Goal: Task Accomplishment & Management: Manage account settings

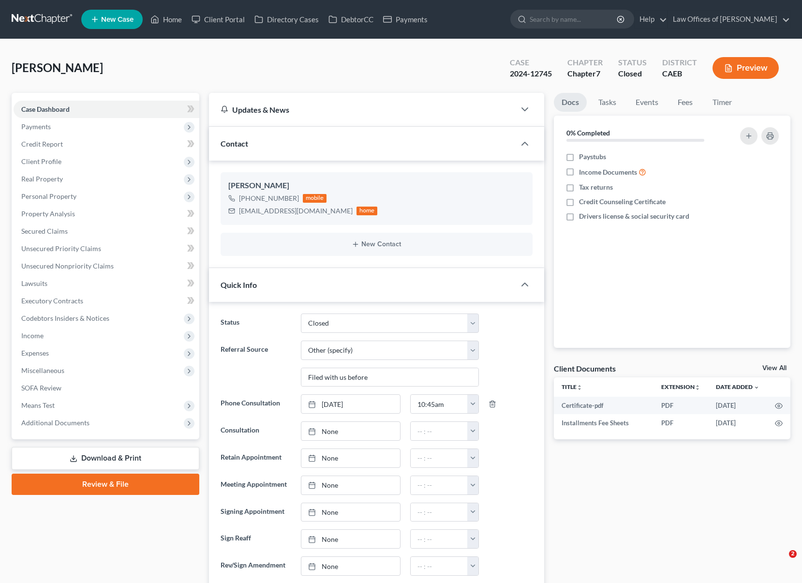
select select "1"
select select "6"
select select "0"
click at [176, 19] on link "Home" at bounding box center [166, 19] width 41 height 17
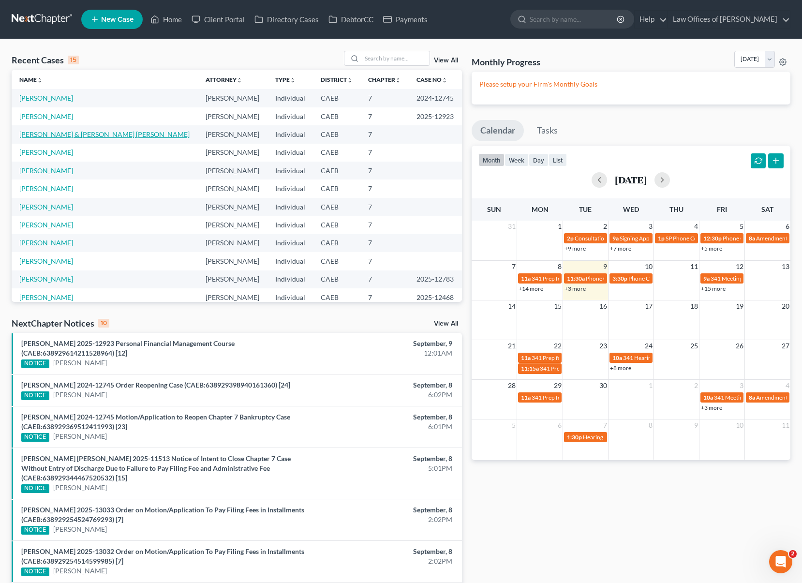
click at [115, 134] on link "[PERSON_NAME] & [PERSON_NAME] [PERSON_NAME]" at bounding box center [104, 134] width 170 height 8
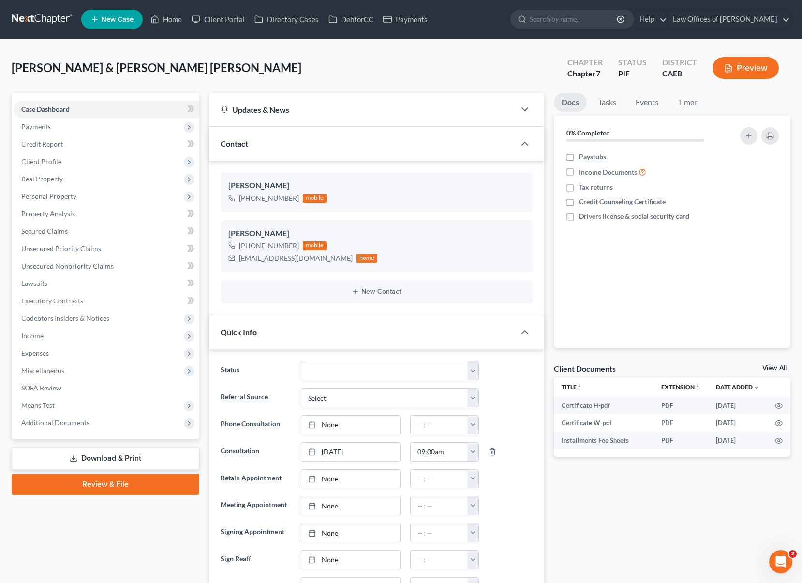
scroll to position [236, 0]
click at [73, 164] on span "Client Profile" at bounding box center [107, 161] width 186 height 17
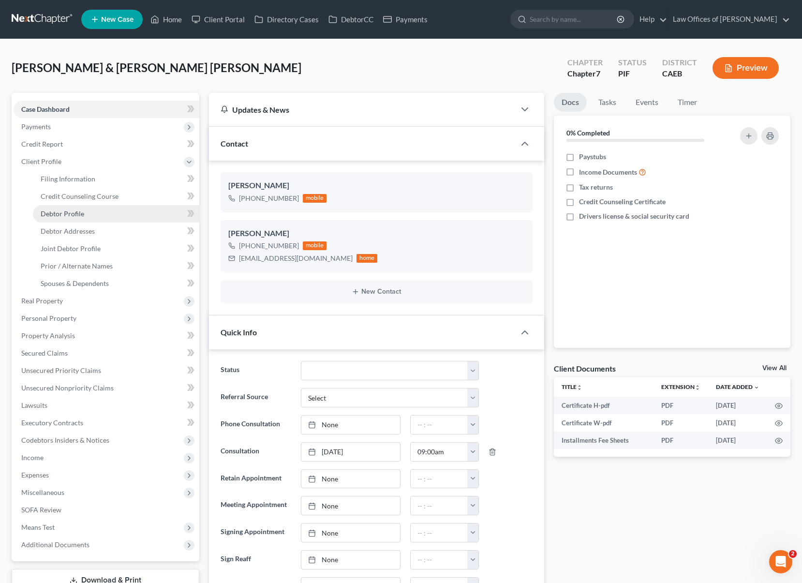
click at [93, 214] on link "Debtor Profile" at bounding box center [116, 213] width 166 height 17
select select "1"
select select "3"
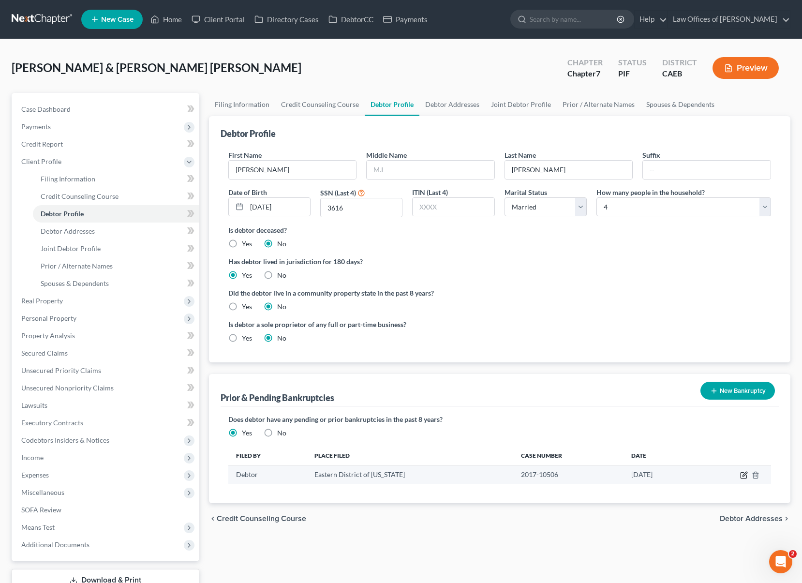
click at [741, 475] on icon "button" at bounding box center [744, 475] width 8 height 8
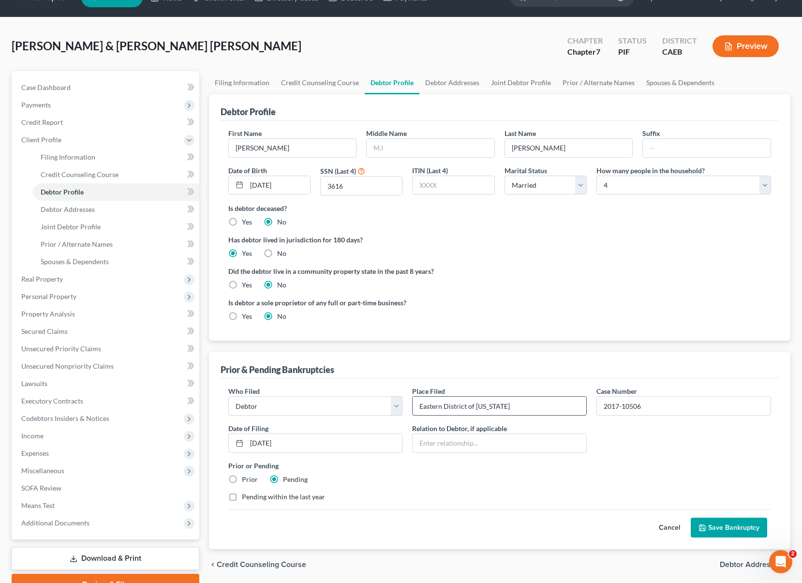
scroll to position [70, 0]
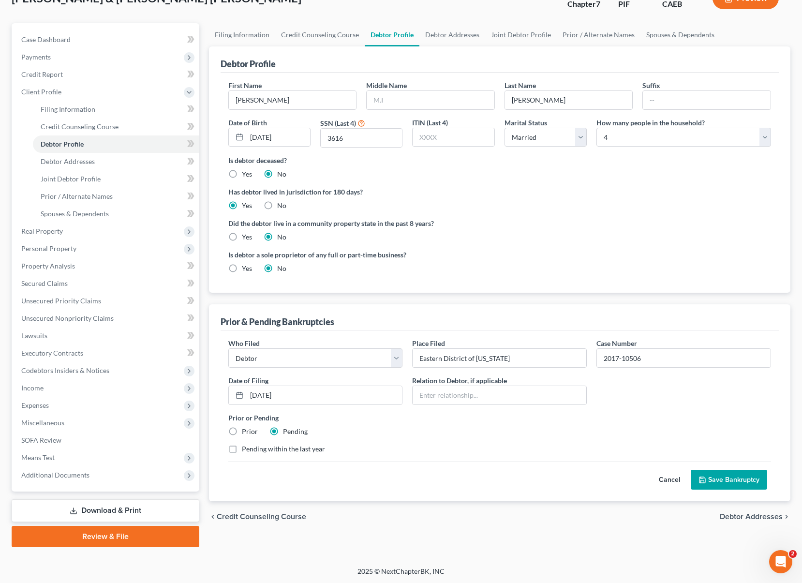
click at [242, 430] on label "Prior" at bounding box center [250, 432] width 16 height 10
click at [246, 430] on input "Prior" at bounding box center [249, 430] width 6 height 6
radio input "true"
radio input "false"
click at [736, 479] on button "Save Bankruptcy" at bounding box center [729, 480] width 76 height 20
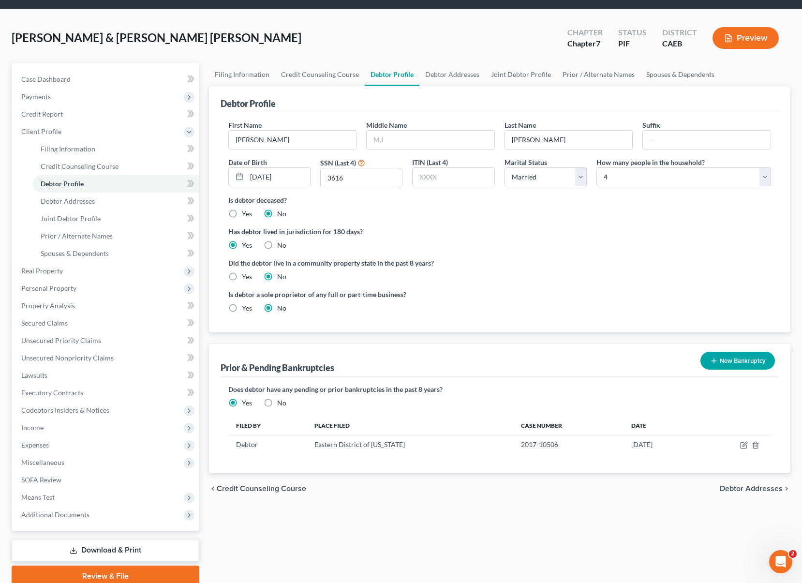
scroll to position [2, 0]
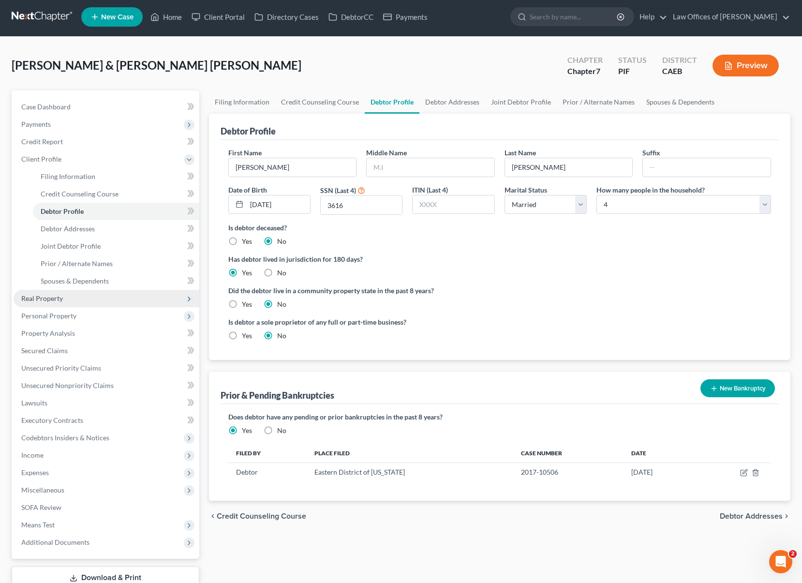
click at [85, 299] on span "Real Property" at bounding box center [107, 298] width 186 height 17
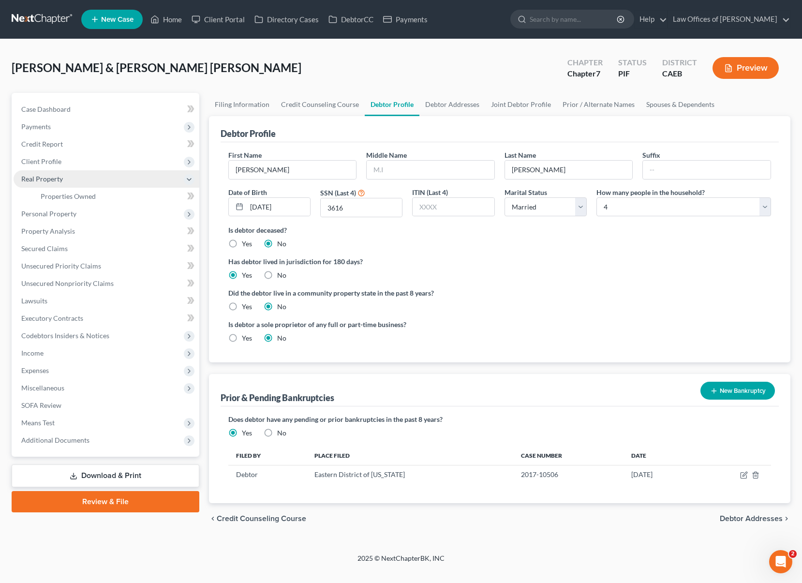
scroll to position [0, 0]
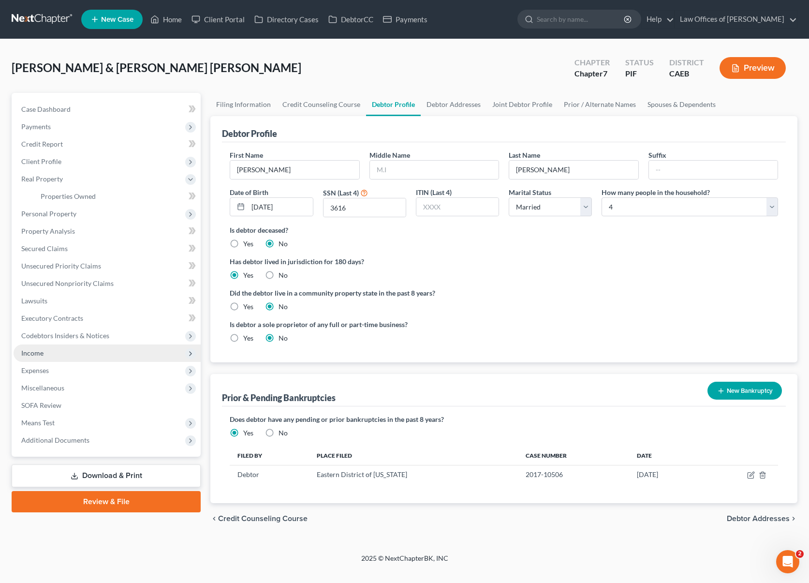
click at [57, 355] on span "Income" at bounding box center [107, 352] width 187 height 17
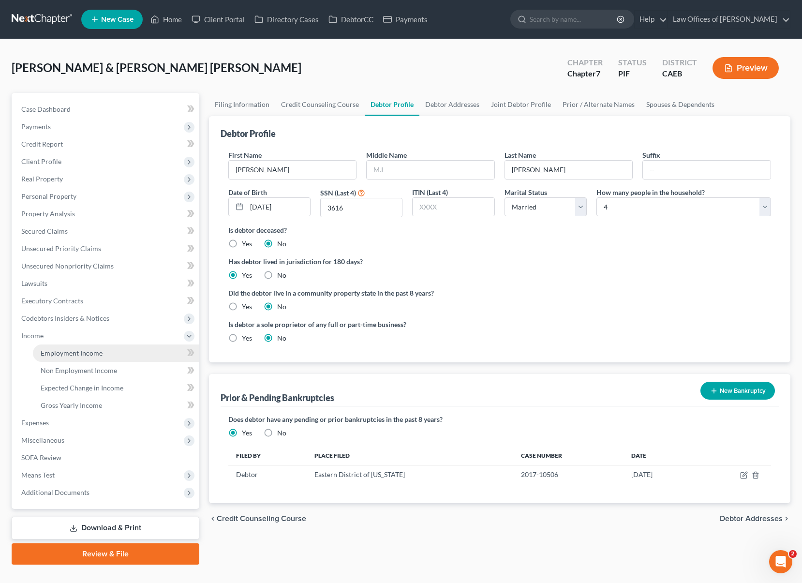
click at [111, 355] on link "Employment Income" at bounding box center [116, 352] width 166 height 17
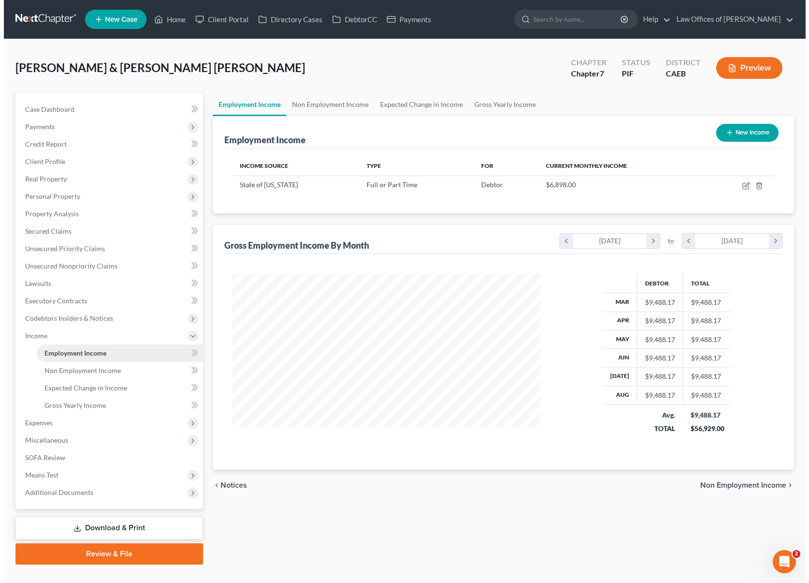
scroll to position [173, 328]
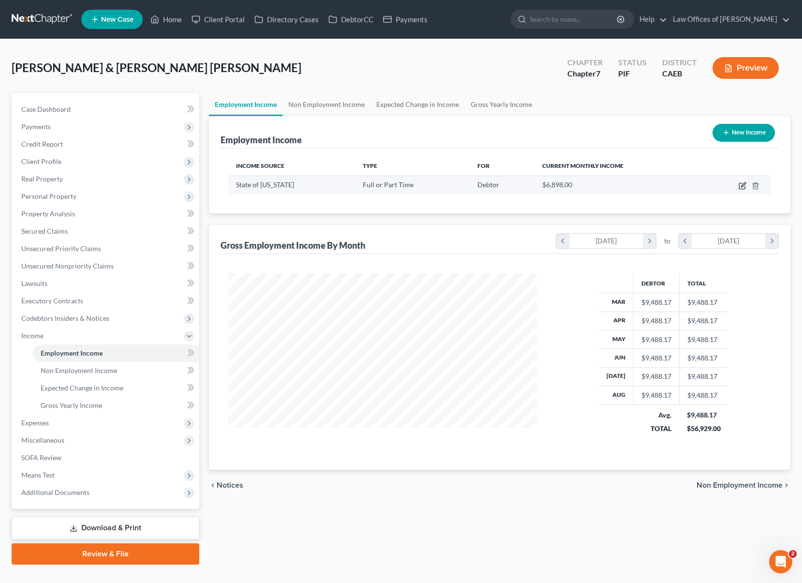
click at [741, 184] on icon "button" at bounding box center [742, 186] width 8 height 8
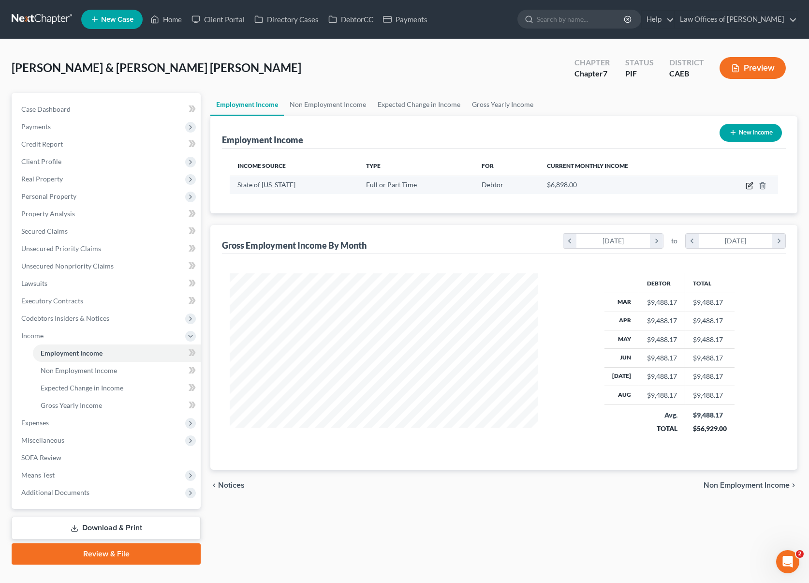
select select "0"
select select "4"
select select "0"
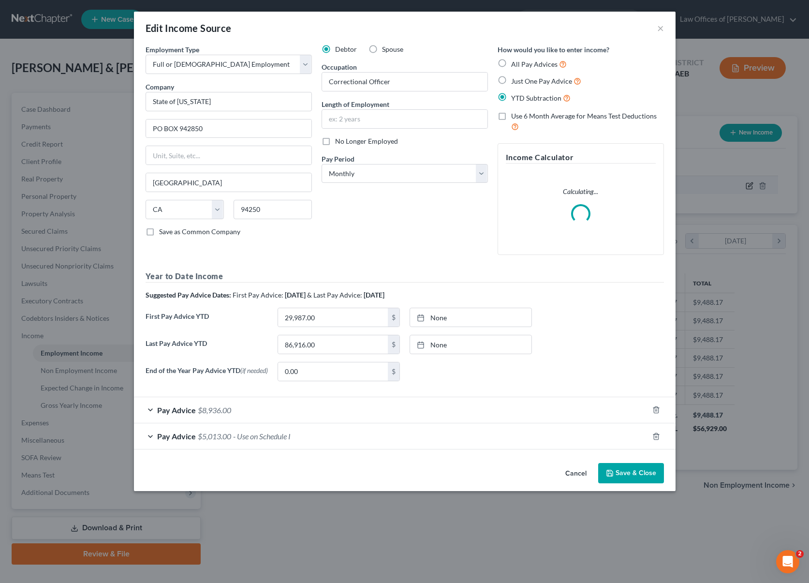
scroll to position [173, 331]
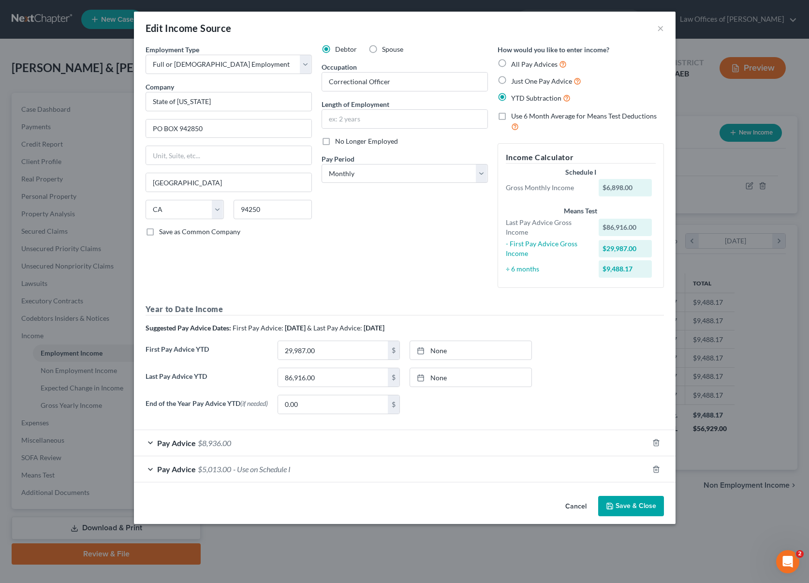
click at [511, 62] on label "All Pay Advices" at bounding box center [539, 64] width 56 height 11
click at [515, 62] on input "All Pay Advices" at bounding box center [518, 62] width 6 height 6
radio input "true"
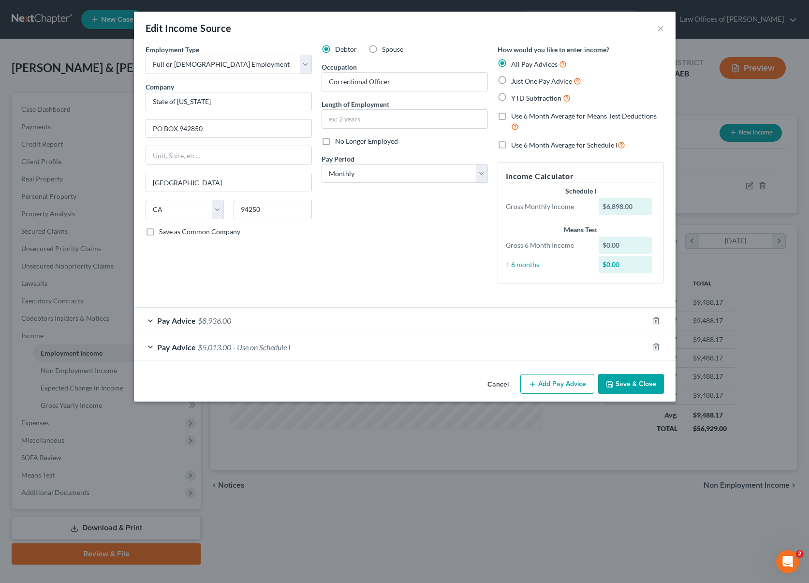
click at [557, 385] on button "Add Pay Advice" at bounding box center [557, 384] width 74 height 20
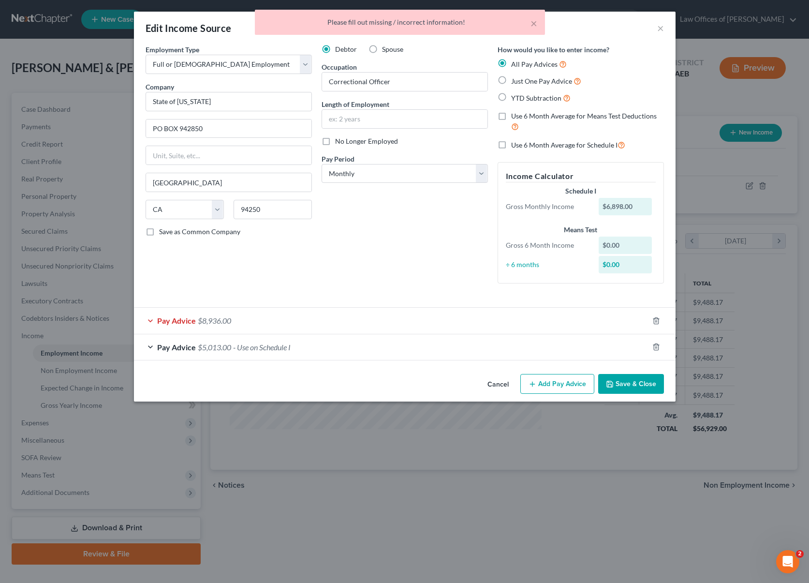
click at [451, 260] on div "Debtor Spouse Occupation Correctional Officer Length of Employment No Longer Em…" at bounding box center [405, 167] width 176 height 247
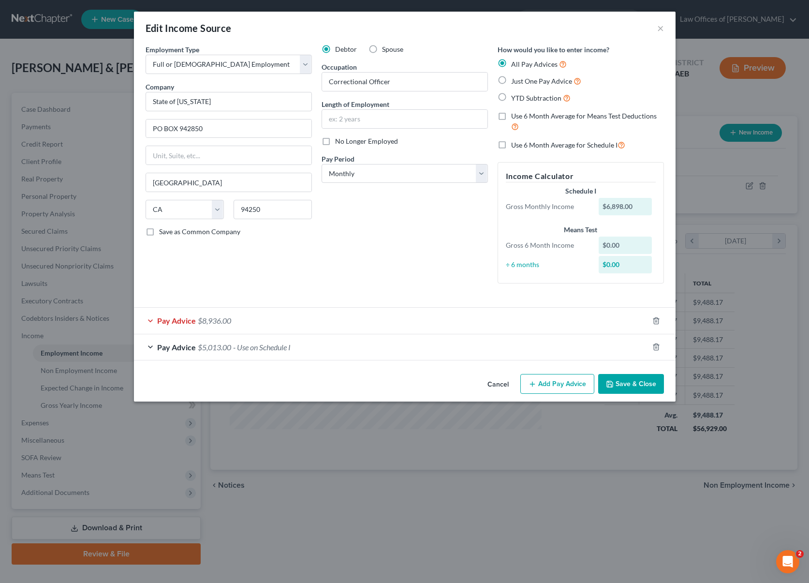
click at [558, 381] on button "Add Pay Advice" at bounding box center [557, 384] width 74 height 20
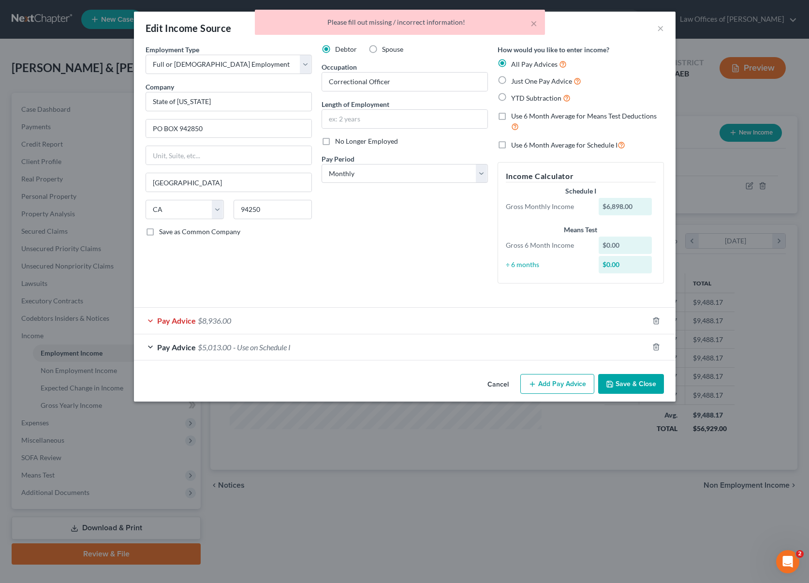
click at [558, 381] on button "Add Pay Advice" at bounding box center [557, 384] width 74 height 20
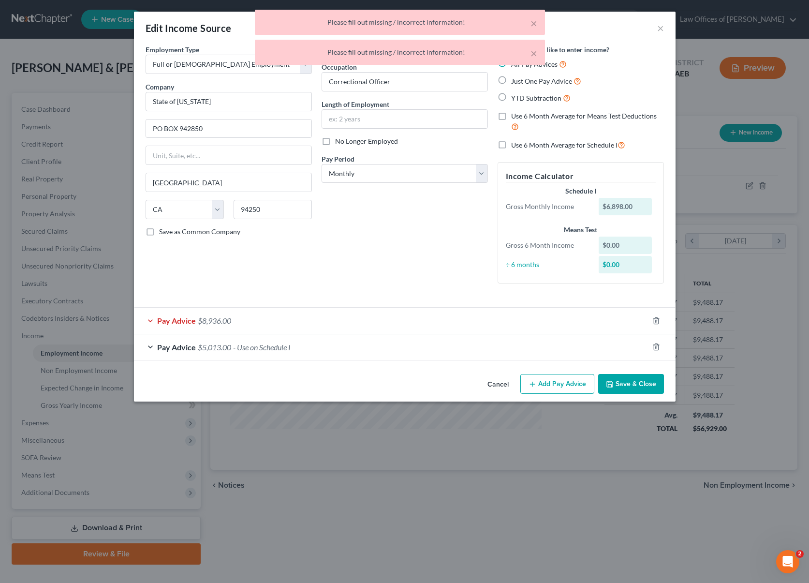
click at [282, 318] on div "Pay Advice $8,936.00" at bounding box center [391, 321] width 515 height 26
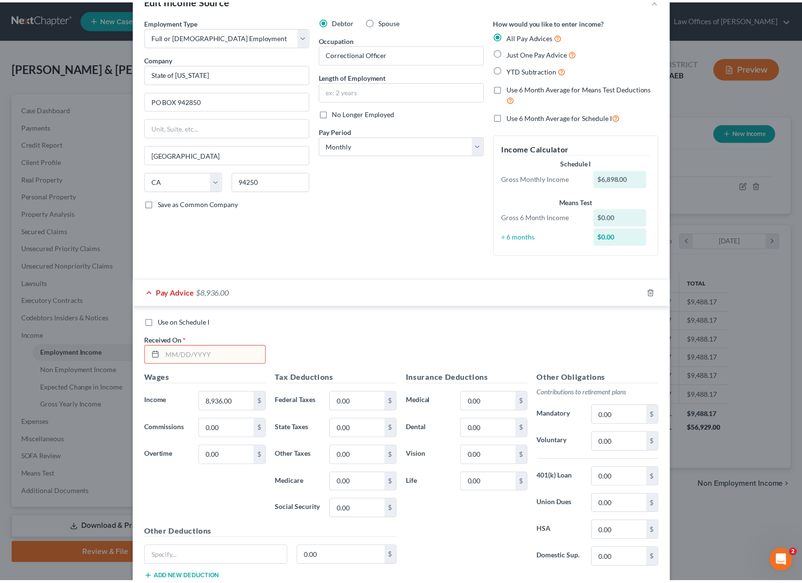
scroll to position [122, 0]
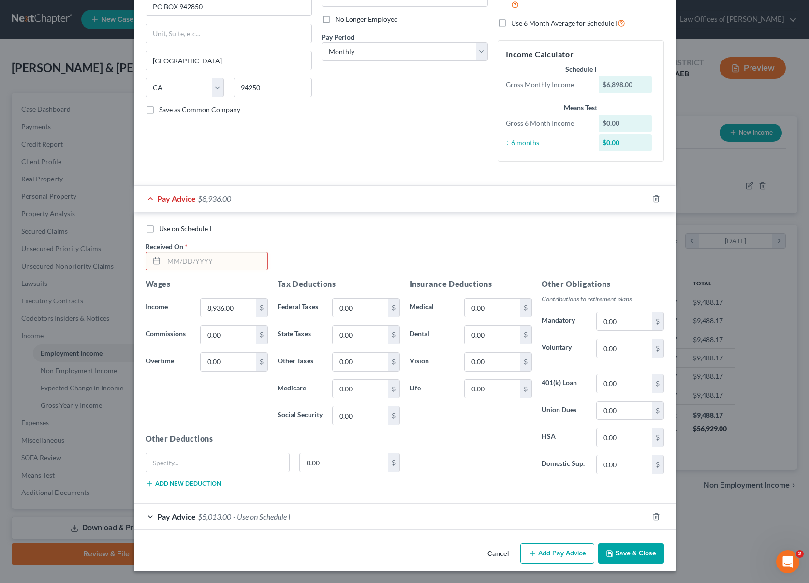
click at [492, 556] on button "Cancel" at bounding box center [498, 553] width 37 height 19
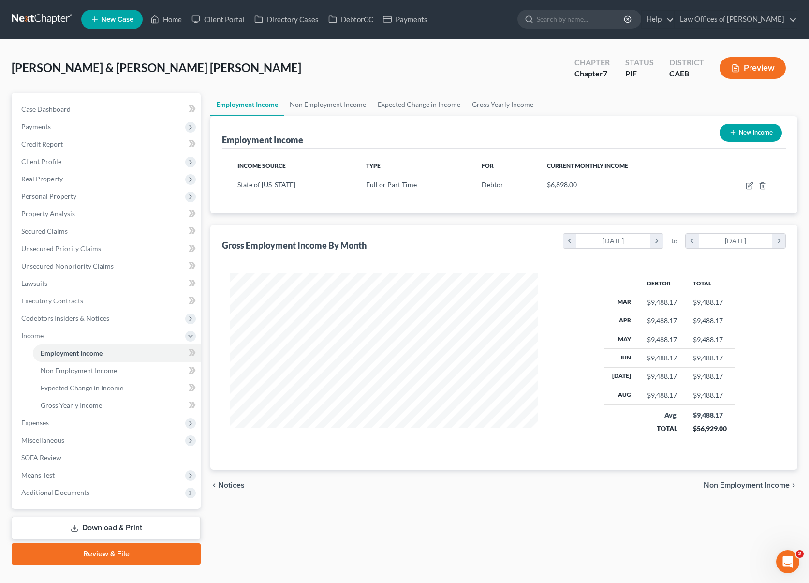
scroll to position [483405, 483250]
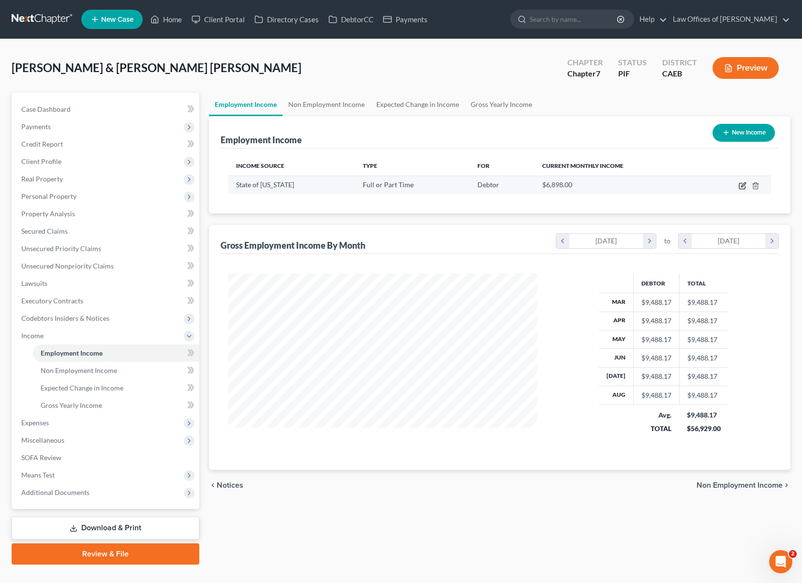
click at [740, 187] on icon "button" at bounding box center [742, 186] width 8 height 8
select select "0"
select select "4"
select select "0"
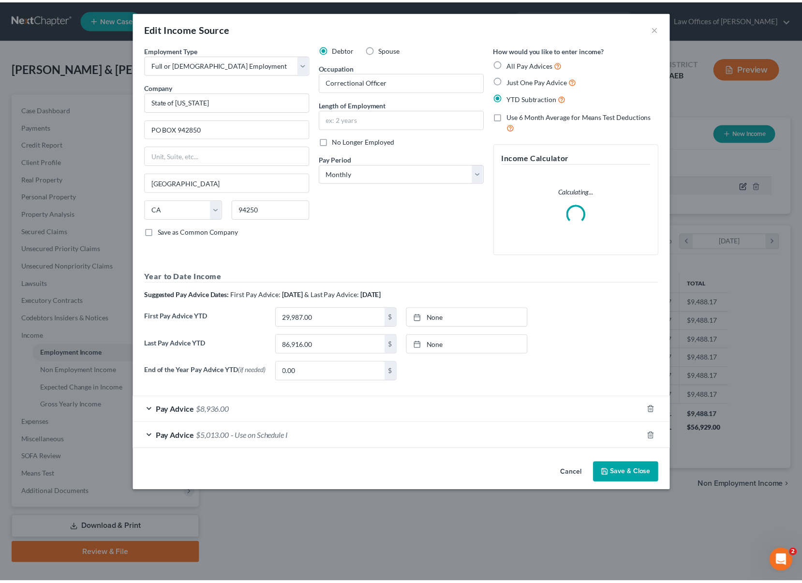
scroll to position [173, 331]
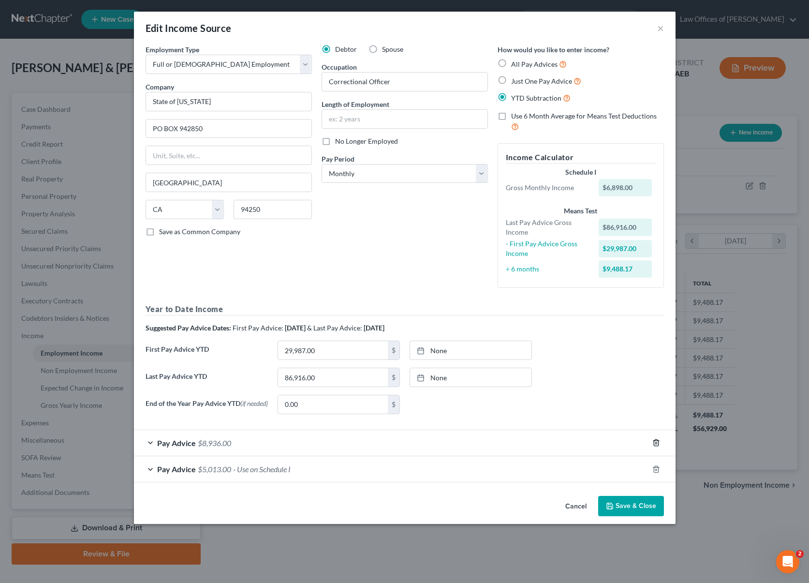
click at [657, 444] on line "button" at bounding box center [657, 443] width 0 height 2
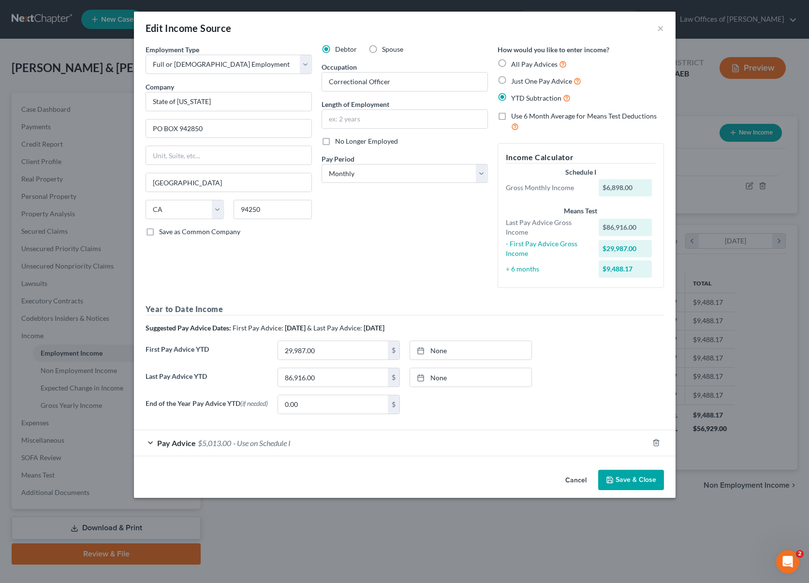
click at [632, 483] on button "Save & Close" at bounding box center [631, 480] width 66 height 20
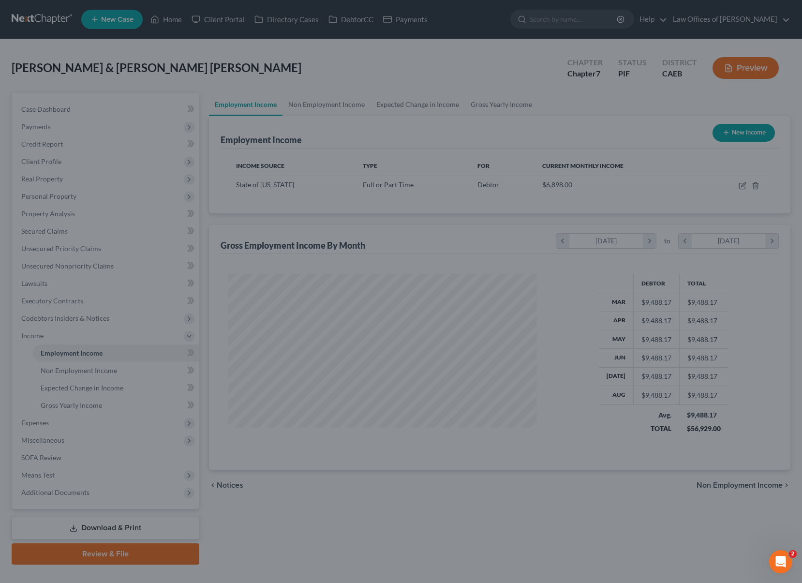
scroll to position [483405, 483250]
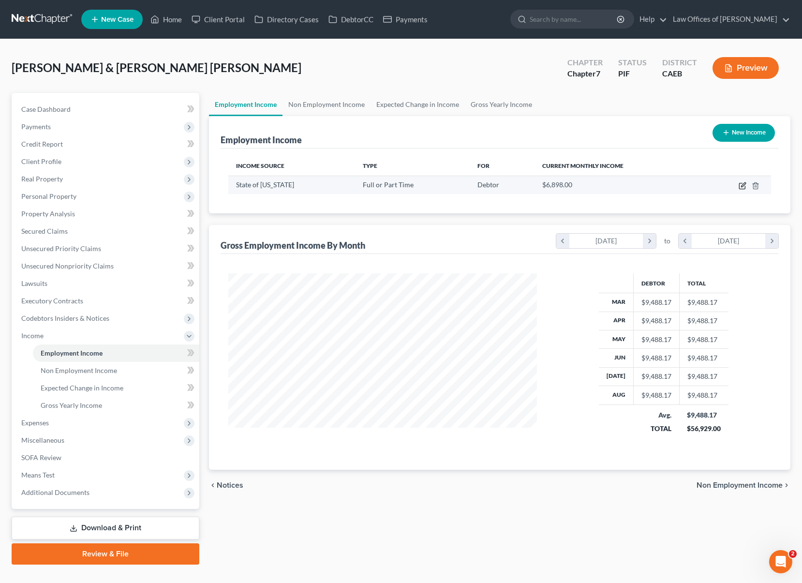
click at [742, 184] on icon "button" at bounding box center [743, 184] width 4 height 4
select select "0"
select select "4"
select select "0"
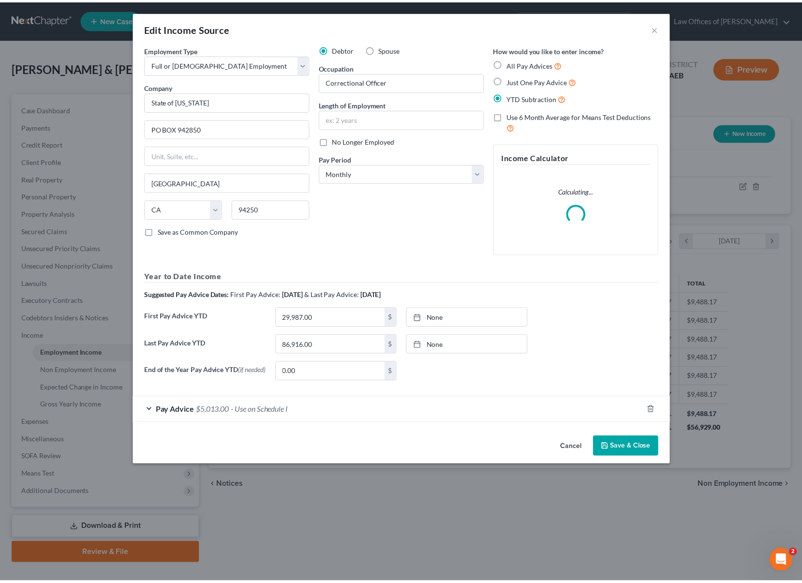
scroll to position [173, 331]
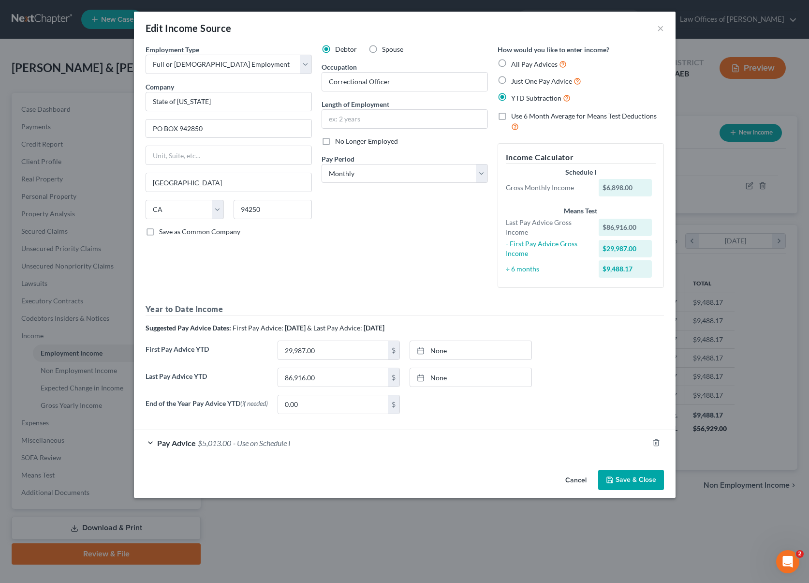
click at [652, 476] on button "Save & Close" at bounding box center [631, 480] width 66 height 20
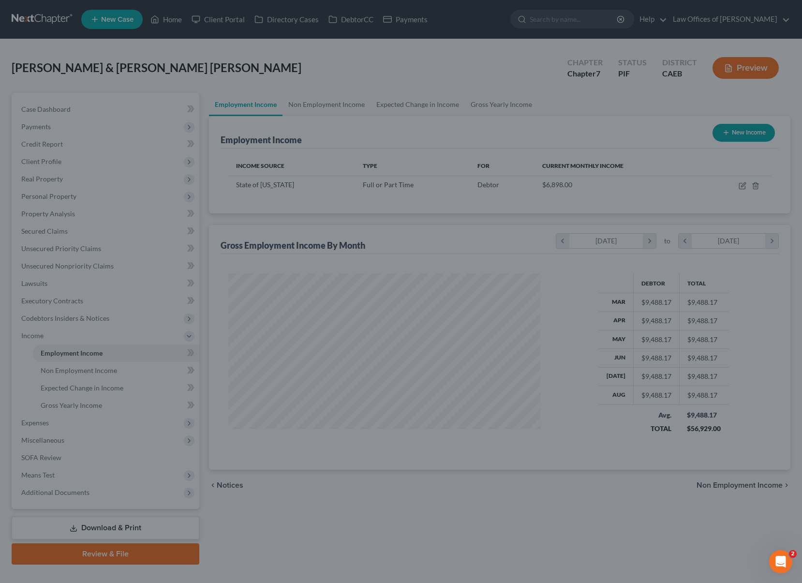
scroll to position [483405, 483250]
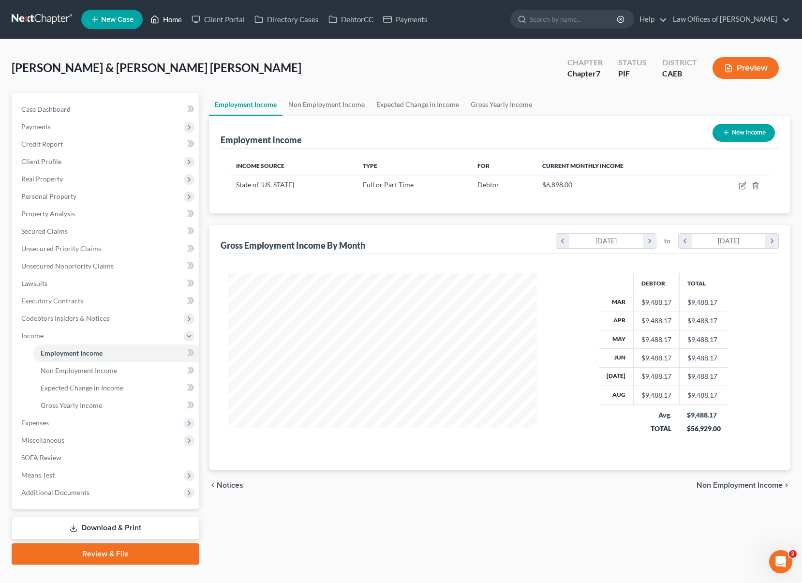
click at [179, 20] on link "Home" at bounding box center [166, 19] width 41 height 17
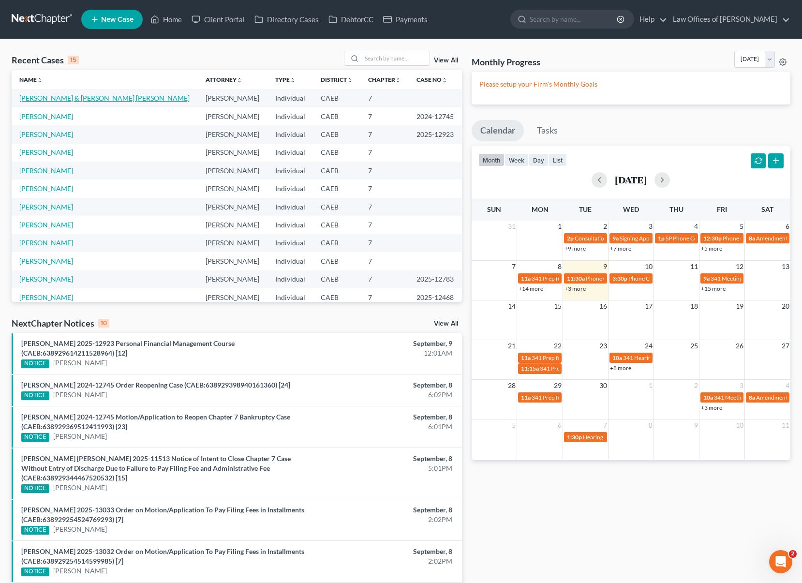
click at [137, 101] on link "[PERSON_NAME] & [PERSON_NAME] [PERSON_NAME]" at bounding box center [104, 98] width 170 height 8
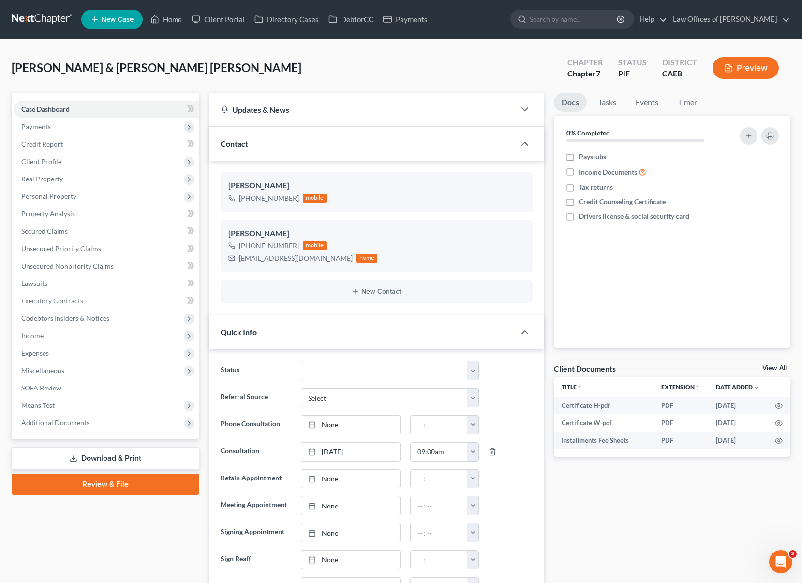
scroll to position [236, 0]
click at [73, 339] on span "Income" at bounding box center [107, 335] width 186 height 17
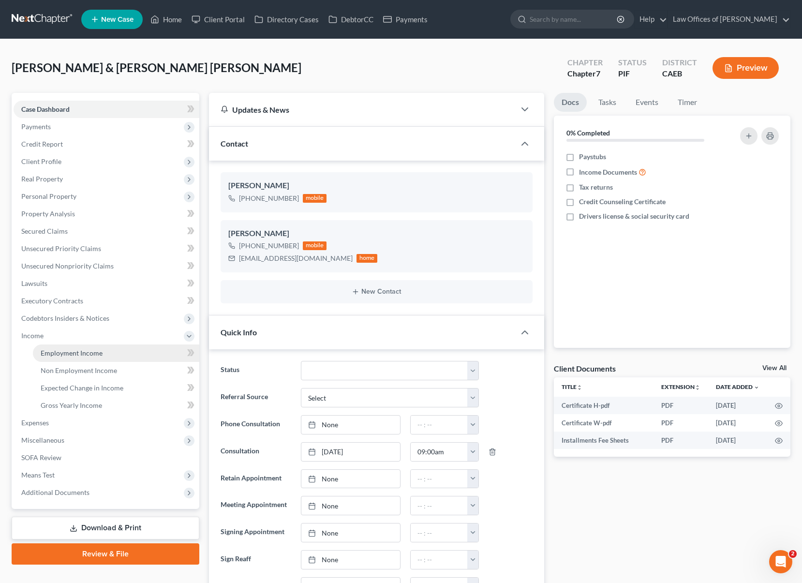
click at [82, 347] on link "Employment Income" at bounding box center [116, 352] width 166 height 17
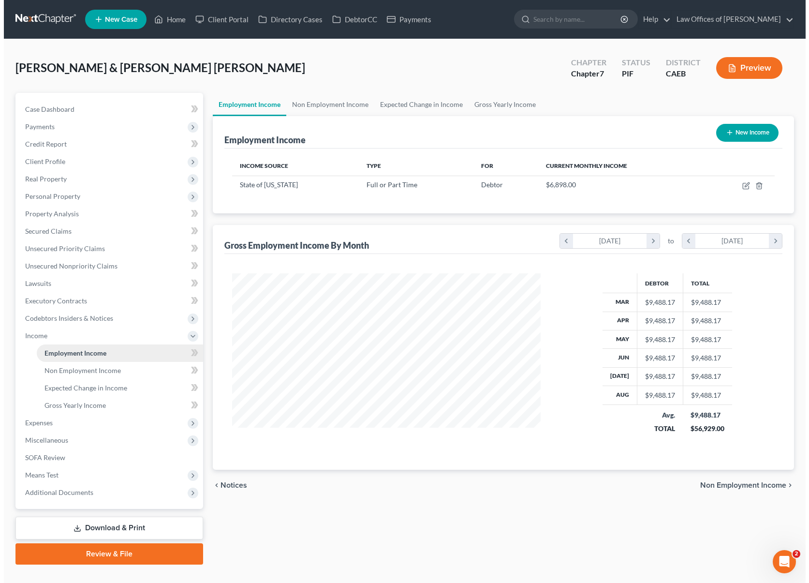
scroll to position [173, 328]
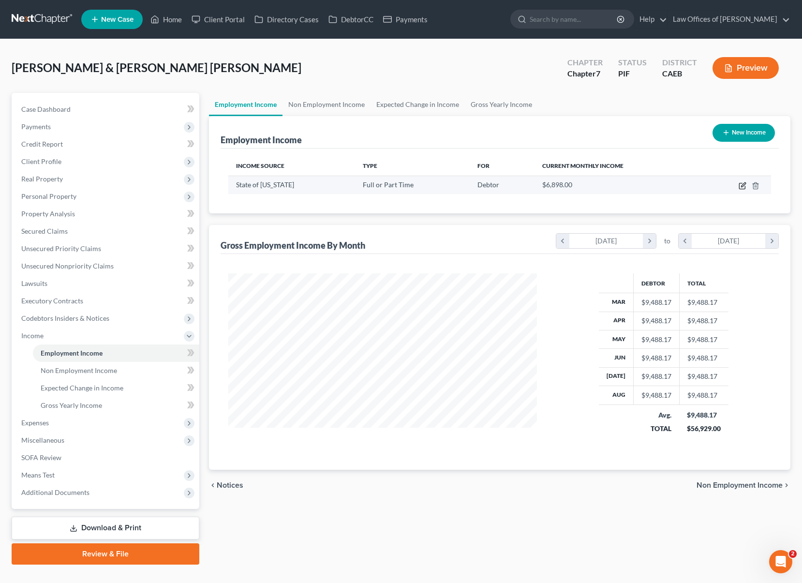
click at [742, 186] on icon "button" at bounding box center [742, 186] width 8 height 8
select select "0"
select select "4"
select select "0"
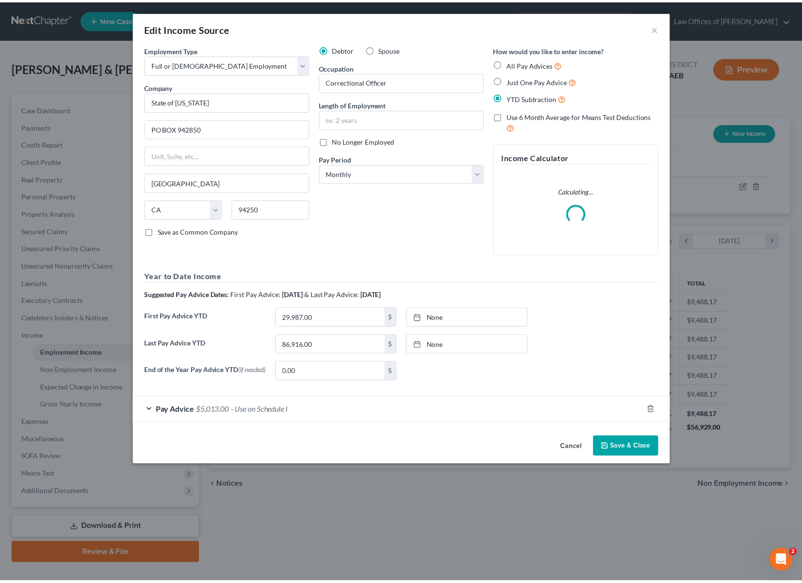
scroll to position [173, 331]
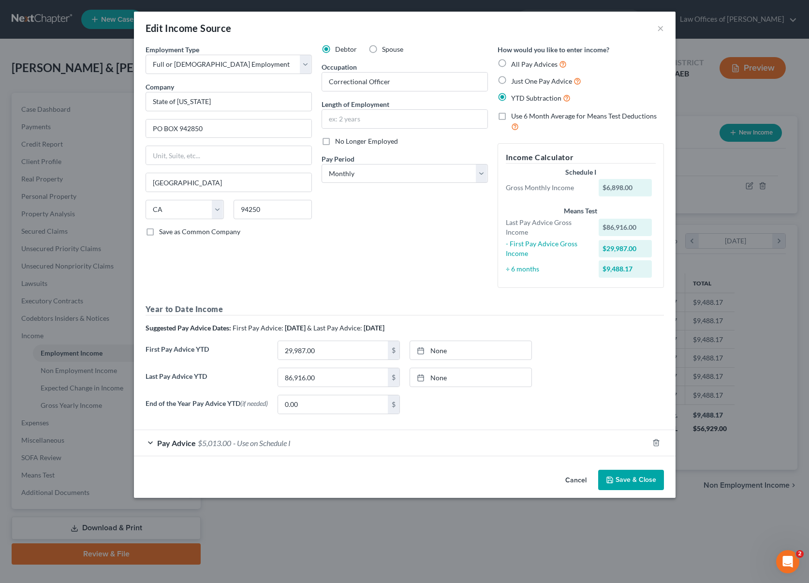
click at [511, 80] on label "Just One Pay Advice" at bounding box center [546, 80] width 70 height 11
click at [515, 80] on input "Just One Pay Advice" at bounding box center [518, 78] width 6 height 6
radio input "true"
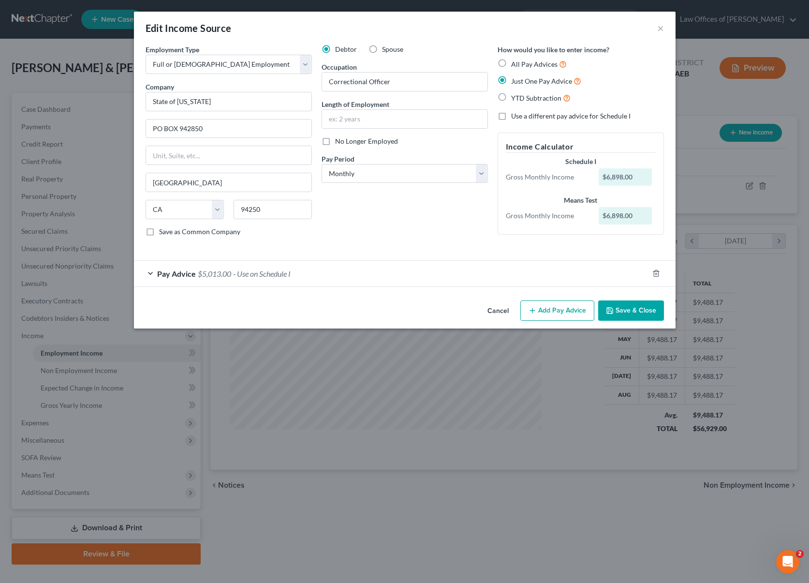
click at [268, 273] on span "- Use on Schedule I" at bounding box center [262, 273] width 58 height 9
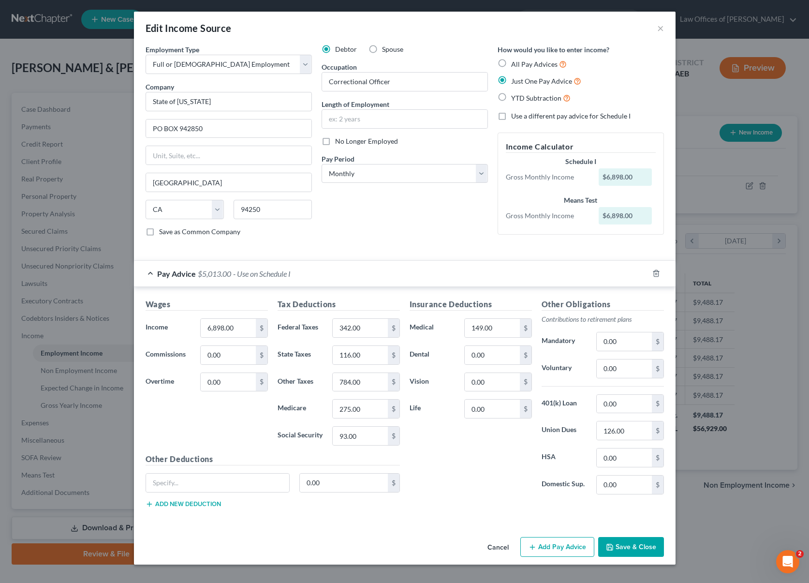
click at [504, 545] on button "Cancel" at bounding box center [498, 547] width 37 height 19
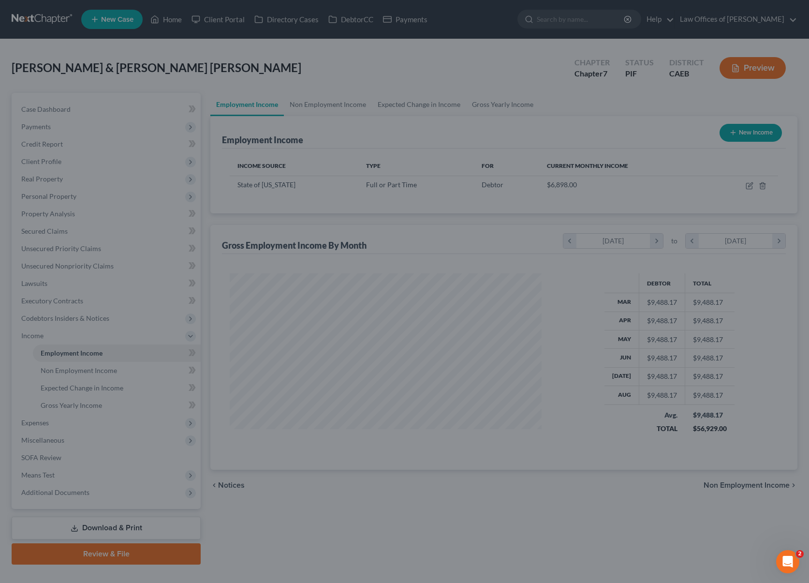
scroll to position [483405, 483250]
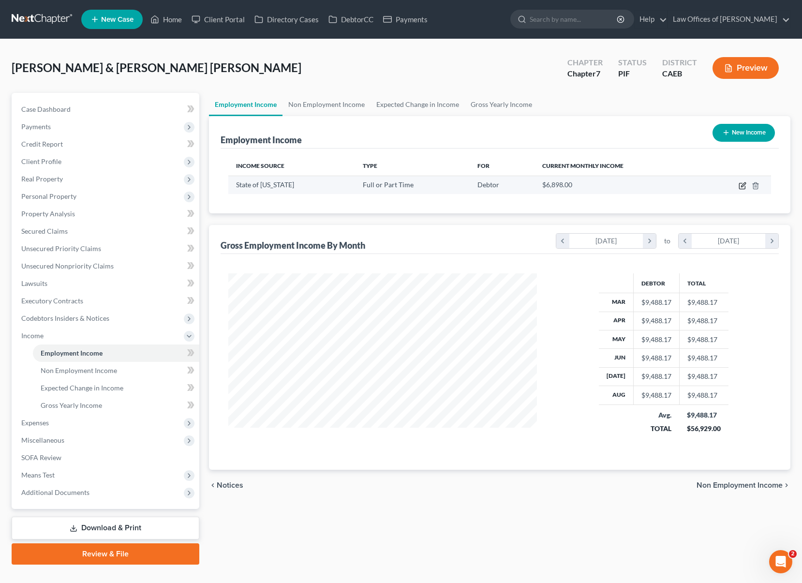
click at [743, 186] on icon "button" at bounding box center [742, 186] width 8 height 8
select select "0"
select select "4"
select select "0"
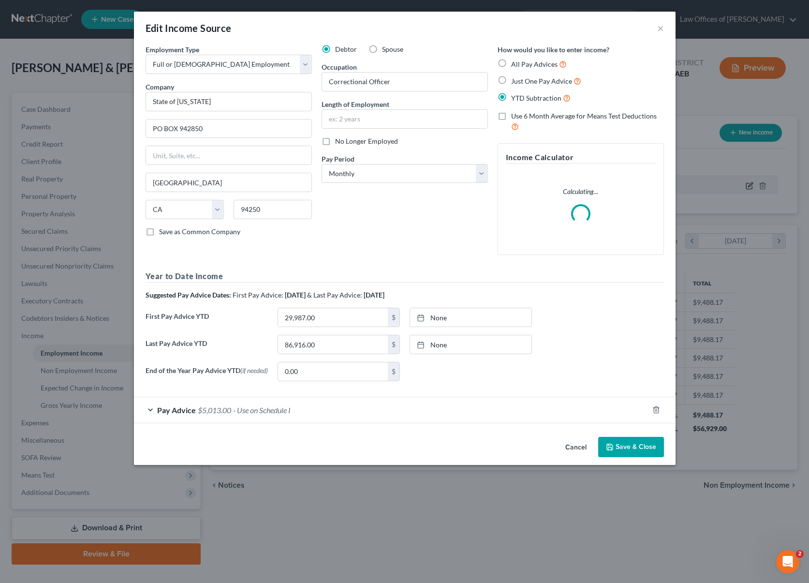
scroll to position [173, 331]
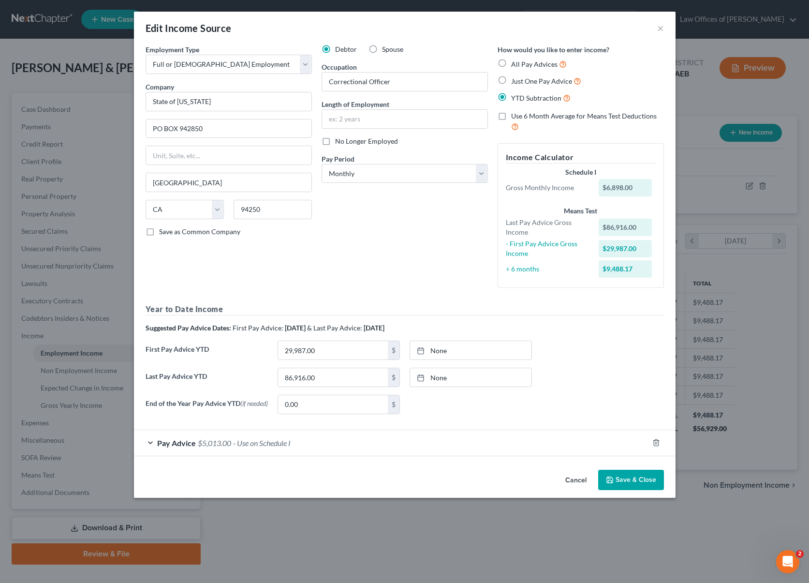
click at [511, 63] on label "All Pay Advices" at bounding box center [539, 64] width 56 height 11
click at [515, 63] on input "All Pay Advices" at bounding box center [518, 62] width 6 height 6
radio input "true"
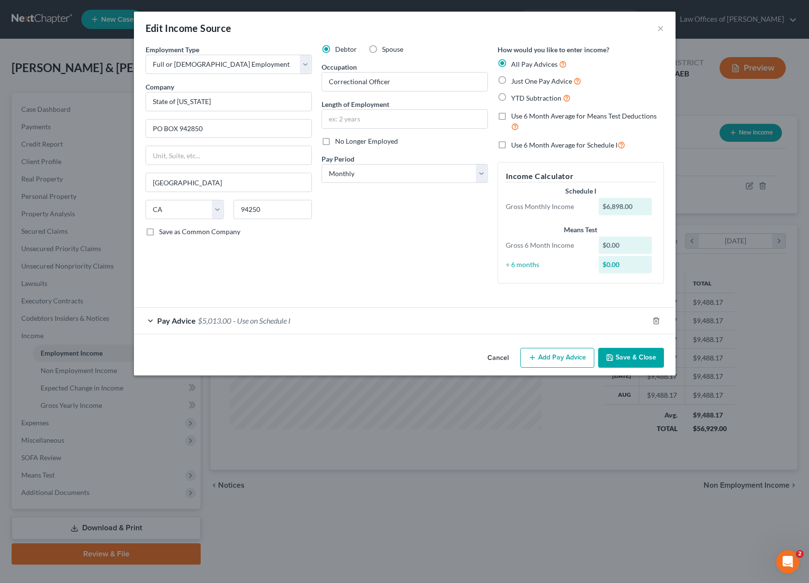
click at [557, 360] on button "Add Pay Advice" at bounding box center [557, 358] width 74 height 20
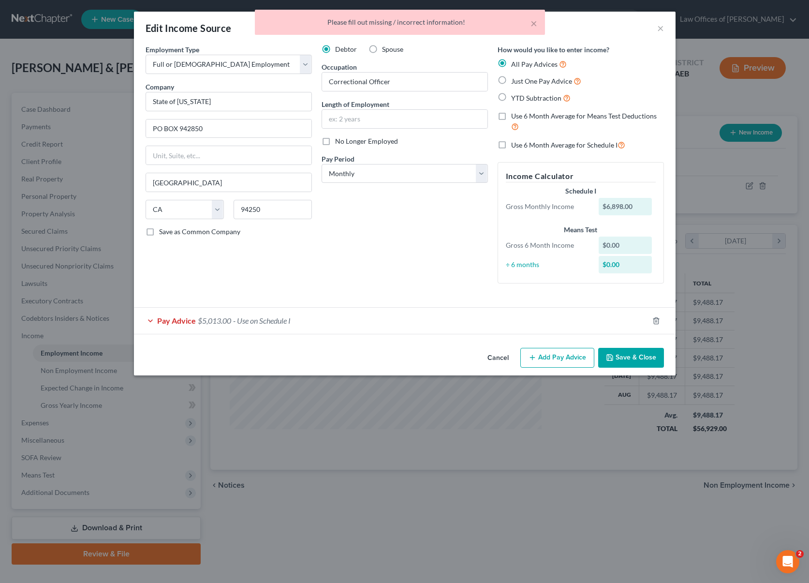
click at [556, 360] on button "Add Pay Advice" at bounding box center [557, 358] width 74 height 20
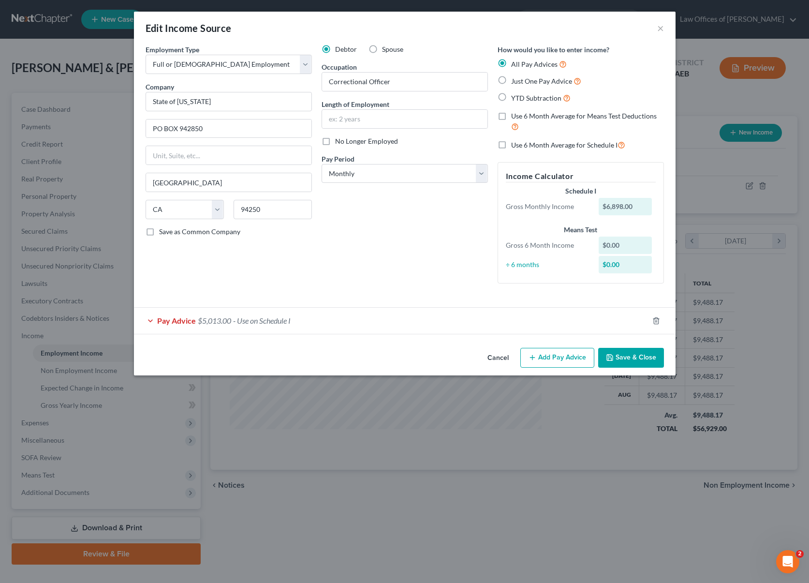
click at [558, 362] on button "Add Pay Advice" at bounding box center [557, 358] width 74 height 20
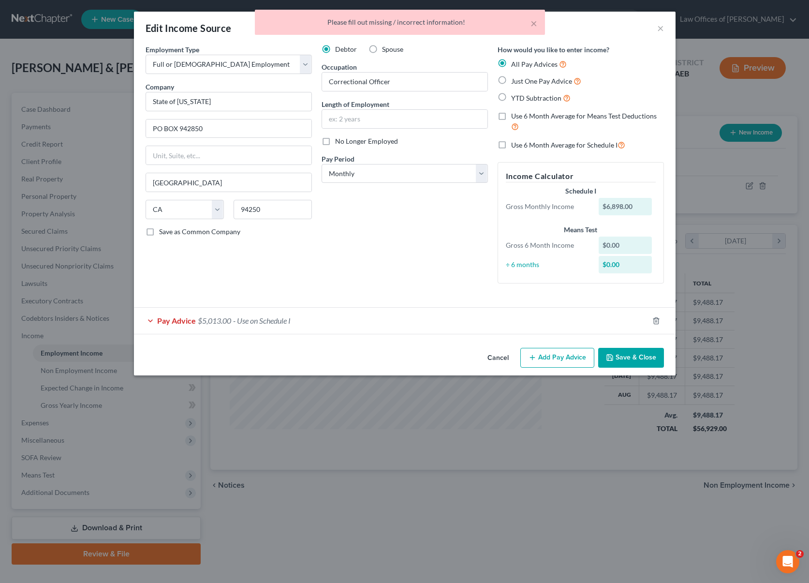
click at [559, 357] on button "Add Pay Advice" at bounding box center [557, 358] width 74 height 20
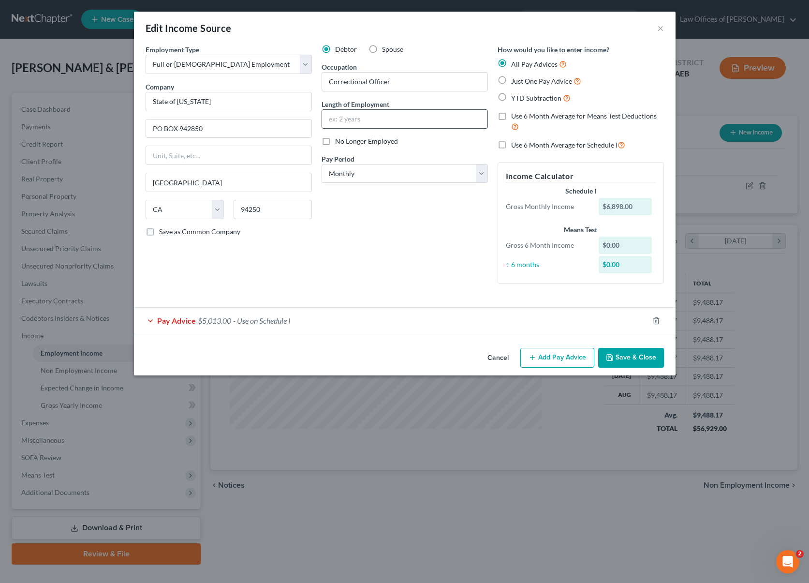
click at [398, 123] on input "text" at bounding box center [404, 119] width 165 height 18
type input "17 Years"
click at [275, 323] on span "- Use on Schedule I" at bounding box center [262, 320] width 58 height 9
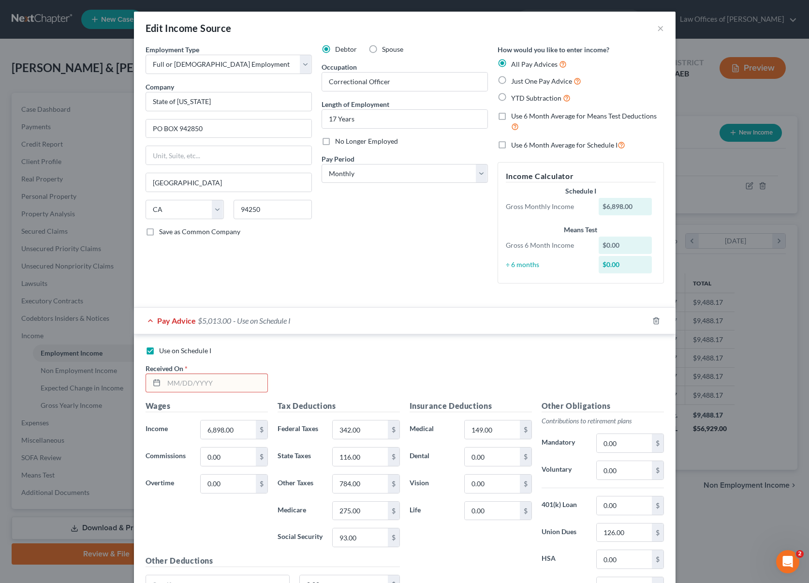
click at [235, 383] on input "text" at bounding box center [215, 383] width 103 height 18
click at [365, 379] on div "Use on Schedule I Received On *" at bounding box center [405, 373] width 528 height 55
click at [228, 384] on input "text" at bounding box center [215, 383] width 103 height 18
type input "09/01/202"
type input "8,926.91"
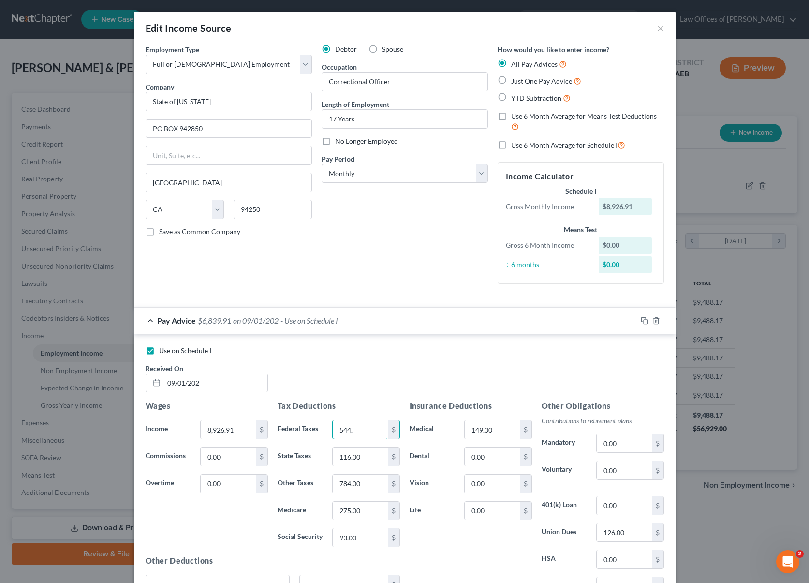
type input "544."
type input "195."
click at [619, 443] on input "0.00" at bounding box center [624, 443] width 55 height 18
type input "1,048"
click at [372, 457] on input "195." at bounding box center [360, 456] width 55 height 18
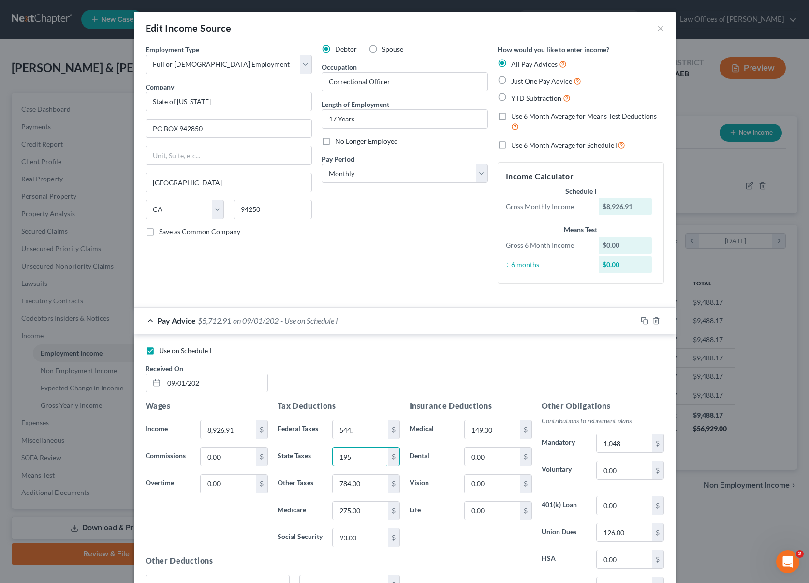
type input "195"
type input "357"
type input "122"
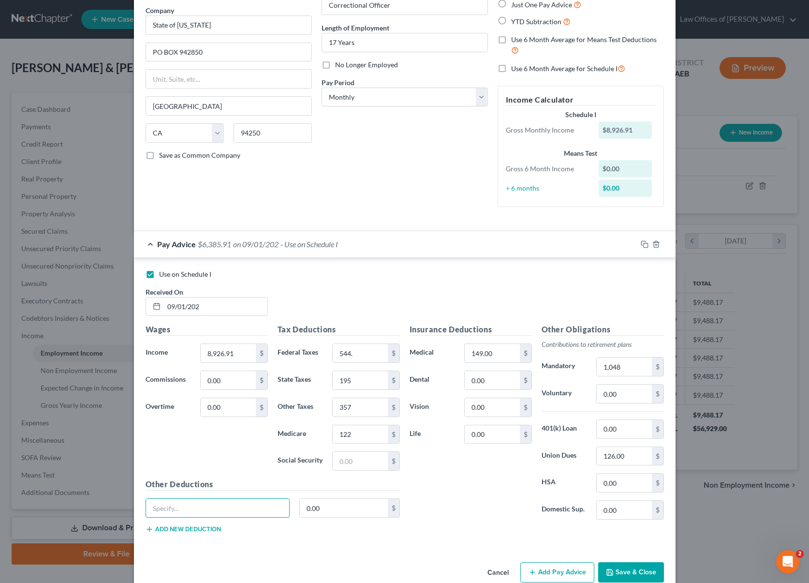
scroll to position [95, 0]
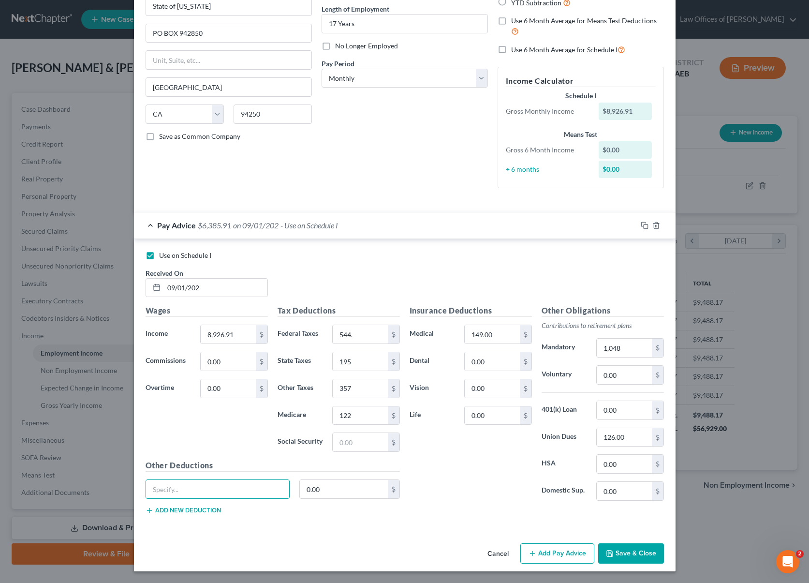
click at [571, 550] on button "Add Pay Advice" at bounding box center [557, 553] width 74 height 20
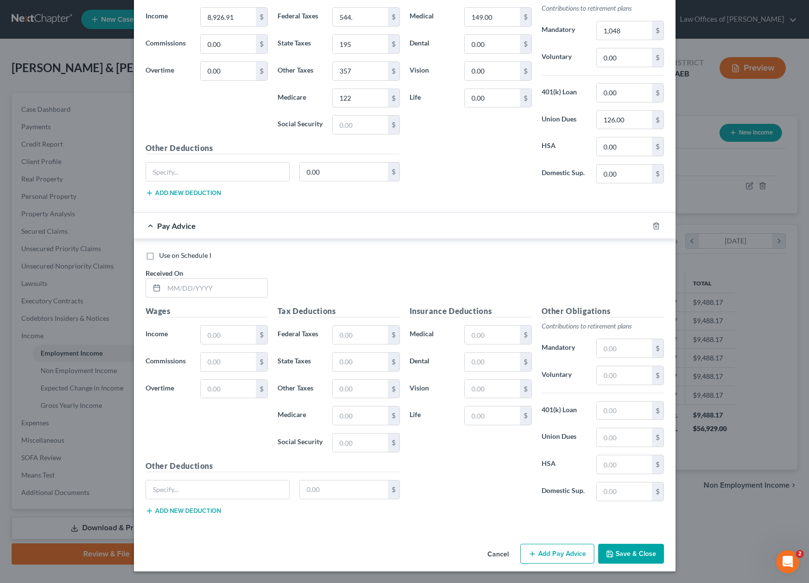
scroll to position [357, 0]
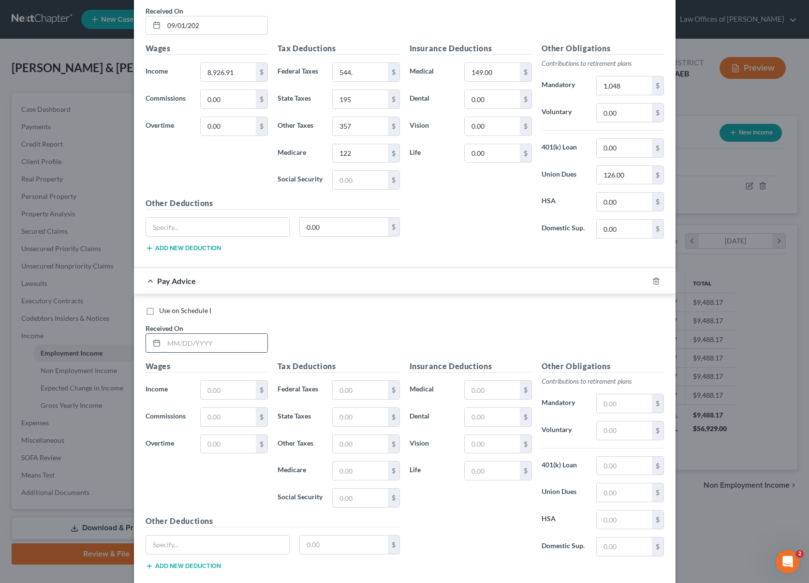
drag, startPoint x: 245, startPoint y: 343, endPoint x: 257, endPoint y: 342, distance: 12.6
click at [245, 343] on input "text" at bounding box center [215, 343] width 103 height 18
type input "[DATE]"
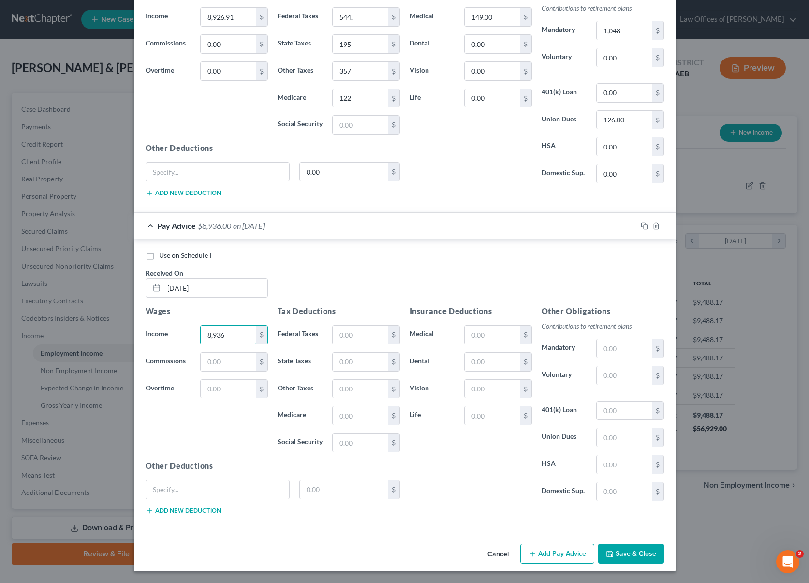
scroll to position [412, 0]
type input "8,936"
click at [551, 548] on button "Add Pay Advice" at bounding box center [557, 554] width 74 height 20
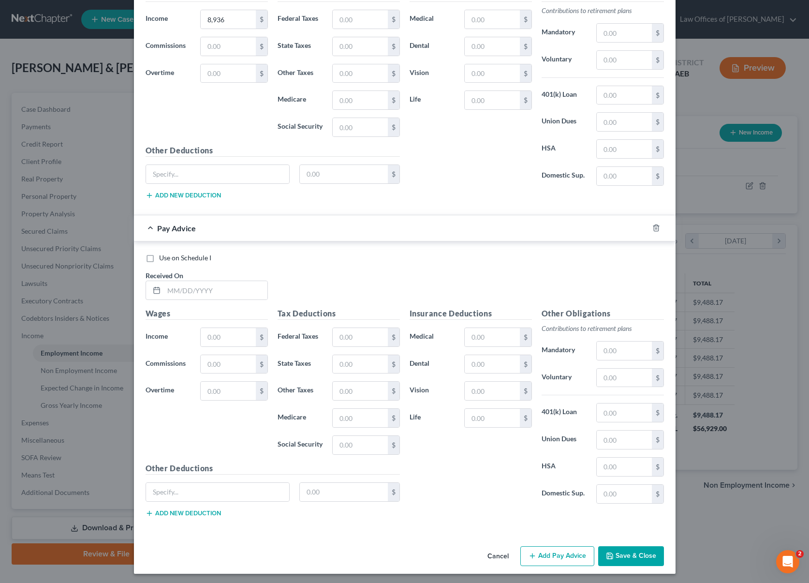
scroll to position [709, 0]
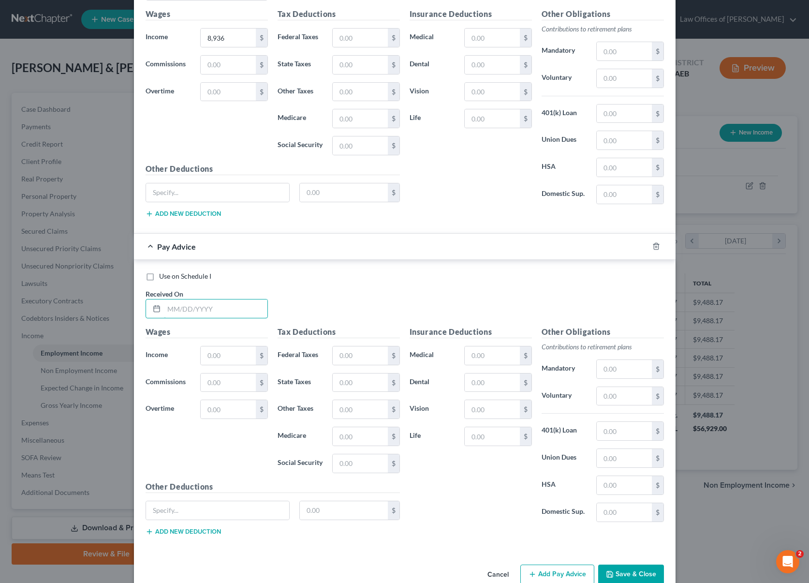
drag, startPoint x: 240, startPoint y: 311, endPoint x: 540, endPoint y: 323, distance: 300.5
click at [240, 311] on input "text" at bounding box center [215, 308] width 103 height 18
type input "[DATE]"
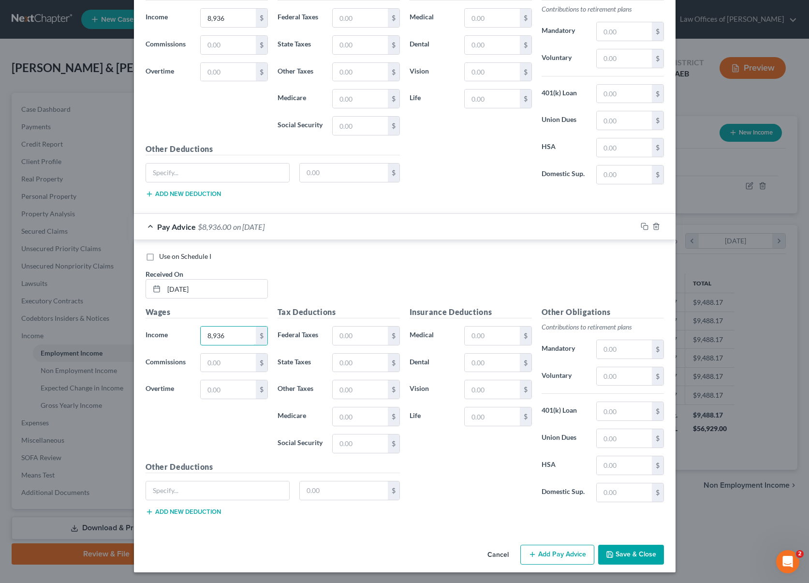
scroll to position [730, 0]
type input "8,936"
click at [560, 553] on button "Add Pay Advice" at bounding box center [557, 554] width 74 height 20
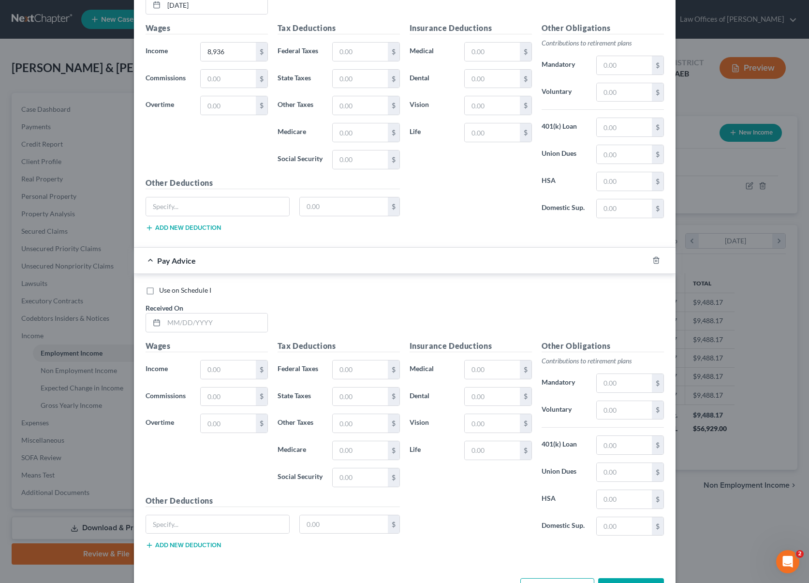
scroll to position [1048, 0]
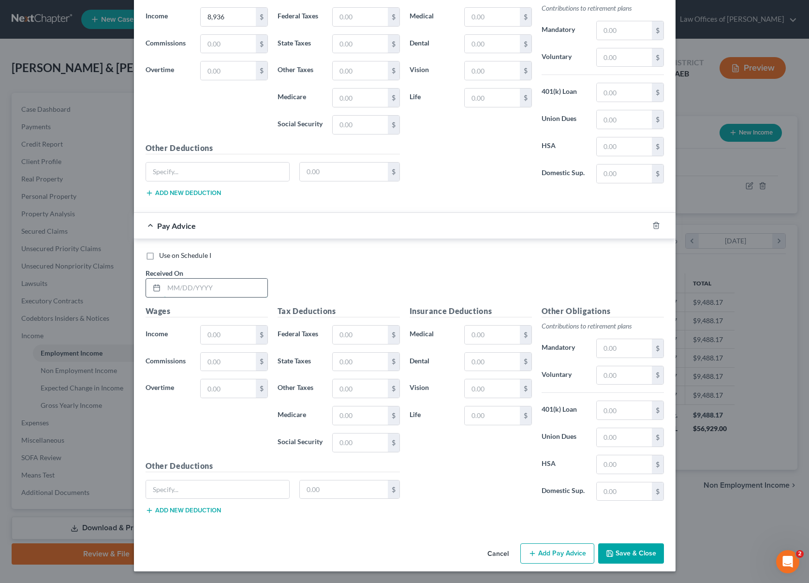
click at [256, 290] on input "text" at bounding box center [215, 288] width 103 height 18
type input "[DATE]"
type input "8,936."
click at [557, 548] on button "Add Pay Advice" at bounding box center [557, 553] width 74 height 20
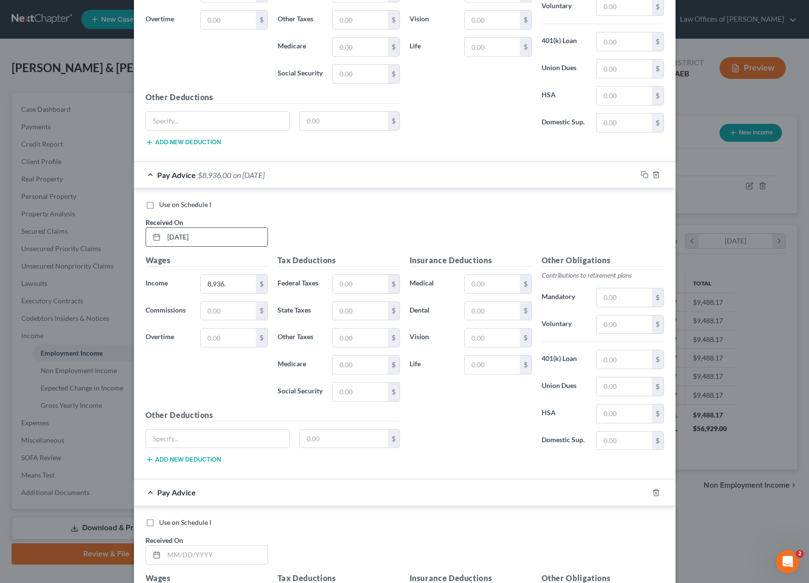
scroll to position [1366, 0]
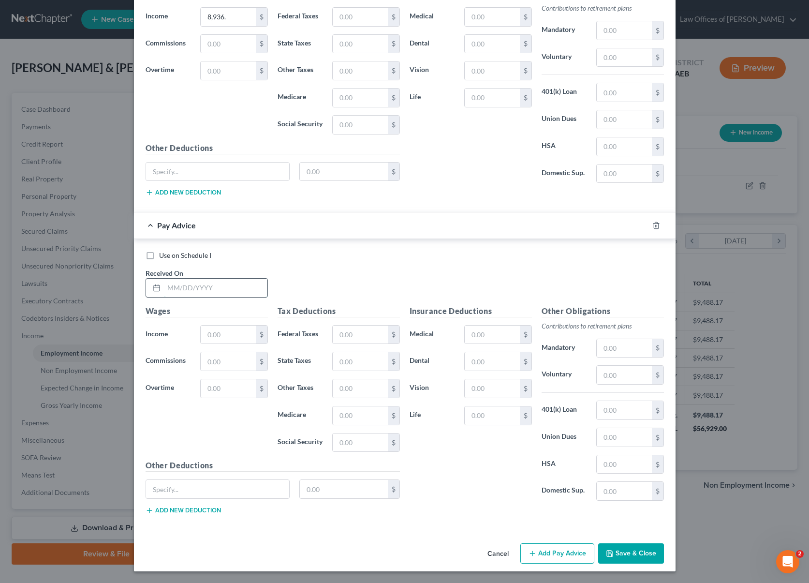
click at [226, 288] on input "text" at bounding box center [215, 288] width 103 height 18
type input "[DATE]"
type input "8,936"
click at [558, 552] on button "Add Pay Advice" at bounding box center [557, 553] width 74 height 20
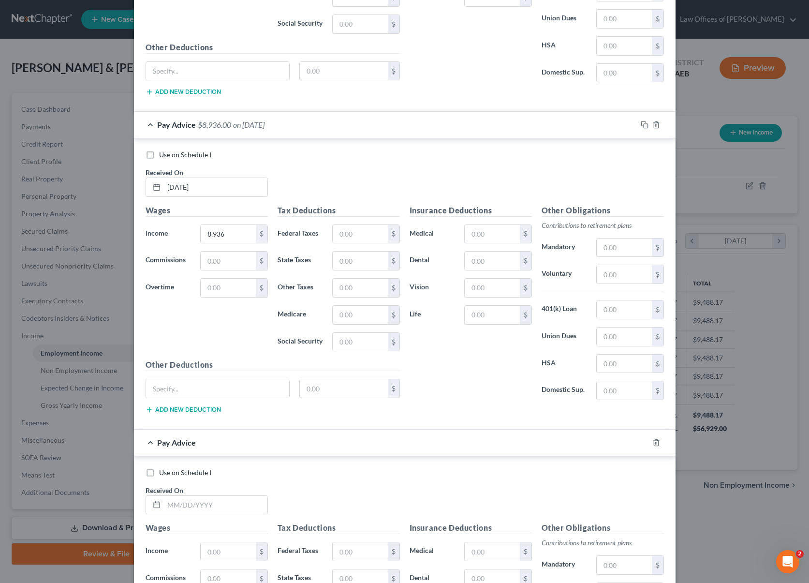
scroll to position [1467, 0]
click at [228, 504] on input "text" at bounding box center [215, 504] width 103 height 18
type input "[DATE]"
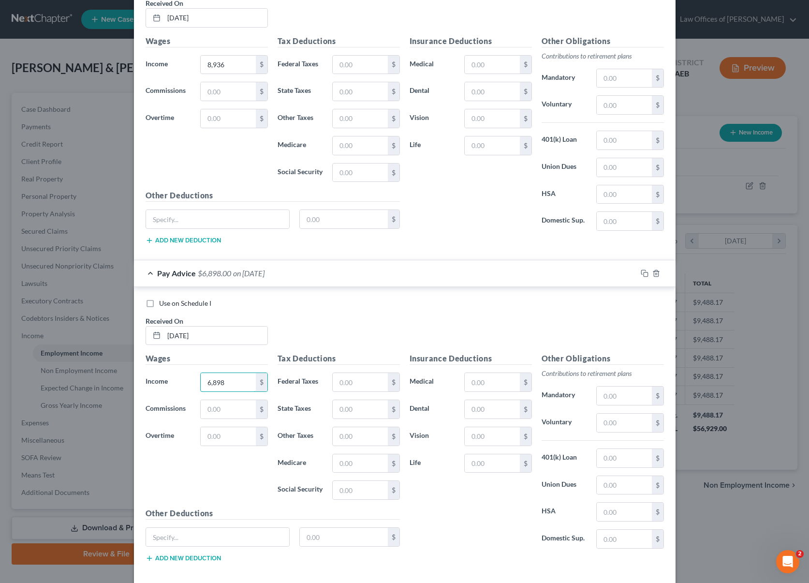
scroll to position [1683, 0]
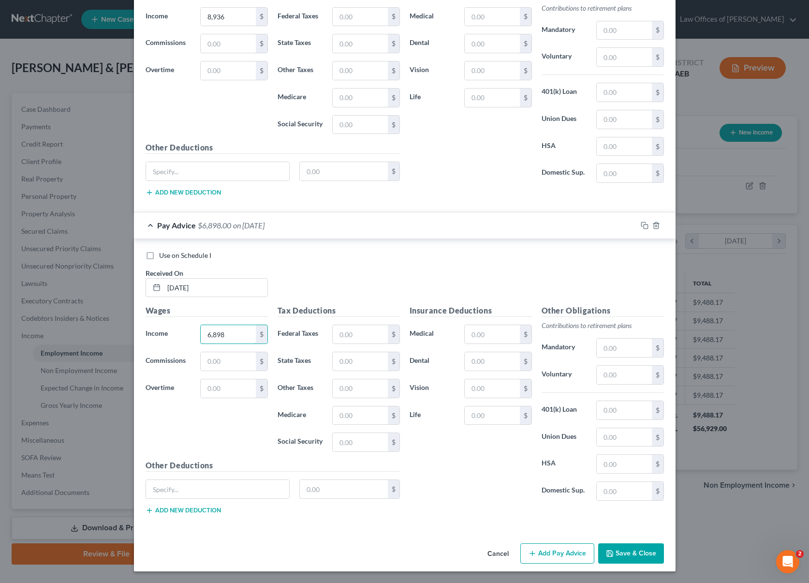
type input "6,898"
click at [563, 553] on button "Add Pay Advice" at bounding box center [557, 553] width 74 height 20
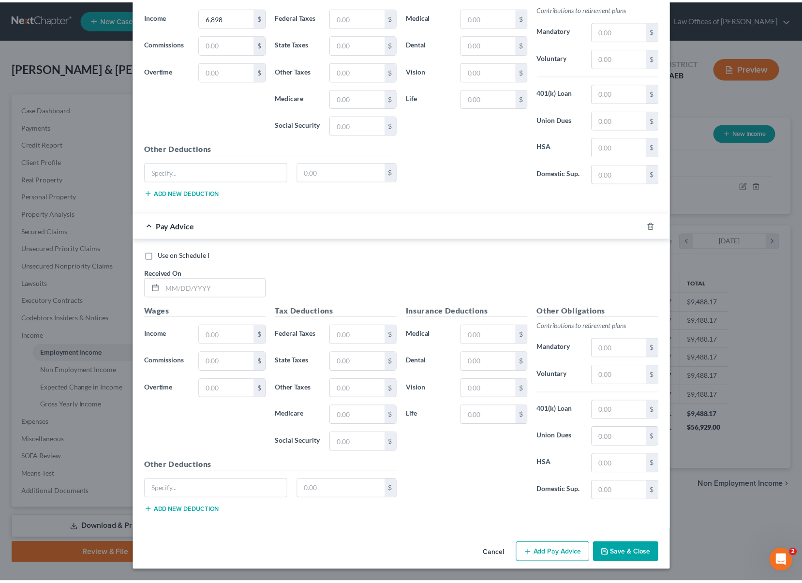
scroll to position [2001, 0]
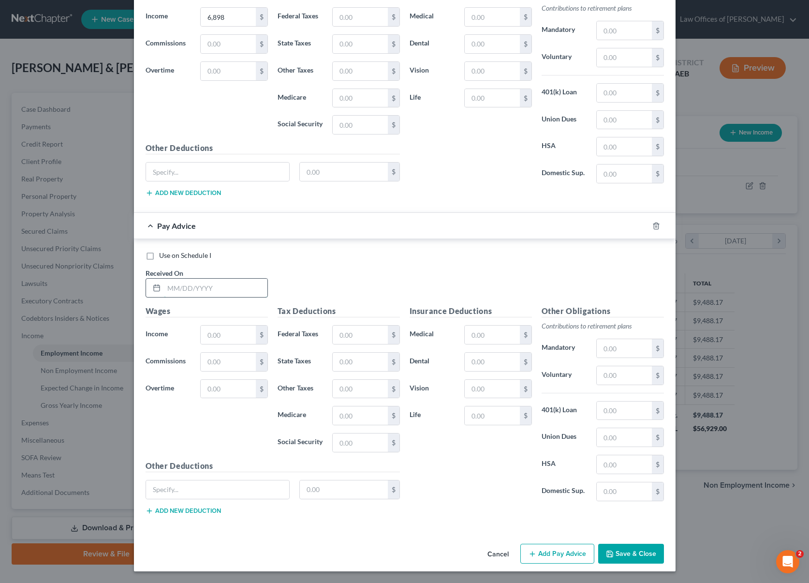
click at [242, 288] on input "text" at bounding box center [215, 288] width 103 height 18
type input "[DATE]"
type input "8,926"
click at [625, 553] on button "Save & Close" at bounding box center [631, 554] width 66 height 20
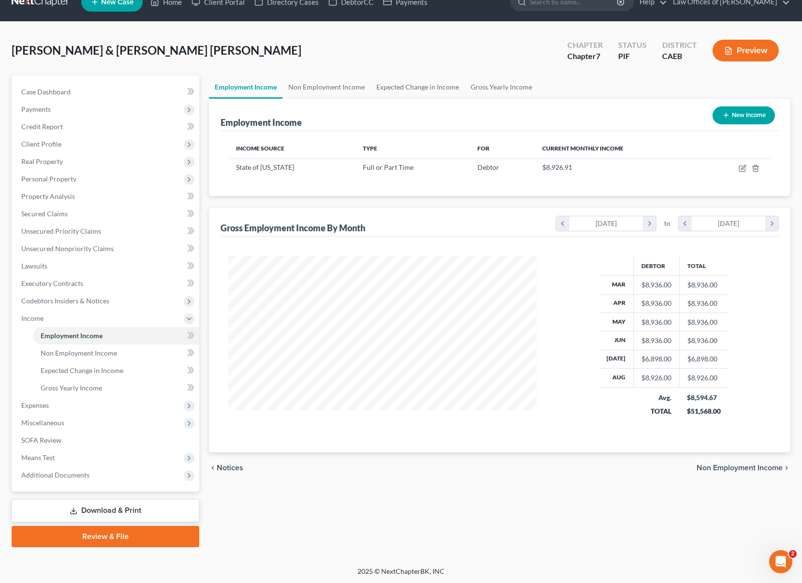
scroll to position [17, 0]
click at [51, 459] on span "Means Test" at bounding box center [37, 457] width 33 height 8
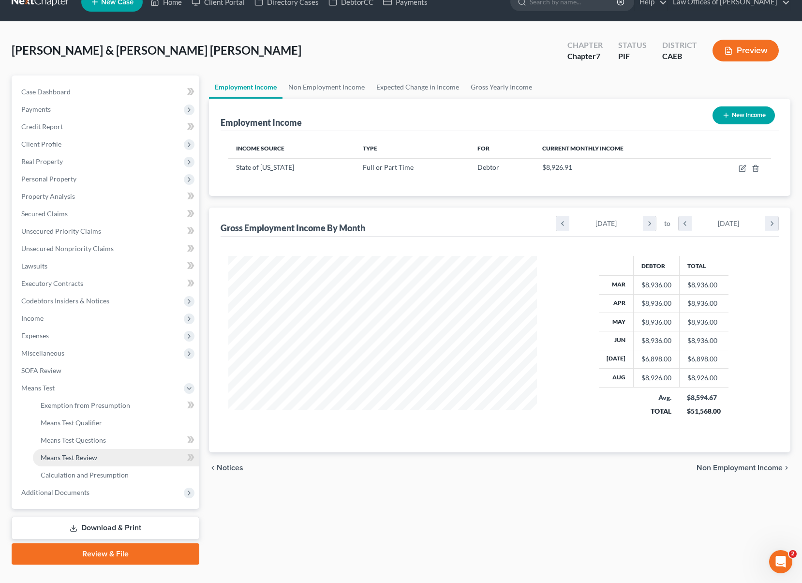
click at [52, 452] on link "Means Test Review" at bounding box center [116, 457] width 166 height 17
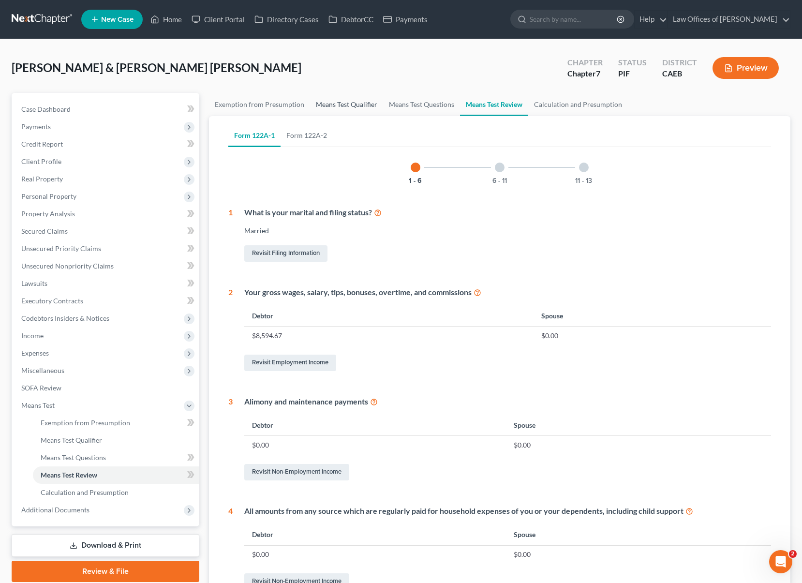
click at [337, 104] on link "Means Test Qualifier" at bounding box center [346, 104] width 73 height 23
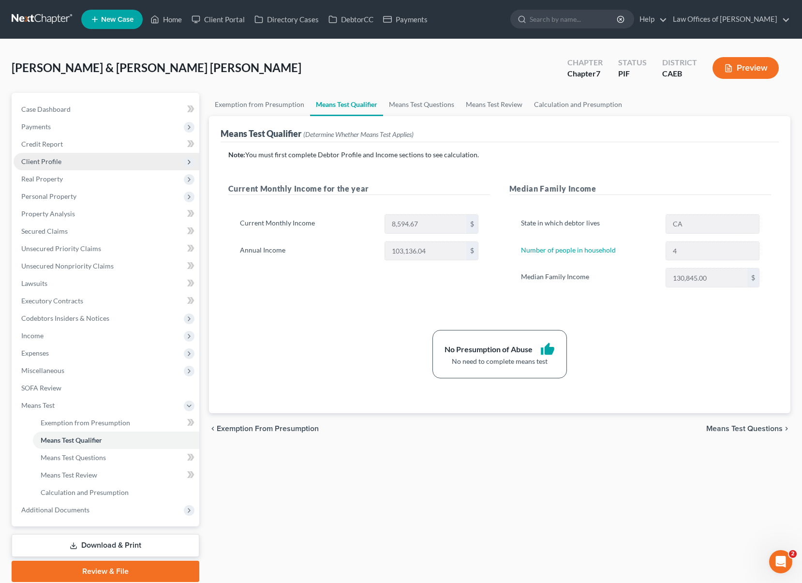
click at [81, 165] on span "Client Profile" at bounding box center [107, 161] width 186 height 17
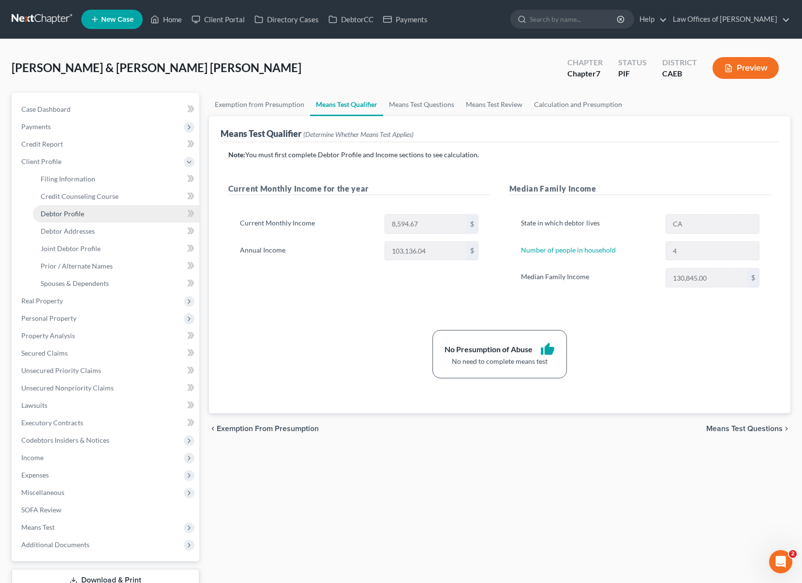
click at [96, 213] on link "Debtor Profile" at bounding box center [116, 213] width 166 height 17
select select "1"
select select "3"
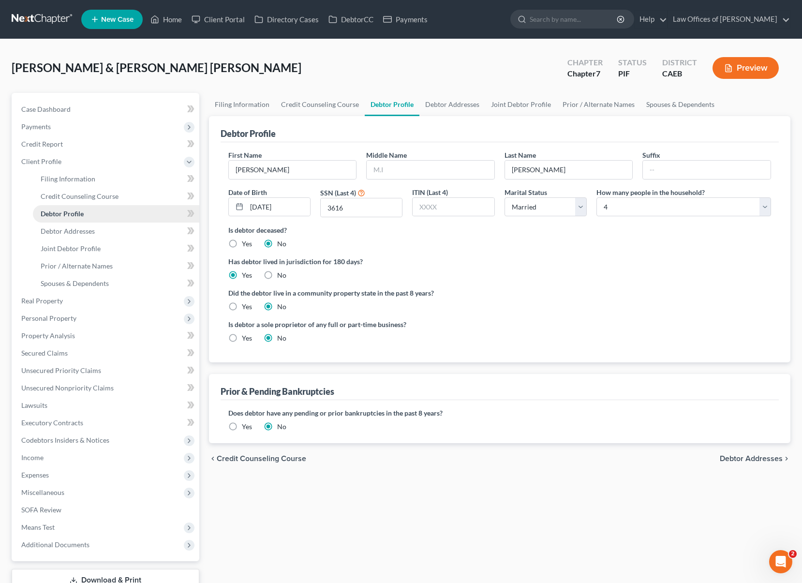
radio input "true"
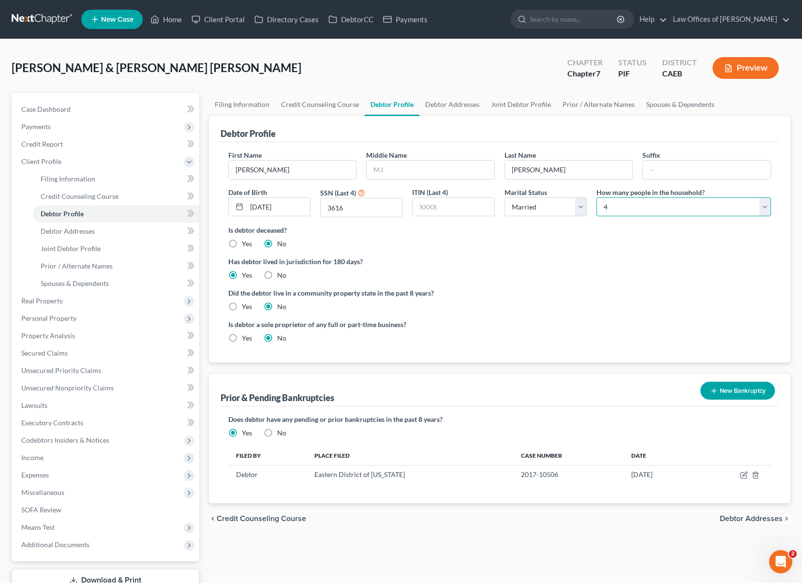
click at [768, 206] on select "Select 1 2 3 4 5 6 7 8 9 10 11 12 13 14 15 16 17 18 19 20" at bounding box center [683, 206] width 175 height 19
select select "2"
click at [596, 197] on select "Select 1 2 3 4 5 6 7 8 9 10 11 12 13 14 15 16 17 18 19 20" at bounding box center [683, 206] width 175 height 19
click at [51, 527] on span "Means Test" at bounding box center [37, 527] width 33 height 8
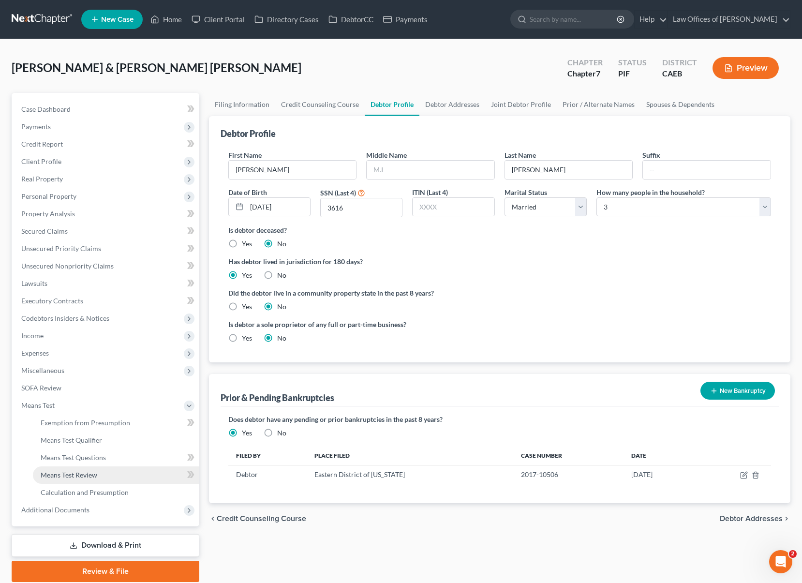
click at [88, 475] on span "Means Test Review" at bounding box center [69, 475] width 57 height 8
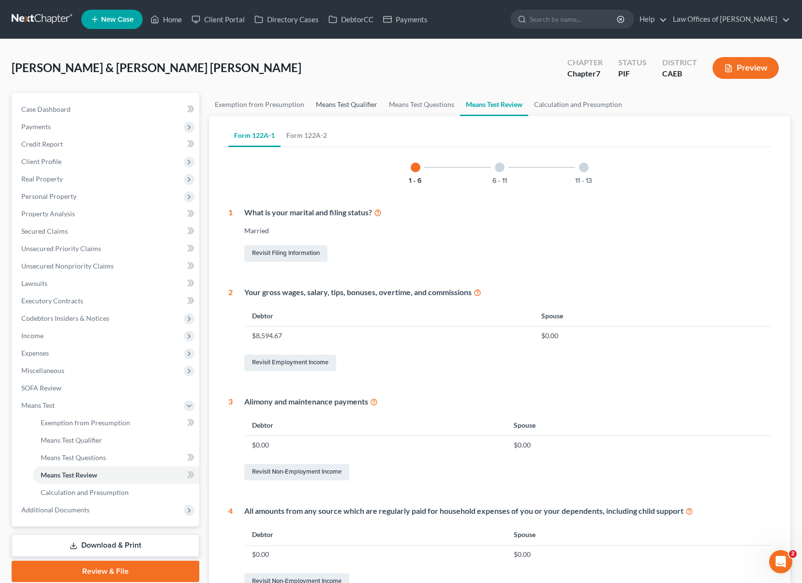
click at [332, 102] on link "Means Test Qualifier" at bounding box center [346, 104] width 73 height 23
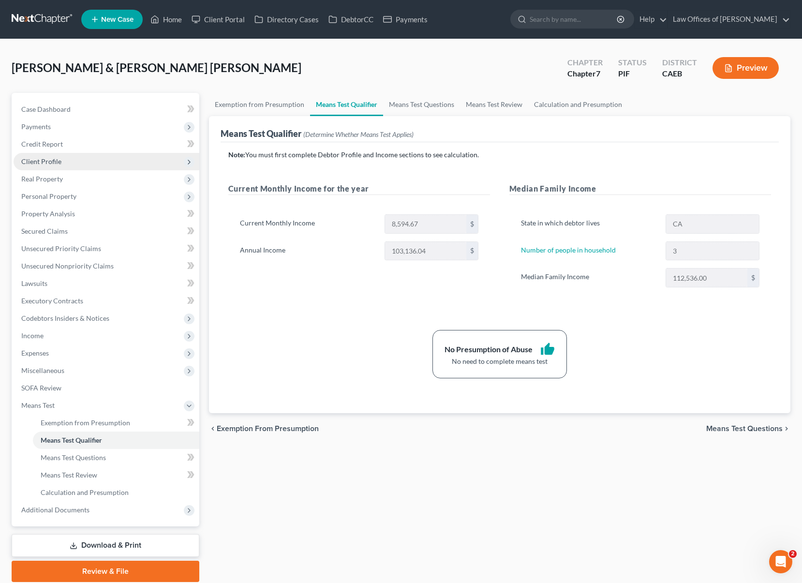
click at [70, 167] on span "Client Profile" at bounding box center [107, 161] width 186 height 17
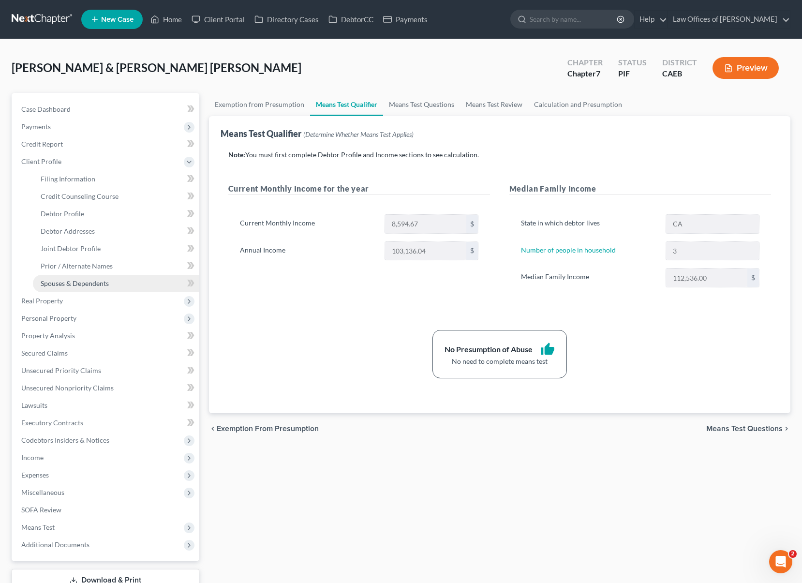
click at [106, 280] on span "Spouses & Dependents" at bounding box center [75, 283] width 68 height 8
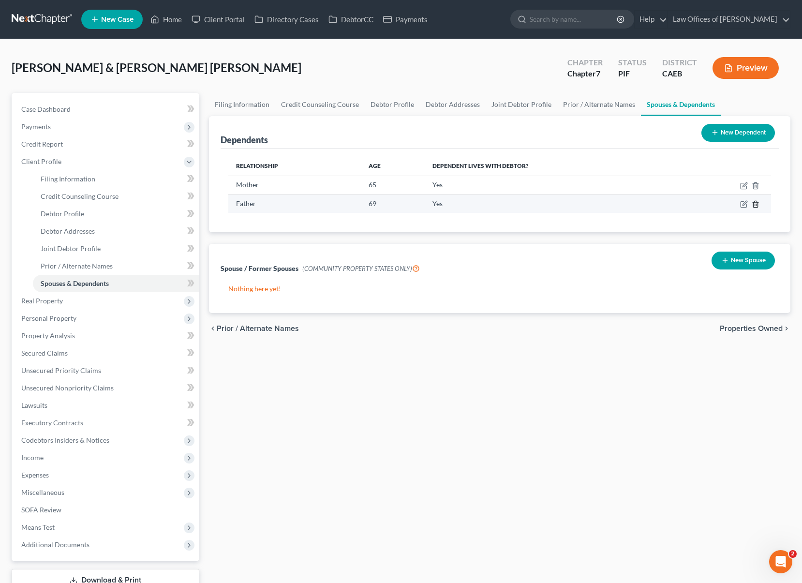
click at [755, 205] on icon "button" at bounding box center [755, 204] width 8 height 8
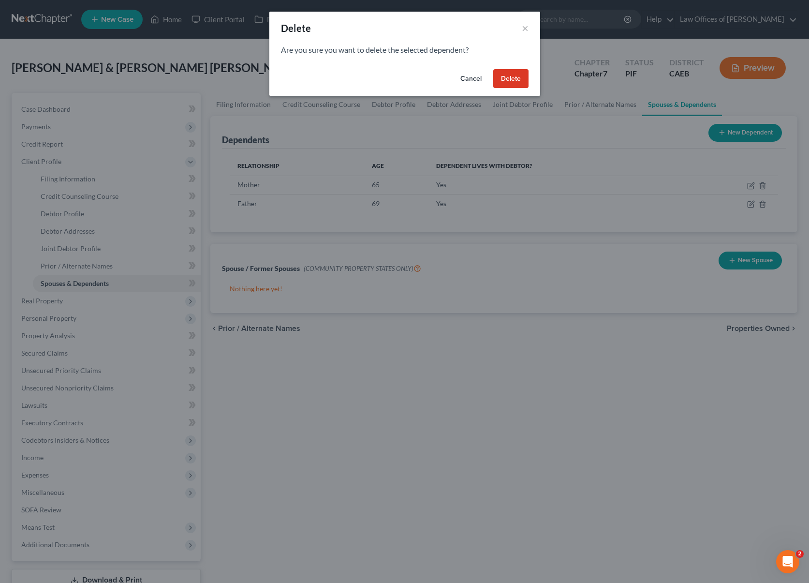
click at [505, 80] on button "Delete" at bounding box center [510, 78] width 35 height 19
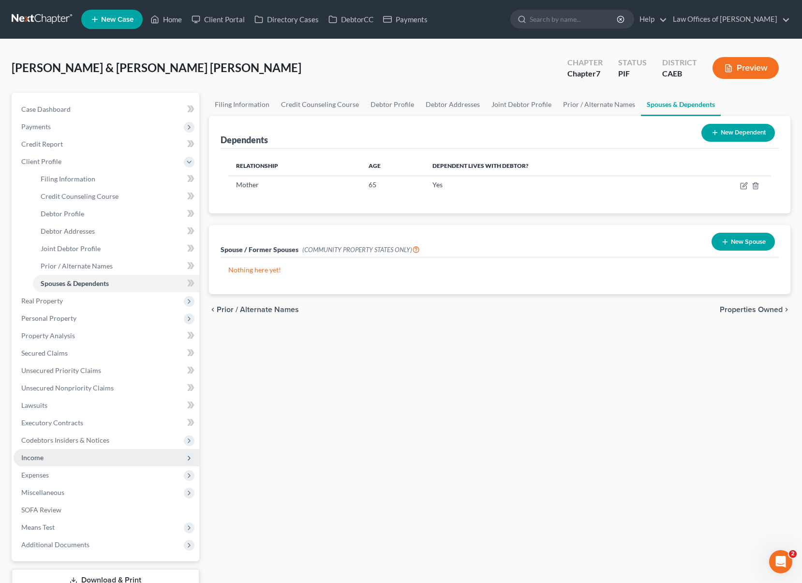
click at [61, 456] on span "Income" at bounding box center [107, 457] width 186 height 17
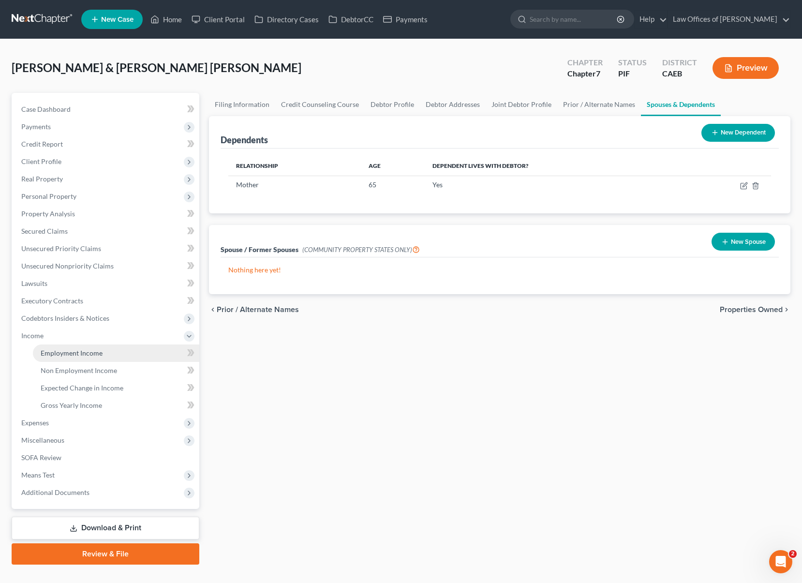
click at [105, 349] on link "Employment Income" at bounding box center [116, 352] width 166 height 17
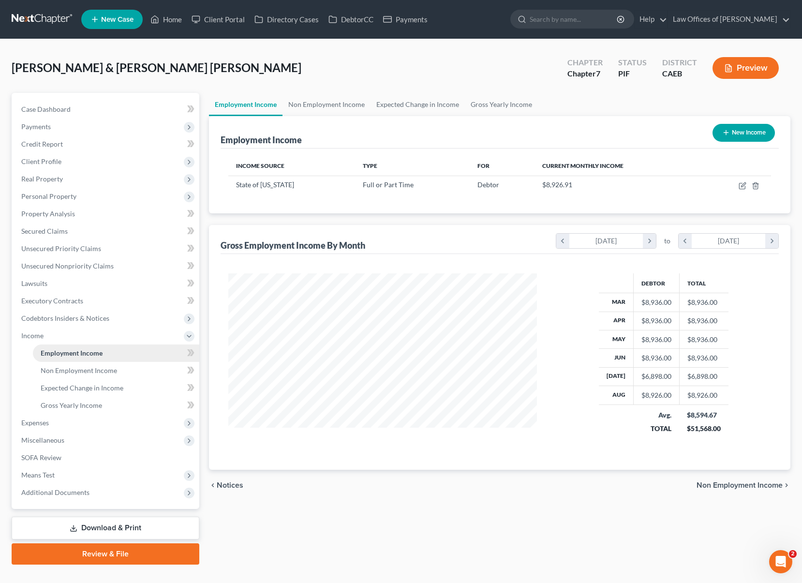
scroll to position [173, 328]
click at [66, 426] on span "Expenses" at bounding box center [107, 422] width 186 height 17
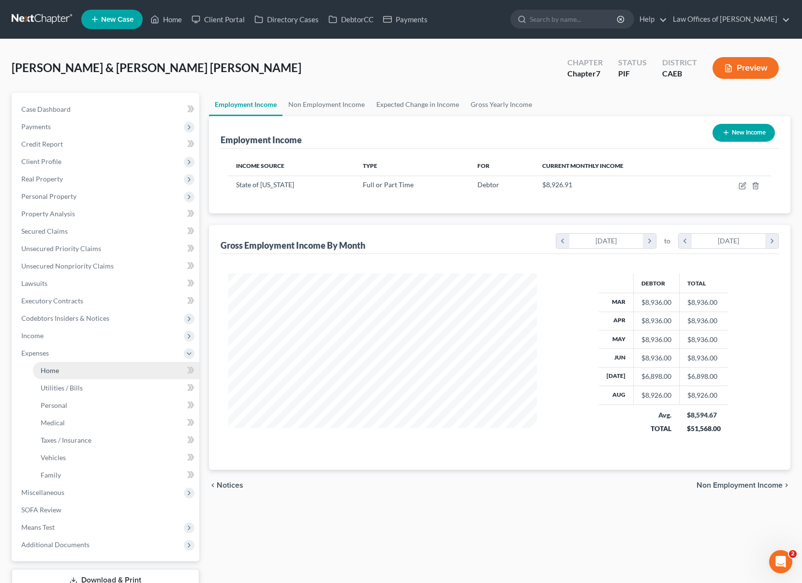
click at [72, 369] on link "Home" at bounding box center [116, 370] width 166 height 17
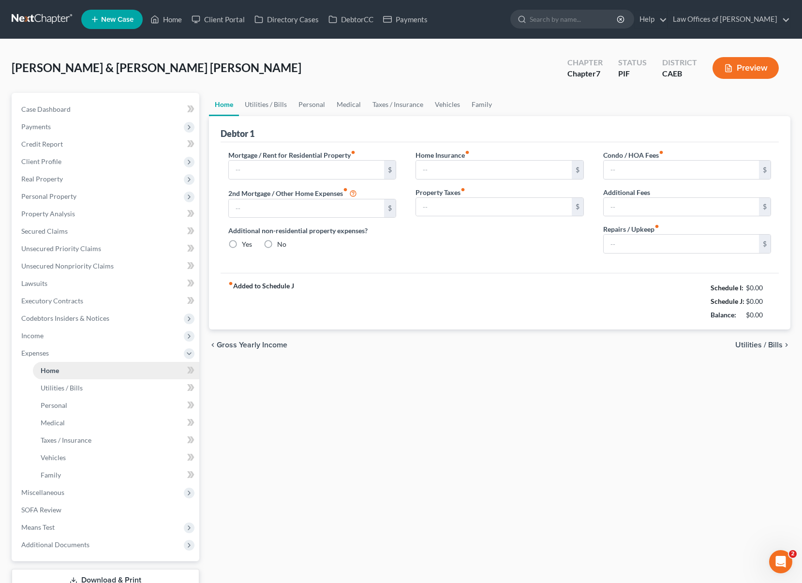
type input "1,425.00"
type input "0.00"
radio input "true"
type input "0.00"
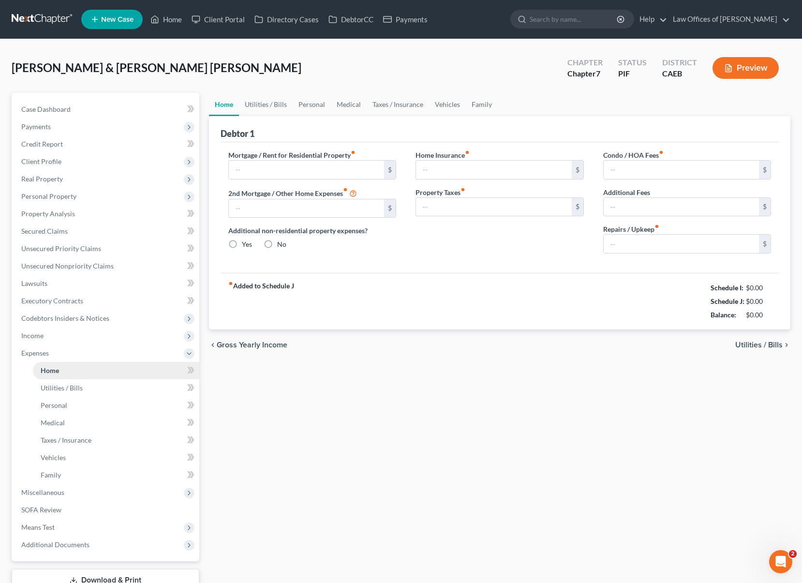
type input "0.00"
click at [608, 247] on input "0.00" at bounding box center [682, 244] width 156 height 18
type input "150."
click at [273, 104] on link "Utilities / Bills" at bounding box center [266, 104] width 54 height 23
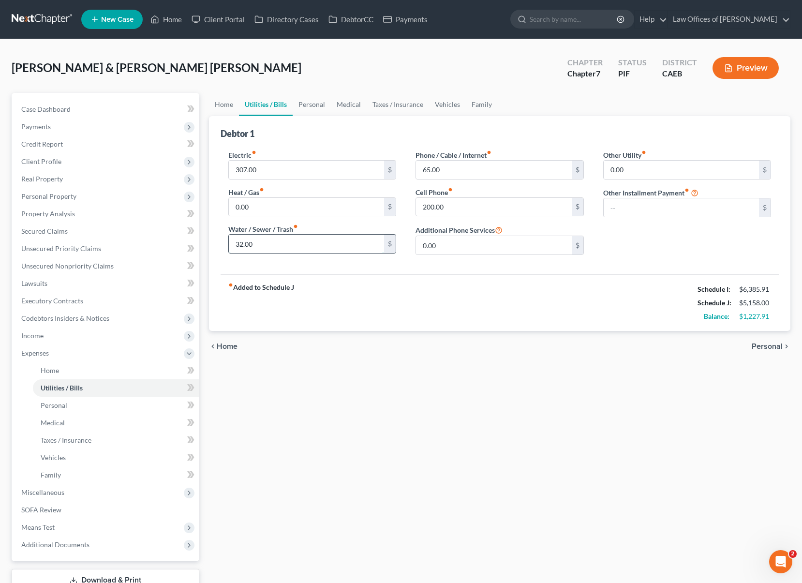
click at [273, 247] on input "32.00" at bounding box center [307, 244] width 156 height 18
type input "52.0"
type input "300."
click at [232, 207] on input "0.00" at bounding box center [307, 207] width 156 height 18
type input "125."
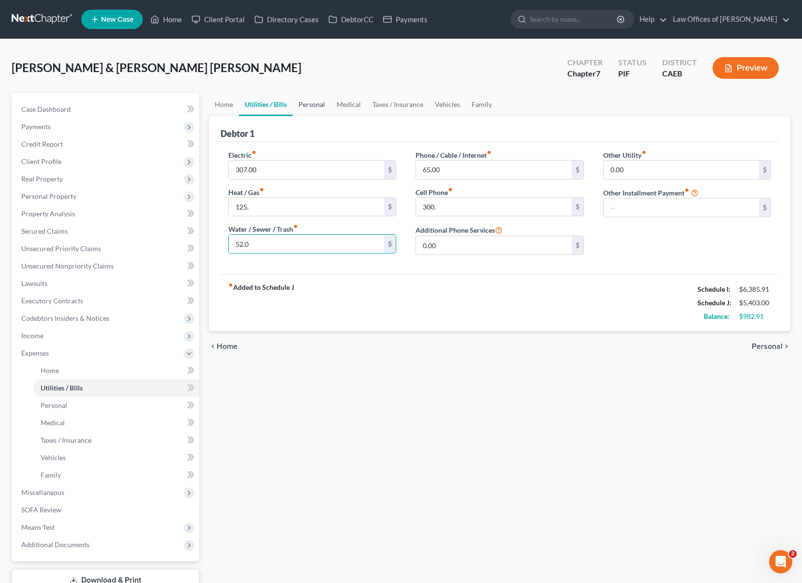
click at [317, 102] on link "Personal" at bounding box center [312, 104] width 38 height 23
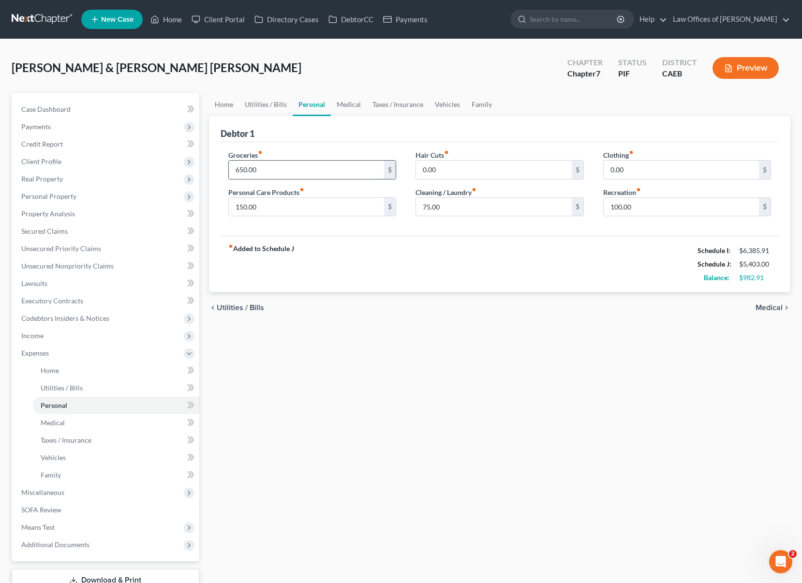
click at [269, 171] on input "650.00" at bounding box center [307, 170] width 156 height 18
type input "1,200"
type input "150"
type input "1"
type input "200"
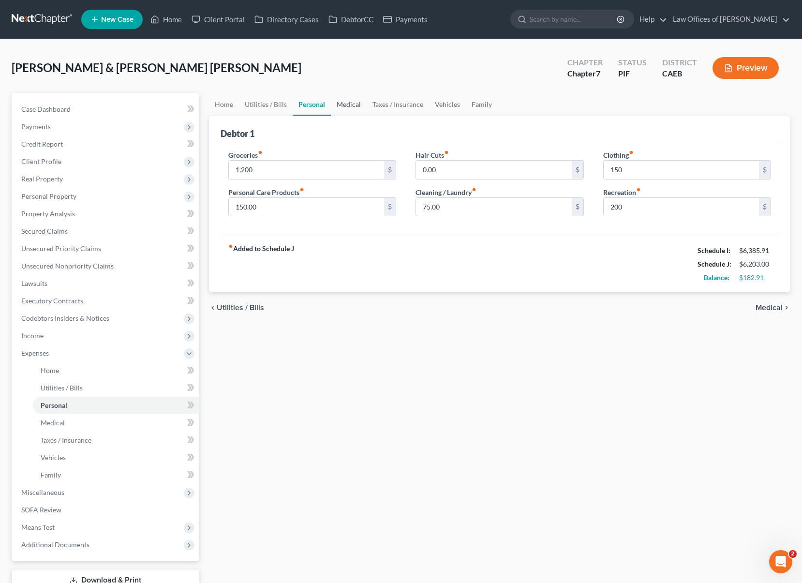
click at [351, 102] on link "Medical" at bounding box center [349, 104] width 36 height 23
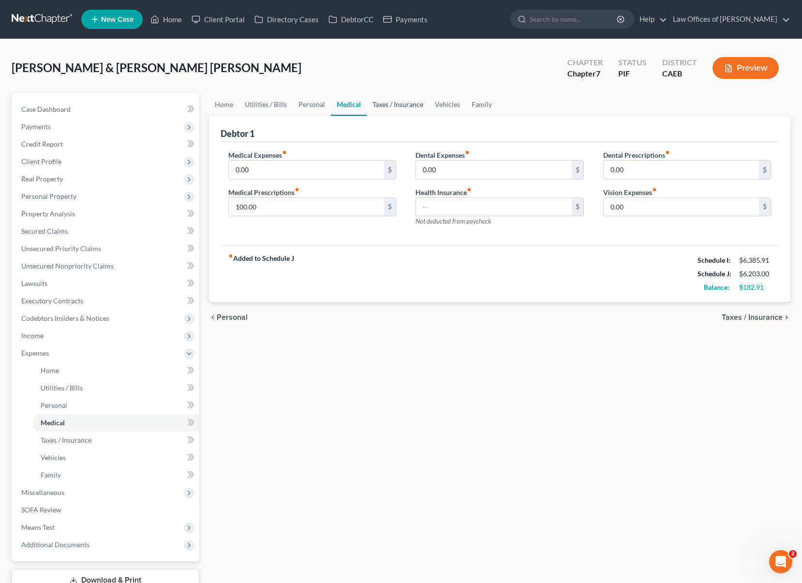
click at [383, 106] on link "Taxes / Insurance" at bounding box center [398, 104] width 62 height 23
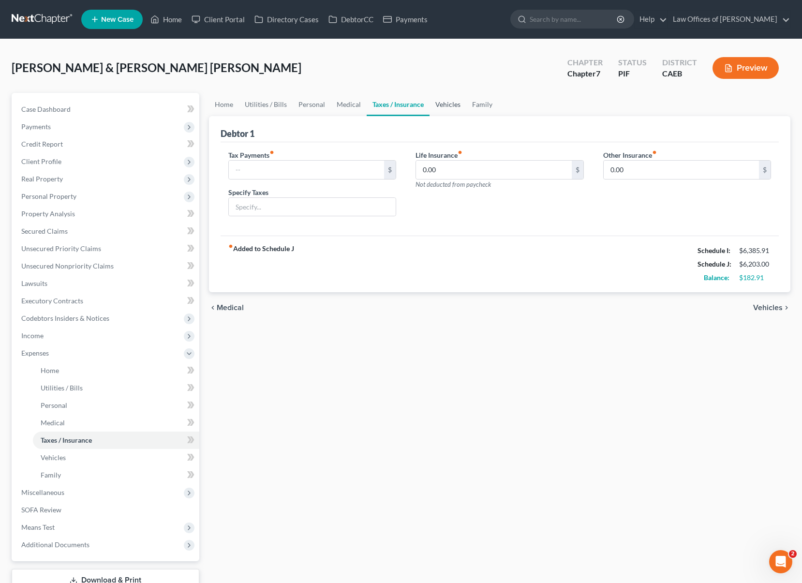
click at [437, 106] on link "Vehicles" at bounding box center [447, 104] width 37 height 23
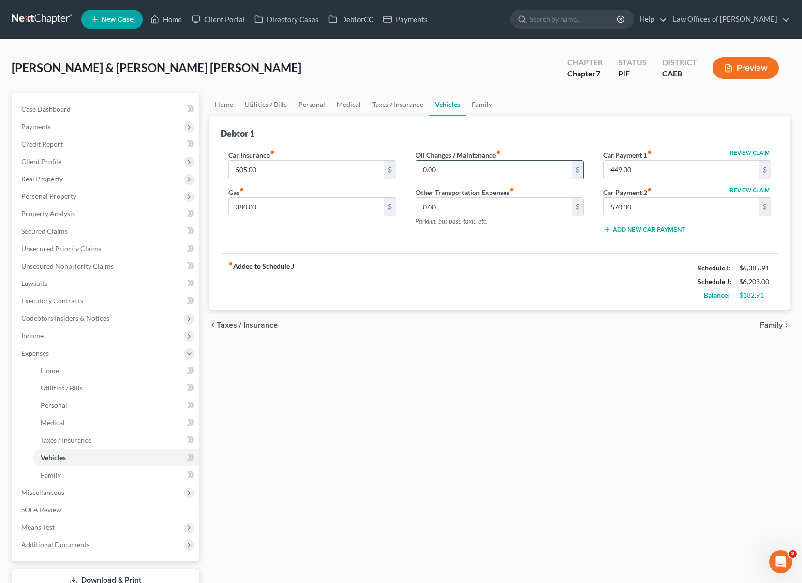
click at [439, 171] on input "0.00" at bounding box center [494, 170] width 156 height 18
click at [340, 102] on link "Medical" at bounding box center [349, 104] width 36 height 23
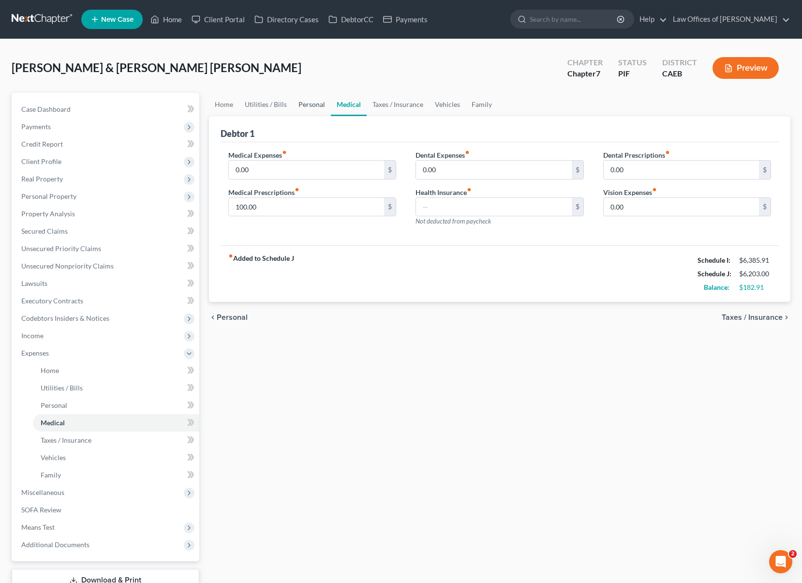
click at [315, 102] on link "Personal" at bounding box center [312, 104] width 38 height 23
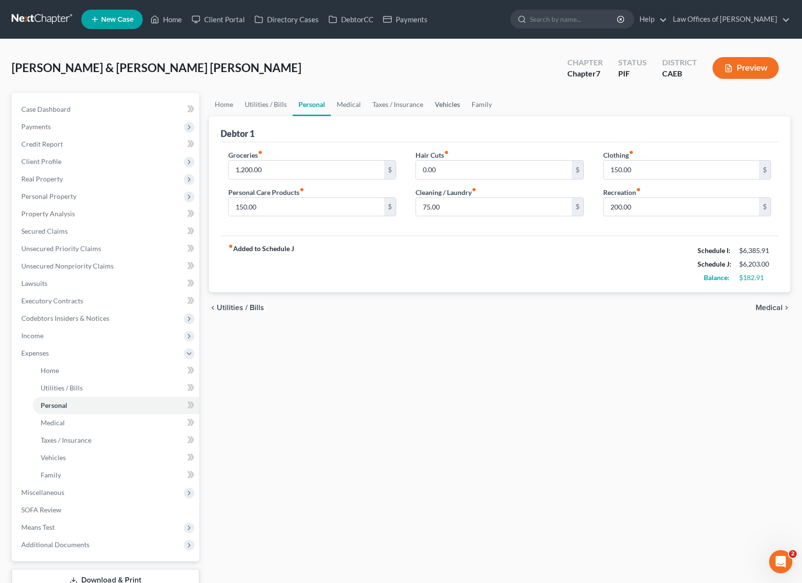
click at [450, 106] on link "Vehicles" at bounding box center [447, 104] width 37 height 23
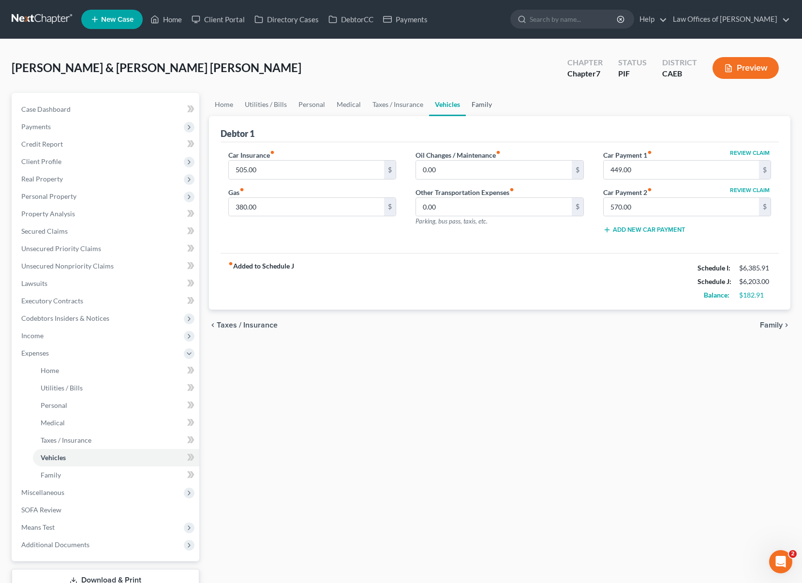
click at [474, 105] on link "Family" at bounding box center [482, 104] width 32 height 23
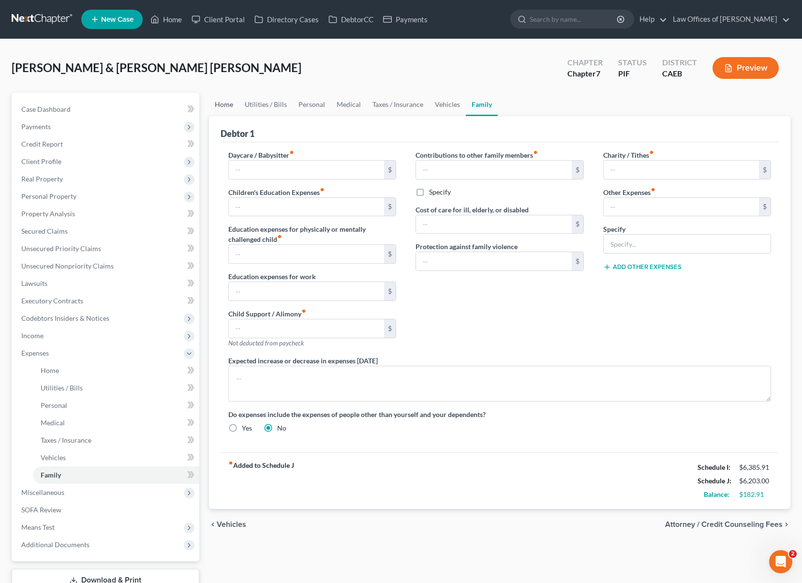
click at [216, 104] on link "Home" at bounding box center [224, 104] width 30 height 23
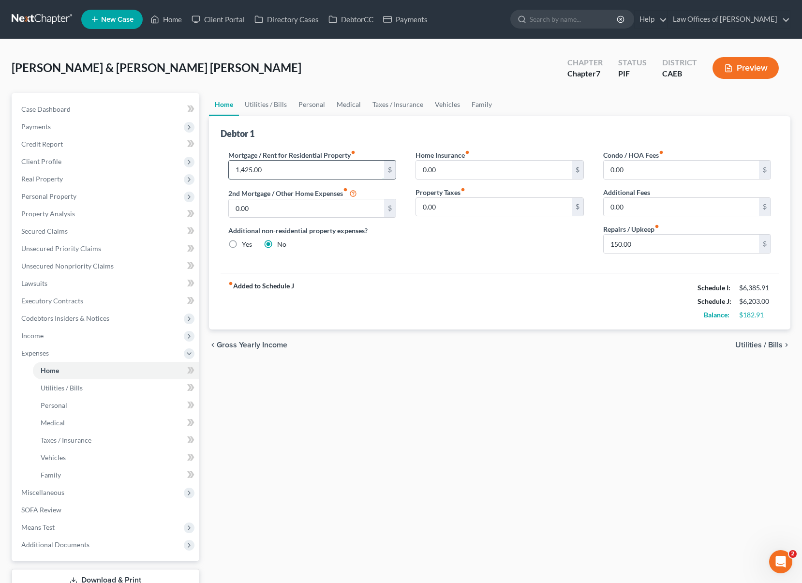
click at [281, 169] on input "1,425.00" at bounding box center [307, 170] width 156 height 18
type input "1,525."
click at [264, 107] on link "Utilities / Bills" at bounding box center [266, 104] width 54 height 23
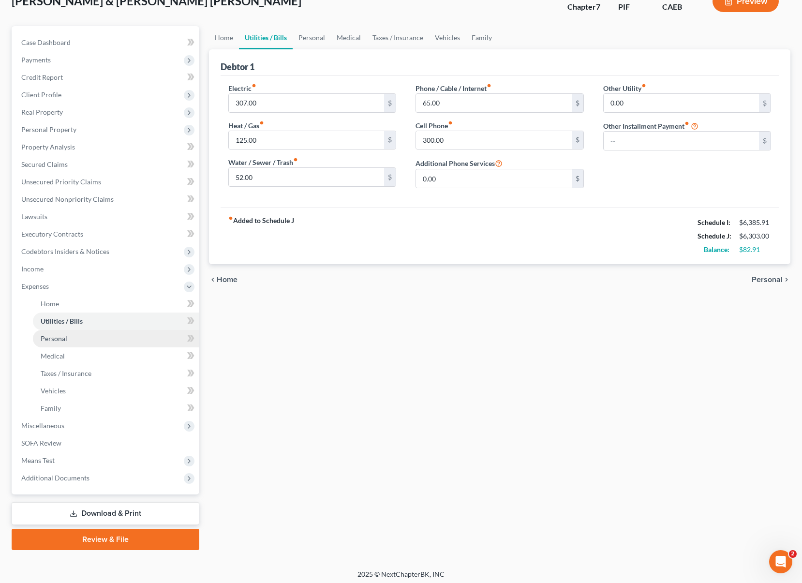
scroll to position [70, 0]
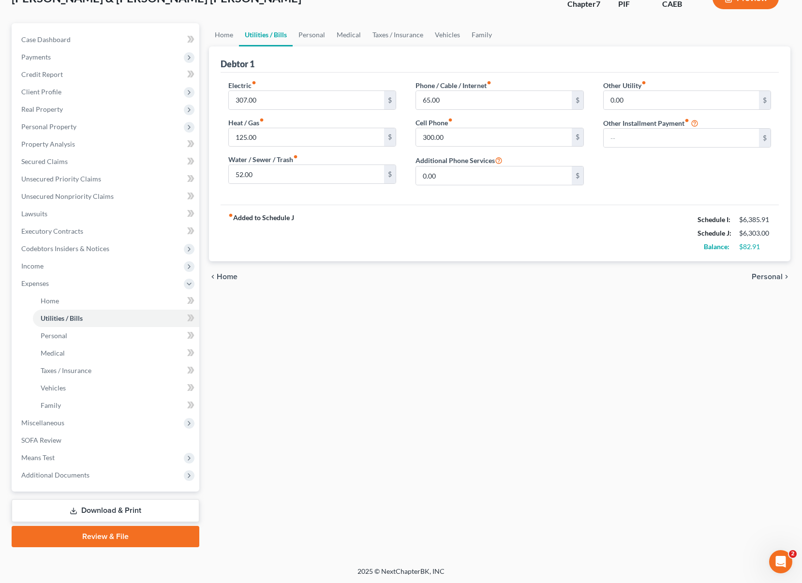
click at [126, 511] on link "Download & Print" at bounding box center [106, 510] width 188 height 23
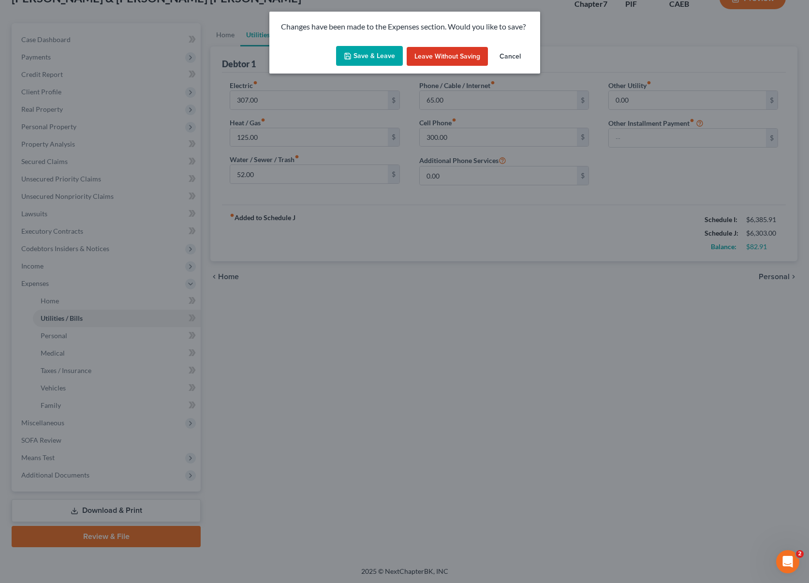
click at [369, 60] on button "Save & Leave" at bounding box center [369, 56] width 67 height 20
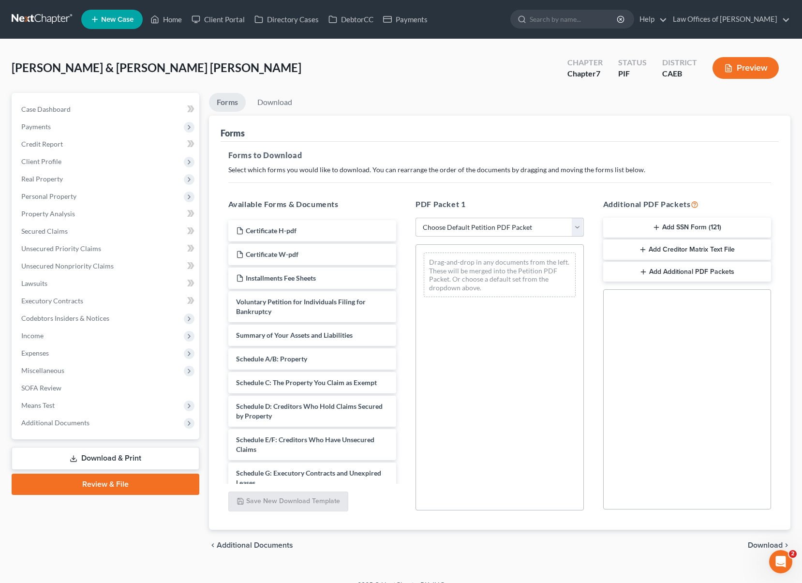
click at [577, 225] on select "Choose Default Petition PDF Packet Complete Bankruptcy Petition (all forms and …" at bounding box center [499, 227] width 168 height 19
select select "4"
click at [415, 218] on select "Choose Default Petition PDF Packet Complete Bankruptcy Petition (all forms and …" at bounding box center [499, 227] width 168 height 19
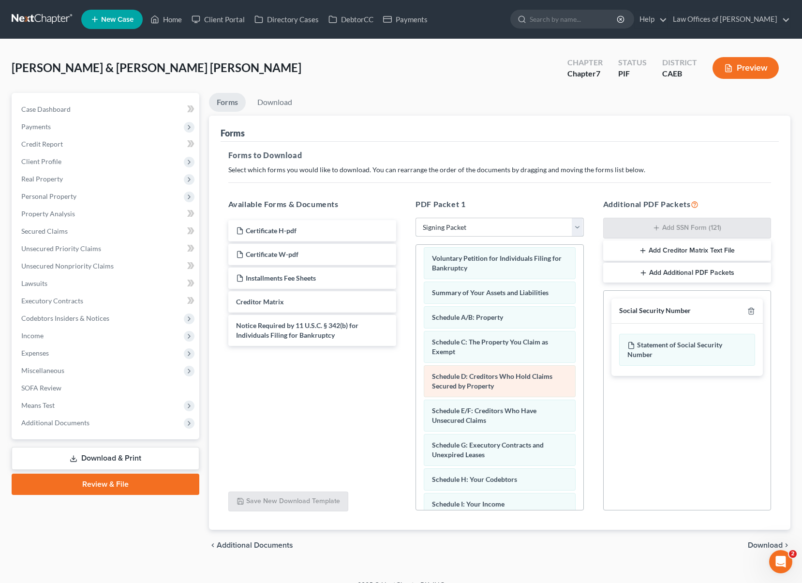
scroll to position [13, 0]
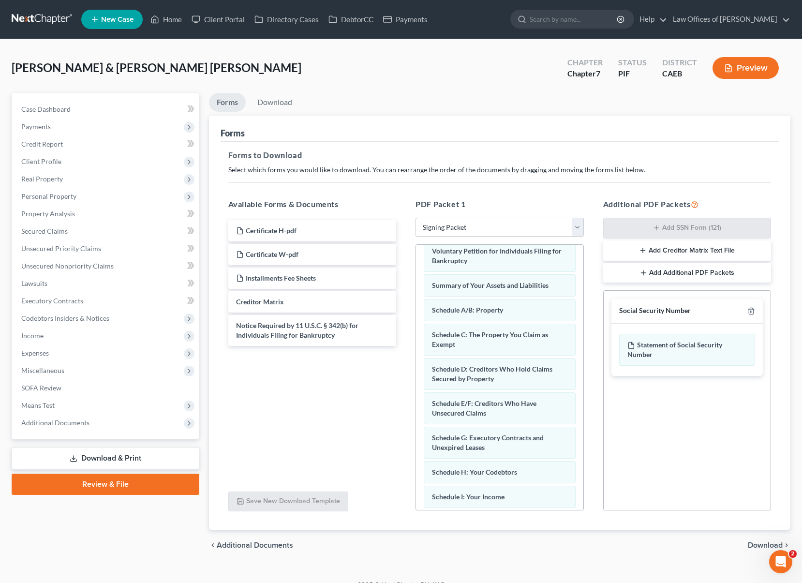
click at [768, 543] on span "Download" at bounding box center [765, 545] width 35 height 8
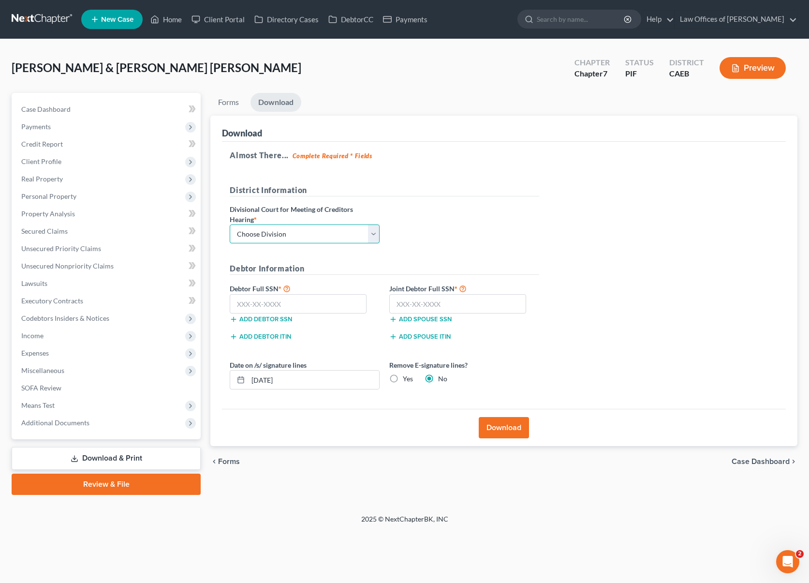
click at [371, 235] on select "Choose Division Fresno Modesto [GEOGRAPHIC_DATA]" at bounding box center [305, 233] width 150 height 19
select select "0"
click at [230, 224] on select "Choose Division Fresno Modesto [GEOGRAPHIC_DATA]" at bounding box center [305, 233] width 150 height 19
click at [324, 293] on label "Debtor Full SSN *" at bounding box center [305, 288] width 160 height 12
click at [319, 297] on input "text" at bounding box center [298, 303] width 137 height 19
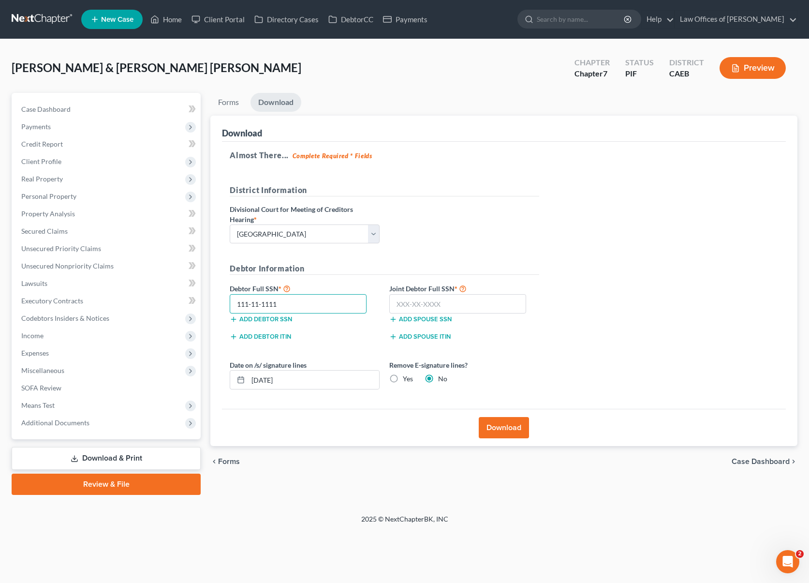
type input "111-11-1111"
click at [501, 430] on button "Download" at bounding box center [504, 427] width 50 height 21
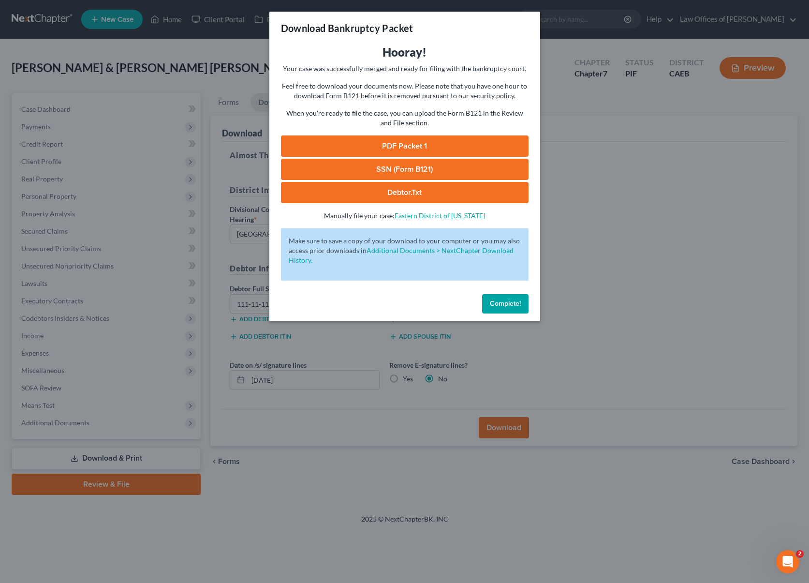
click at [411, 146] on link "PDF Packet 1" at bounding box center [405, 145] width 248 height 21
click at [496, 302] on span "Complete!" at bounding box center [505, 303] width 31 height 8
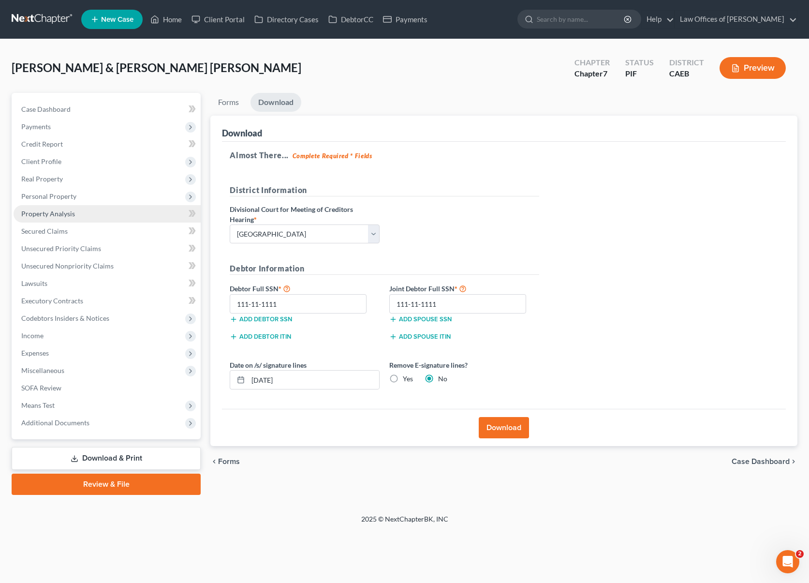
click at [93, 217] on link "Property Analysis" at bounding box center [107, 213] width 187 height 17
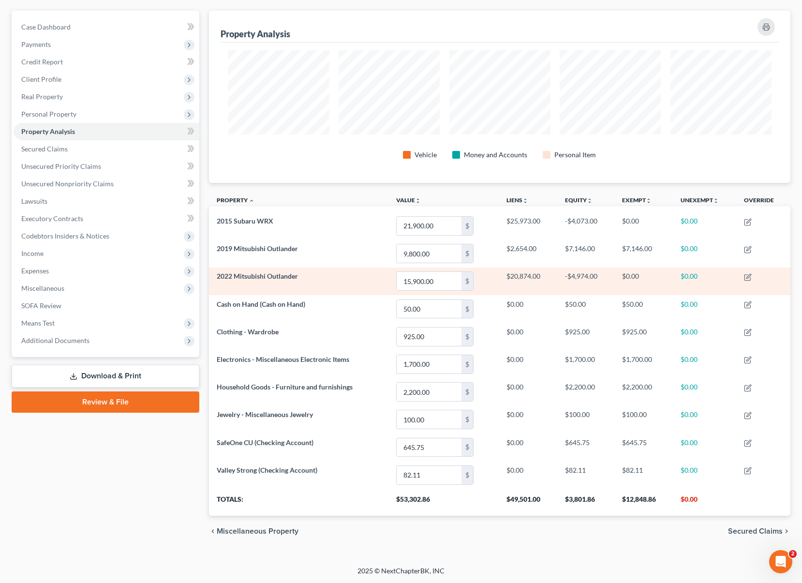
scroll to position [6, 0]
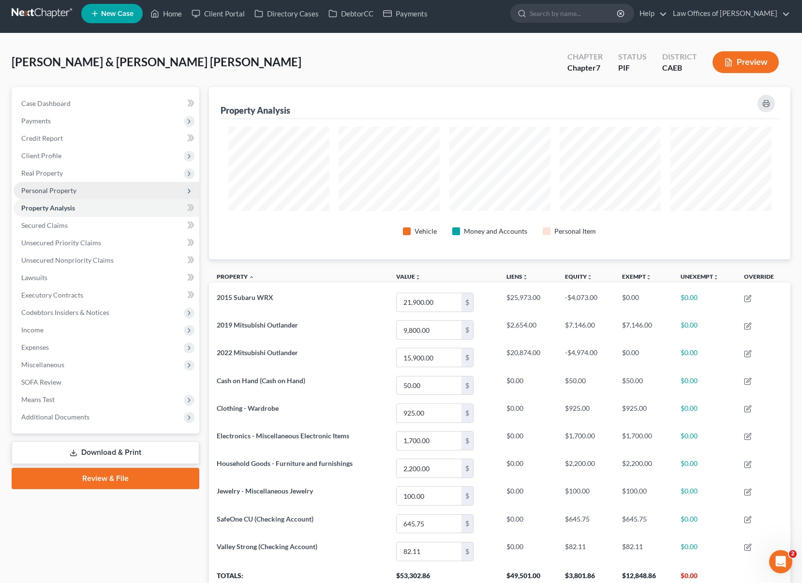
click at [89, 189] on span "Personal Property" at bounding box center [107, 190] width 186 height 17
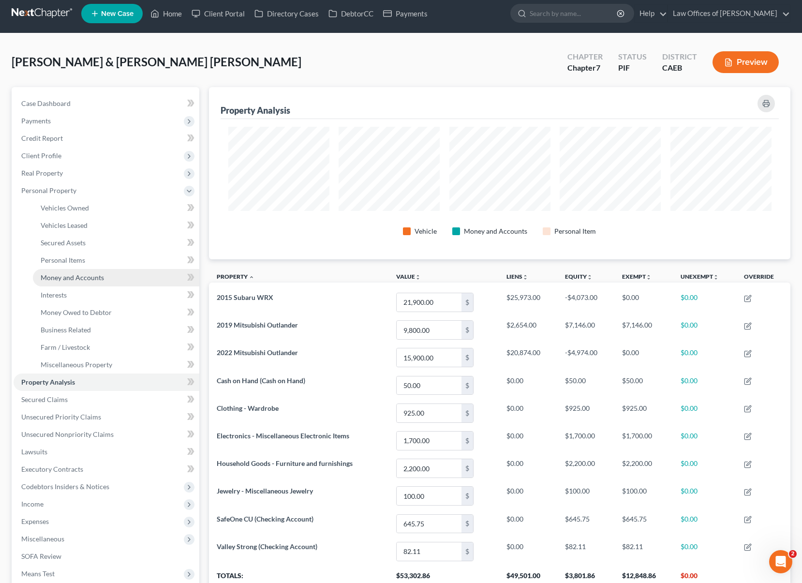
click at [108, 277] on link "Money and Accounts" at bounding box center [116, 277] width 166 height 17
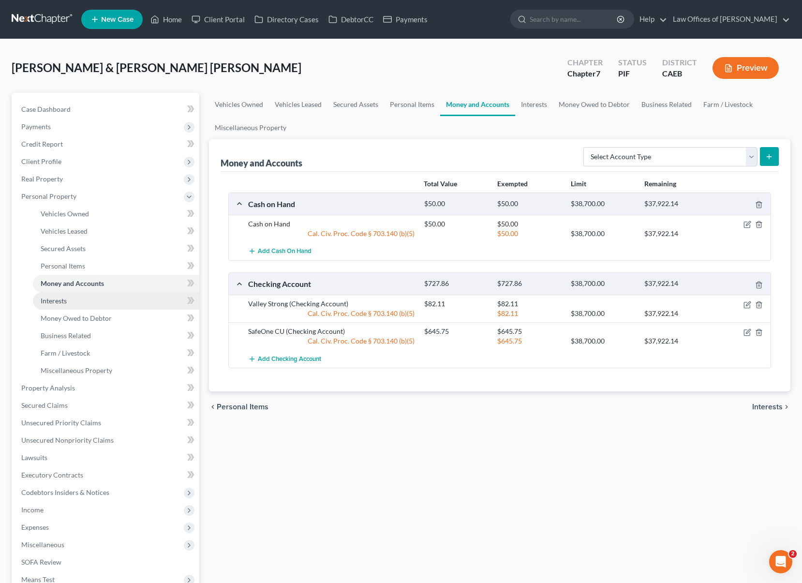
click at [108, 295] on link "Interests" at bounding box center [116, 300] width 166 height 17
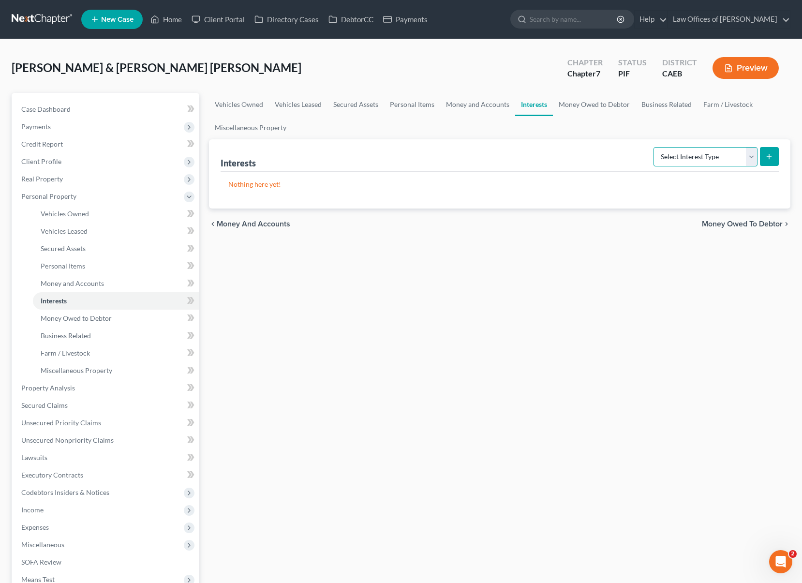
click at [754, 157] on select "Select Interest Type 401K Annuity Bond Education IRA Government Bond Government…" at bounding box center [705, 156] width 104 height 19
select select "other_retirement_plan"
click at [654, 147] on select "Select Interest Type 401K Annuity Bond Education IRA Government Bond Government…" at bounding box center [705, 156] width 104 height 19
click at [768, 157] on icon "submit" at bounding box center [769, 157] width 8 height 8
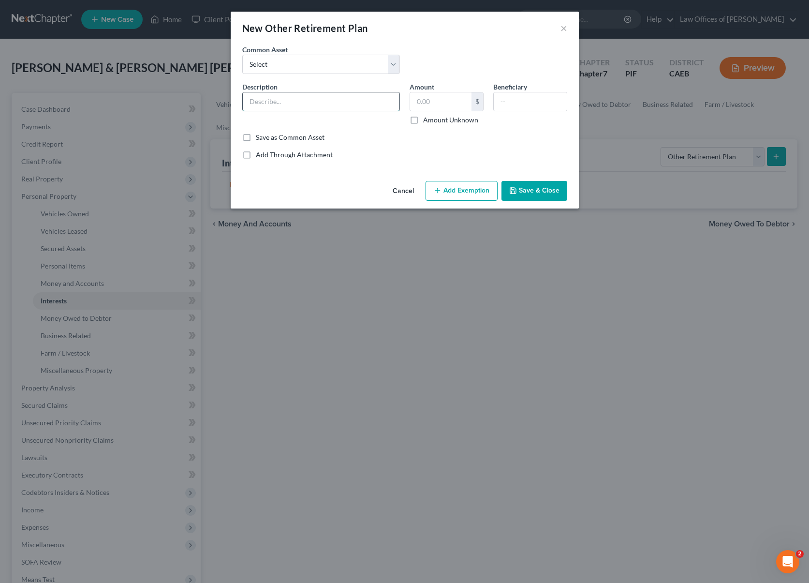
click at [323, 100] on input "text" at bounding box center [321, 101] width 157 height 18
type input "Retirement Plan @ CalPERS"
click at [456, 100] on input "text" at bounding box center [440, 101] width 61 height 18
type input "85,000"
click at [474, 192] on button "Add Exemption" at bounding box center [462, 191] width 72 height 20
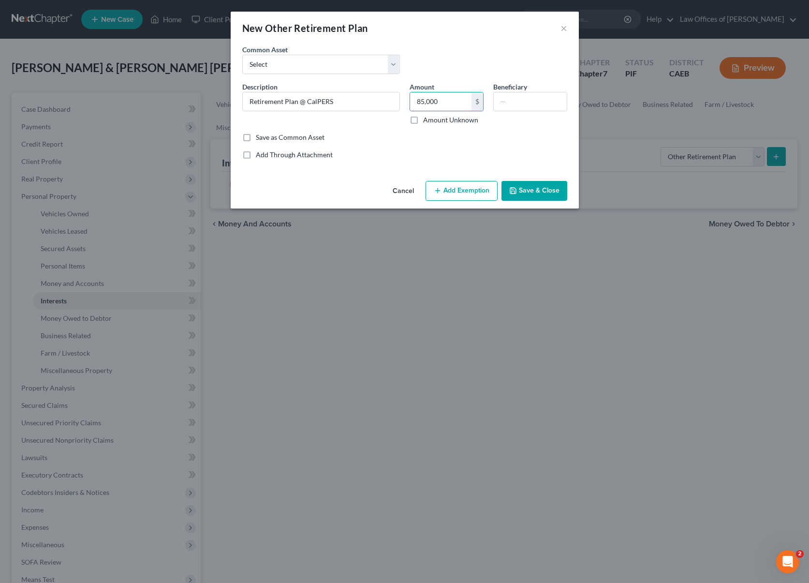
select select "2"
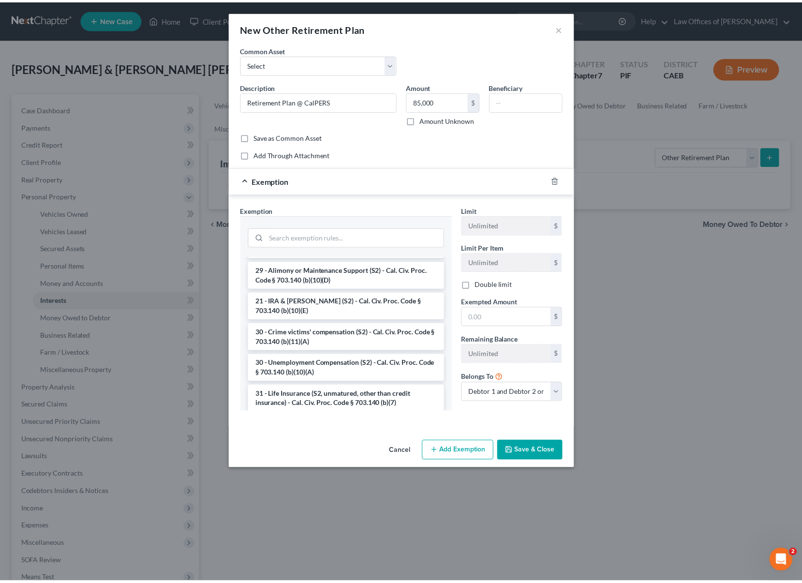
scroll to position [253, 0]
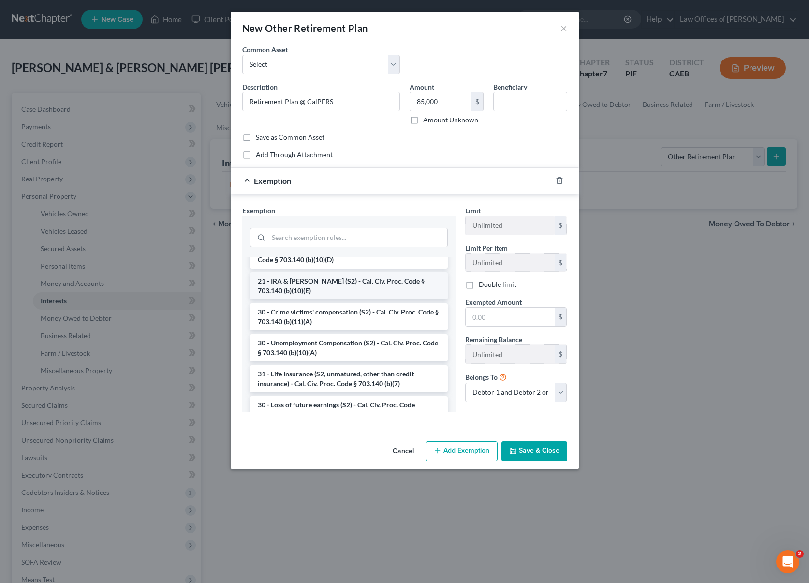
click at [354, 284] on li "21 - IRA & [PERSON_NAME] (S2) - Cal. Civ. Proc. Code § 703.140 (b)(10)(E)" at bounding box center [349, 285] width 198 height 27
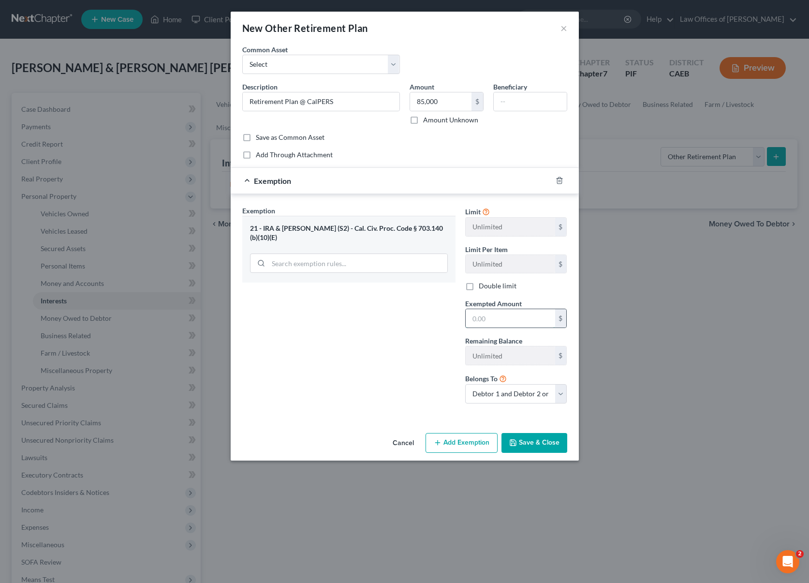
click at [506, 314] on input "text" at bounding box center [510, 318] width 89 height 18
type input "85,000"
click at [530, 444] on button "Save & Close" at bounding box center [534, 443] width 66 height 20
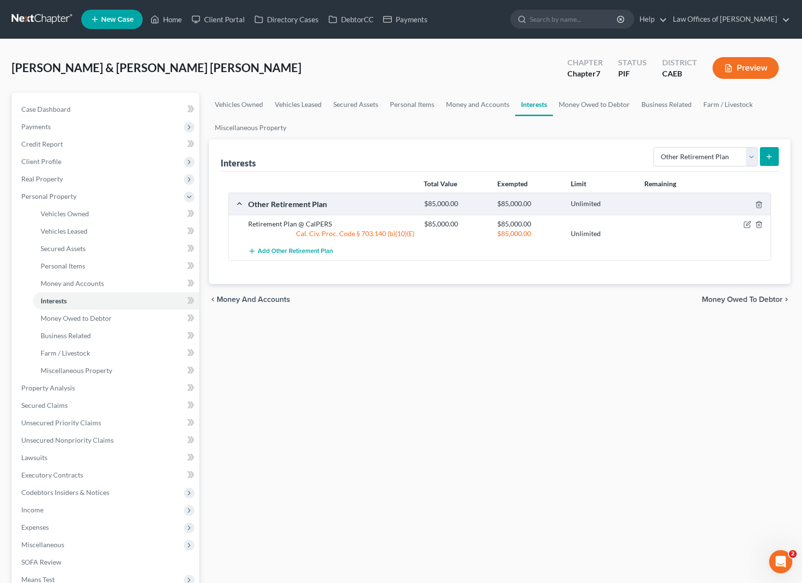
scroll to position [0, 0]
click at [173, 20] on link "Home" at bounding box center [166, 19] width 41 height 17
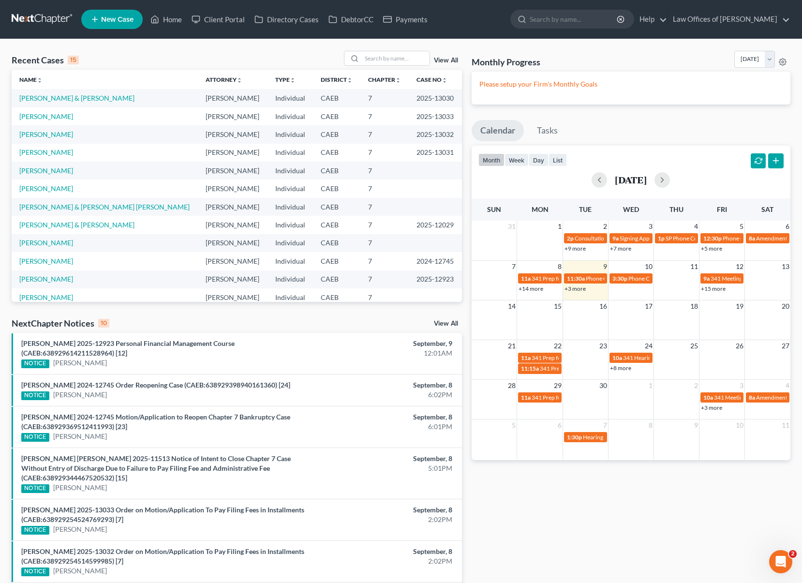
click at [711, 287] on link "+15 more" at bounding box center [713, 288] width 25 height 7
click at [48, 297] on link "[PERSON_NAME]" at bounding box center [46, 297] width 54 height 8
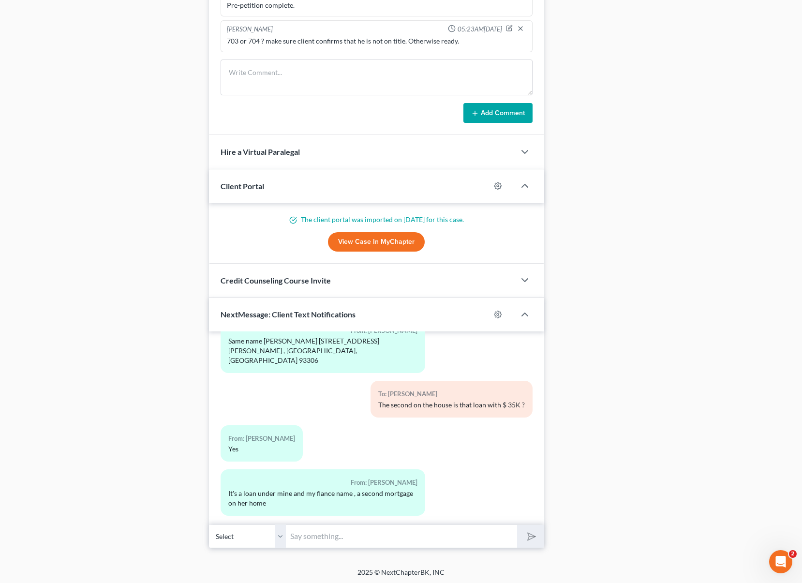
scroll to position [832, 0]
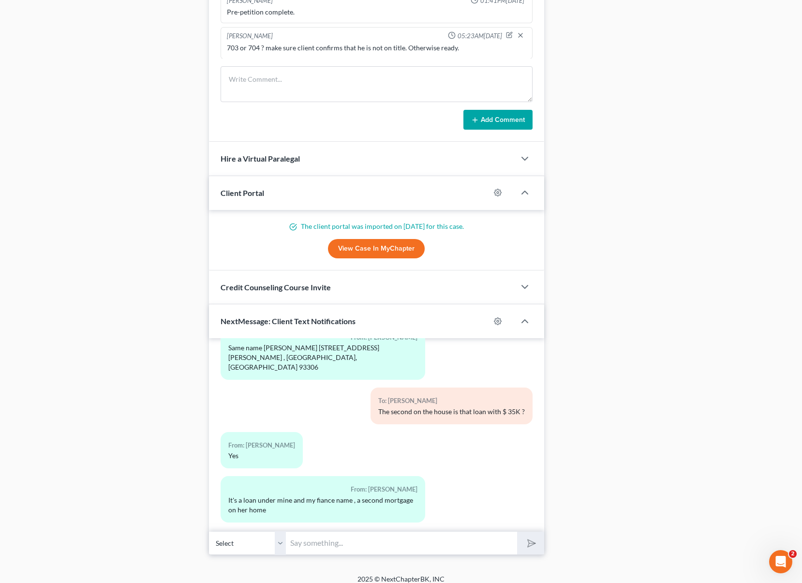
drag, startPoint x: 329, startPoint y: 548, endPoint x: 356, endPoint y: 546, distance: 27.1
click at [329, 548] on input "text" at bounding box center [401, 543] width 231 height 24
type input "Correct. And we wanted to make sure that you are not in the title."
click at [517, 531] on button "submit" at bounding box center [530, 542] width 27 height 23
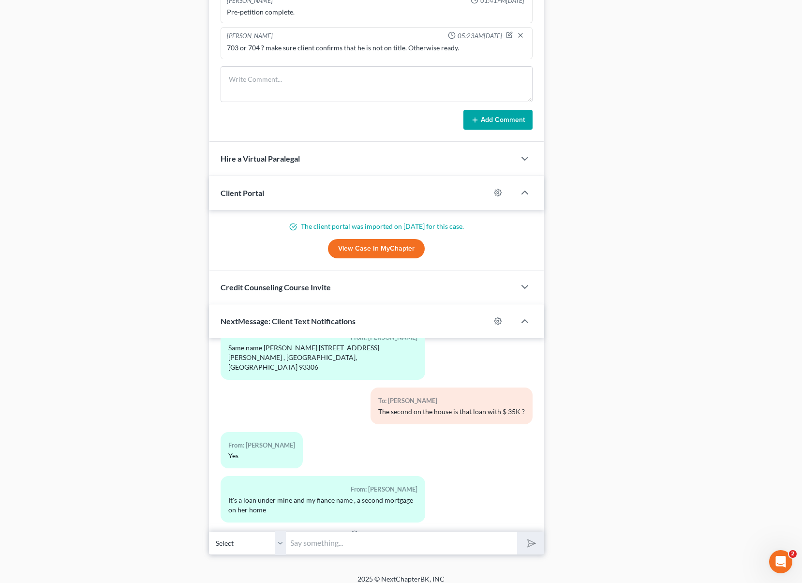
scroll to position [1692, 0]
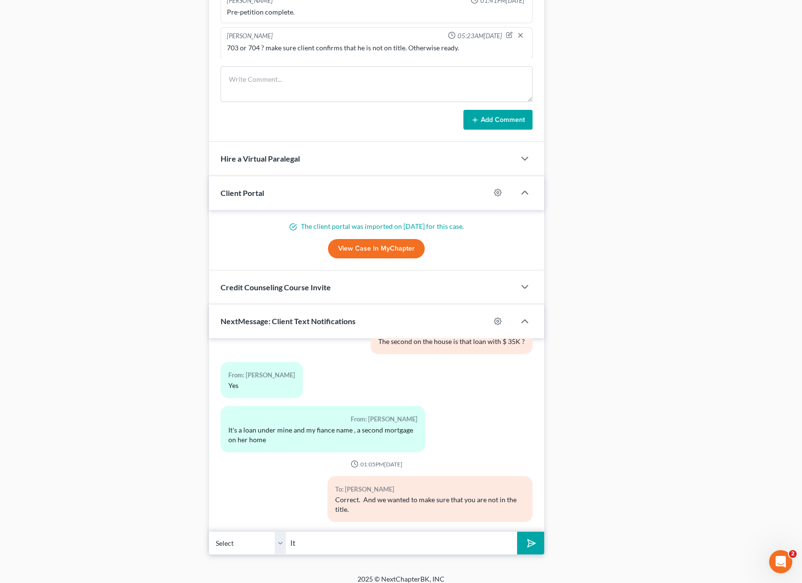
type input "I"
type input "Ok."
click at [517, 531] on button "submit" at bounding box center [530, 542] width 27 height 23
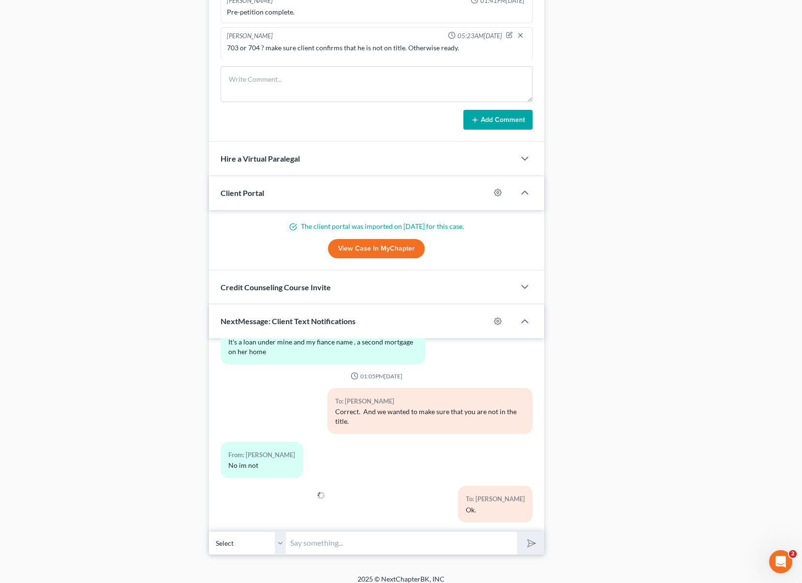
click at [218, 508] on div at bounding box center [269, 508] width 107 height 44
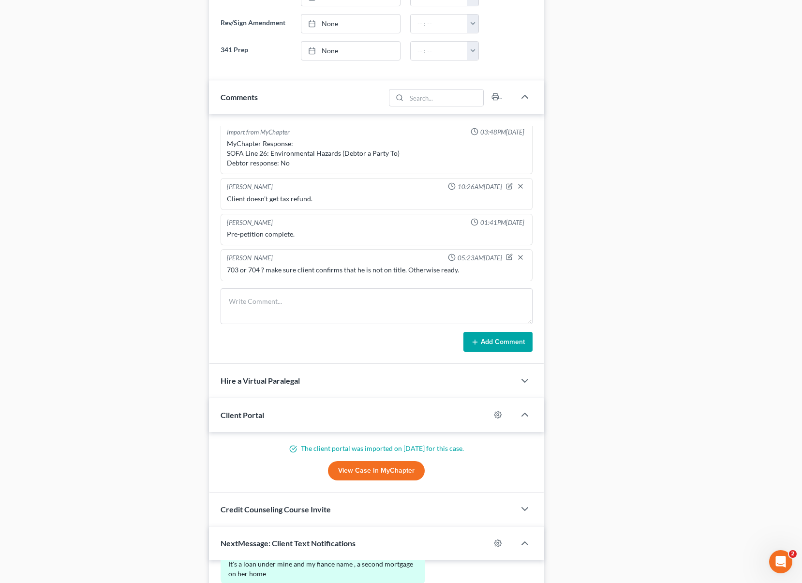
scroll to position [566, 0]
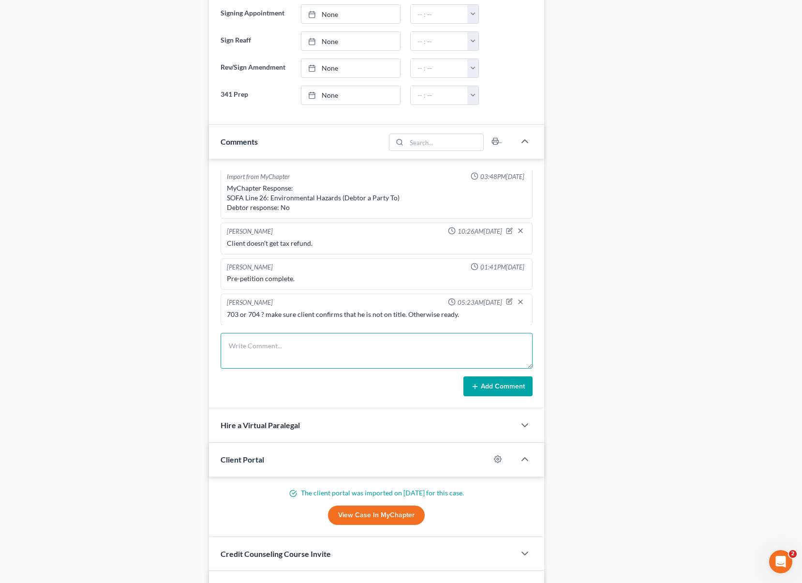
click at [292, 351] on textarea at bounding box center [377, 351] width 312 height 36
type textarea "Client confirmed he is NOT in title."
click at [484, 380] on button "Add Comment" at bounding box center [497, 386] width 69 height 20
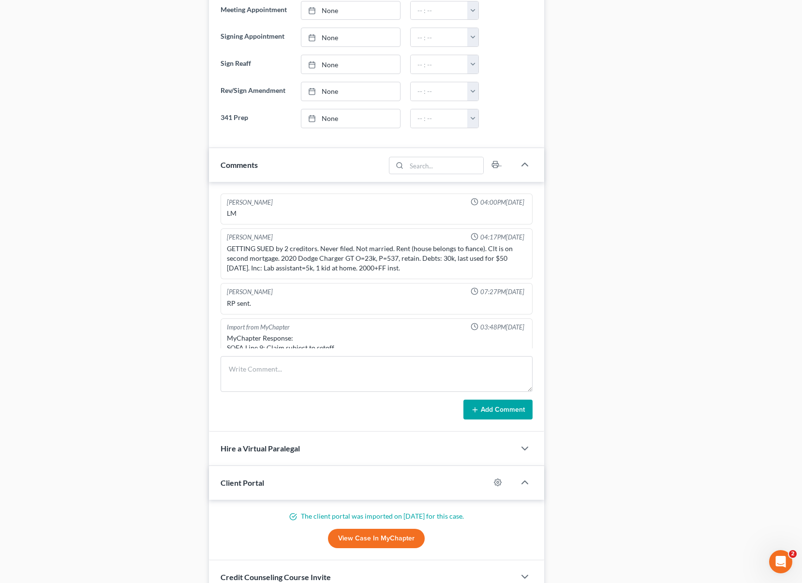
scroll to position [588, 0]
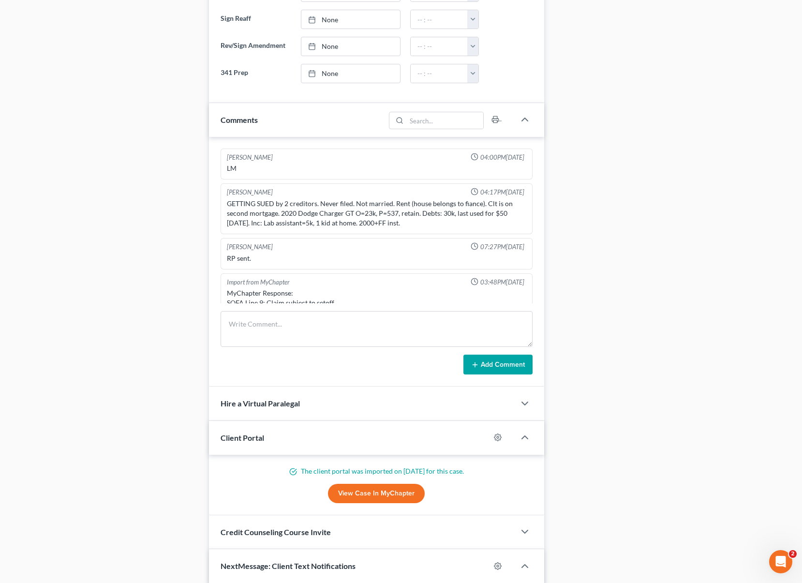
drag, startPoint x: 225, startPoint y: 201, endPoint x: 465, endPoint y: 218, distance: 240.5
click at [465, 218] on div "GETTING SUED by 2 creditors. Never filed. Not married. Rent (house belongs to f…" at bounding box center [376, 213] width 303 height 33
copy div "GETTING SUED by 2 creditors. Never filed. Not married. Rent (house belongs to f…"
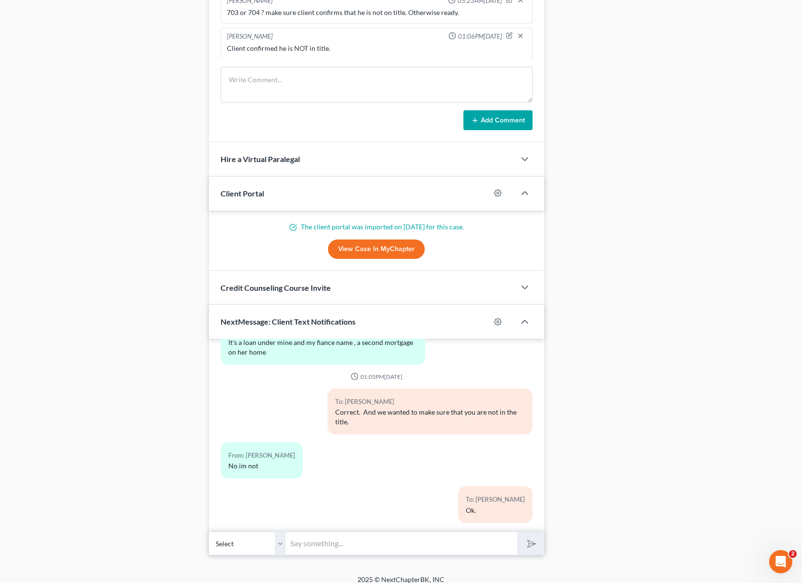
scroll to position [840, 0]
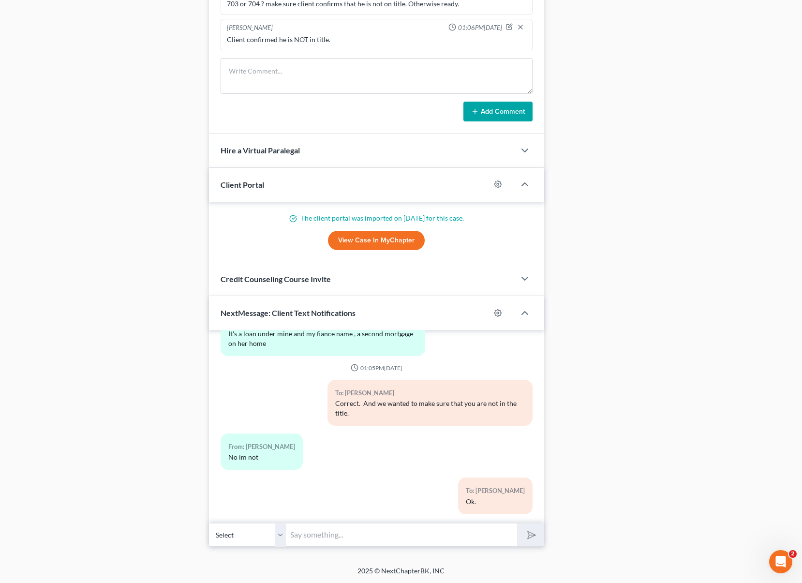
click at [321, 537] on input "text" at bounding box center [401, 535] width 231 height 24
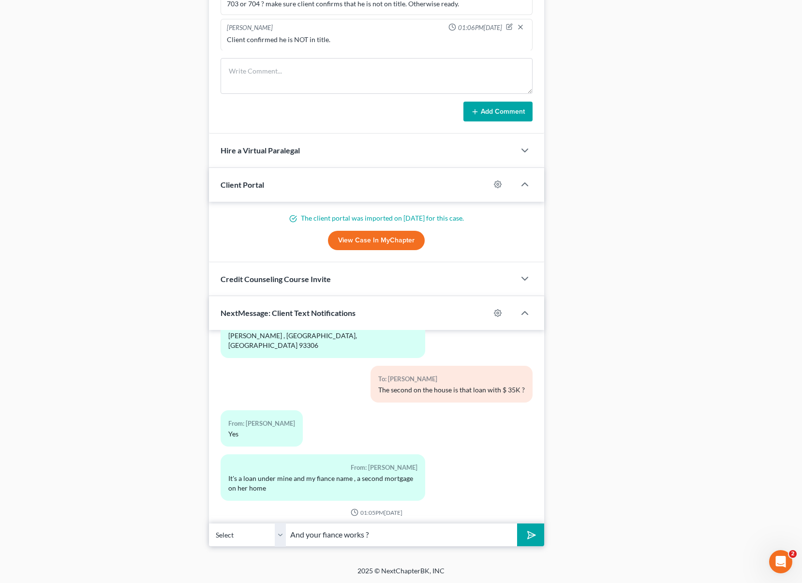
scroll to position [1635, 0]
type input "And your fiance works ?"
click at [517, 523] on button "submit" at bounding box center [530, 534] width 27 height 23
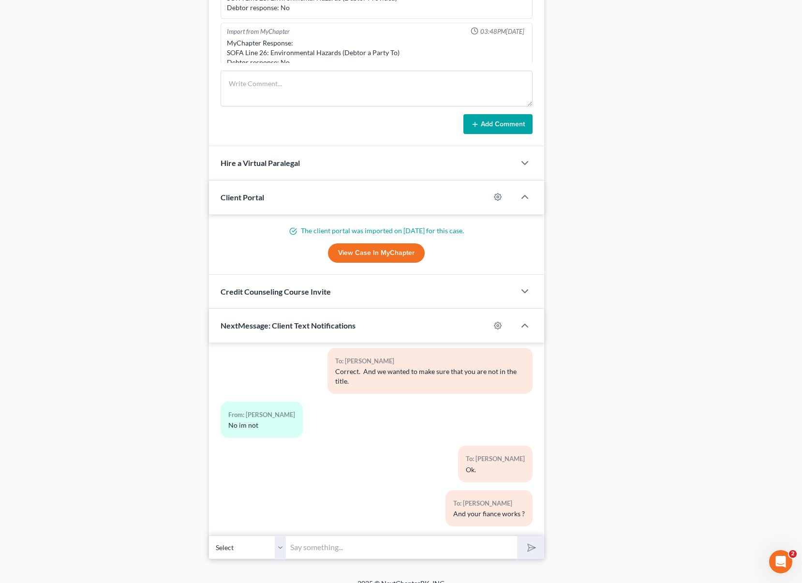
scroll to position [840, 0]
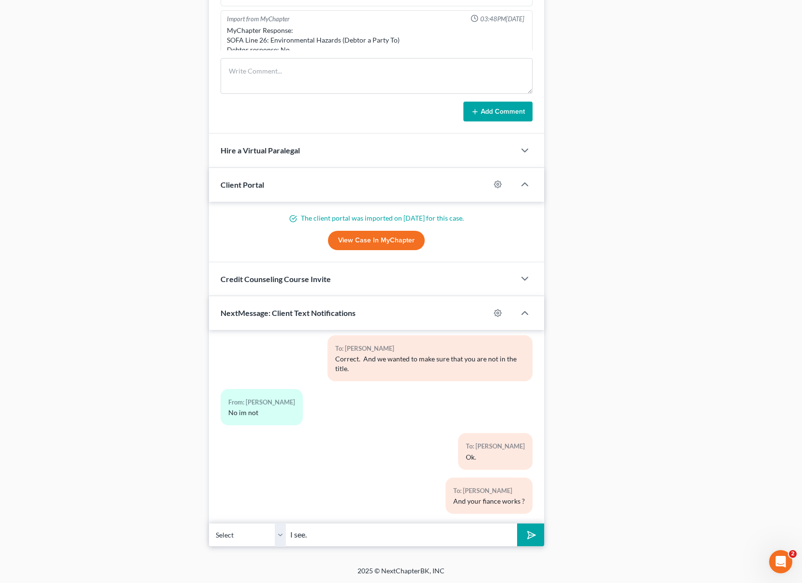
type input "I see."
click at [517, 523] on button "submit" at bounding box center [530, 534] width 27 height 23
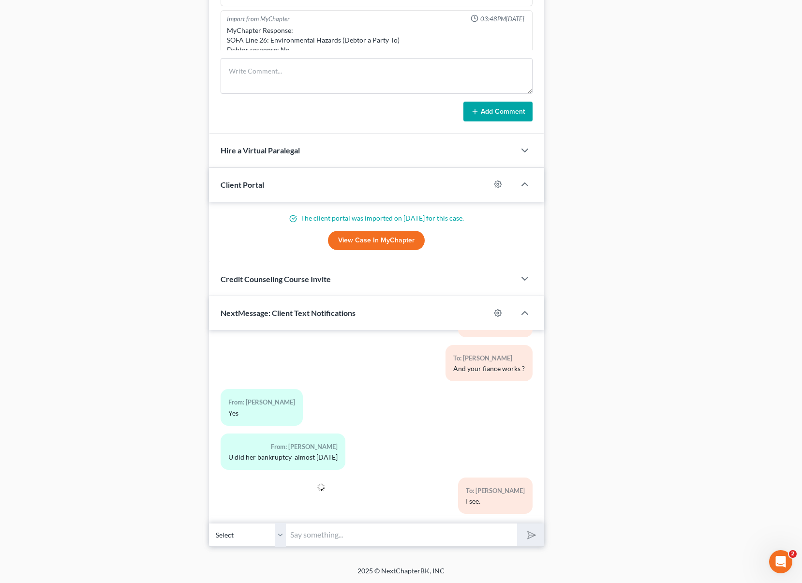
click at [282, 506] on div at bounding box center [269, 499] width 107 height 44
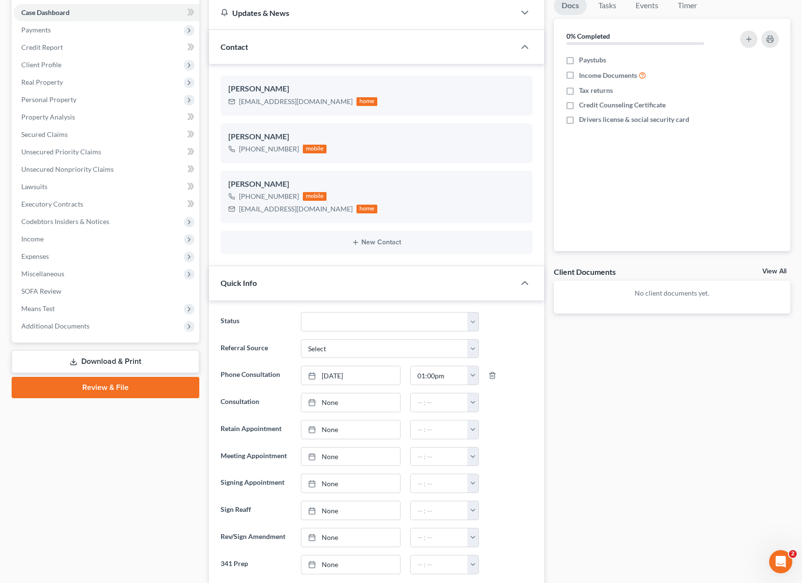
scroll to position [0, 0]
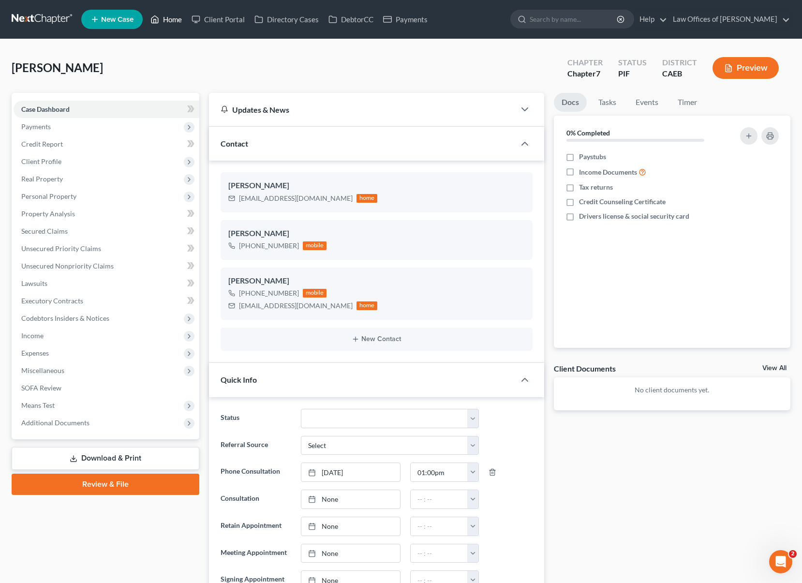
click at [172, 20] on link "Home" at bounding box center [166, 19] width 41 height 17
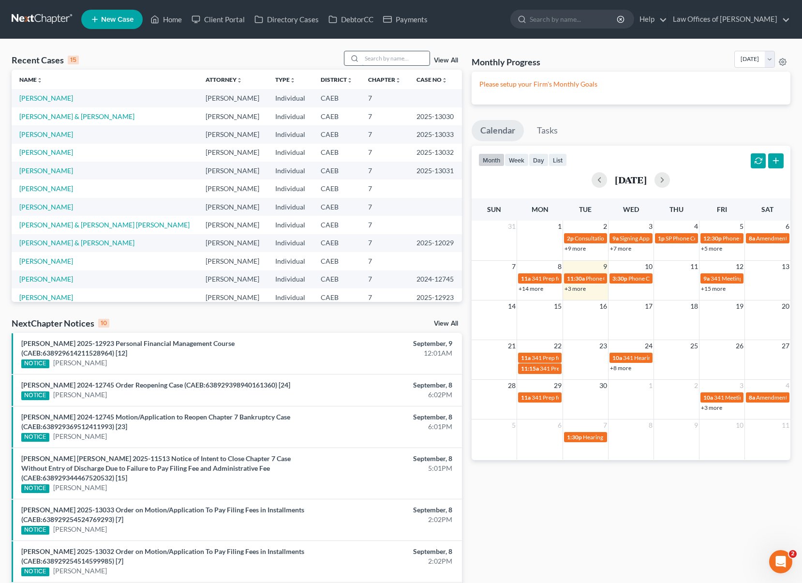
click at [397, 56] on input "search" at bounding box center [396, 58] width 68 height 14
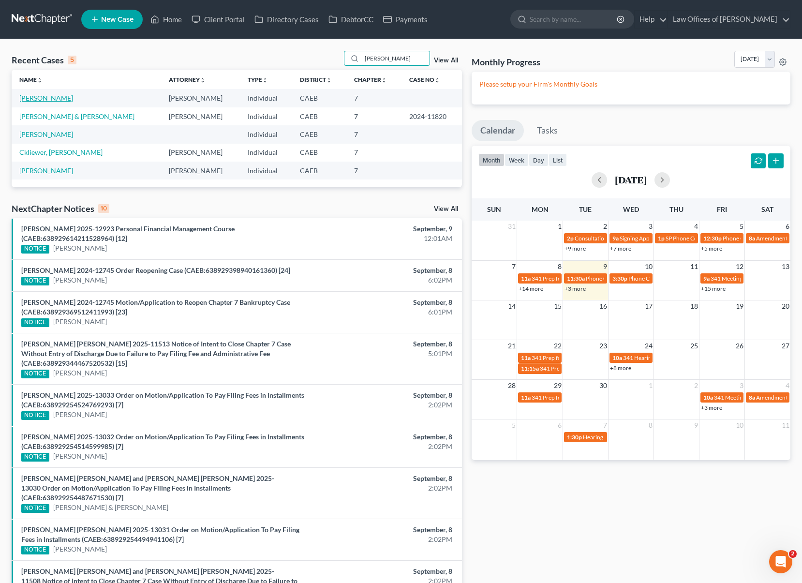
type input "[PERSON_NAME]"
click at [67, 95] on link "[PERSON_NAME]" at bounding box center [46, 98] width 54 height 8
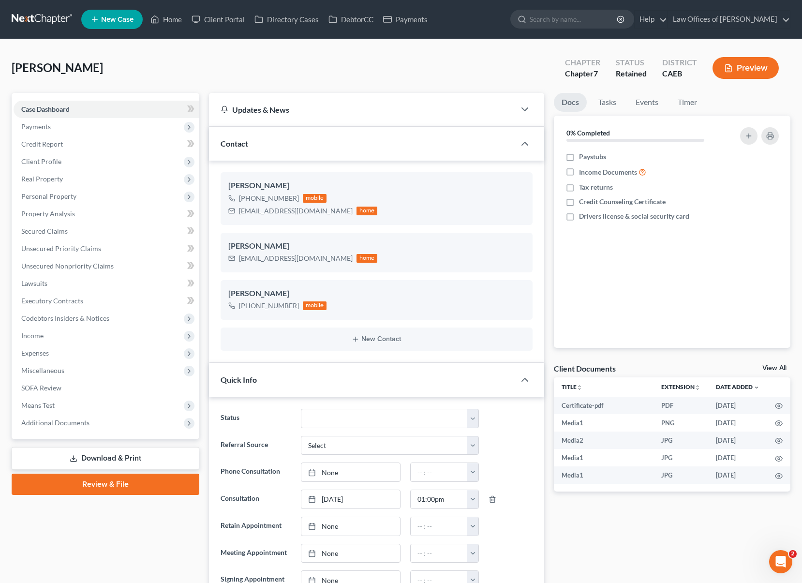
scroll to position [2579, 0]
click at [65, 336] on span "Income" at bounding box center [107, 335] width 186 height 17
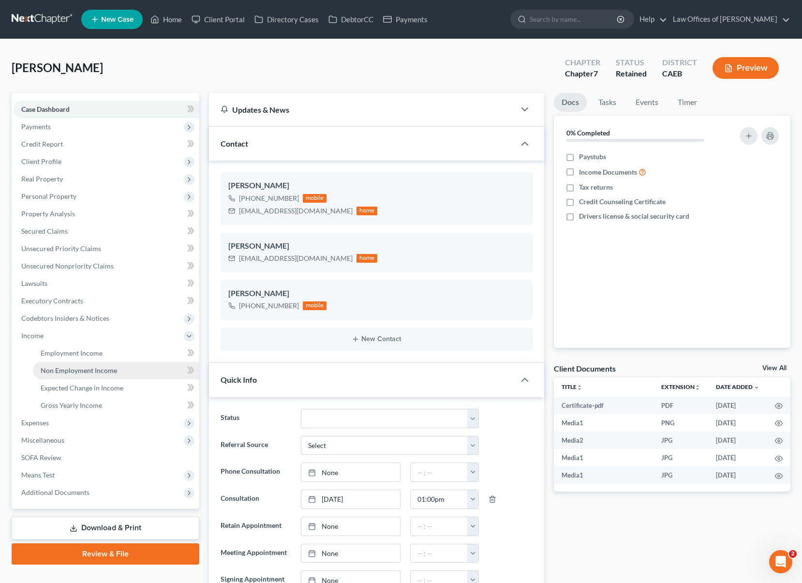
click at [118, 374] on link "Non Employment Income" at bounding box center [116, 370] width 166 height 17
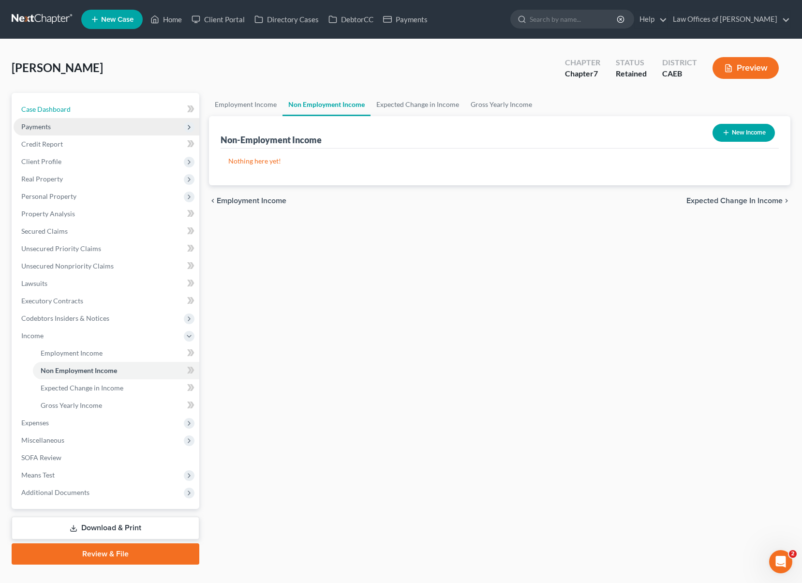
drag, startPoint x: 122, startPoint y: 111, endPoint x: 143, endPoint y: 130, distance: 28.4
click at [122, 111] on link "Case Dashboard" at bounding box center [107, 109] width 186 height 17
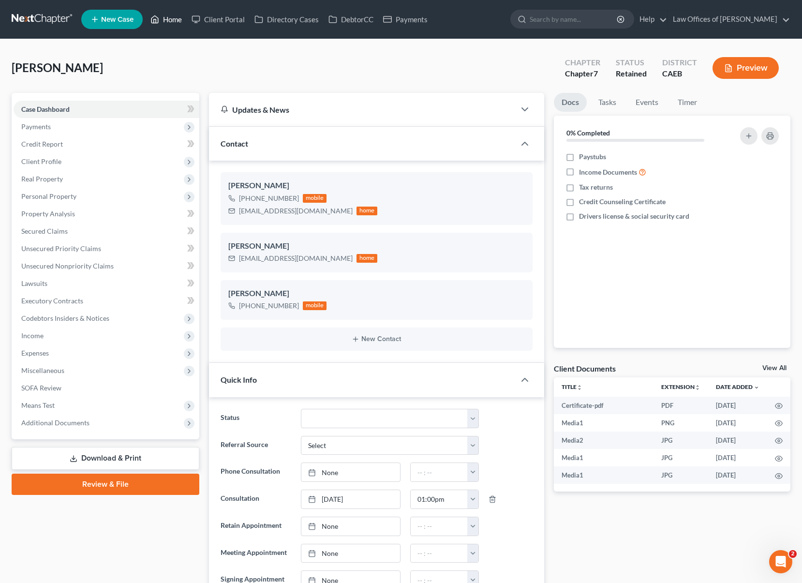
click at [177, 19] on link "Home" at bounding box center [166, 19] width 41 height 17
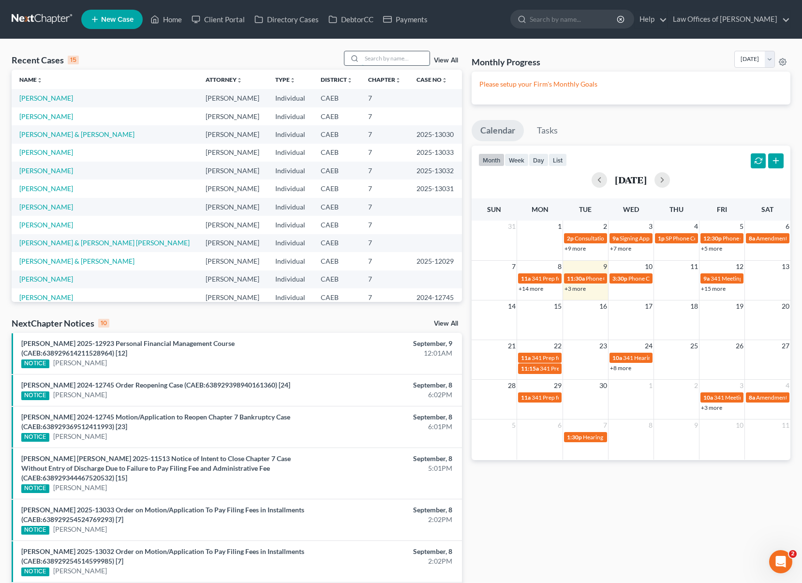
click at [387, 59] on input "search" at bounding box center [396, 58] width 68 height 14
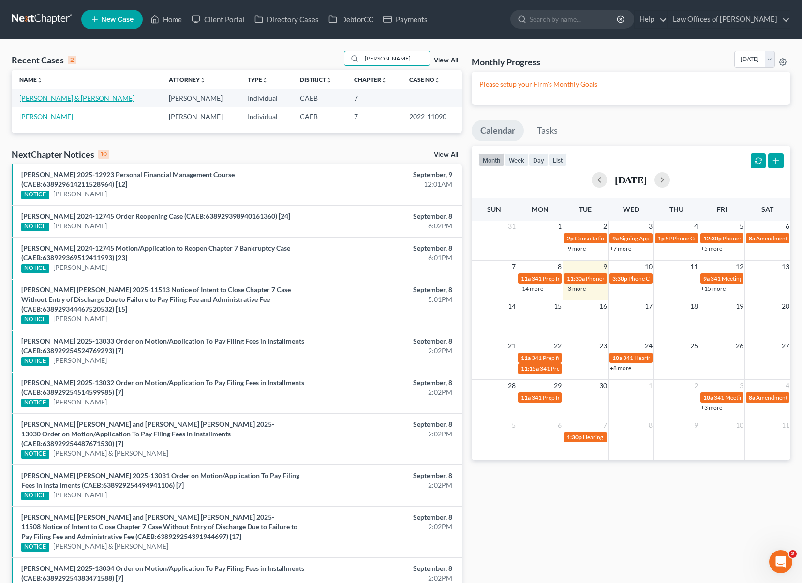
type input "[PERSON_NAME]"
click at [74, 98] on link "[PERSON_NAME] & [PERSON_NAME]" at bounding box center [76, 98] width 115 height 8
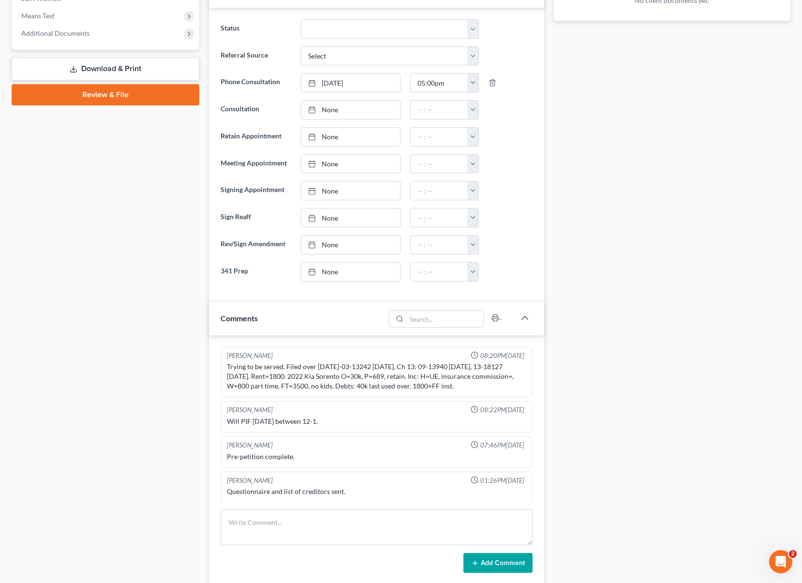
drag, startPoint x: 225, startPoint y: 364, endPoint x: 519, endPoint y: 389, distance: 295.1
click at [519, 389] on div "Trying to be served. Filed over [DATE]-03-13242 [DATE], Ch 13: 09-13940 [DATE],…" at bounding box center [376, 376] width 303 height 33
copy div "Trying to be served. Filed over [DATE]-03-13242 [DATE], Ch 13: 09-13940 [DATE],…"
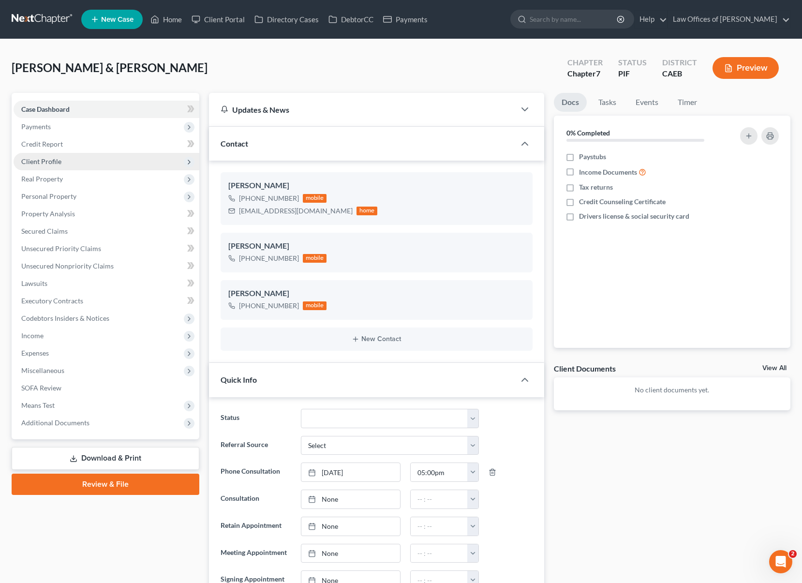
click at [72, 165] on span "Client Profile" at bounding box center [107, 161] width 186 height 17
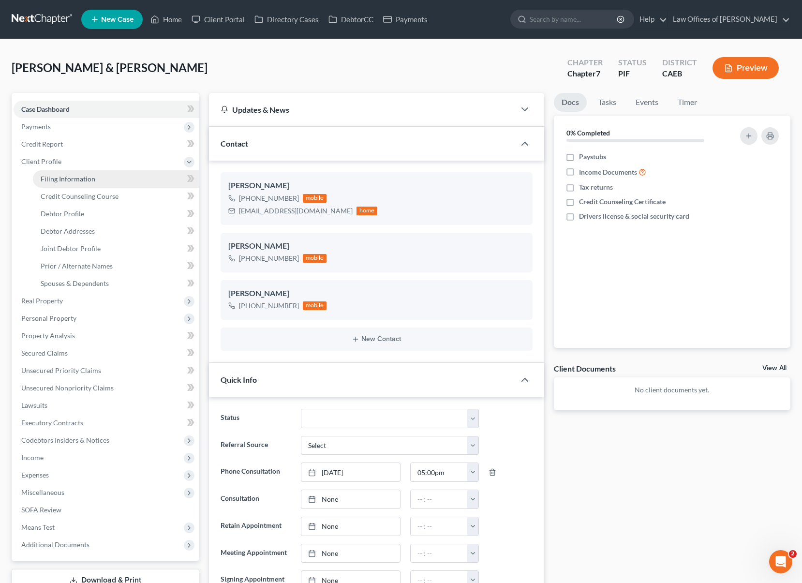
click at [107, 179] on link "Filing Information" at bounding box center [116, 178] width 166 height 17
select select "1"
select select "0"
select select "4"
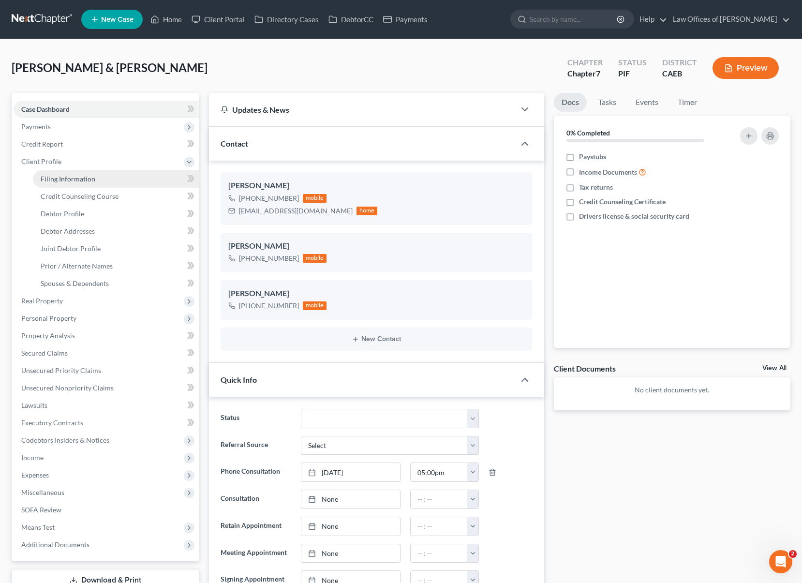
select select "0"
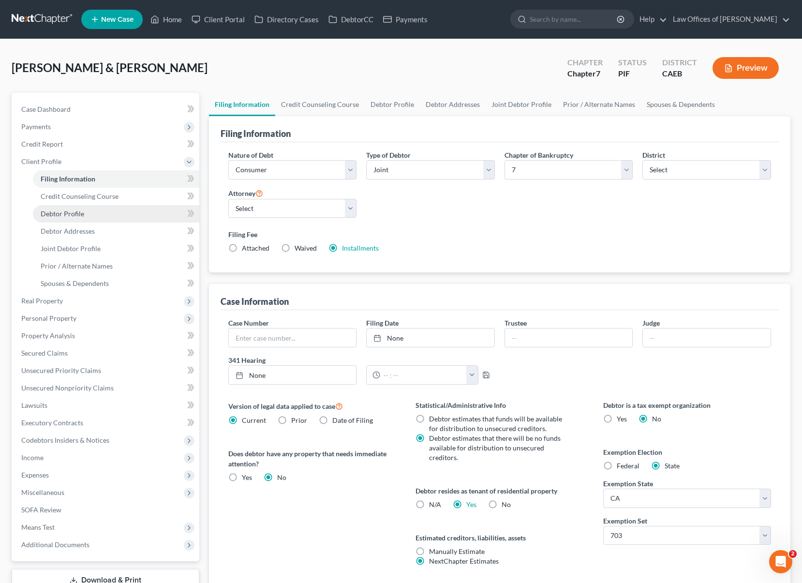
click at [105, 213] on link "Debtor Profile" at bounding box center [116, 213] width 166 height 17
select select "1"
select select "0"
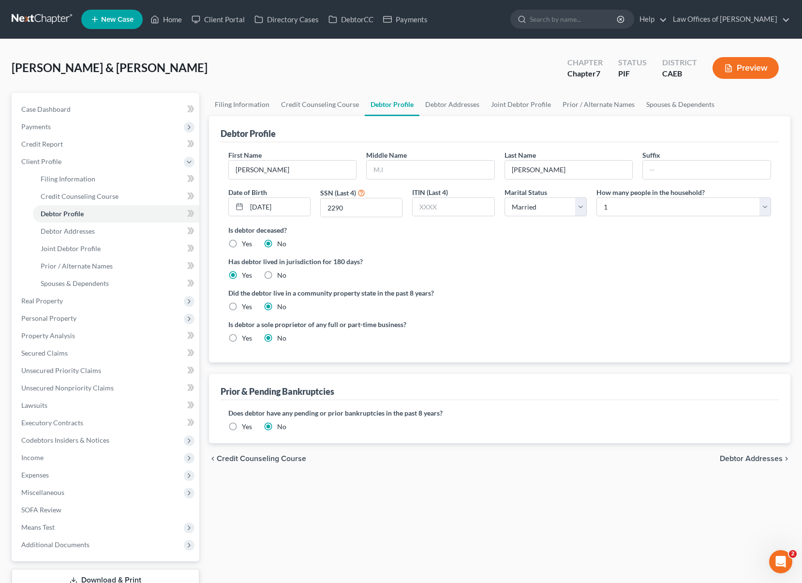
click at [242, 426] on label "Yes" at bounding box center [247, 427] width 10 height 10
click at [246, 426] on input "Yes" at bounding box center [249, 425] width 6 height 6
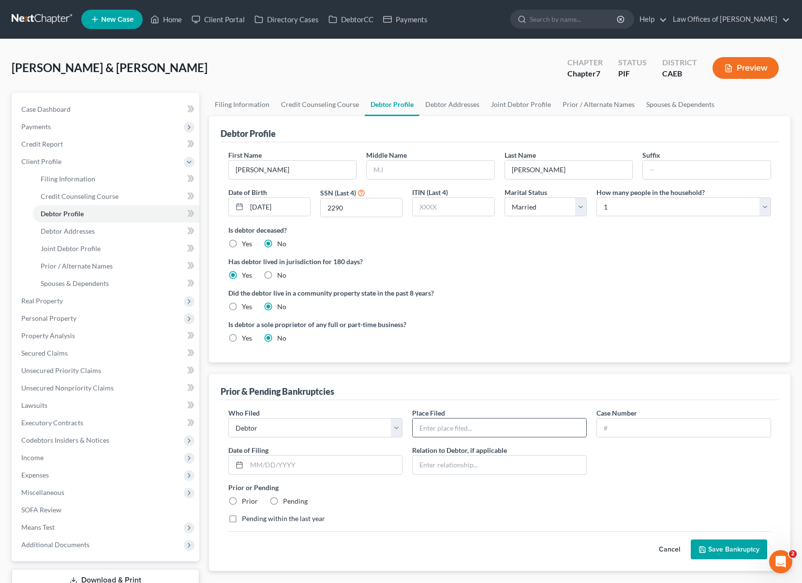
click at [457, 429] on input "text" at bounding box center [499, 427] width 174 height 18
type input "Eastern District of [US_STATE]"
click at [634, 429] on input "text" at bounding box center [684, 427] width 174 height 18
type input "03-13242"
click at [324, 467] on input "text" at bounding box center [325, 465] width 156 height 18
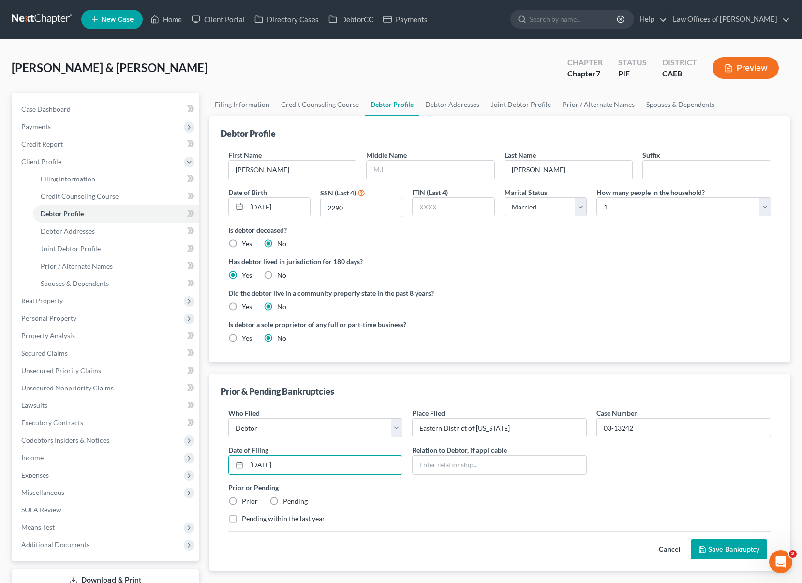
type input "[DATE]"
click at [242, 499] on label "Prior" at bounding box center [250, 501] width 16 height 10
click at [246, 499] on input "Prior" at bounding box center [249, 499] width 6 height 6
radio input "true"
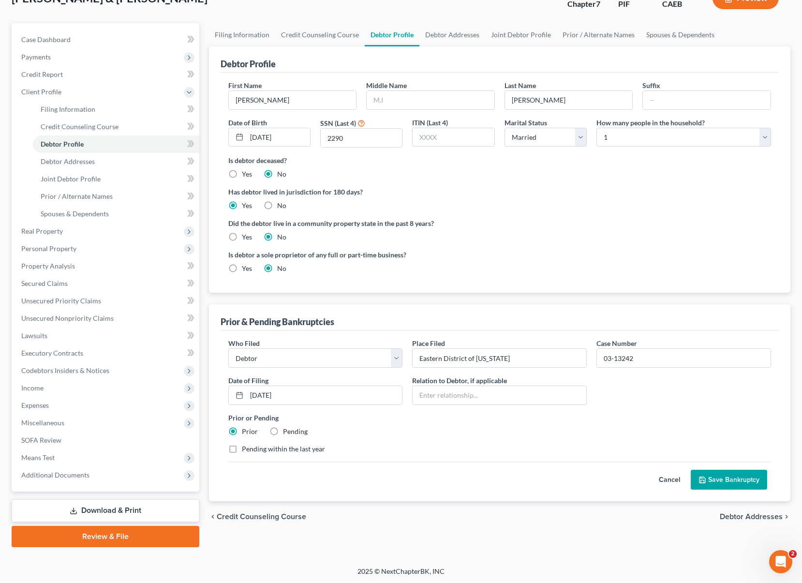
scroll to position [70, 0]
click at [738, 471] on button "Save Bankruptcy" at bounding box center [729, 480] width 76 height 20
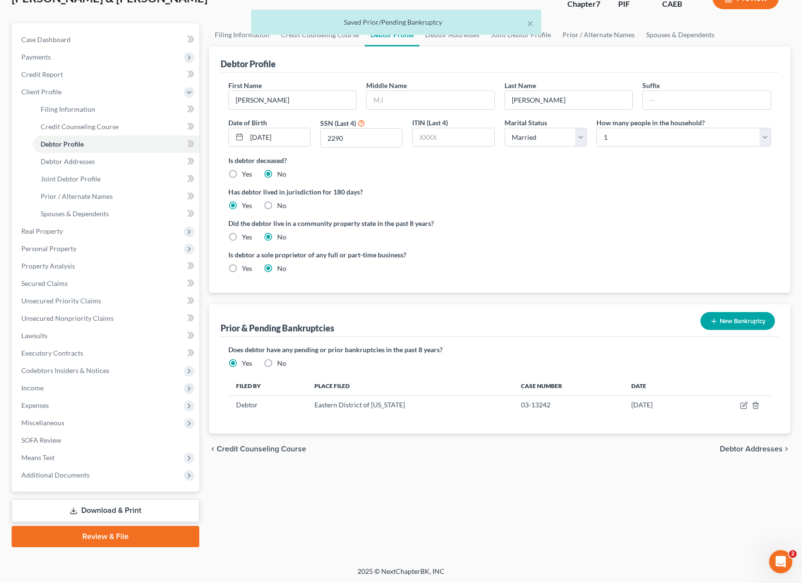
click at [726, 319] on button "New Bankruptcy" at bounding box center [737, 321] width 74 height 18
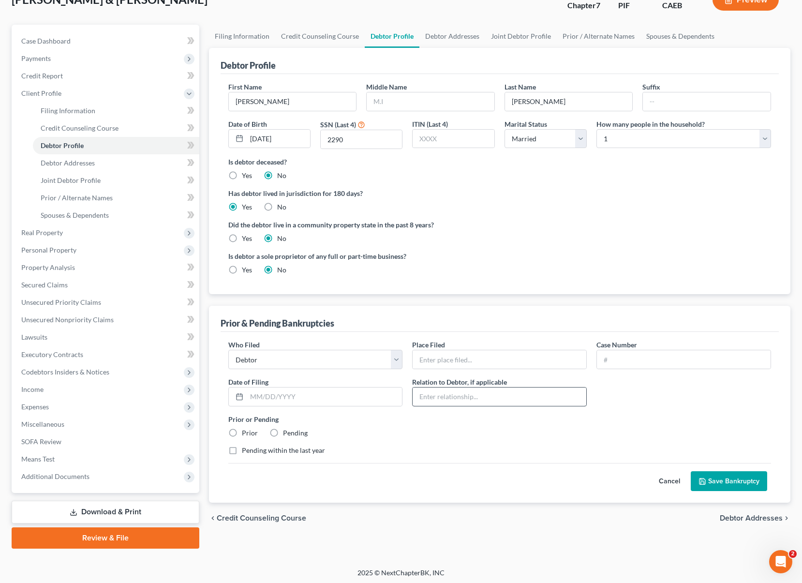
scroll to position [68, 0]
click at [490, 357] on input "text" at bounding box center [499, 360] width 174 height 18
type input "Eastern District of [US_STATE]"
click at [642, 353] on input "text" at bounding box center [684, 360] width 174 height 18
type input "13-18127"
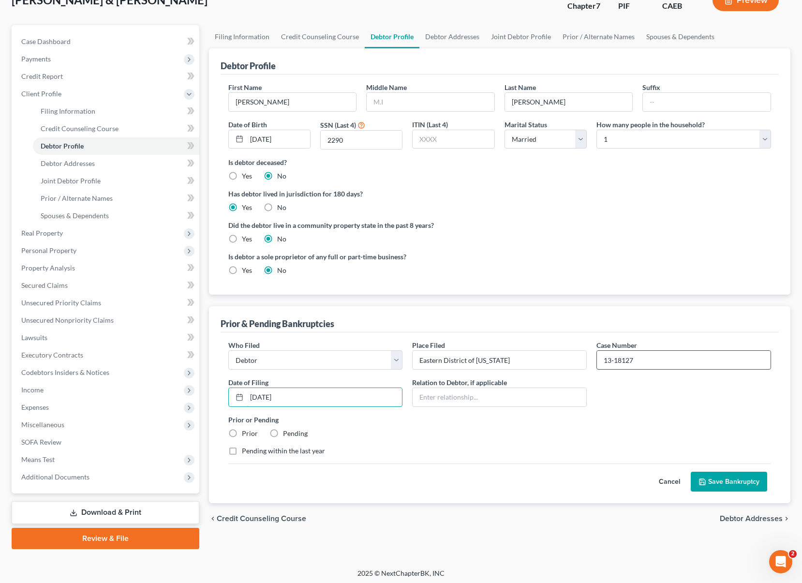
type input "[DATE]"
click at [242, 434] on label "Prior" at bounding box center [250, 433] width 16 height 10
click at [246, 434] on input "Prior" at bounding box center [249, 431] width 6 height 6
radio input "true"
click at [751, 483] on button "Save Bankruptcy" at bounding box center [729, 481] width 76 height 20
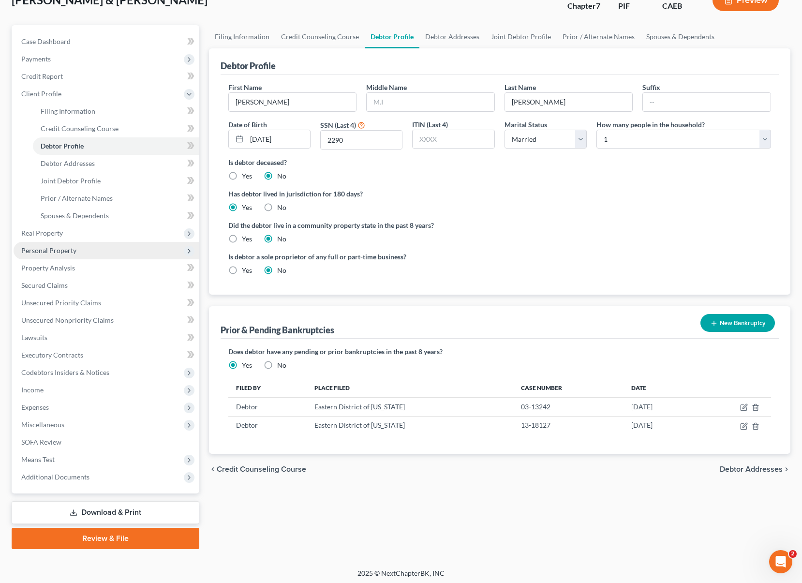
click at [86, 246] on span "Personal Property" at bounding box center [107, 250] width 186 height 17
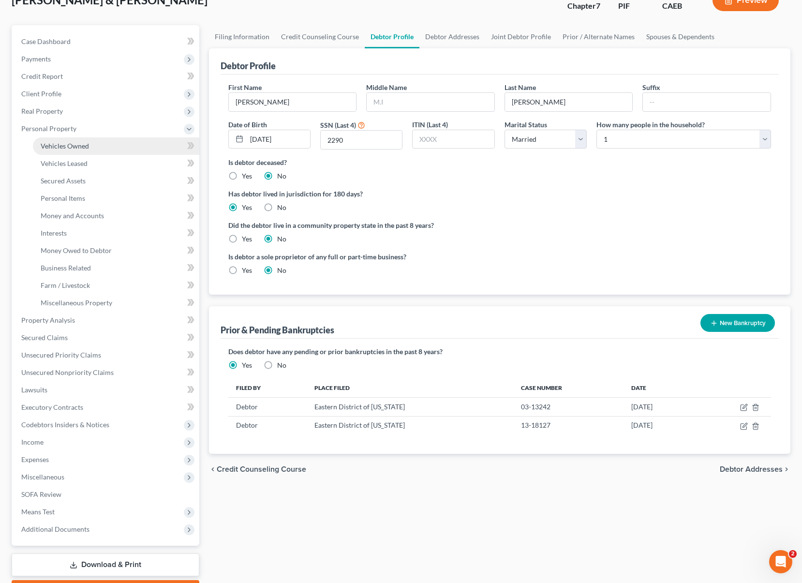
click at [94, 149] on link "Vehicles Owned" at bounding box center [116, 145] width 166 height 17
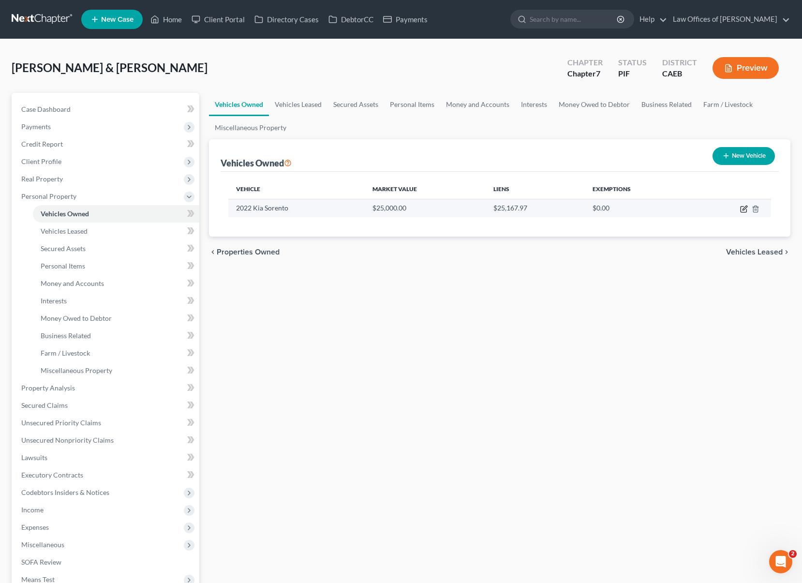
click at [742, 210] on icon "button" at bounding box center [744, 209] width 8 height 8
select select "0"
select select "4"
select select "1"
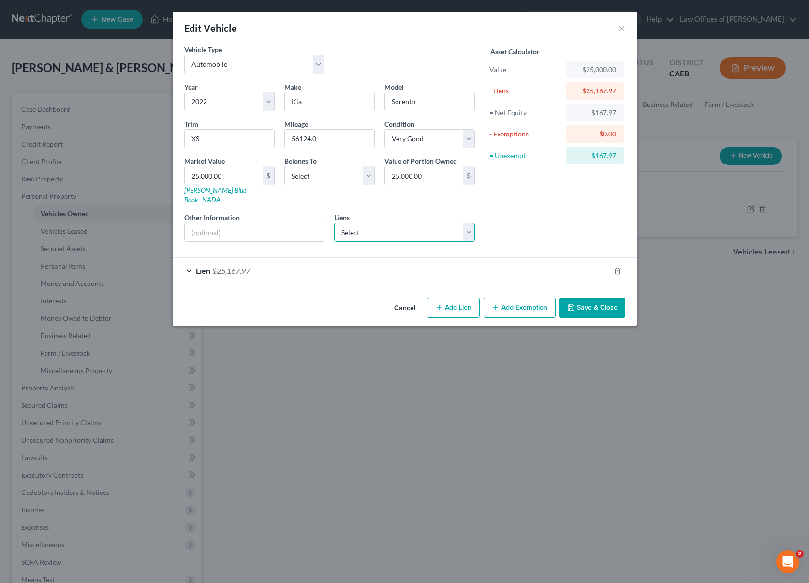
click at [471, 223] on select "Select Kia Fin Am - $25,090.00" at bounding box center [404, 231] width 141 height 19
click select "Select Kia Fin Am - $25,090.00" at bounding box center [404, 231] width 141 height 19
select select "4"
select select "1"
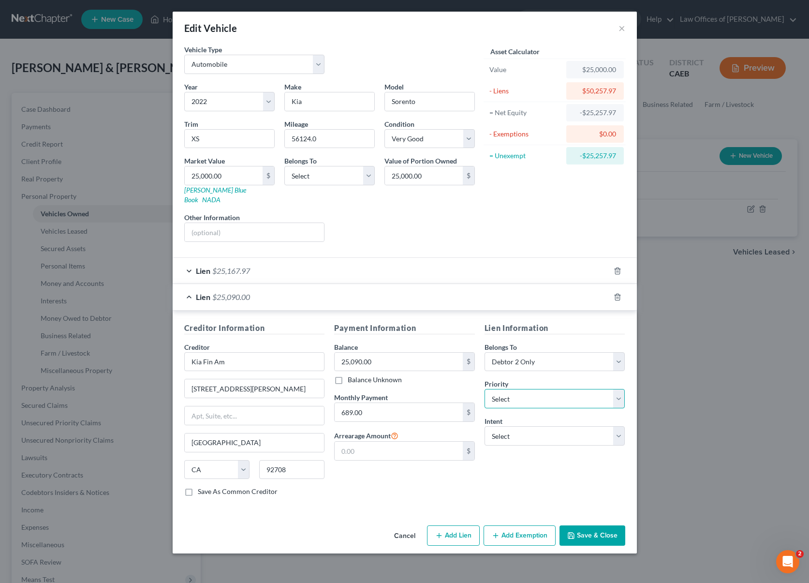
click at [613, 389] on select "Select 1st 2nd 3rd 4th 5th 6th 7th 8th 9th 10th 11th 12th 13th 14th 15th 16th 1…" at bounding box center [555, 398] width 141 height 19
select select "0"
click at [485, 389] on select "Select 1st 2nd 3rd 4th 5th 6th 7th 8th 9th 10th 11th 12th 13th 14th 15th 16th 1…" at bounding box center [555, 398] width 141 height 19
click at [622, 426] on select "Select Surrender Redeem Reaffirm Avoid Other" at bounding box center [555, 435] width 141 height 19
select select "4"
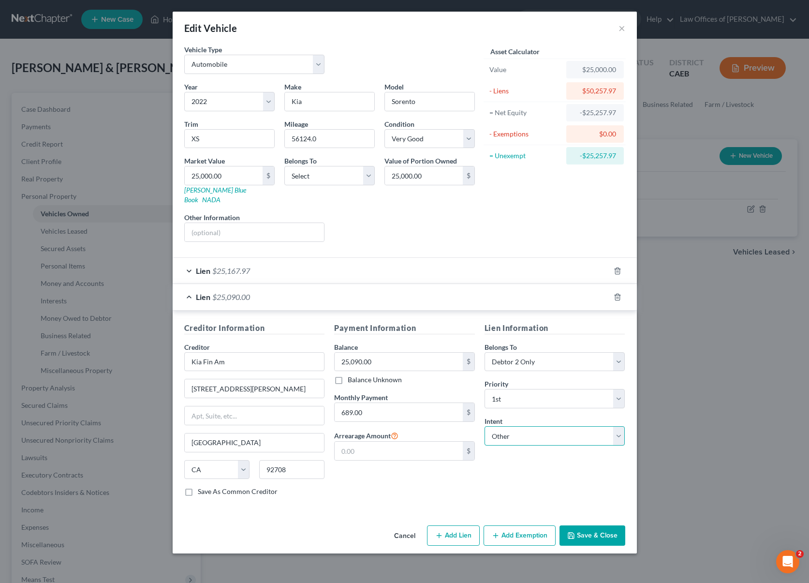
click at [485, 426] on select "Select Surrender Redeem Reaffirm Avoid Other" at bounding box center [555, 435] width 141 height 19
click at [534, 468] on input "text" at bounding box center [555, 472] width 141 height 19
type input "Retain & Pay"
click at [601, 526] on button "Save & Close" at bounding box center [593, 535] width 66 height 20
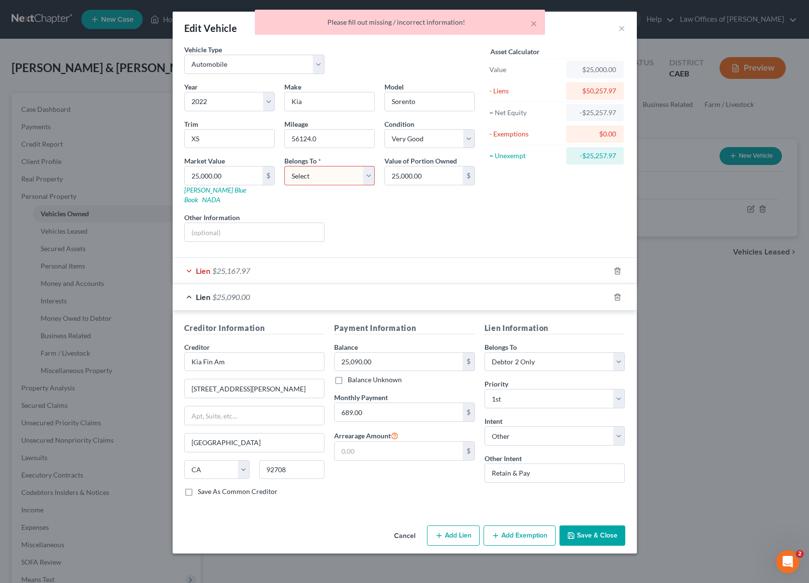
click at [601, 526] on button "Save & Close" at bounding box center [593, 535] width 66 height 20
click at [366, 175] on select "Select Debtor 1 Only Debtor 2 Only Debtor 1 And Debtor 2 Only At Least One Of T…" at bounding box center [329, 175] width 90 height 19
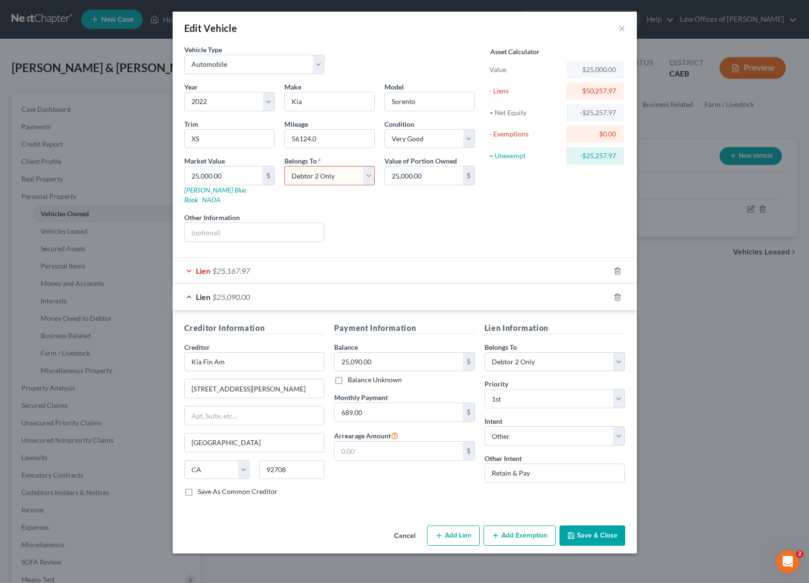
click at [284, 166] on select "Select Debtor 1 Only Debtor 2 Only Debtor 1 And Debtor 2 Only At Least One Of T…" at bounding box center [329, 175] width 90 height 19
click at [585, 525] on button "Save & Close" at bounding box center [593, 535] width 66 height 20
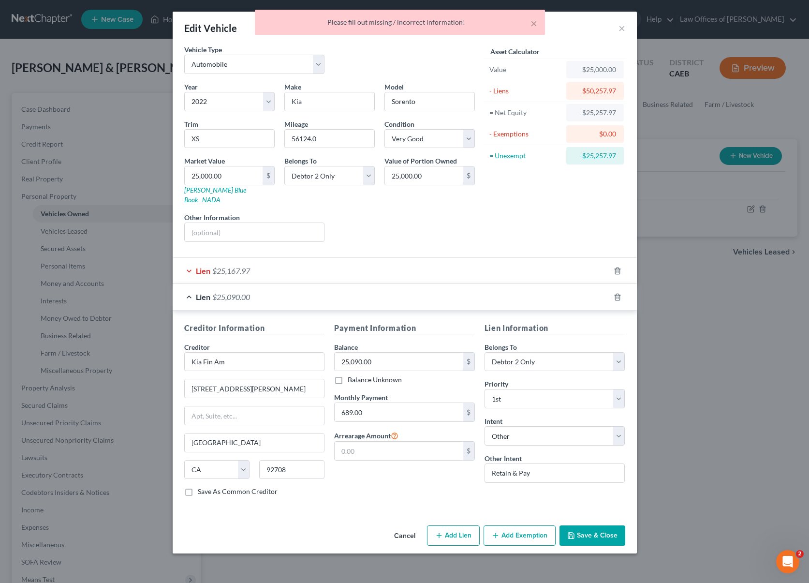
click at [589, 525] on button "Save & Close" at bounding box center [593, 535] width 66 height 20
click at [400, 194] on div "Value of Portion Owned 25,000.00 $" at bounding box center [430, 180] width 100 height 49
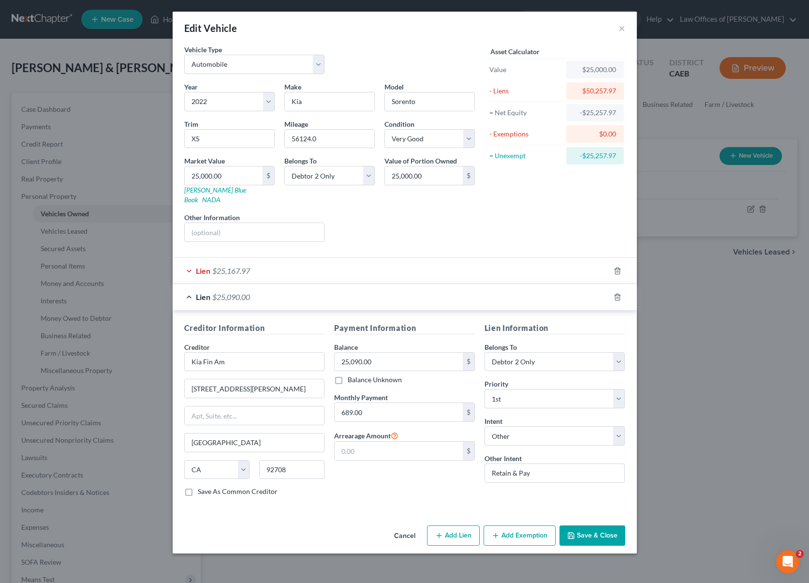
click at [531, 23] on div "Edit Vehicle ×" at bounding box center [405, 28] width 464 height 33
click at [613, 525] on button "Save & Close" at bounding box center [593, 535] width 66 height 20
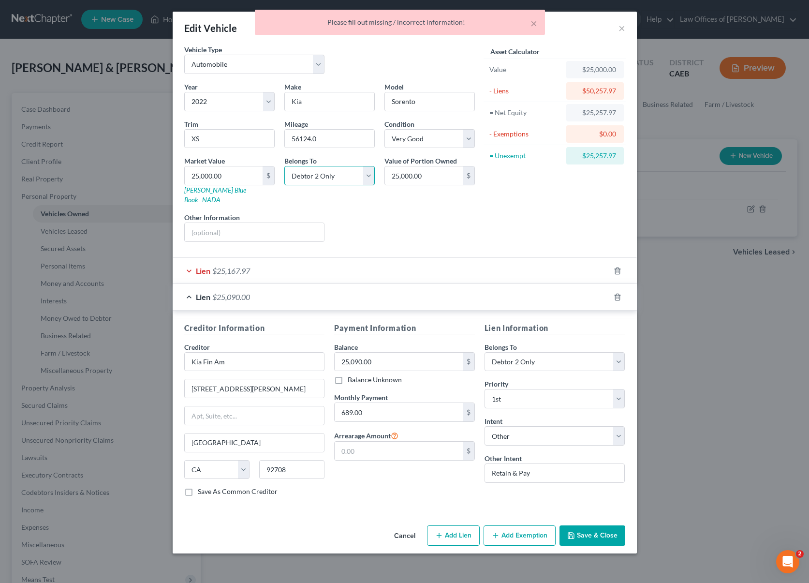
click at [368, 173] on select "Select Debtor 1 Only Debtor 2 Only Debtor 1 And Debtor 2 Only At Least One Of T…" at bounding box center [329, 175] width 90 height 19
select select "4"
click at [284, 166] on select "Select Debtor 1 Only Debtor 2 Only Debtor 1 And Debtor 2 Only At Least One Of T…" at bounding box center [329, 175] width 90 height 19
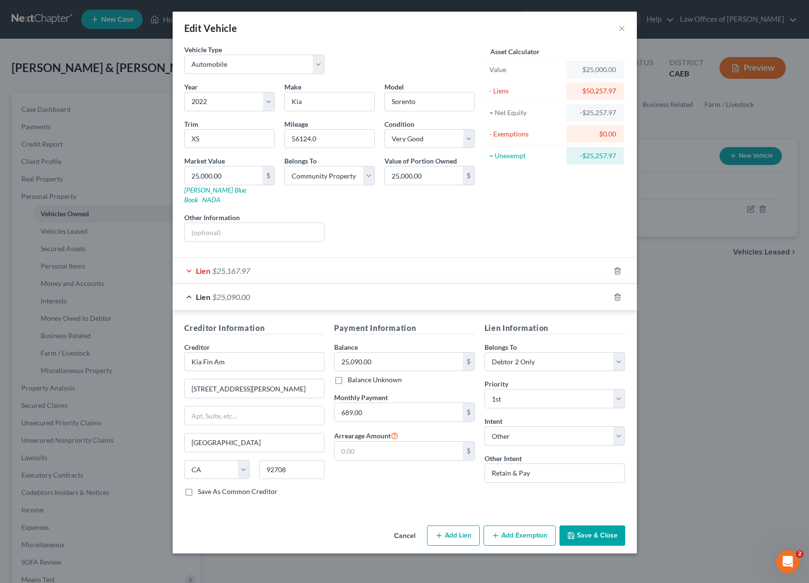
click at [599, 525] on button "Save & Close" at bounding box center [593, 535] width 66 height 20
click at [406, 528] on button "Cancel" at bounding box center [404, 535] width 37 height 19
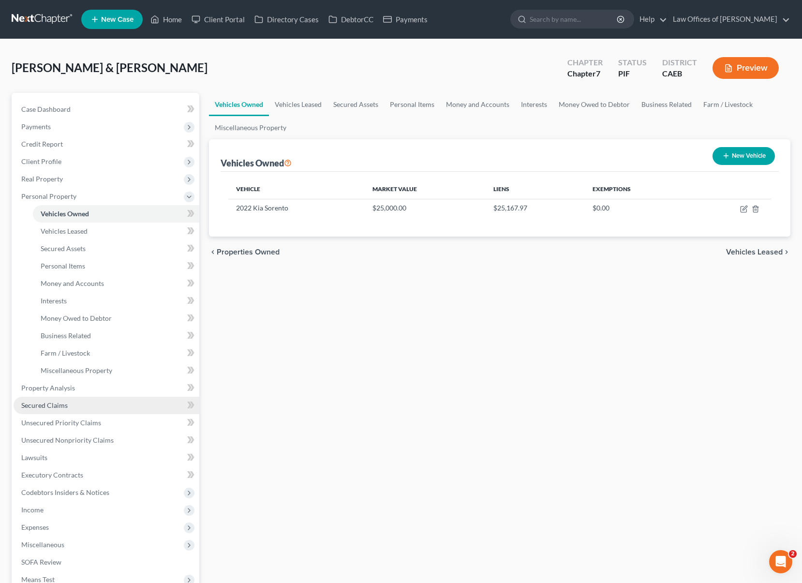
click at [58, 408] on span "Secured Claims" at bounding box center [44, 405] width 46 height 8
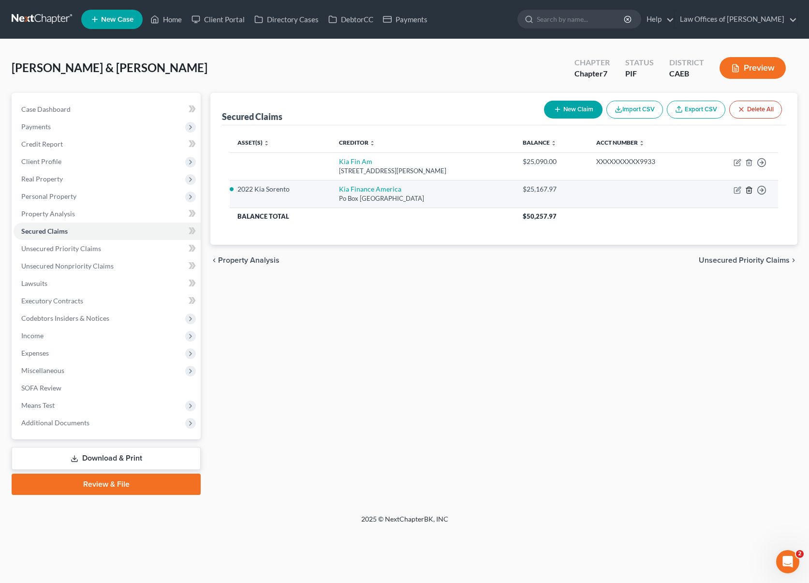
click at [750, 191] on icon "button" at bounding box center [749, 190] width 8 height 8
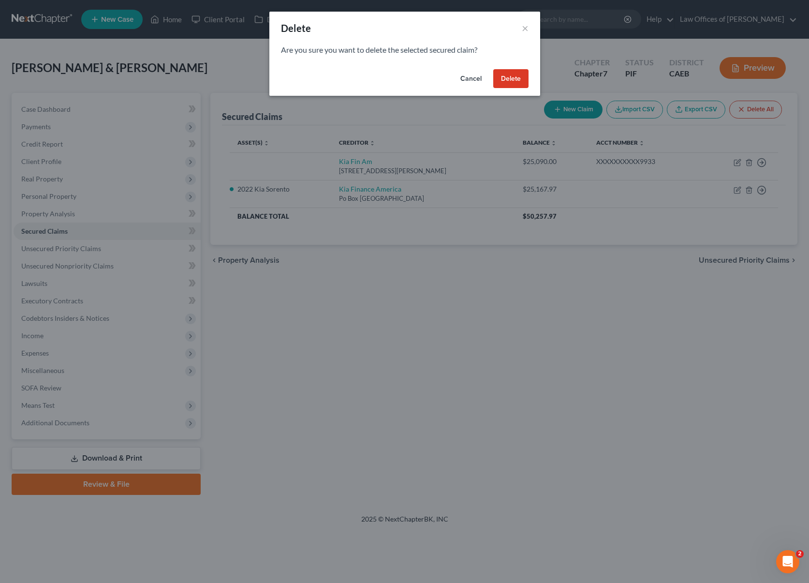
click at [518, 81] on button "Delete" at bounding box center [510, 78] width 35 height 19
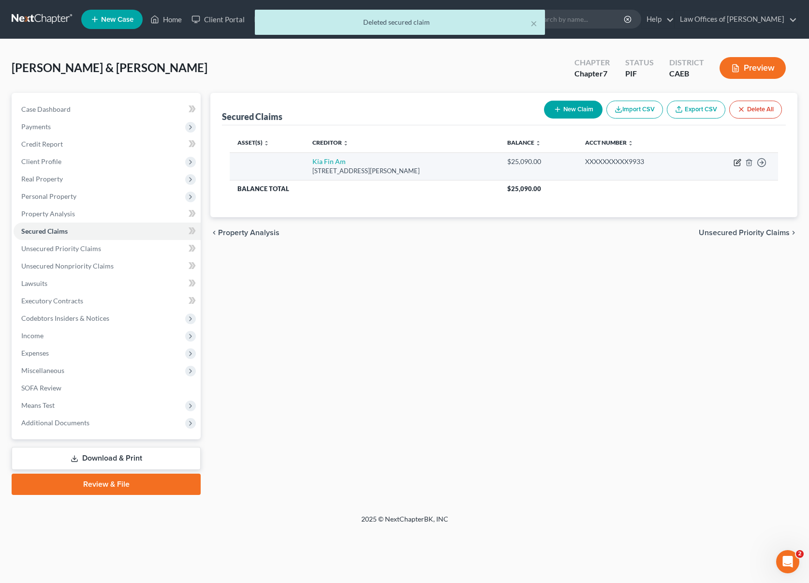
click at [736, 162] on icon "button" at bounding box center [738, 163] width 8 height 8
select select "4"
select select "0"
select select "1"
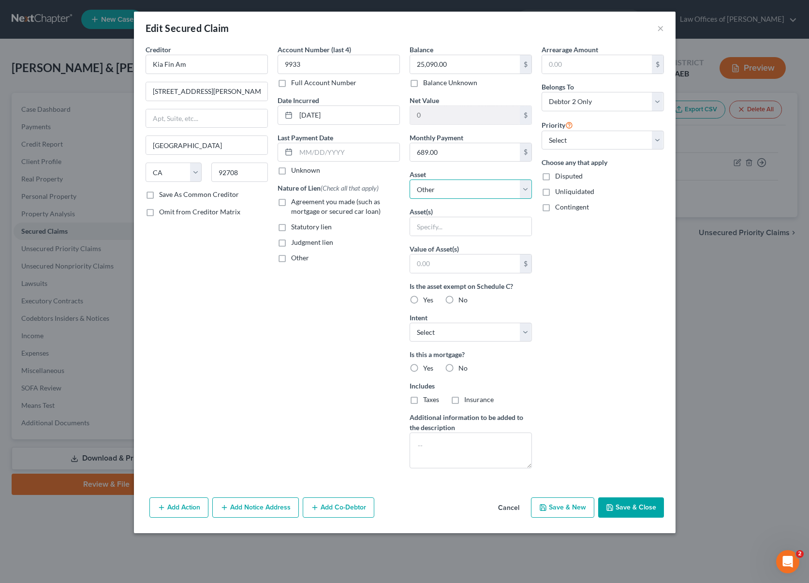
click at [526, 191] on select "Select Other Multiple Assets Household Goods - Furniture and furnishings - $150…" at bounding box center [471, 188] width 122 height 19
select select "7"
click at [410, 179] on select "Select Other Multiple Assets Household Goods - Furniture and furnishings - $150…" at bounding box center [471, 188] width 122 height 19
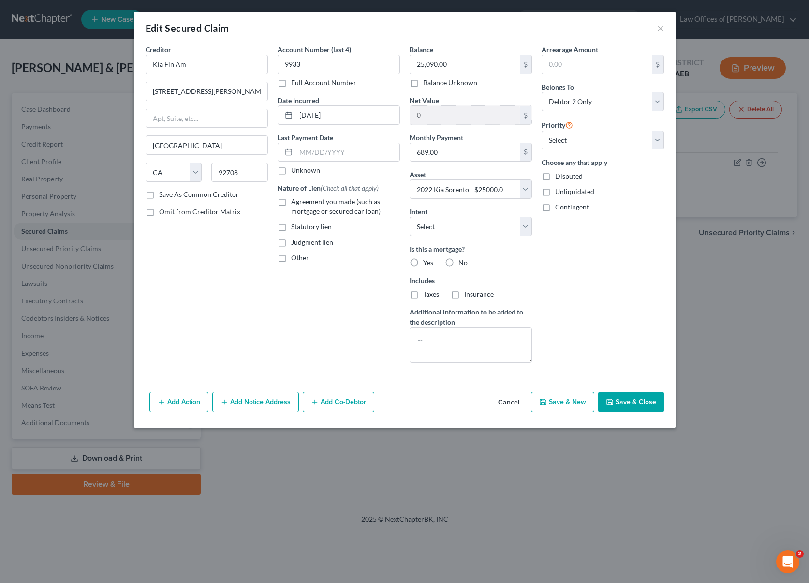
click at [291, 203] on label "Agreement you made (such as mortgage or secured car loan)" at bounding box center [345, 206] width 109 height 19
click at [295, 203] on input "Agreement you made (such as mortgage or secured car loan)" at bounding box center [298, 200] width 6 height 6
checkbox input "true"
click at [358, 150] on input "text" at bounding box center [347, 152] width 103 height 18
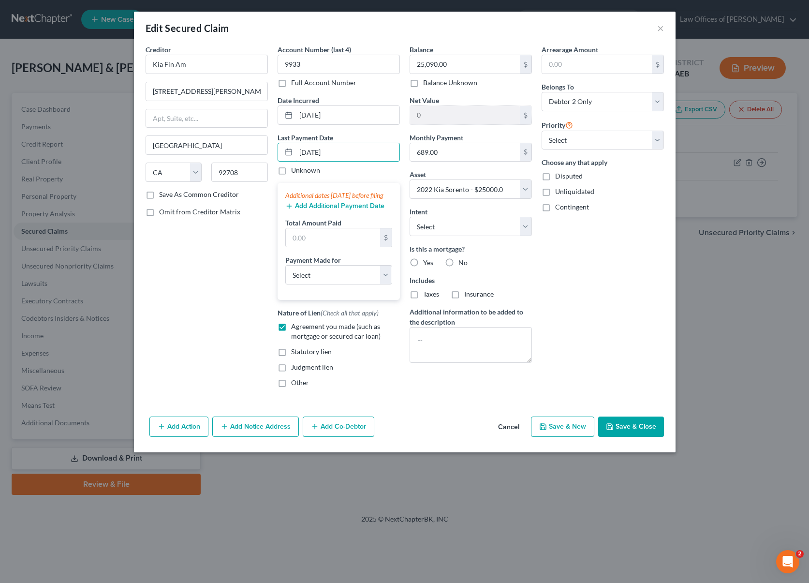
type input "[DATE]"
click at [321, 245] on input "text" at bounding box center [333, 237] width 94 height 18
type input "2,067."
click at [383, 282] on select "Select Car Credit Card Loan Repayment Mortgage Other Suppliers Or Vendors" at bounding box center [338, 274] width 107 height 19
select select "0"
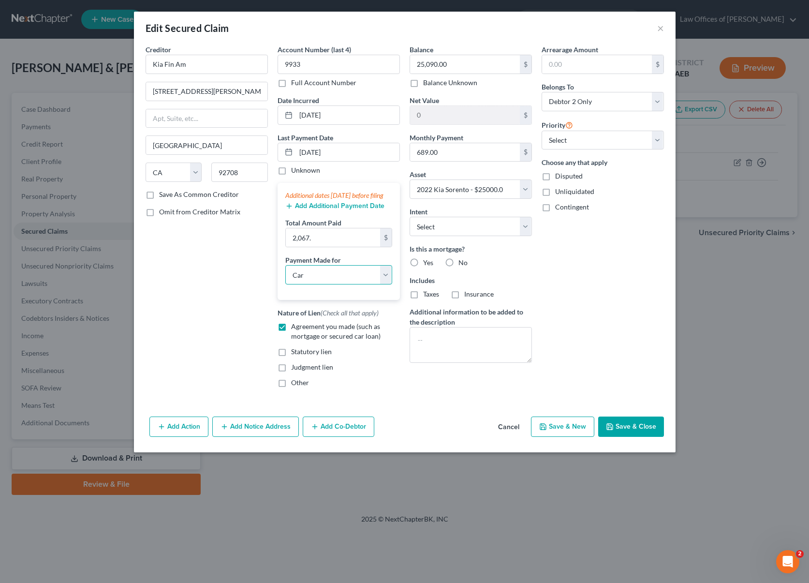
click at [285, 275] on select "Select Car Credit Card Loan Repayment Mortgage Other Suppliers Or Vendors" at bounding box center [338, 274] width 107 height 19
click at [528, 226] on select "Select Surrender Redeem Reaffirm Avoid Other" at bounding box center [471, 226] width 122 height 19
select select "4"
click at [410, 217] on select "Select Surrender Redeem Reaffirm Avoid Other" at bounding box center [471, 226] width 122 height 19
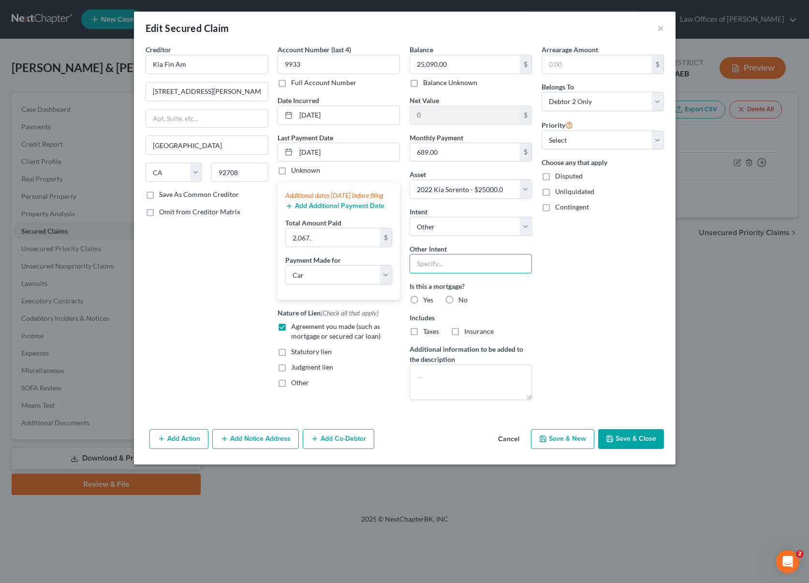
click at [430, 260] on input "text" at bounding box center [471, 263] width 122 height 19
type input "Retain & Pay"
click at [656, 139] on select "Select 1st 2nd 3rd 4th 5th 6th 7th 8th 9th 10th 11th 12th 13th 14th 15th 16th 1…" at bounding box center [603, 140] width 122 height 19
select select "0"
click at [542, 131] on select "Select 1st 2nd 3rd 4th 5th 6th 7th 8th 9th 10th 11th 12th 13th 14th 15th 16th 1…" at bounding box center [603, 140] width 122 height 19
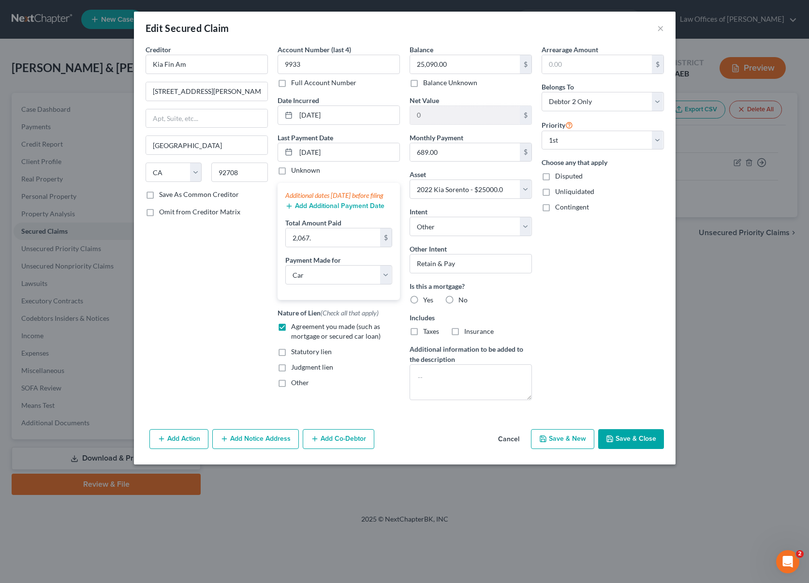
click at [640, 445] on button "Save & Close" at bounding box center [631, 439] width 66 height 20
select select
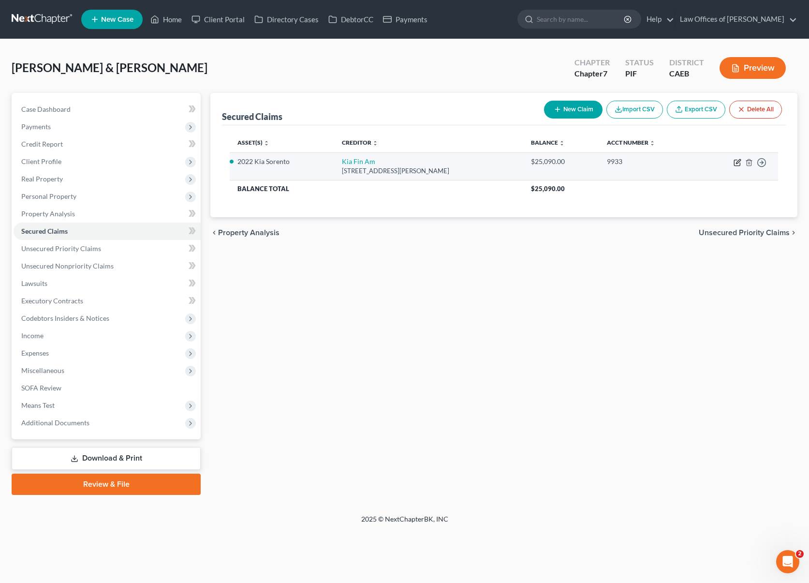
click at [735, 165] on icon "button" at bounding box center [737, 163] width 6 height 6
select select "4"
select select "0"
select select "4"
select select "1"
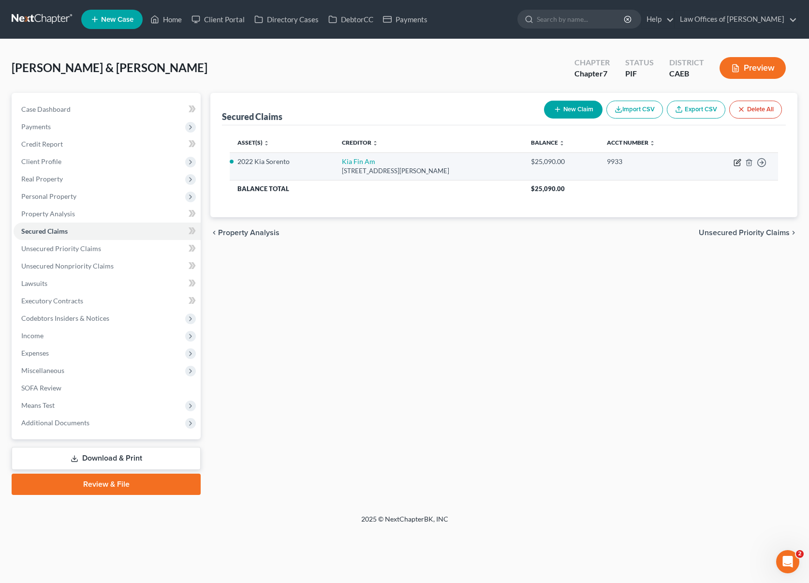
select select "0"
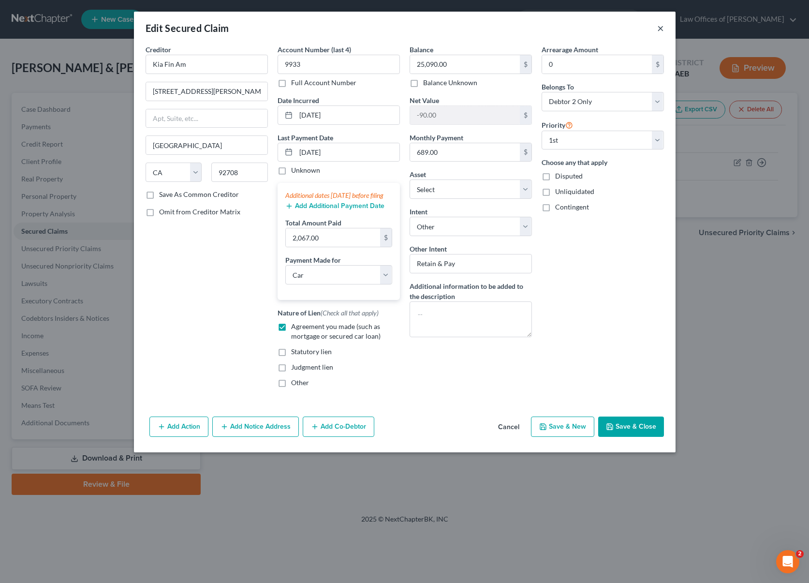
click at [661, 28] on button "×" at bounding box center [660, 28] width 7 height 12
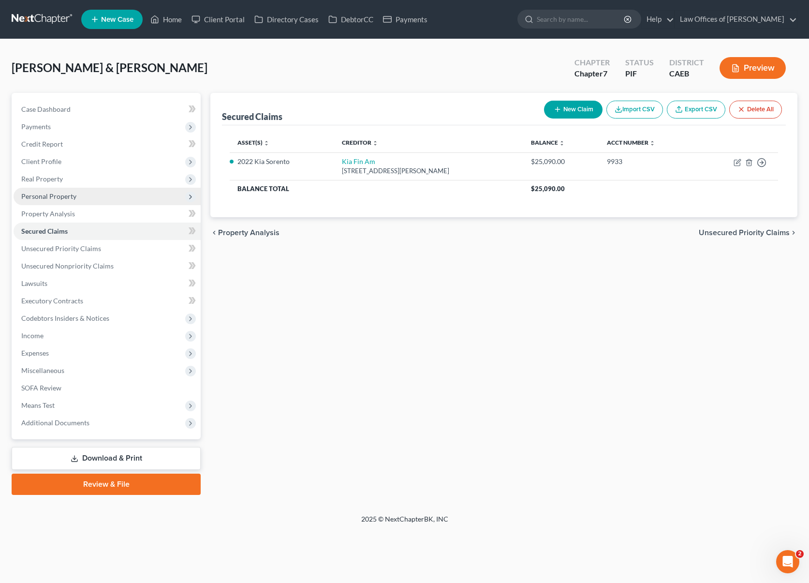
click at [86, 199] on span "Personal Property" at bounding box center [107, 196] width 187 height 17
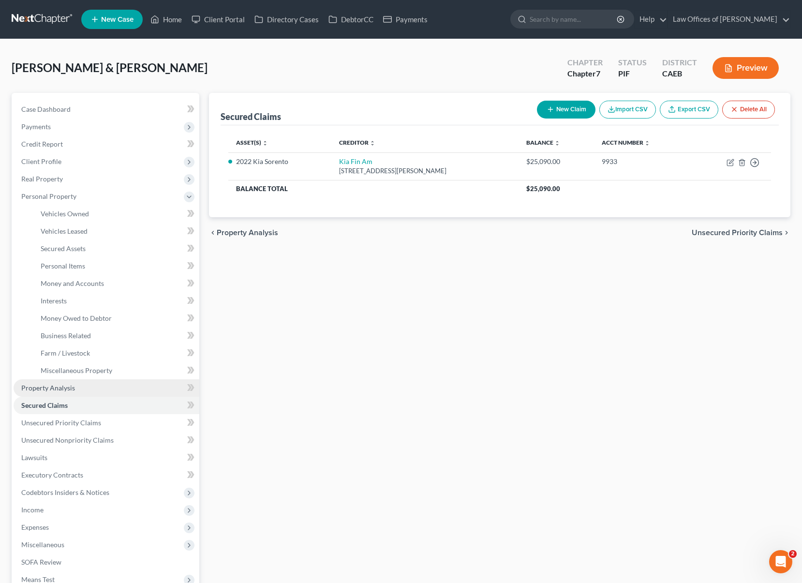
click at [85, 386] on link "Property Analysis" at bounding box center [107, 387] width 186 height 17
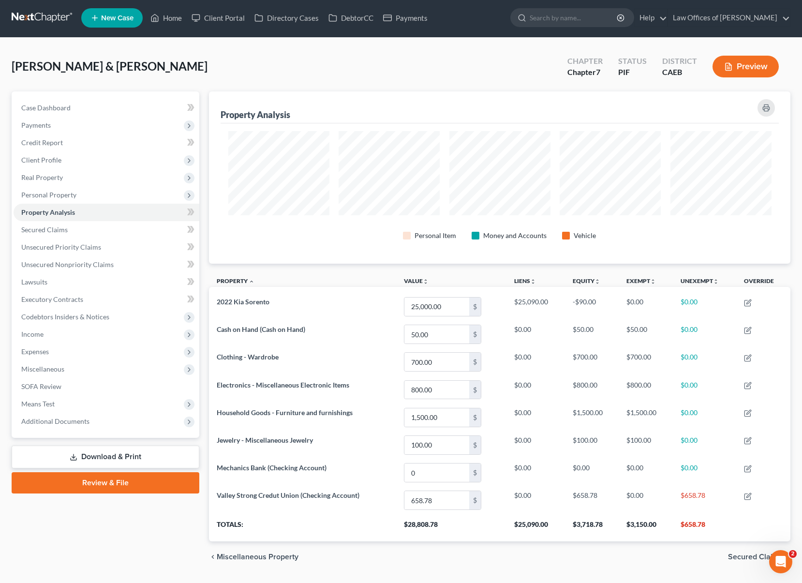
scroll to position [2, 0]
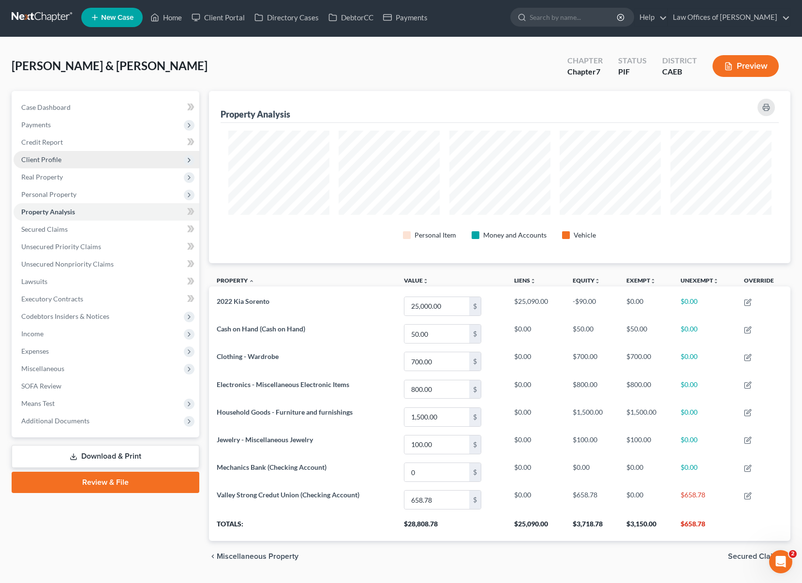
click at [60, 159] on span "Client Profile" at bounding box center [41, 159] width 40 height 8
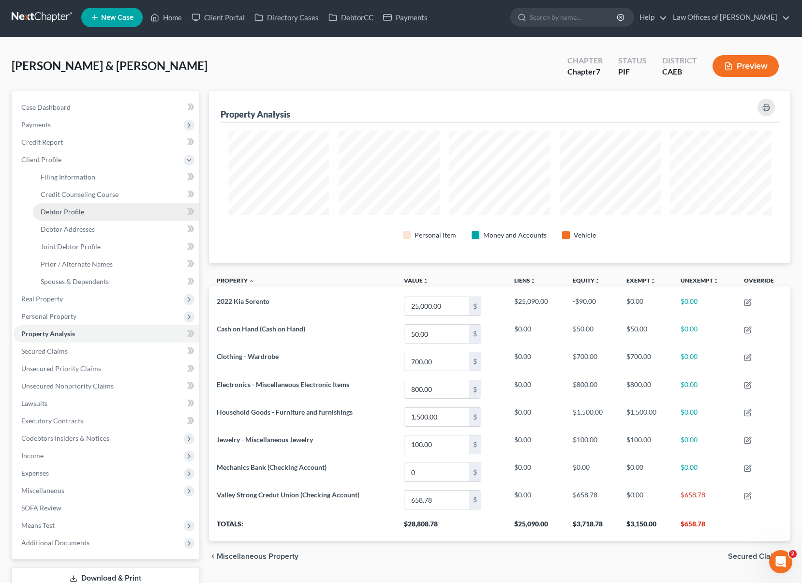
click at [92, 214] on link "Debtor Profile" at bounding box center [116, 211] width 166 height 17
select select "1"
select select "0"
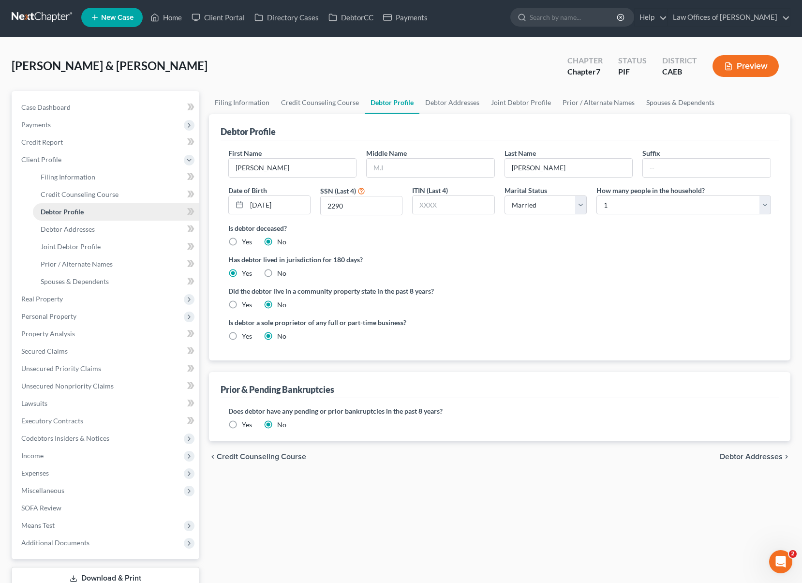
radio input "true"
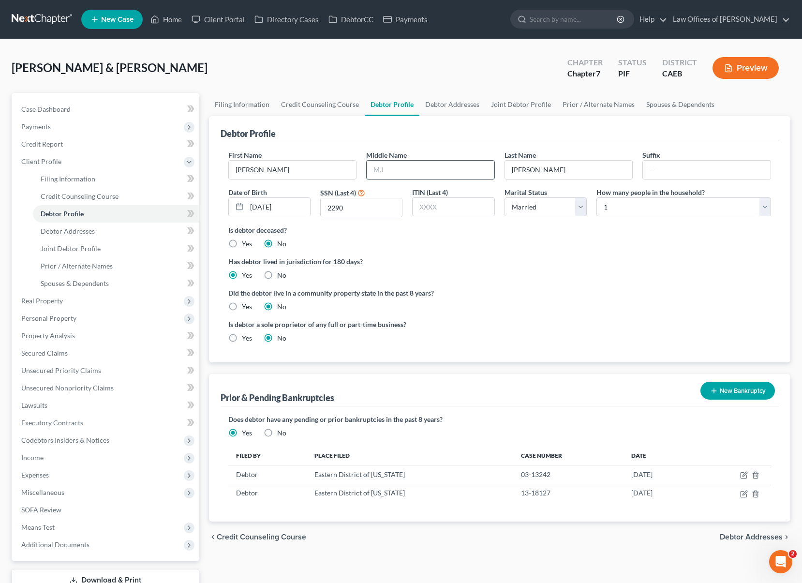
click at [403, 167] on input "text" at bounding box center [431, 170] width 128 height 18
type input "[PERSON_NAME]"
click at [69, 249] on span "Joint Debtor Profile" at bounding box center [71, 248] width 60 height 8
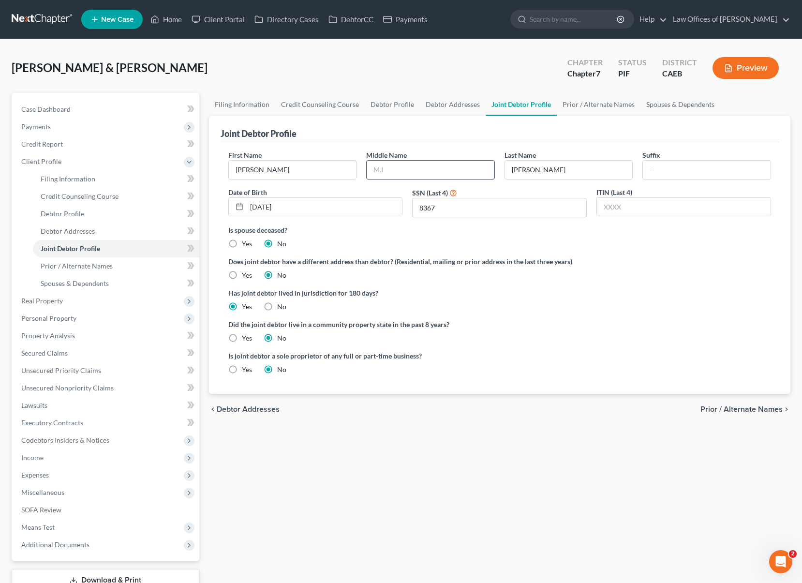
click at [432, 171] on input "text" at bounding box center [431, 170] width 128 height 18
type input "[PERSON_NAME]"
click at [107, 218] on link "Debtor Profile" at bounding box center [116, 213] width 166 height 17
select select "1"
select select "0"
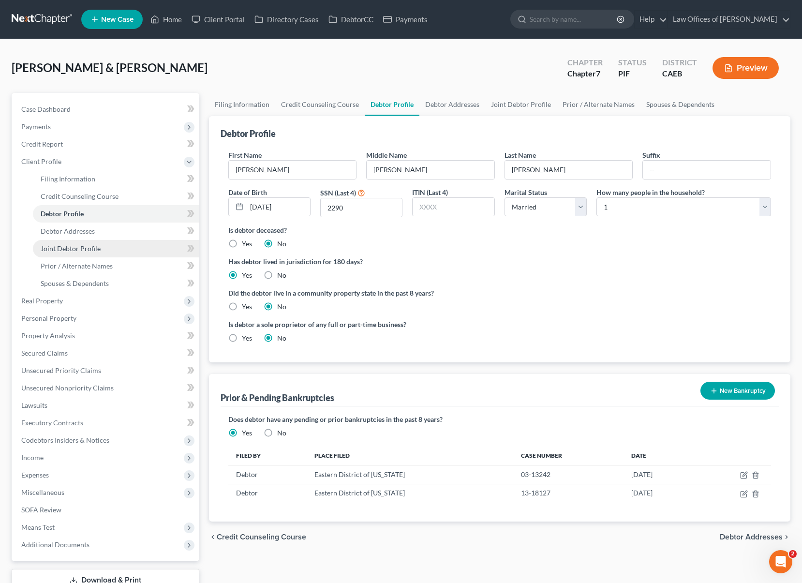
click at [102, 251] on link "Joint Debtor Profile" at bounding box center [116, 248] width 166 height 17
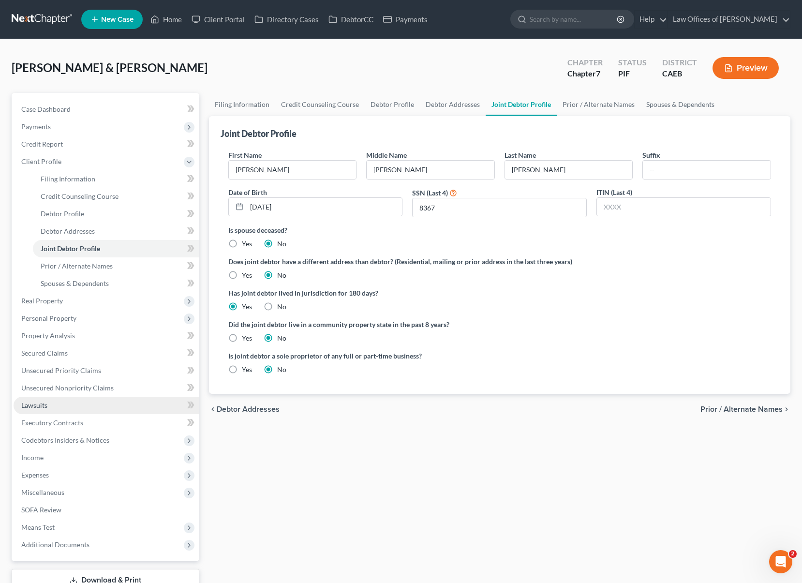
click at [63, 406] on link "Lawsuits" at bounding box center [107, 405] width 186 height 17
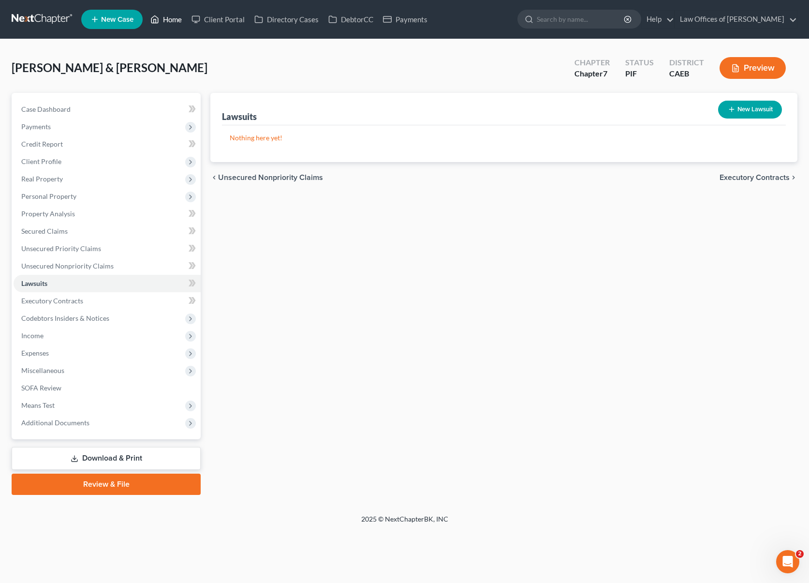
click at [173, 22] on link "Home" at bounding box center [166, 19] width 41 height 17
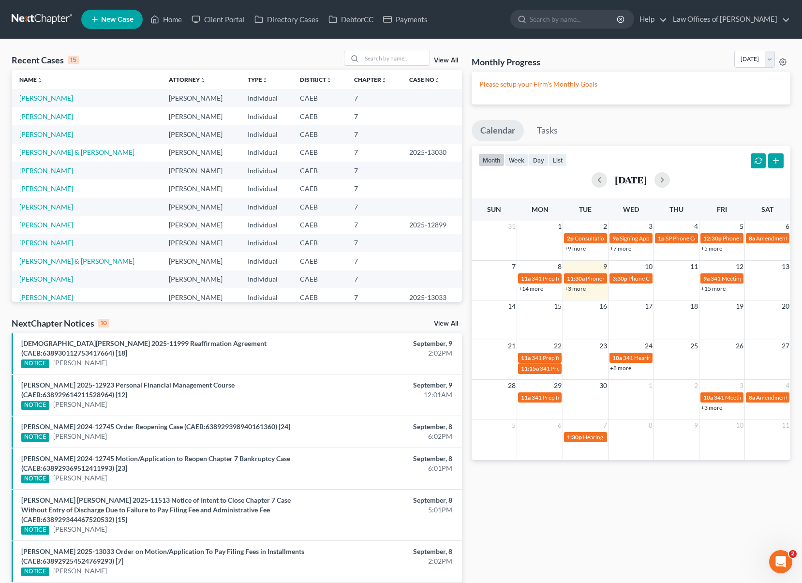
click at [530, 286] on link "+14 more" at bounding box center [530, 288] width 25 height 7
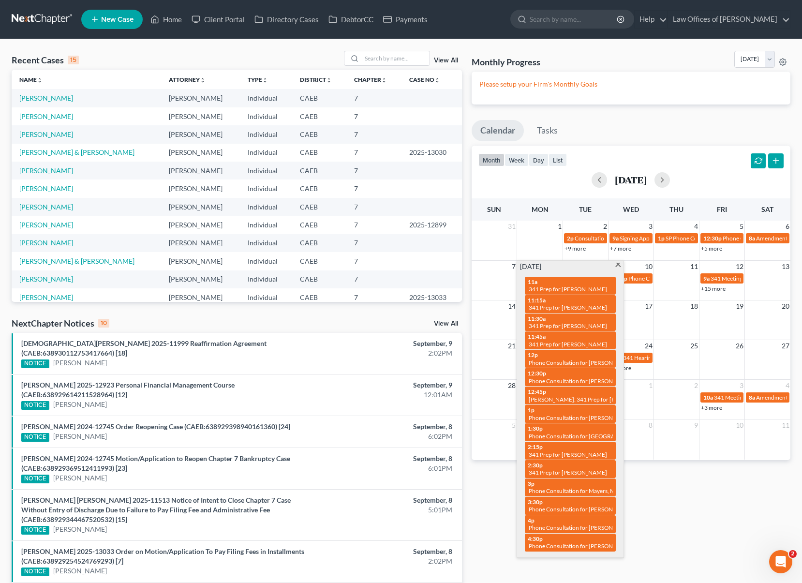
click at [617, 265] on span at bounding box center [617, 266] width 7 height 6
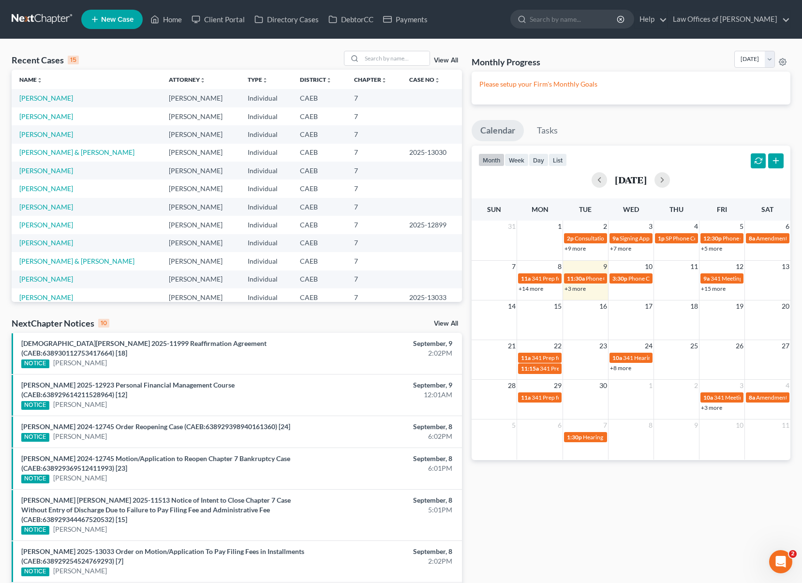
drag, startPoint x: 586, startPoint y: 290, endPoint x: 607, endPoint y: 285, distance: 21.8
click at [607, 285] on div "+3 more" at bounding box center [585, 288] width 45 height 10
click at [568, 288] on link "+3 more" at bounding box center [574, 288] width 21 height 7
click at [39, 118] on link "[PERSON_NAME]" at bounding box center [46, 116] width 54 height 8
select select "0"
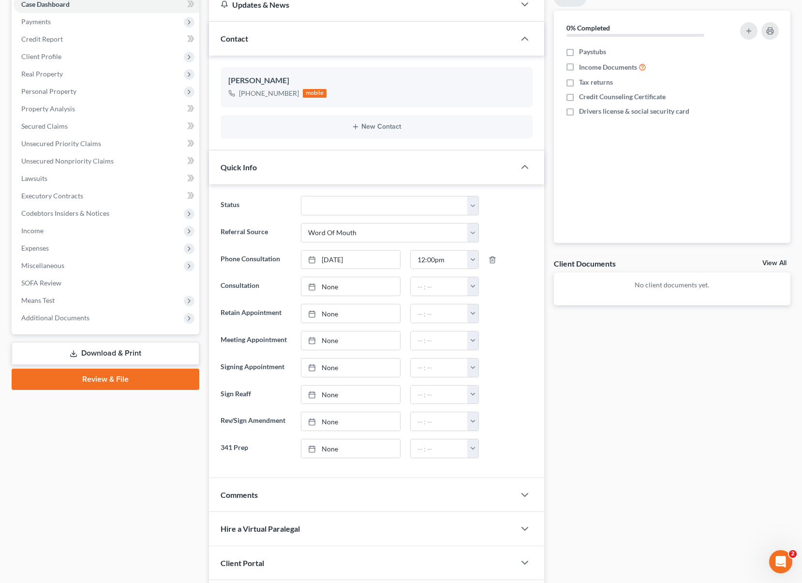
scroll to position [5, 0]
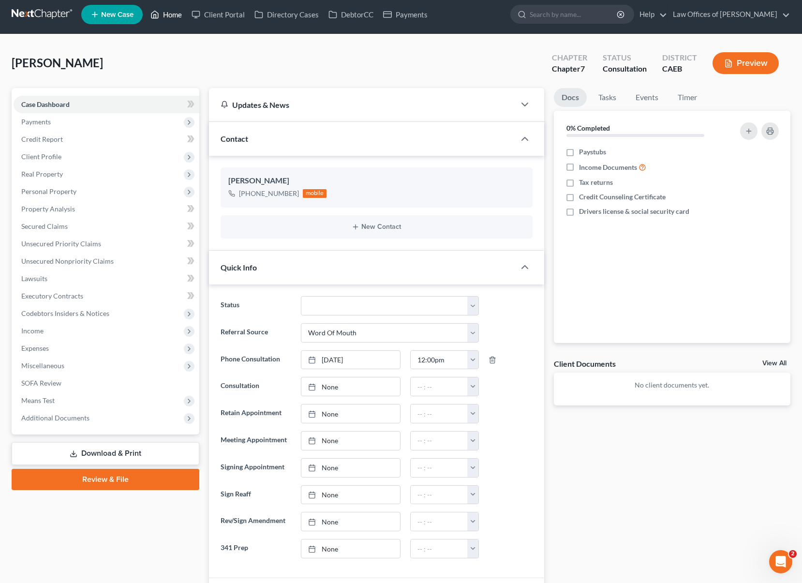
click at [176, 15] on link "Home" at bounding box center [166, 14] width 41 height 17
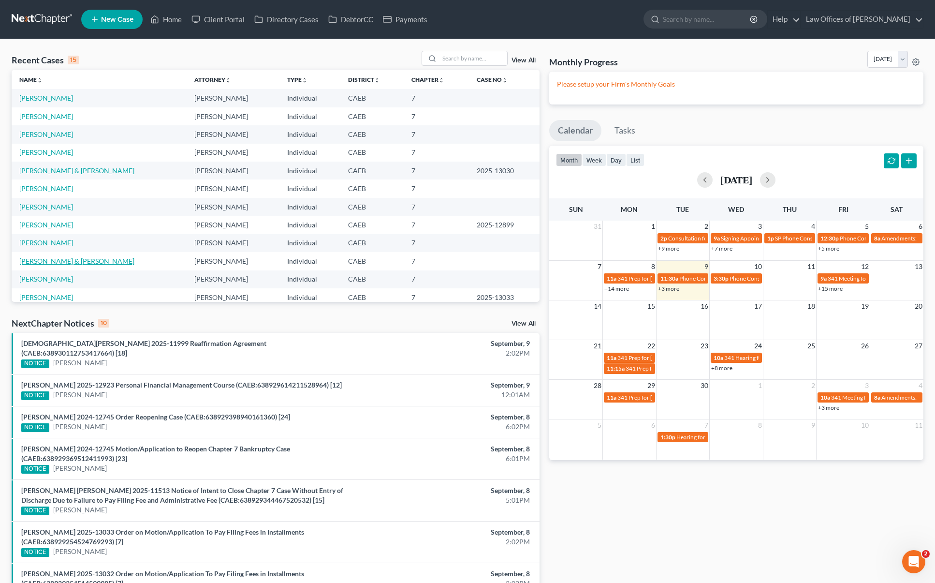
click at [72, 261] on link "[PERSON_NAME] & [PERSON_NAME]" at bounding box center [76, 261] width 115 height 8
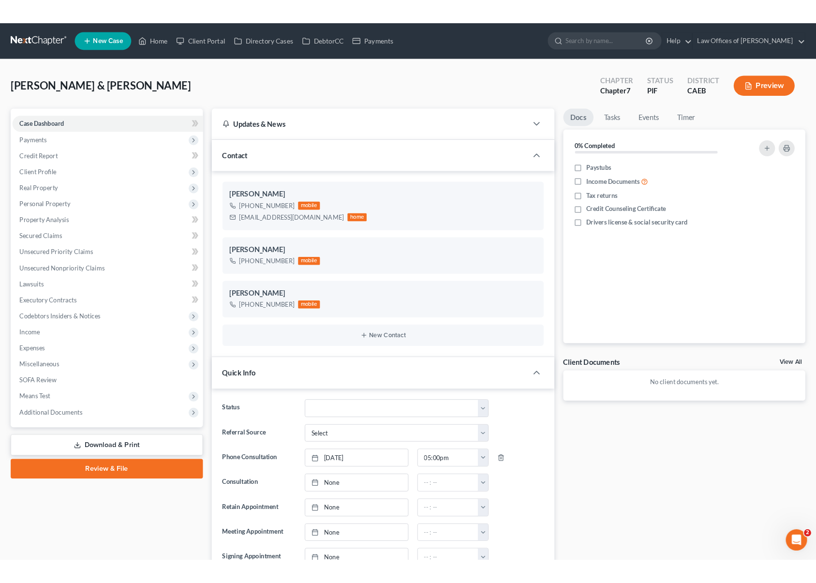
scroll to position [1346, 0]
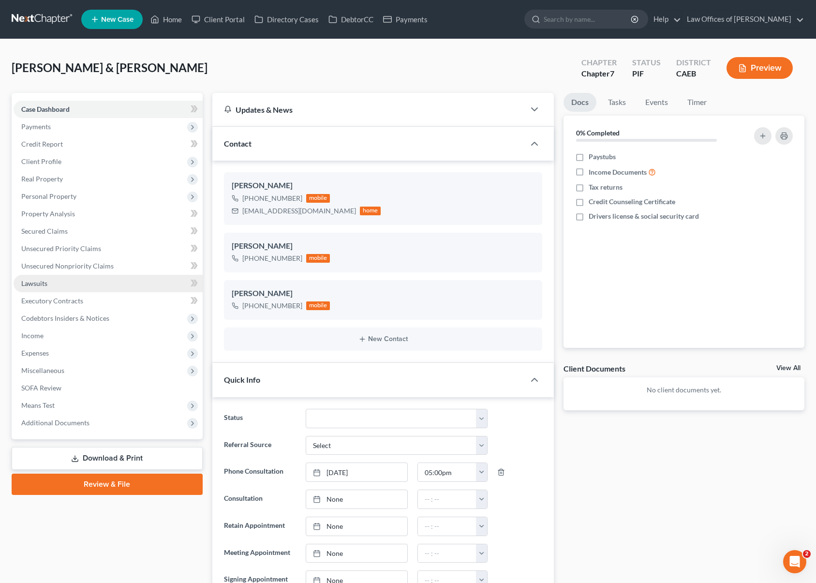
click at [48, 285] on link "Lawsuits" at bounding box center [108, 283] width 189 height 17
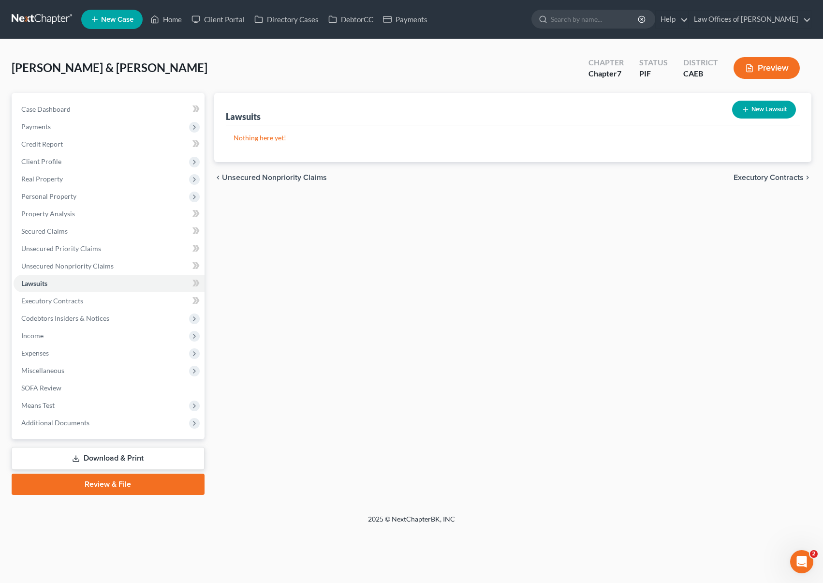
click at [767, 113] on button "New Lawsuit" at bounding box center [764, 110] width 64 height 18
select select "0"
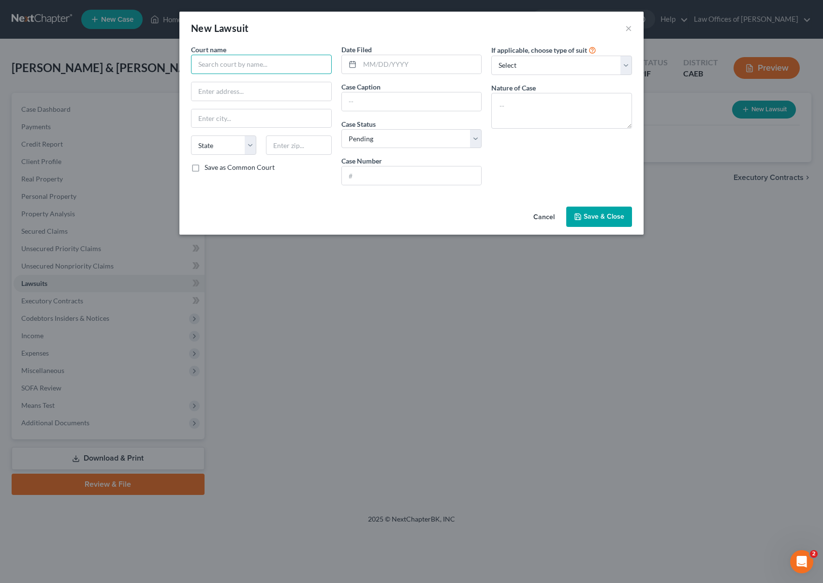
click at [217, 65] on input "text" at bounding box center [261, 64] width 141 height 19
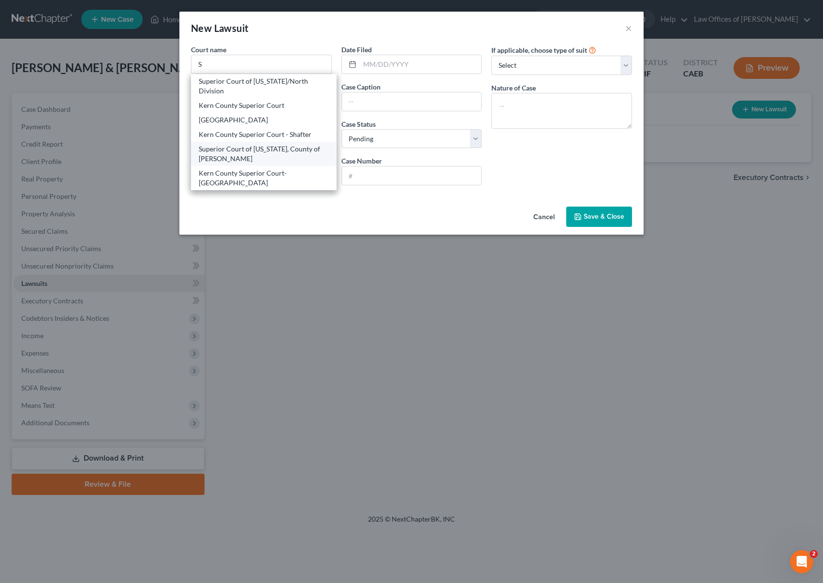
click at [299, 161] on div "Superior Court of [US_STATE], County of [PERSON_NAME]" at bounding box center [264, 153] width 130 height 19
type input "Superior Court of [US_STATE], County of [PERSON_NAME]"
type input "[STREET_ADDRESS]"
type input "[GEOGRAPHIC_DATA]"
select select "4"
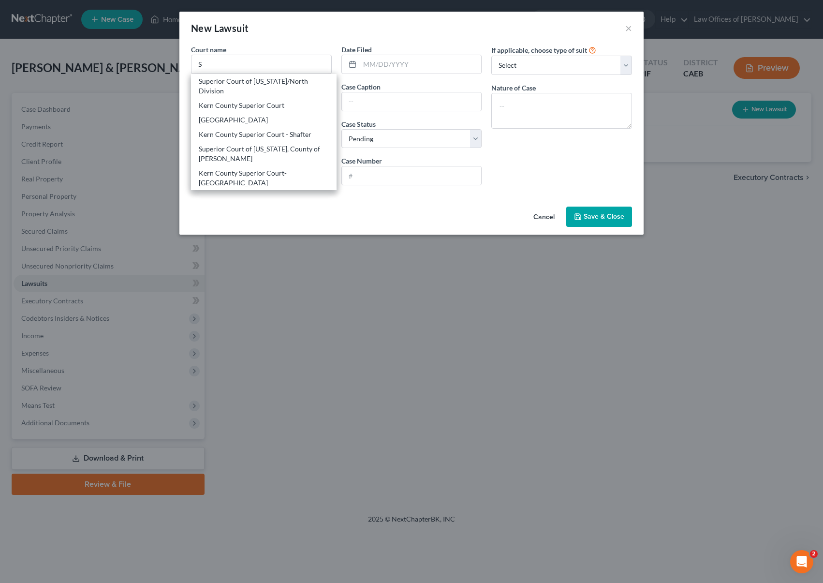
type input "93301"
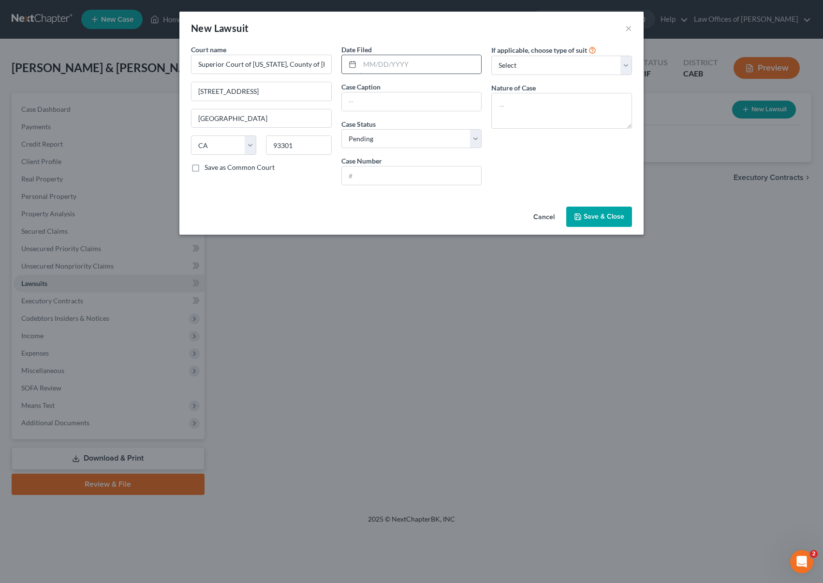
click at [425, 60] on input "text" at bounding box center [421, 64] width 122 height 18
type input "[DATE]"
type input "Discover Bank Vs. [PERSON_NAME]"
click at [528, 102] on textarea at bounding box center [561, 111] width 141 height 36
click at [528, 103] on textarea at bounding box center [561, 111] width 141 height 36
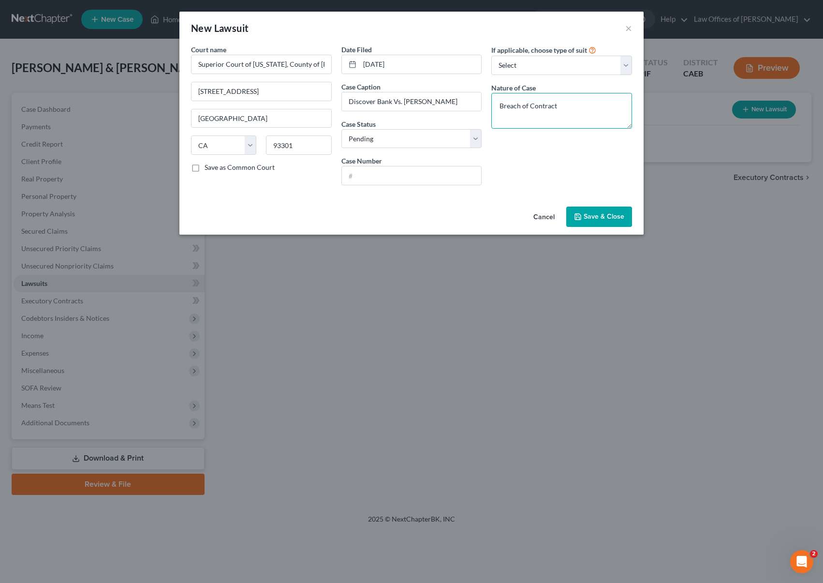
type textarea "Breach of Contract"
click at [370, 174] on input "text" at bounding box center [412, 175] width 140 height 18
type input "BCL-25-012422"
click at [600, 217] on span "Save & Close" at bounding box center [604, 216] width 41 height 8
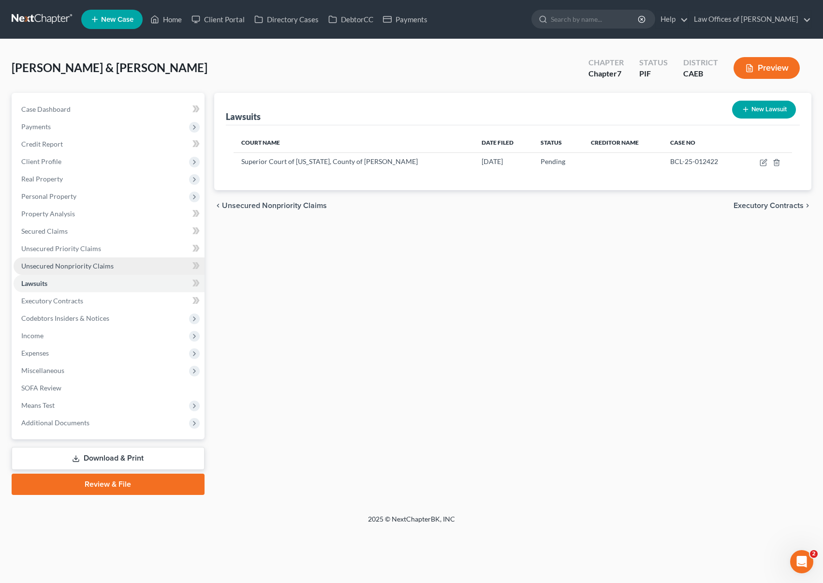
click at [110, 266] on span "Unsecured Nonpriority Claims" at bounding box center [67, 266] width 92 height 8
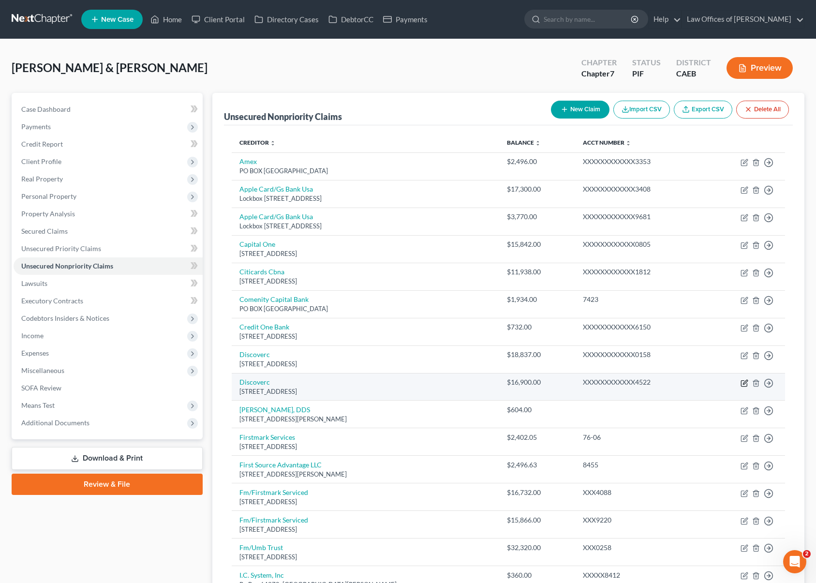
click at [745, 383] on icon "button" at bounding box center [745, 382] width 4 height 4
select select "46"
select select "2"
select select "1"
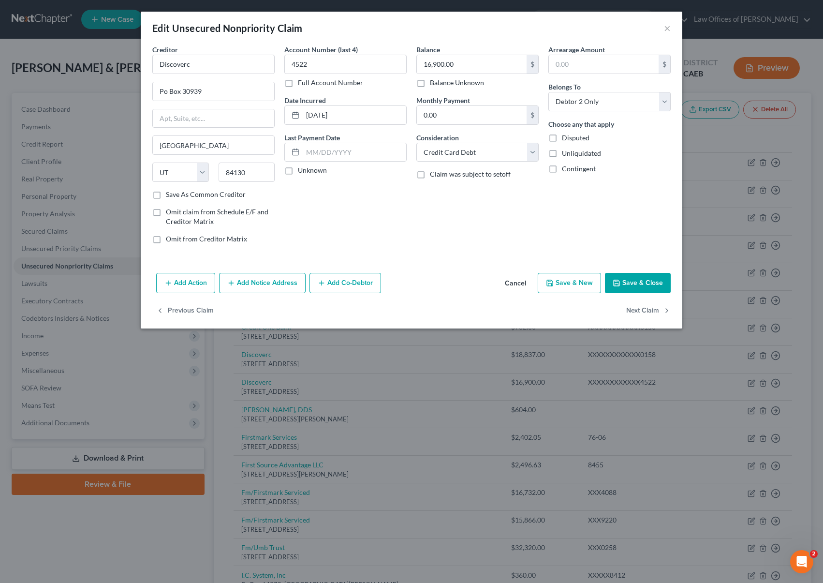
click at [281, 284] on button "Add Notice Address" at bounding box center [262, 283] width 87 height 20
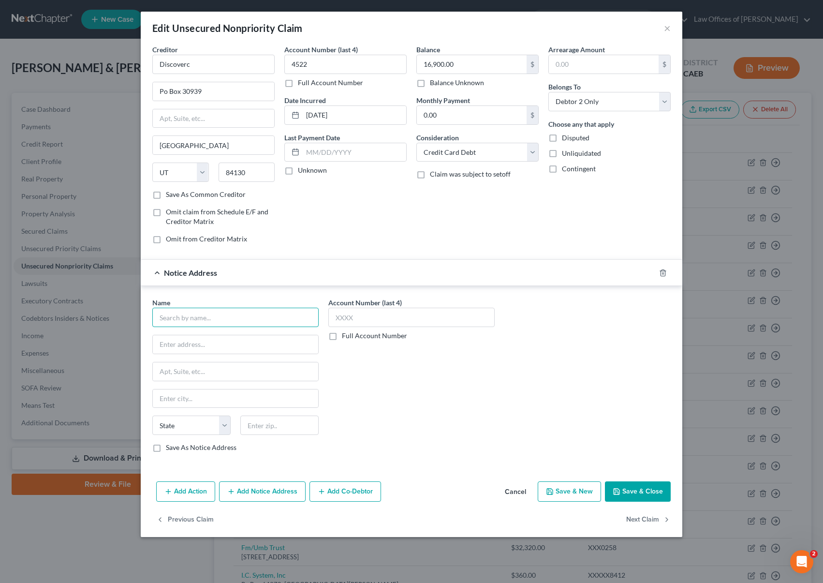
click at [223, 326] on input "text" at bounding box center [235, 317] width 166 height 19
click at [237, 364] on div "[STREET_ADDRESS]" at bounding box center [219, 366] width 118 height 8
type input "Gurstel Law Firm"
type input "[STREET_ADDRESS]"
click at [274, 421] on input "text" at bounding box center [279, 424] width 78 height 19
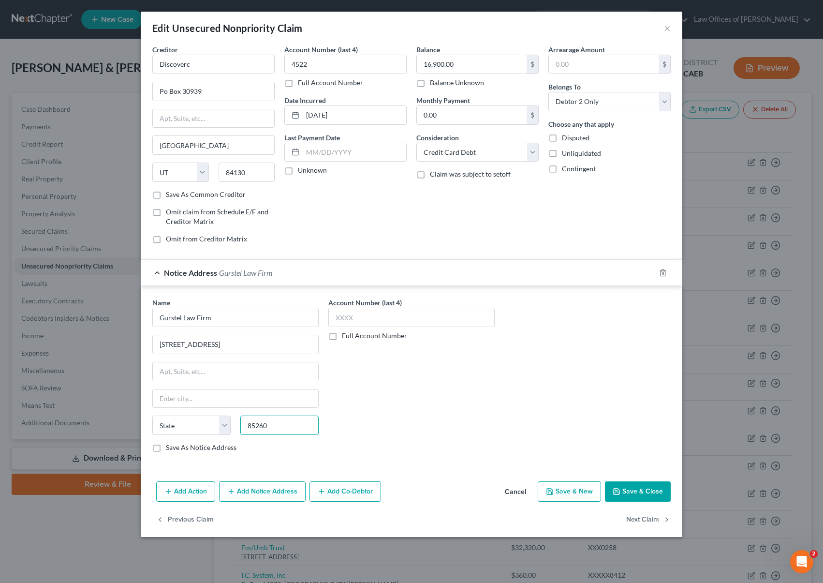
type input "85260"
type input "Scottsdale"
select select "3"
click at [644, 493] on button "Save & Close" at bounding box center [638, 491] width 66 height 20
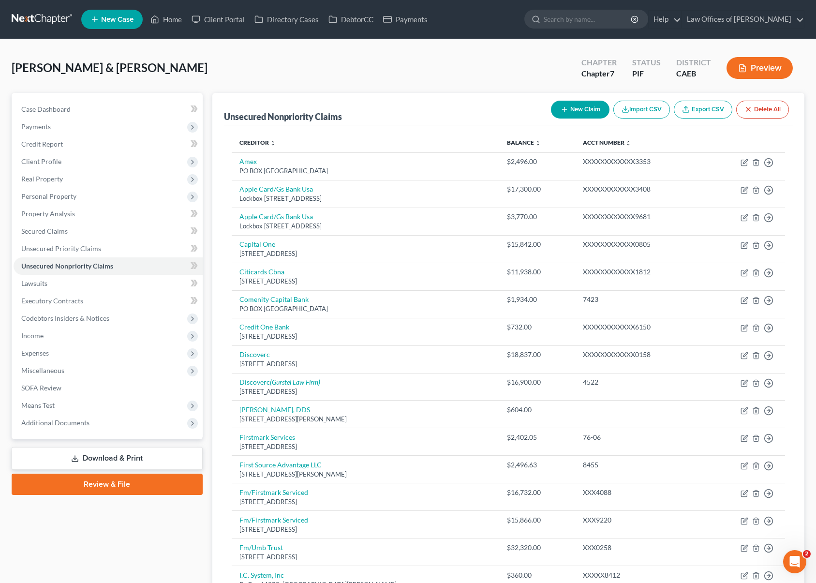
scroll to position [2, 0]
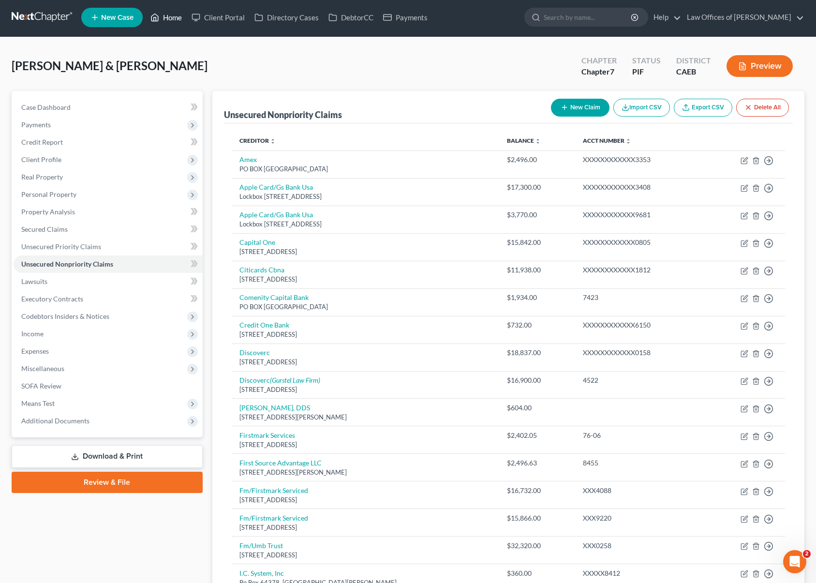
click at [172, 18] on link "Home" at bounding box center [166, 17] width 41 height 17
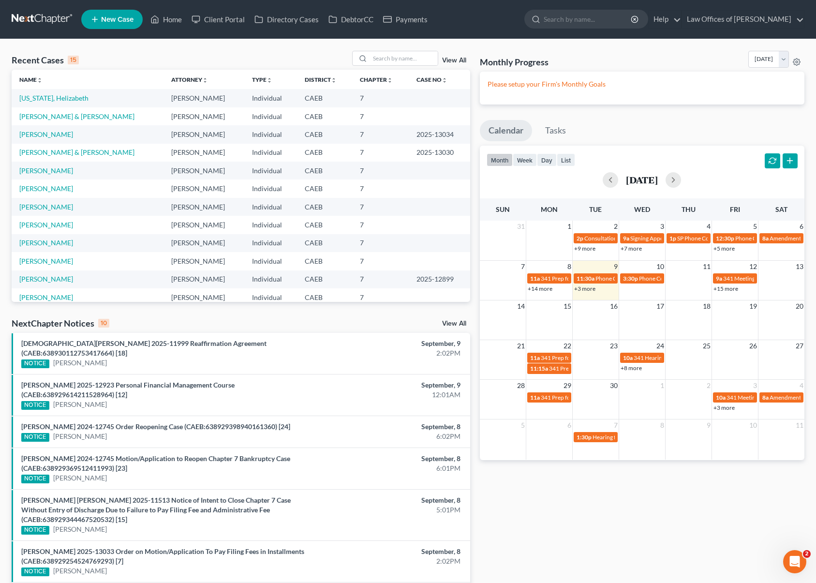
click at [579, 289] on link "+3 more" at bounding box center [584, 288] width 21 height 7
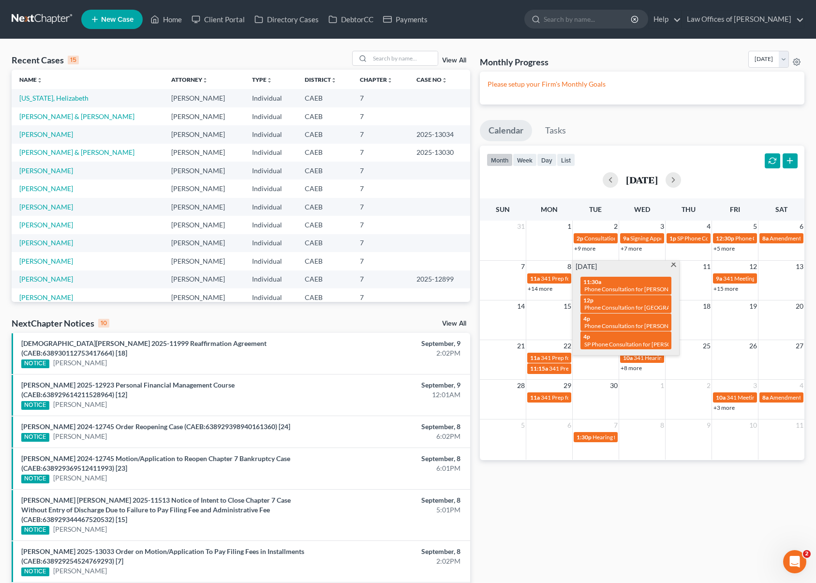
click at [672, 266] on span at bounding box center [673, 266] width 7 height 6
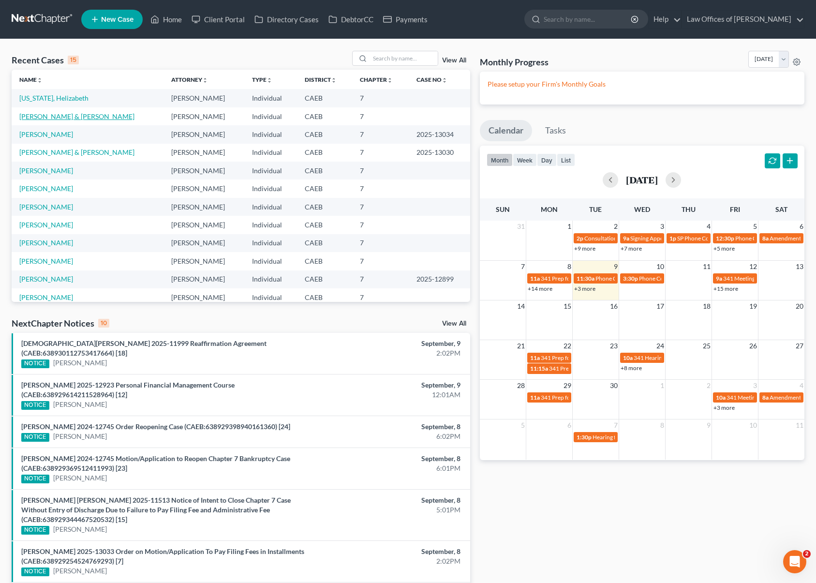
click at [61, 118] on link "[PERSON_NAME] & [PERSON_NAME]" at bounding box center [76, 116] width 115 height 8
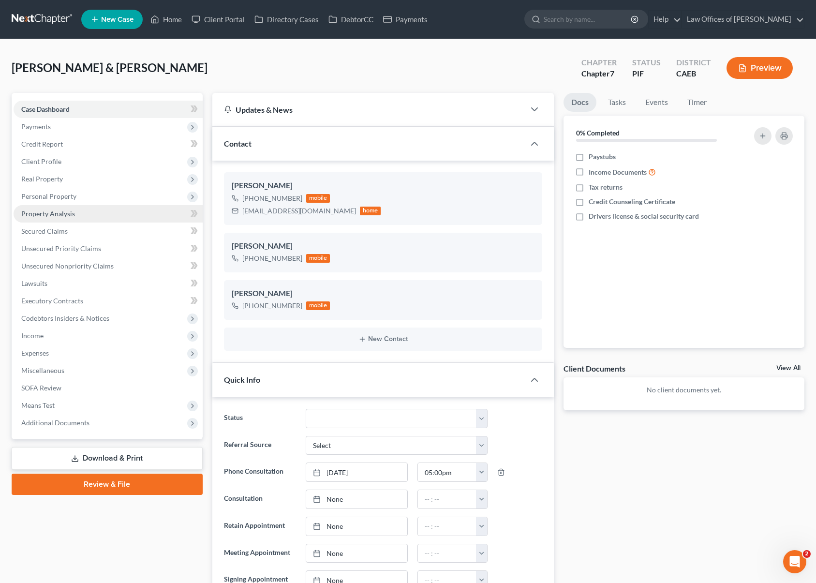
click at [74, 211] on span "Property Analysis" at bounding box center [48, 213] width 54 height 8
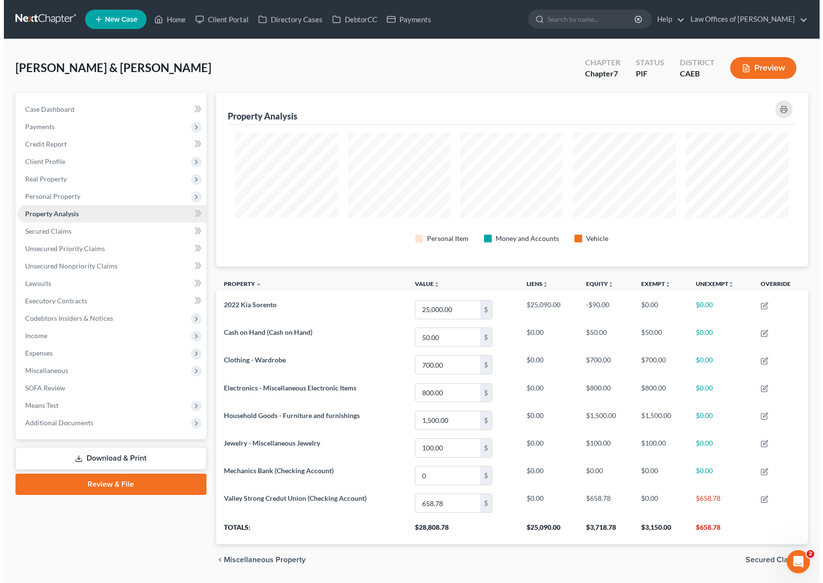
scroll to position [174, 592]
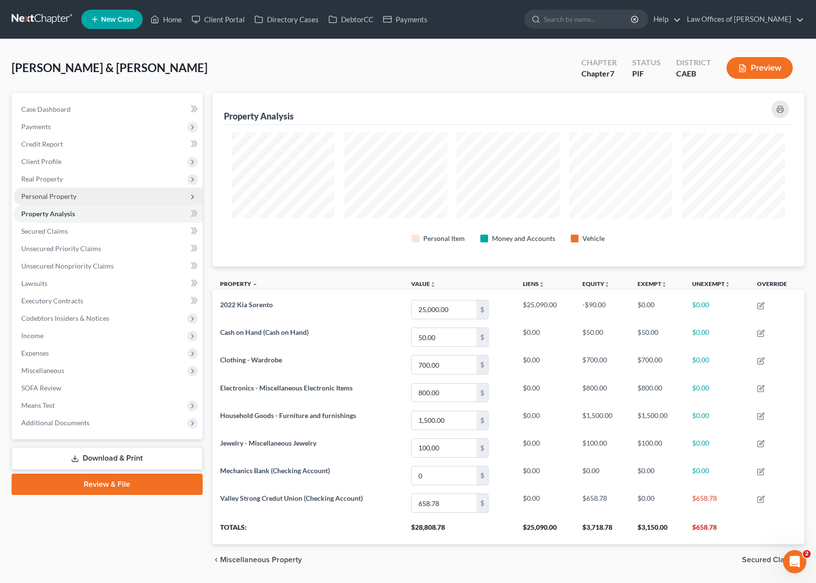
click at [86, 197] on span "Personal Property" at bounding box center [108, 196] width 189 height 17
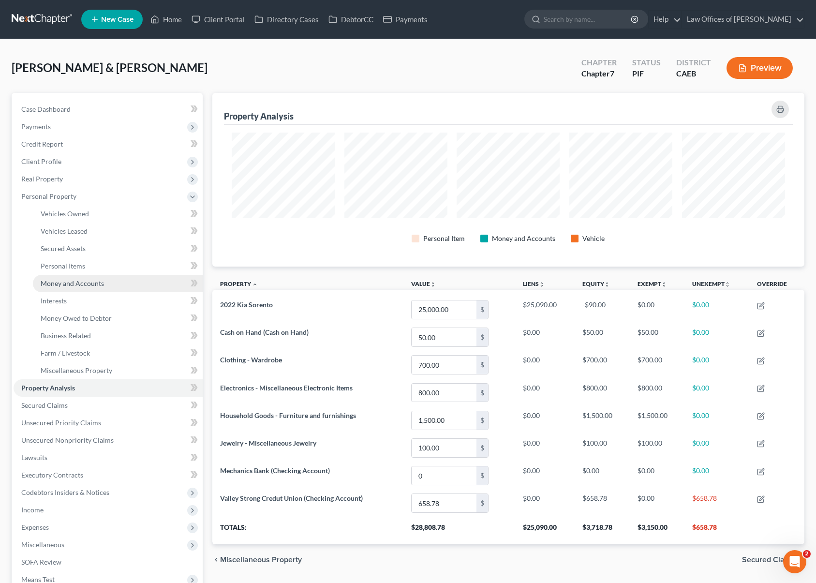
click at [111, 278] on link "Money and Accounts" at bounding box center [118, 283] width 170 height 17
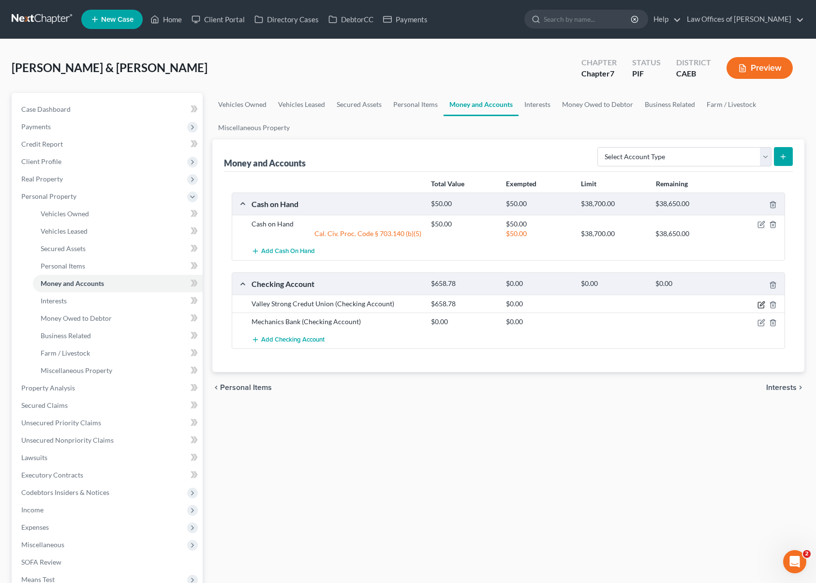
click at [761, 304] on icon "button" at bounding box center [761, 305] width 8 height 8
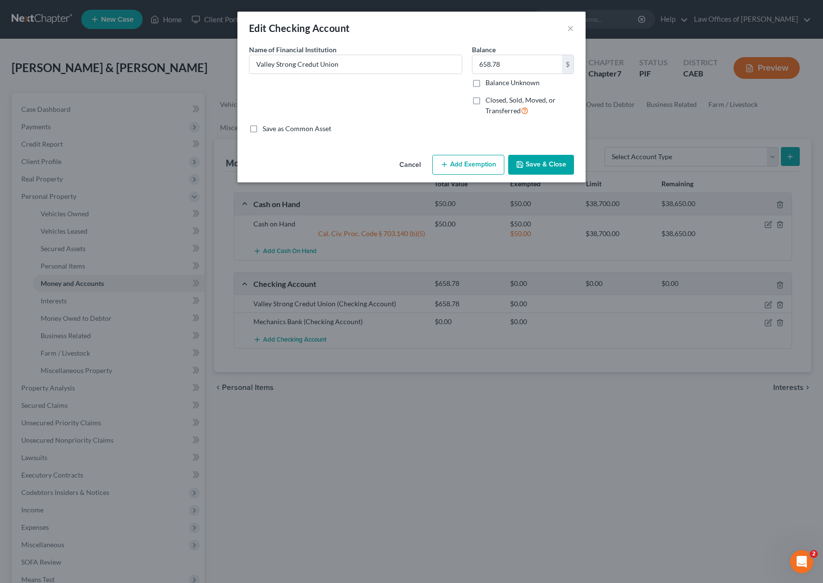
click at [460, 164] on button "Add Exemption" at bounding box center [468, 165] width 72 height 20
select select "2"
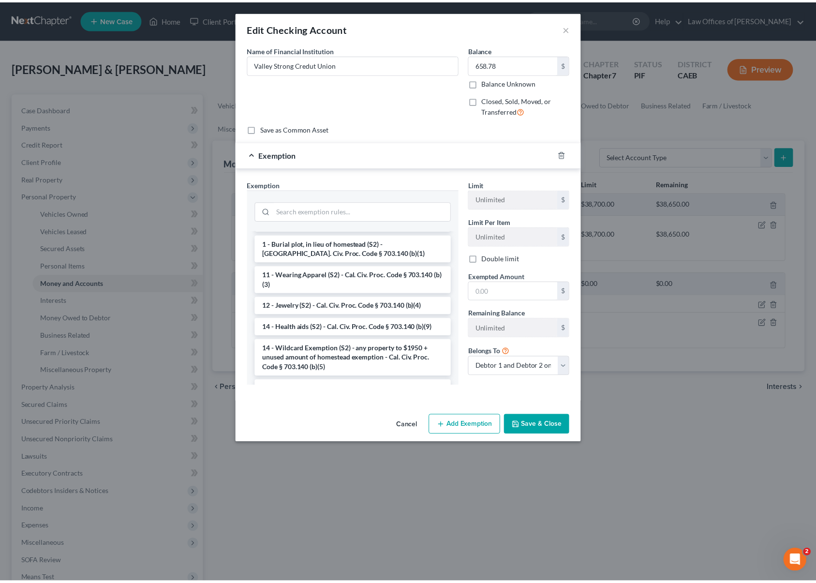
scroll to position [94, 0]
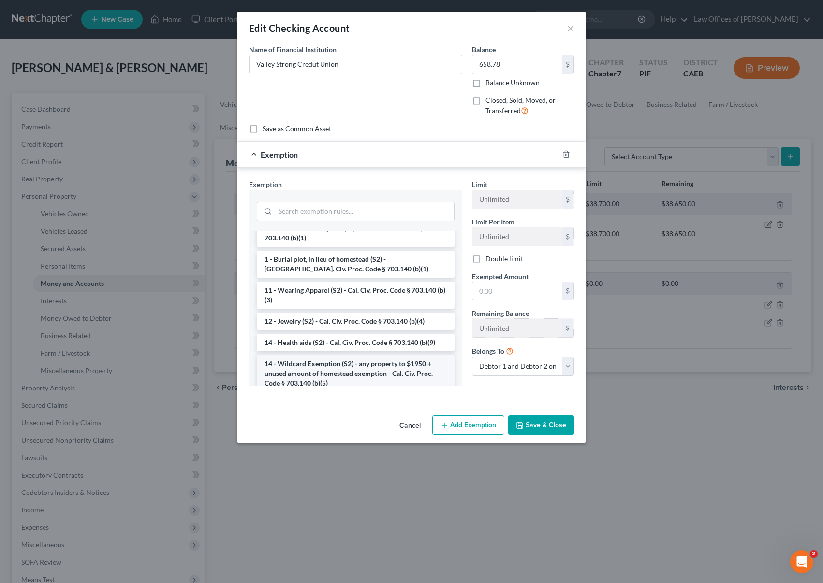
click at [378, 368] on li "14 - Wildcard Exemption (S2) - any property to $1950 + unused amount of homeste…" at bounding box center [356, 373] width 198 height 37
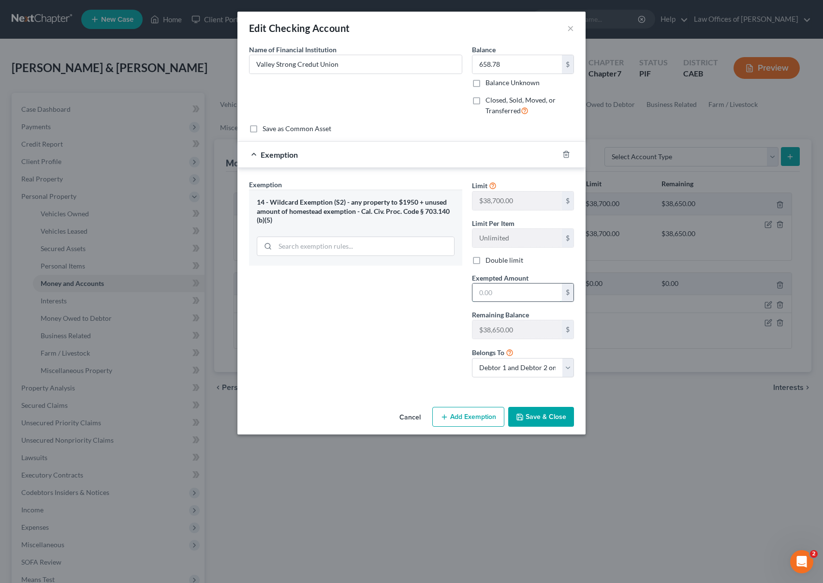
click at [517, 296] on input "text" at bounding box center [516, 292] width 89 height 18
type input "658.78"
click at [536, 415] on button "Save & Close" at bounding box center [541, 417] width 66 height 20
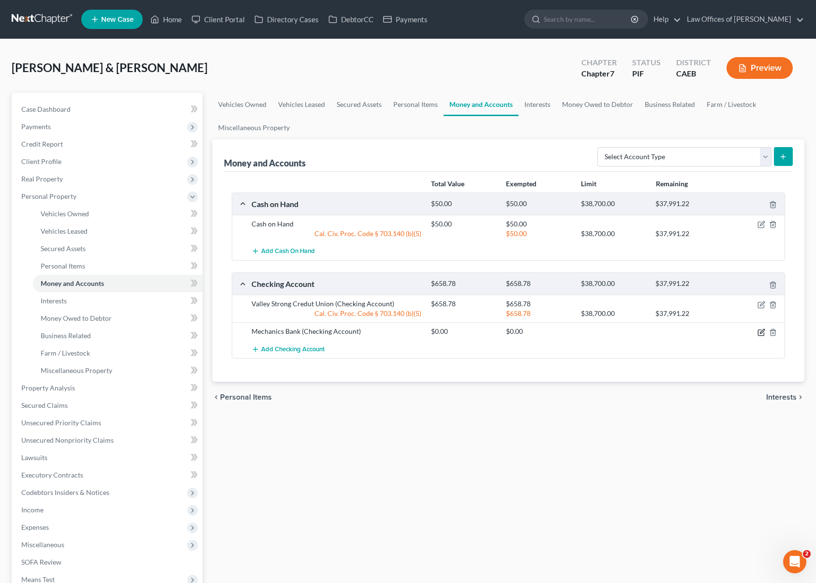
click at [758, 330] on icon "button" at bounding box center [761, 332] width 8 height 8
select select "4"
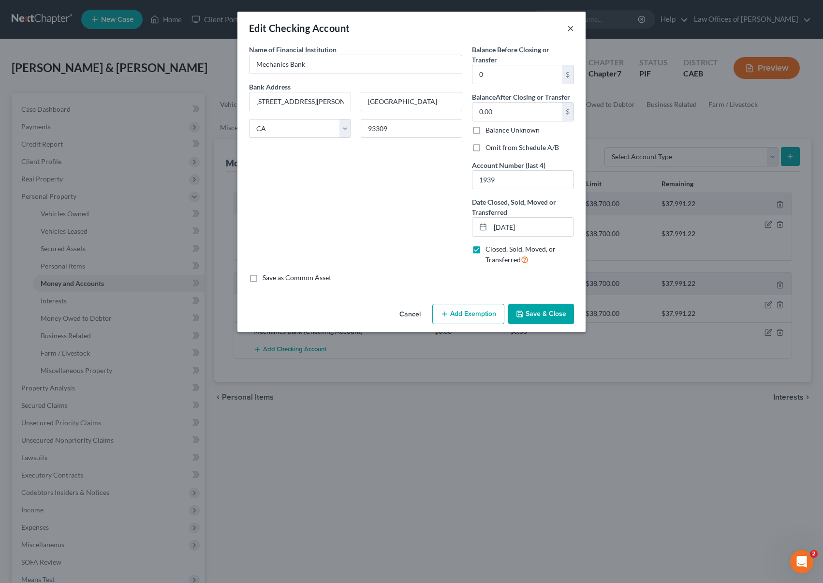
click at [569, 25] on button "×" at bounding box center [570, 28] width 7 height 12
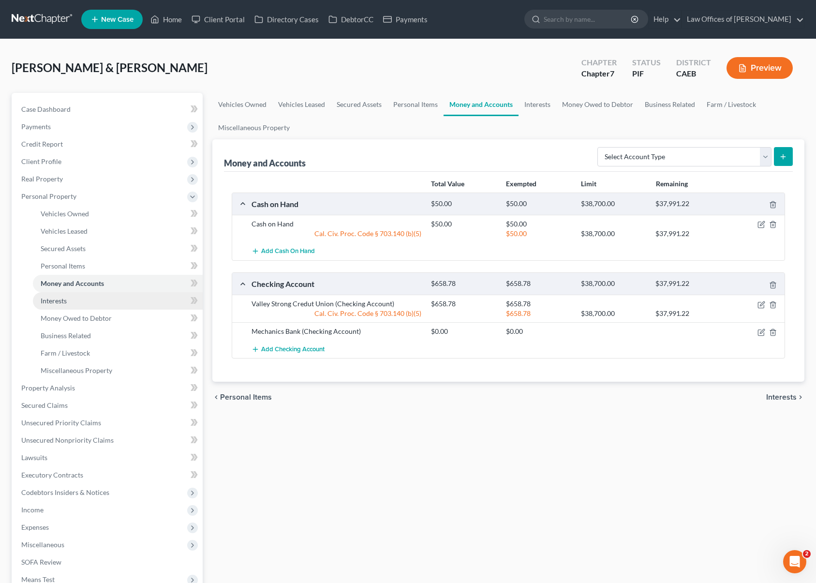
click at [70, 303] on link "Interests" at bounding box center [118, 300] width 170 height 17
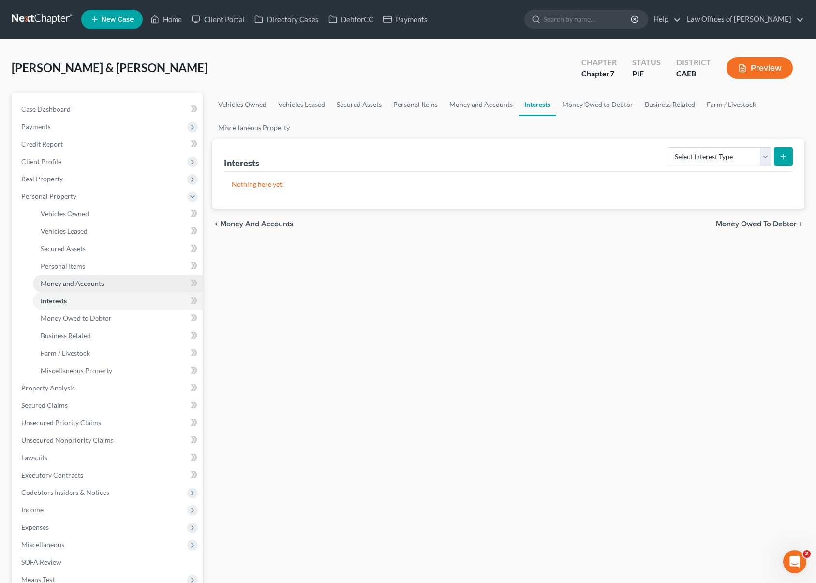
click at [101, 280] on span "Money and Accounts" at bounding box center [72, 283] width 63 height 8
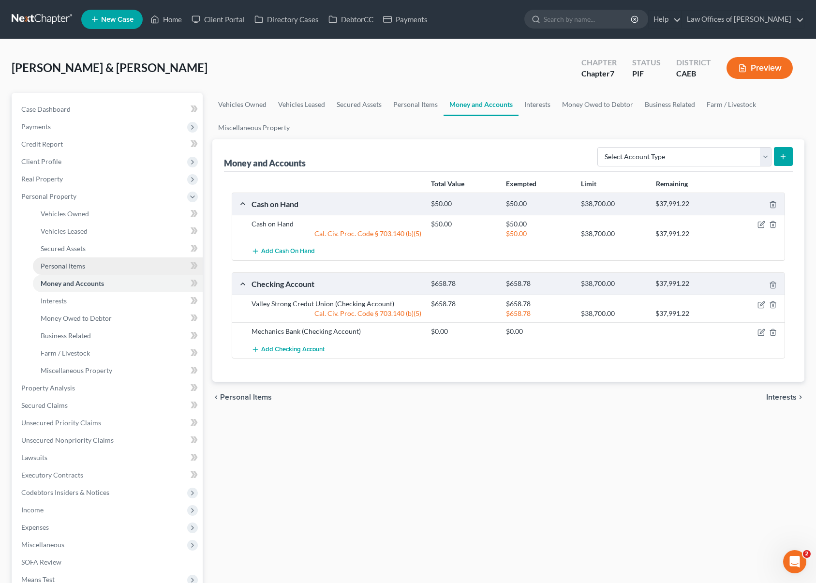
click at [94, 267] on link "Personal Items" at bounding box center [118, 265] width 170 height 17
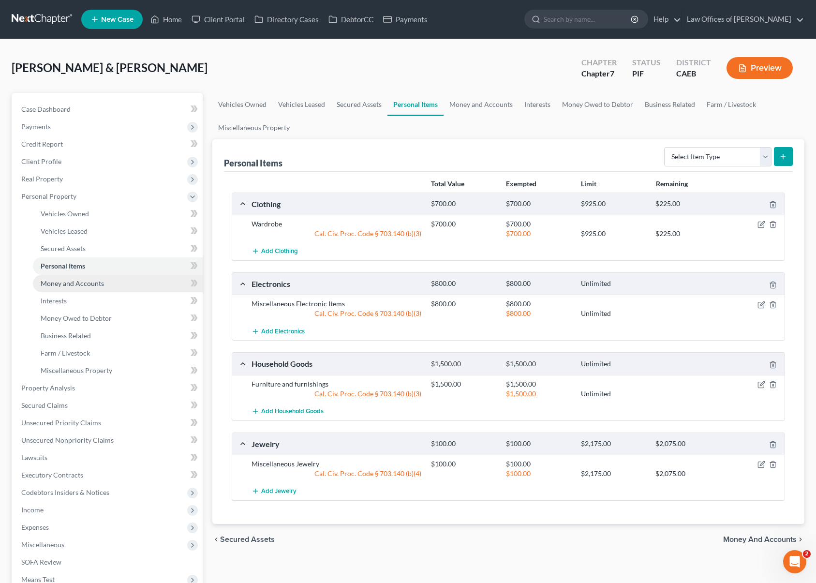
click at [84, 283] on span "Money and Accounts" at bounding box center [72, 283] width 63 height 8
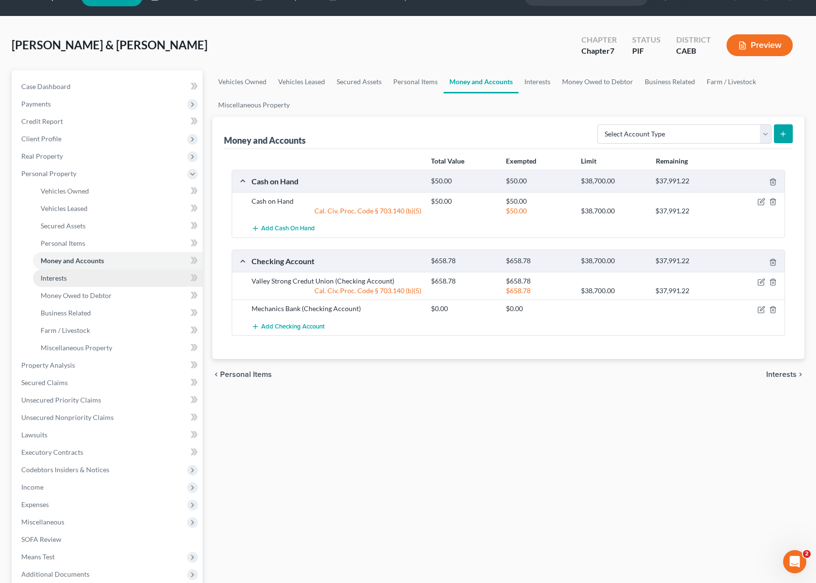
scroll to position [15, 0]
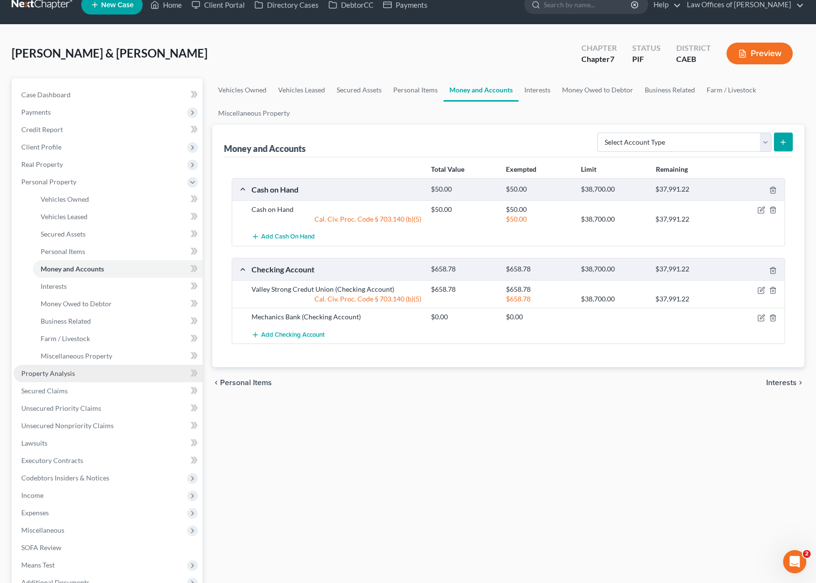
click at [86, 369] on link "Property Analysis" at bounding box center [108, 373] width 189 height 17
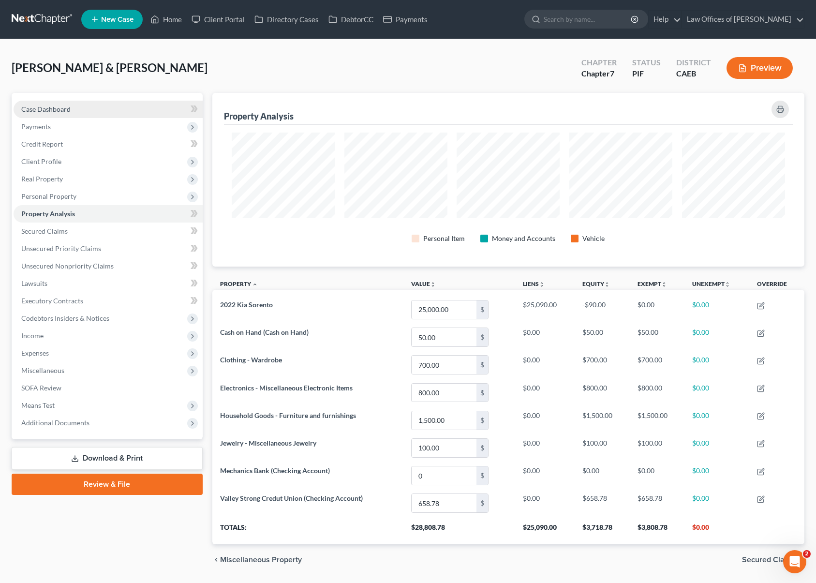
click at [85, 114] on link "Case Dashboard" at bounding box center [108, 109] width 189 height 17
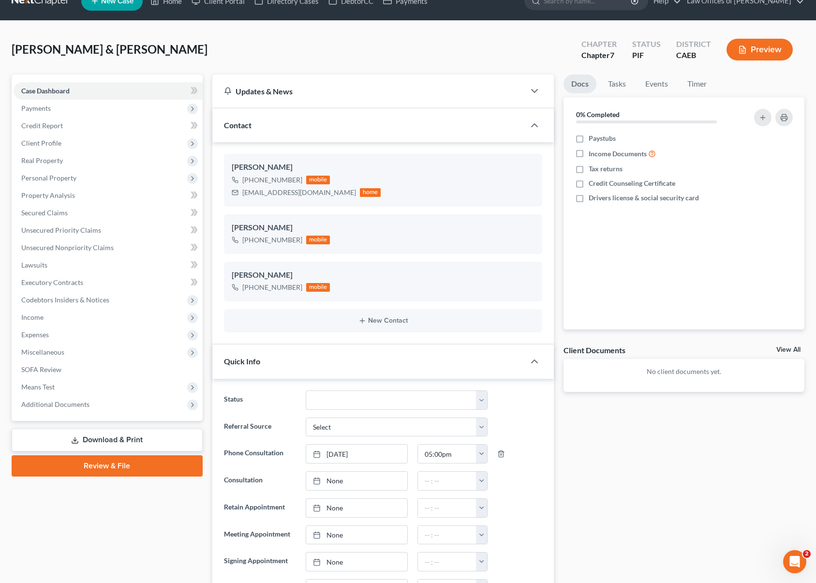
scroll to position [38, 0]
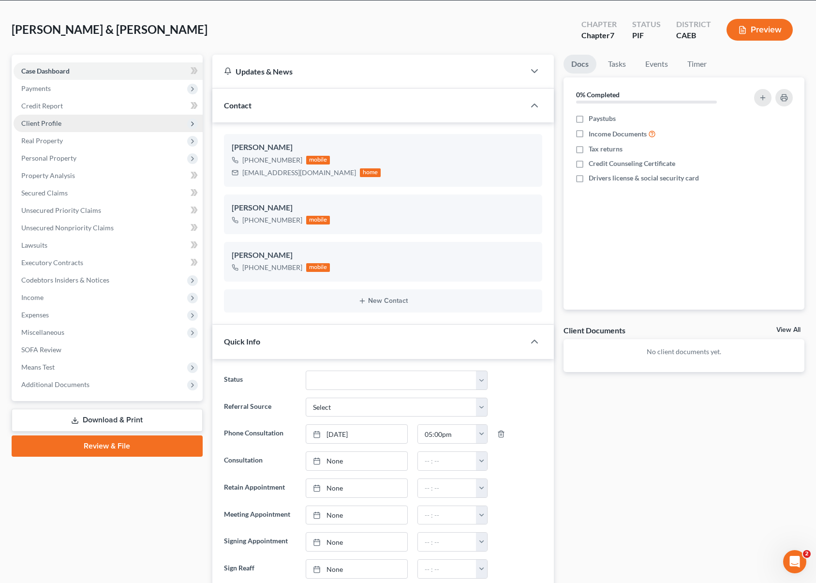
click at [47, 126] on span "Client Profile" at bounding box center [41, 123] width 40 height 8
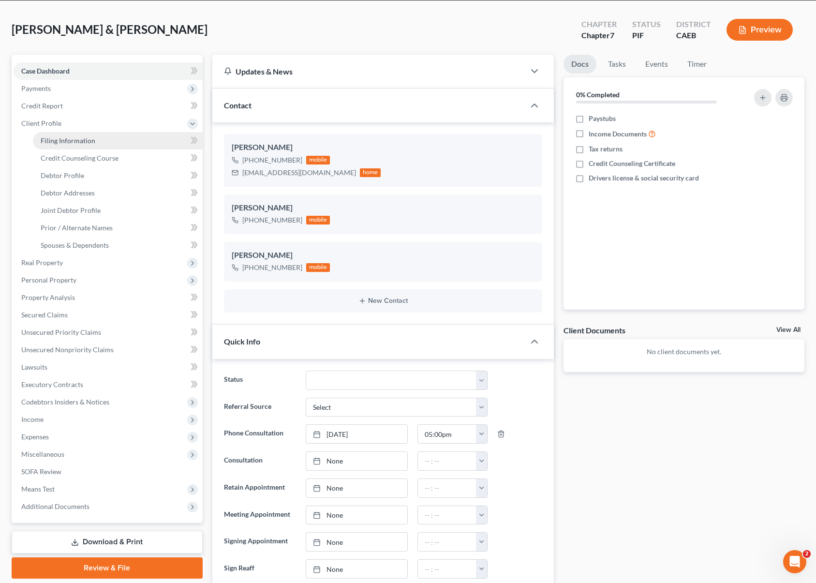
click at [61, 140] on span "Filing Information" at bounding box center [68, 140] width 55 height 8
select select "1"
select select "0"
select select "8"
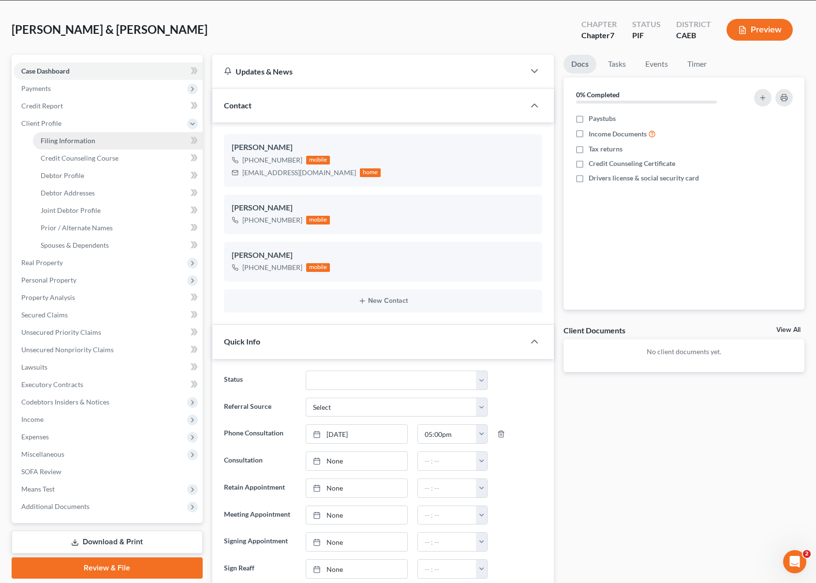
select select "0"
select select "4"
select select "0"
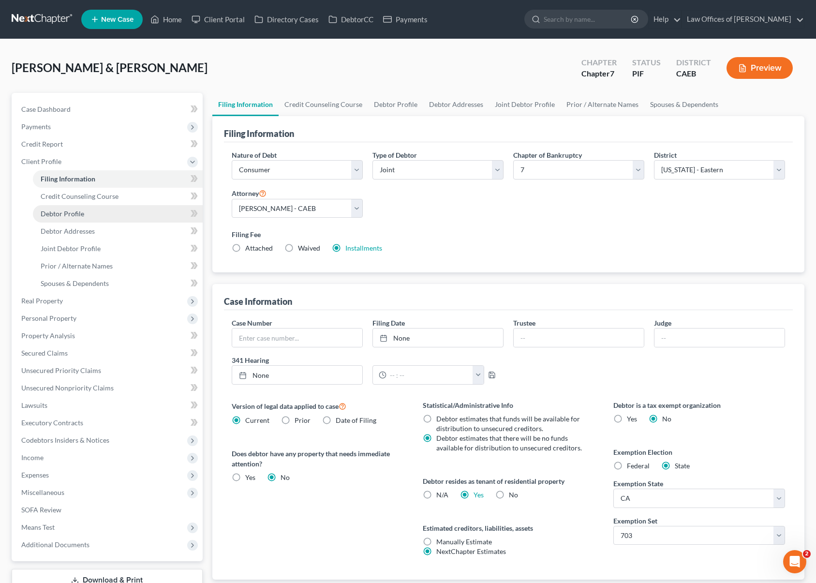
click at [96, 218] on link "Debtor Profile" at bounding box center [118, 213] width 170 height 17
select select "1"
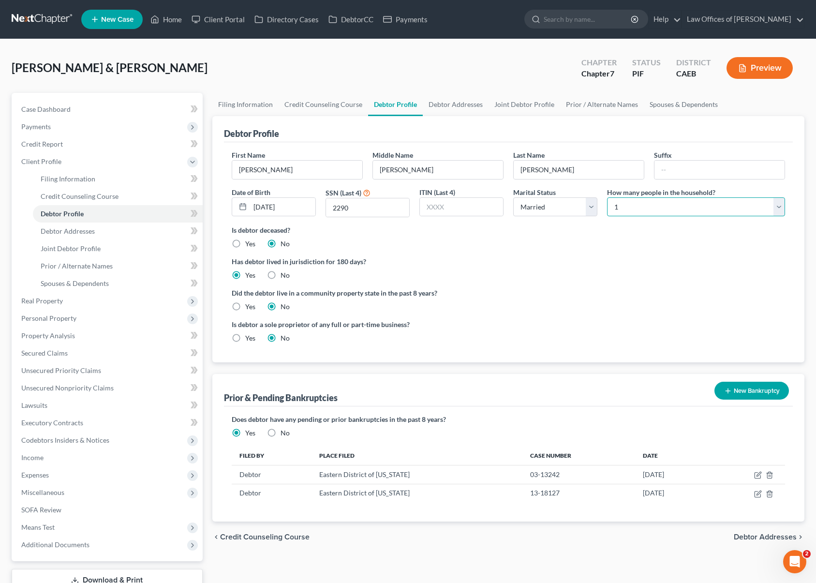
click at [778, 206] on select "Select 1 2 3 4 5 6 7 8 9 10 11 12 13 14 15 16 17 18 19 20" at bounding box center [696, 206] width 178 height 19
select select "1"
click at [607, 197] on select "Select 1 2 3 4 5 6 7 8 9 10 11 12 13 14 15 16 17 18 19 20" at bounding box center [696, 206] width 178 height 19
click at [45, 457] on span "Income" at bounding box center [108, 457] width 189 height 17
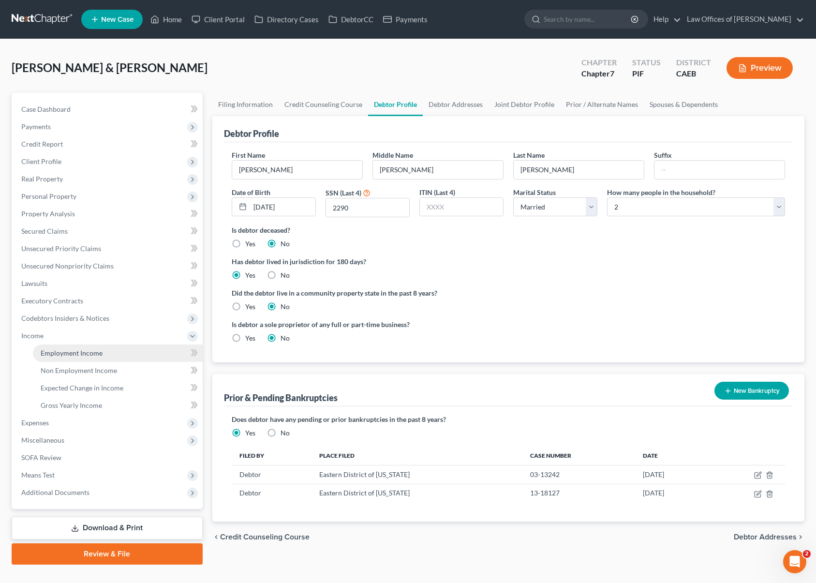
click at [96, 353] on span "Employment Income" at bounding box center [72, 353] width 62 height 8
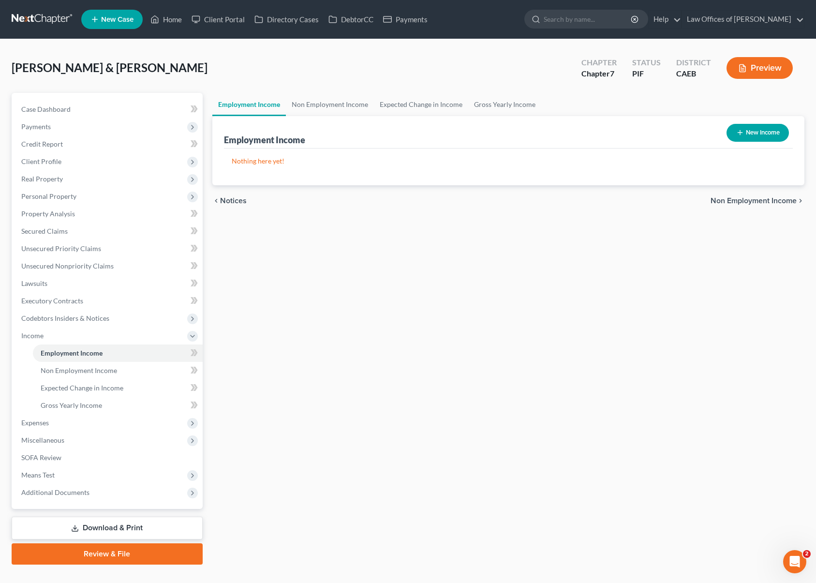
click at [744, 135] on button "New Income" at bounding box center [757, 133] width 62 height 18
select select "0"
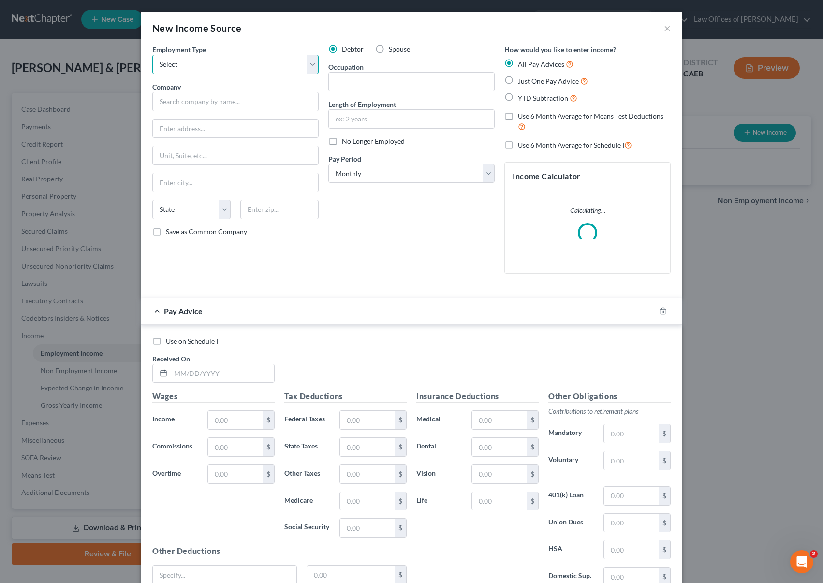
click at [310, 63] on select "Select Full or [DEMOGRAPHIC_DATA] Employment Self Employment" at bounding box center [235, 64] width 166 height 19
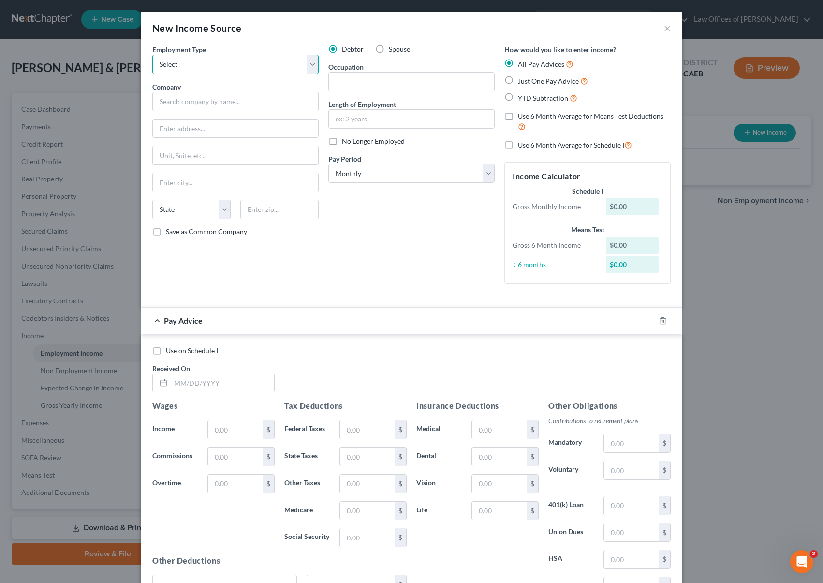
select select "0"
click at [152, 55] on select "Select Full or [DEMOGRAPHIC_DATA] Employment Self Employment" at bounding box center [235, 64] width 166 height 19
click at [219, 102] on input "text" at bounding box center [235, 101] width 166 height 19
type input "[PERSON_NAME] DDS Inc."
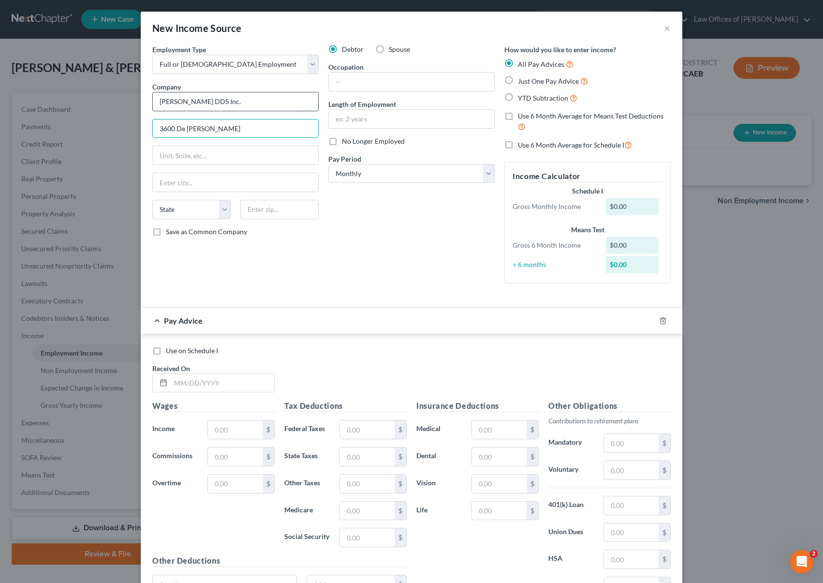
type input "3600 De [PERSON_NAME]"
type input "93309"
type input "[GEOGRAPHIC_DATA]"
select select "4"
click at [237, 131] on input "3600 De [PERSON_NAME]" at bounding box center [235, 128] width 165 height 18
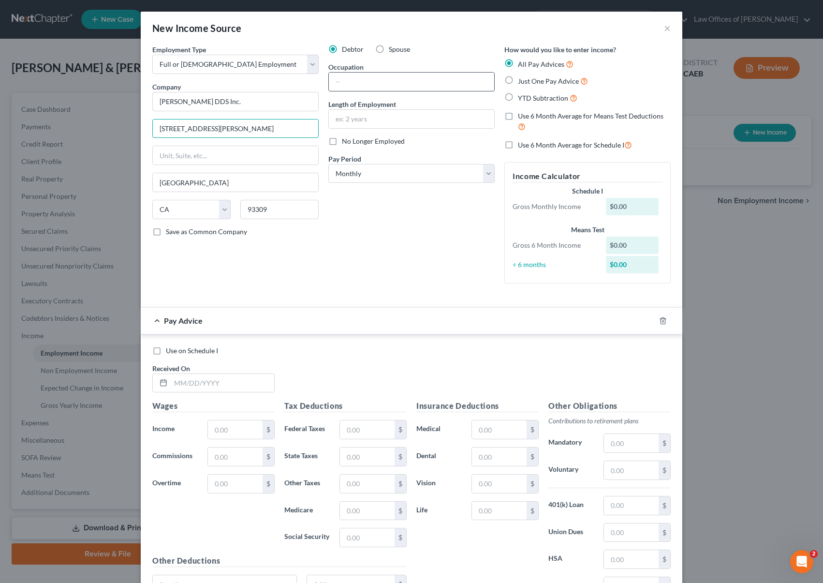
type input "[STREET_ADDRESS][PERSON_NAME]"
click at [368, 86] on input "text" at bounding box center [411, 82] width 165 height 18
type input "Clerk"
click at [360, 124] on input "text" at bounding box center [411, 119] width 165 height 18
type input "2 Years"
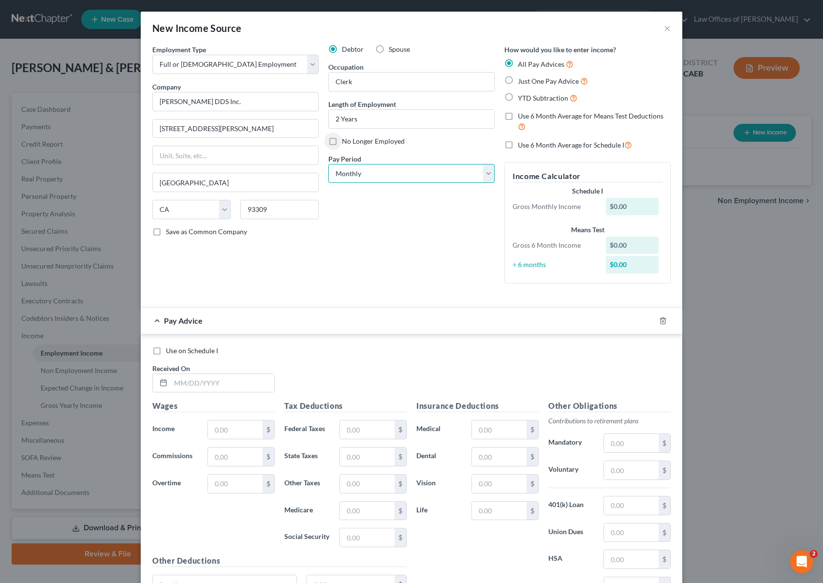
click at [483, 173] on select "Select Monthly Twice Monthly Every Other Week Weekly" at bounding box center [411, 173] width 166 height 19
select select "2"
click at [328, 164] on select "Select Monthly Twice Monthly Every Other Week Weekly" at bounding box center [411, 173] width 166 height 19
drag, startPoint x: 504, startPoint y: 98, endPoint x: 509, endPoint y: 112, distance: 15.3
click at [518, 97] on label "YTD Subtraction" at bounding box center [547, 97] width 59 height 11
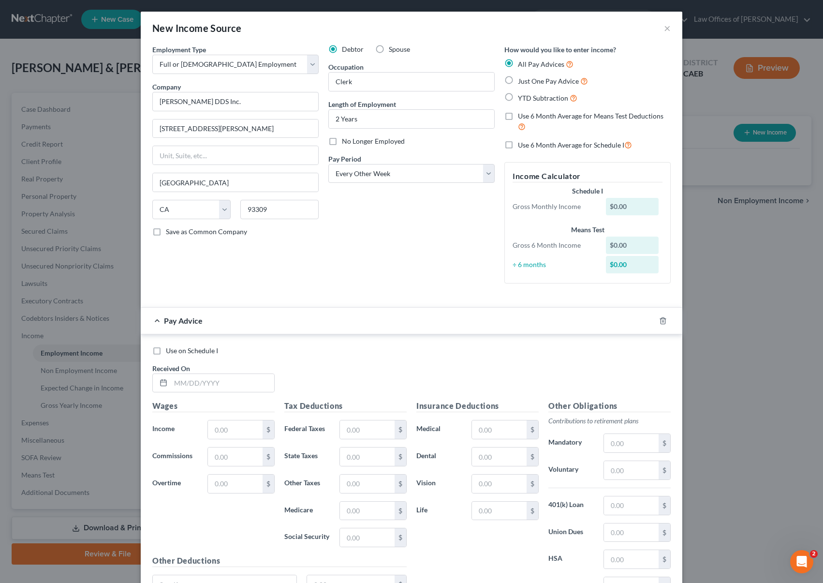
click at [522, 97] on input "YTD Subtraction" at bounding box center [525, 95] width 6 height 6
radio input "true"
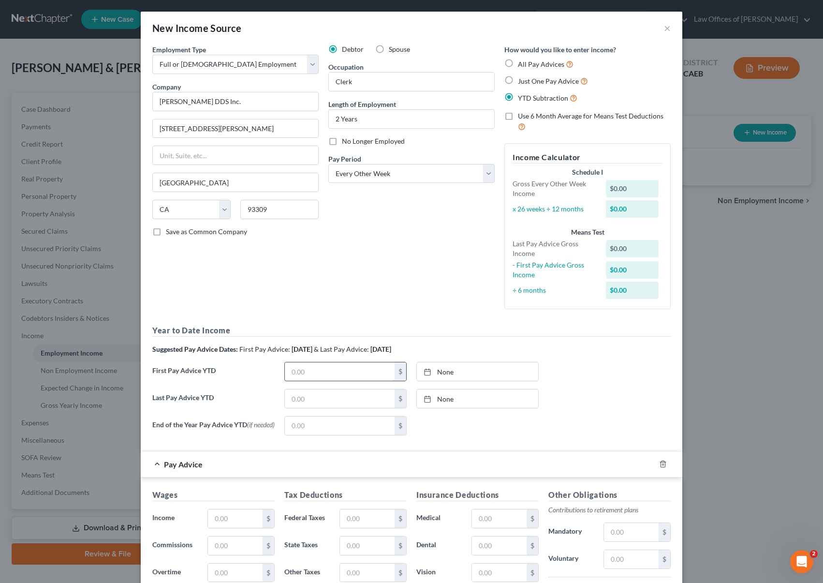
click at [314, 368] on input "text" at bounding box center [340, 371] width 110 height 18
type input "9,108"
click at [389, 46] on label "Spouse" at bounding box center [399, 49] width 21 height 10
click at [393, 46] on input "Spouse" at bounding box center [396, 47] width 6 height 6
radio input "true"
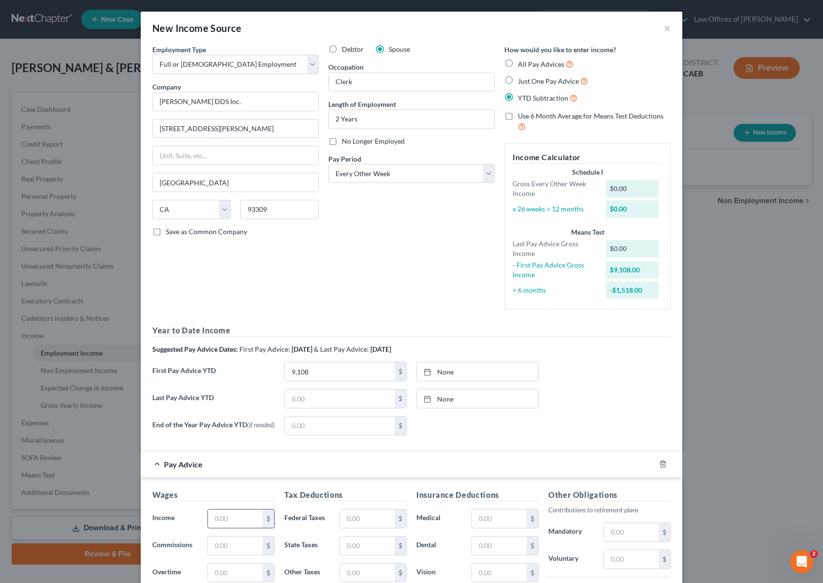
click at [234, 516] on input "text" at bounding box center [235, 518] width 55 height 18
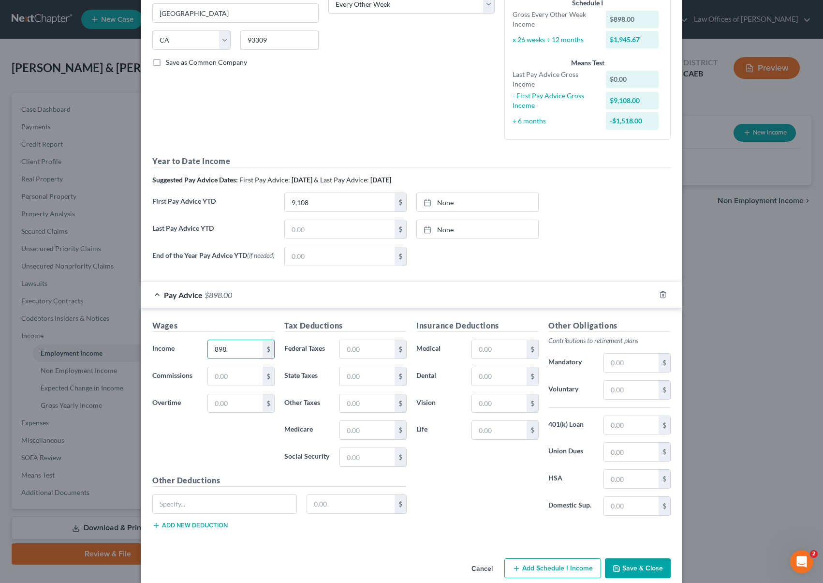
scroll to position [186, 0]
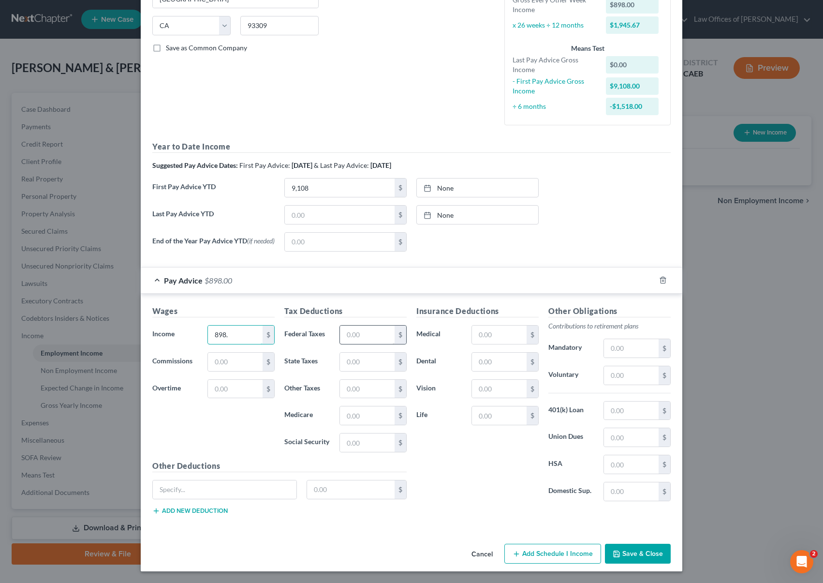
type input "898."
click at [374, 336] on input "text" at bounding box center [367, 334] width 55 height 18
type input "55"
type input "13"
click at [626, 348] on input "text" at bounding box center [631, 348] width 55 height 18
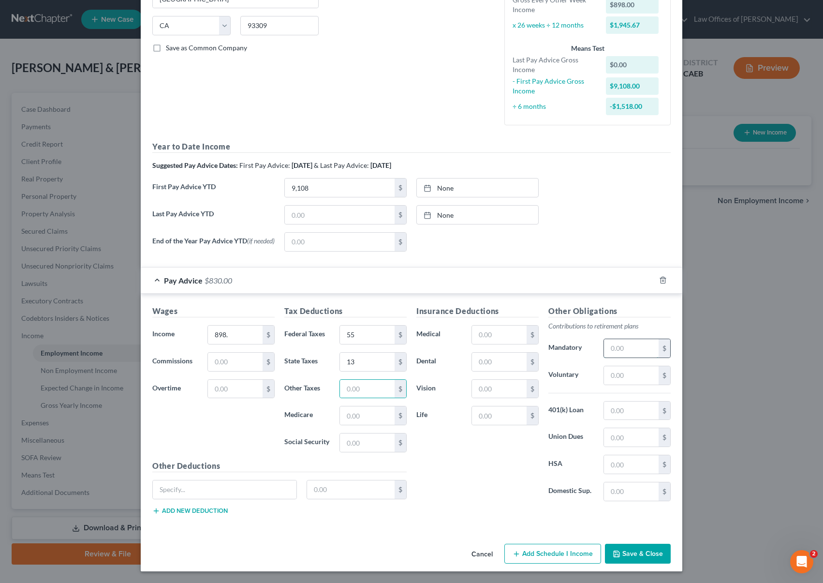
click at [626, 348] on input "text" at bounding box center [631, 348] width 55 height 18
type input "27."
click at [630, 549] on button "Save & Close" at bounding box center [638, 554] width 66 height 20
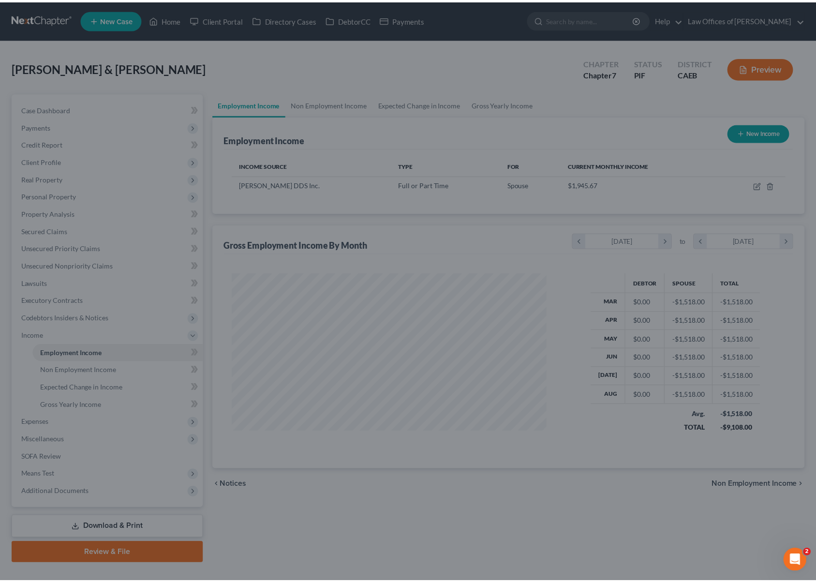
scroll to position [173, 334]
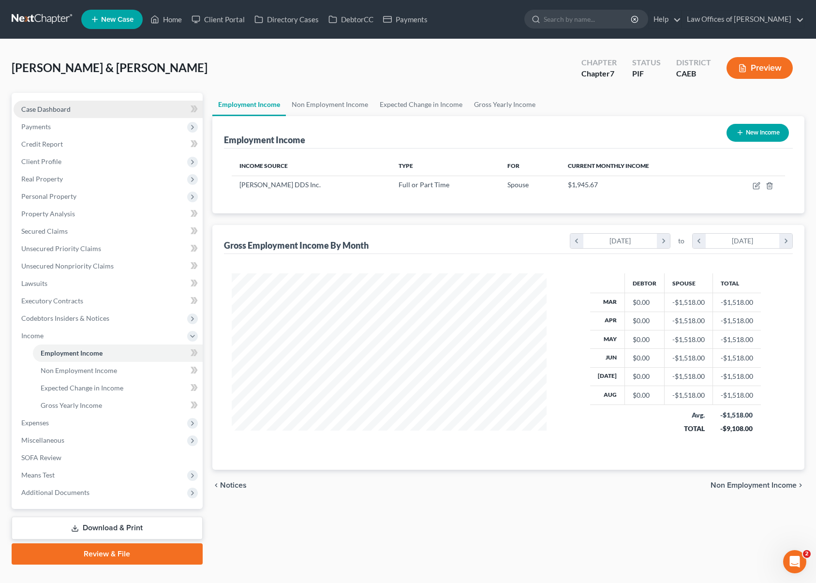
click at [97, 110] on link "Case Dashboard" at bounding box center [108, 109] width 189 height 17
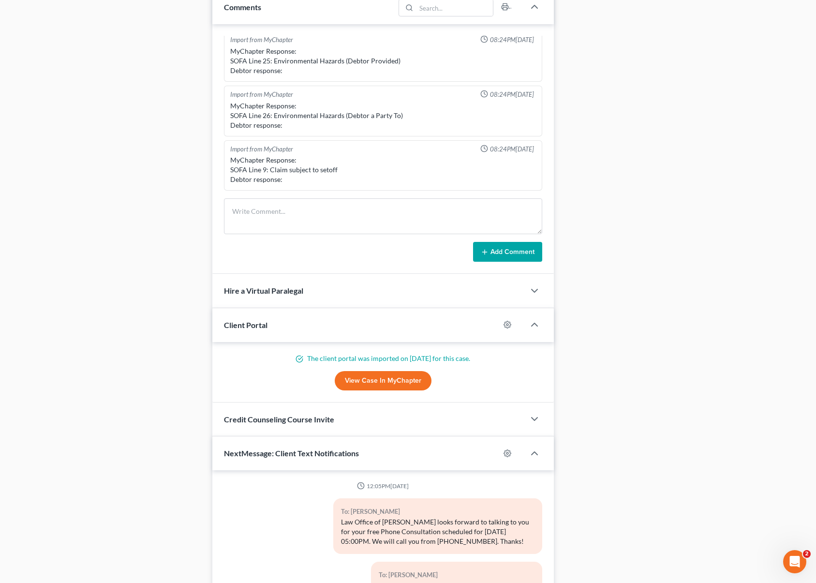
scroll to position [1346, 0]
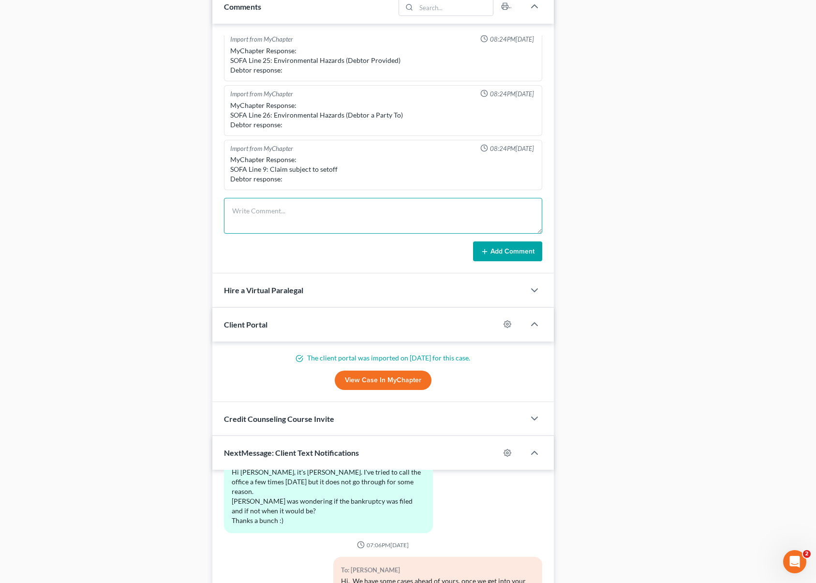
click at [240, 210] on textarea at bounding box center [383, 216] width 318 height 36
type textarea "Last paystub we have for W is 7-3. Is H working, we have nothing from him."
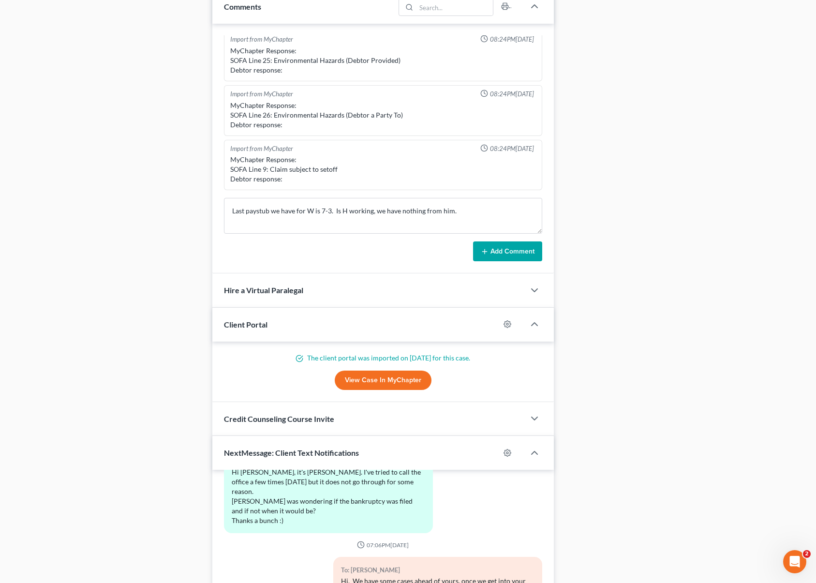
click at [497, 249] on button "Add Comment" at bounding box center [507, 251] width 69 height 20
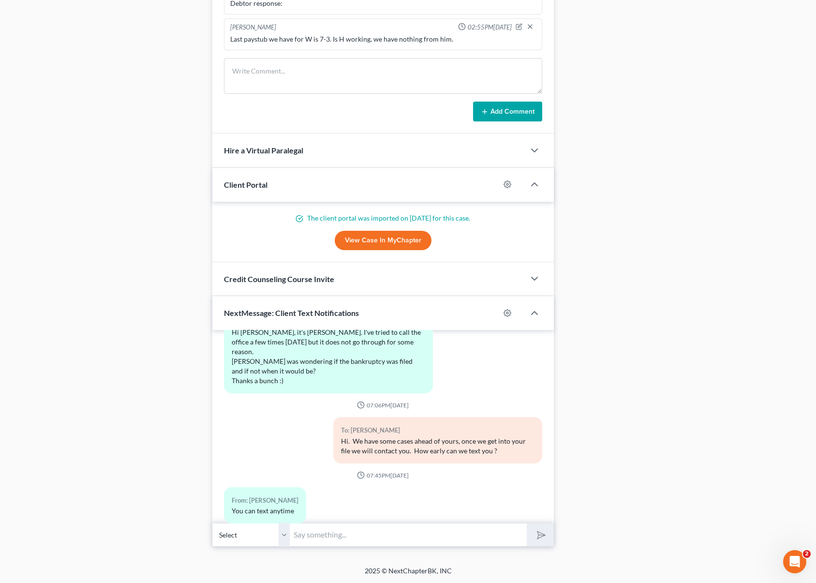
click at [337, 536] on input "text" at bounding box center [408, 535] width 237 height 24
type input "Hi [PERSON_NAME]. We are working on your case now and need your paystubs after …"
click at [527, 523] on button "submit" at bounding box center [540, 534] width 27 height 23
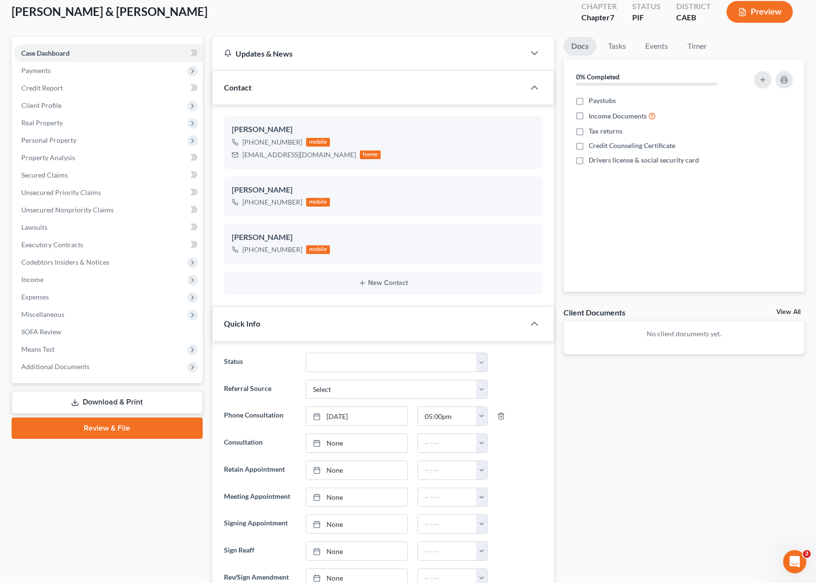
scroll to position [0, 0]
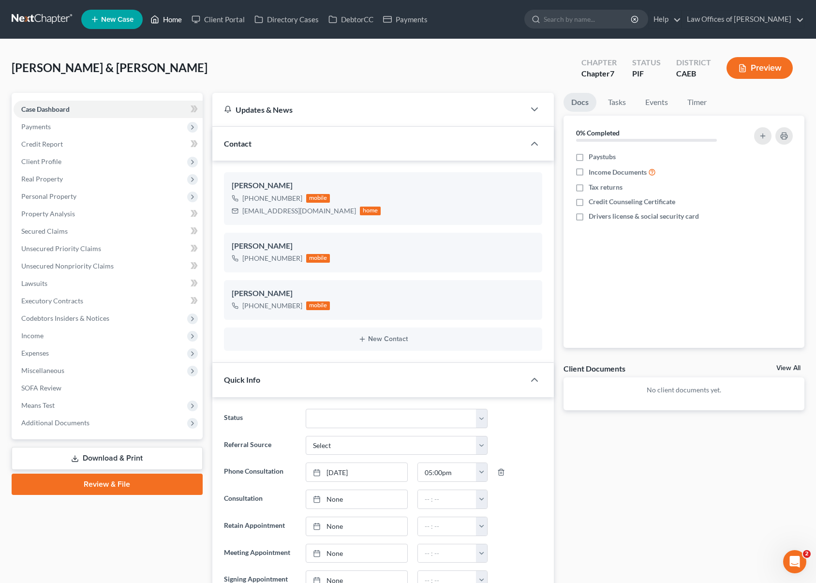
click at [167, 23] on link "Home" at bounding box center [166, 19] width 41 height 17
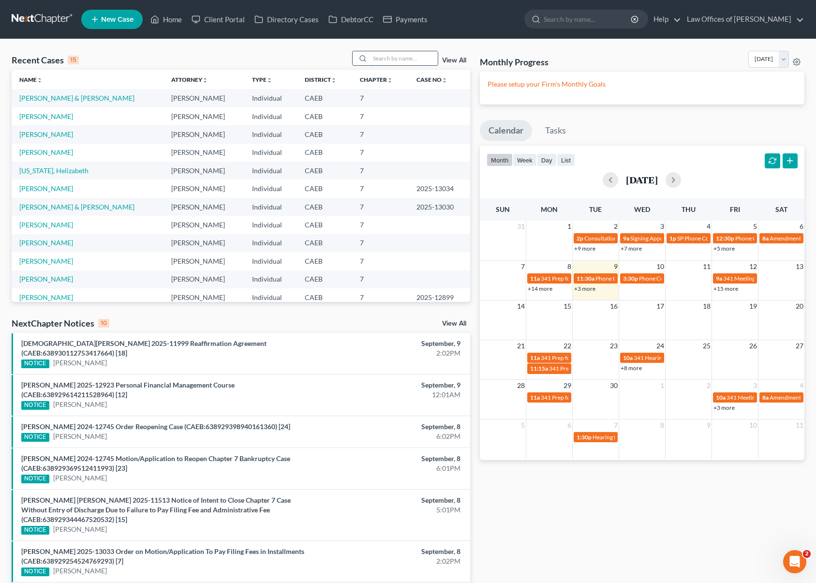
click at [395, 60] on input "search" at bounding box center [404, 58] width 68 height 14
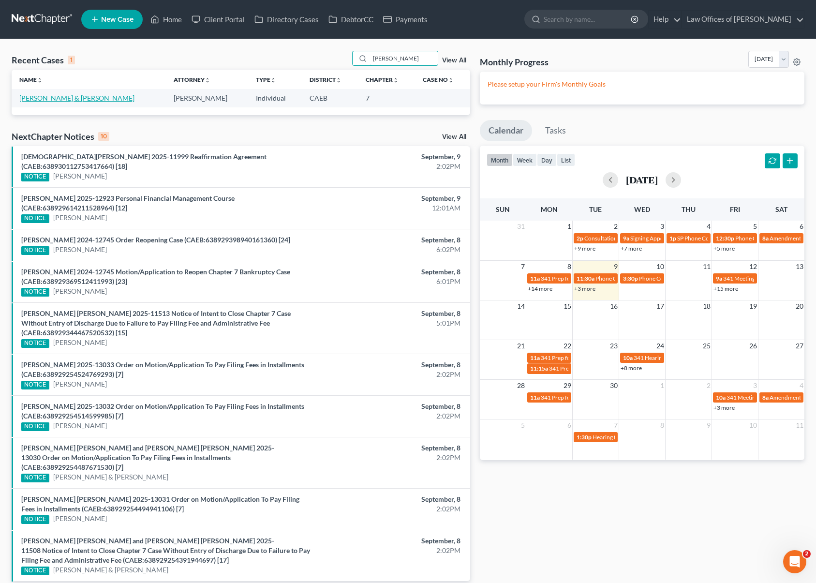
type input "[PERSON_NAME]"
click at [70, 100] on link "[PERSON_NAME] & [PERSON_NAME]" at bounding box center [76, 98] width 115 height 8
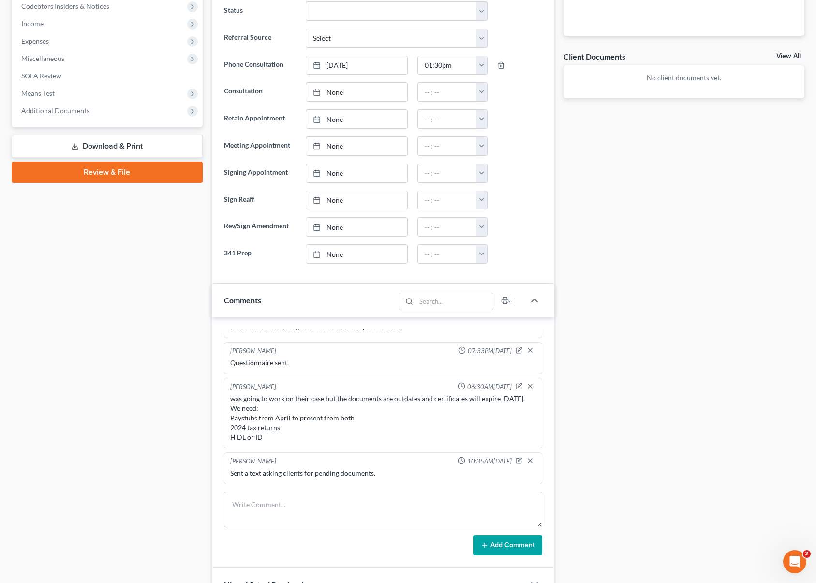
scroll to position [714, 0]
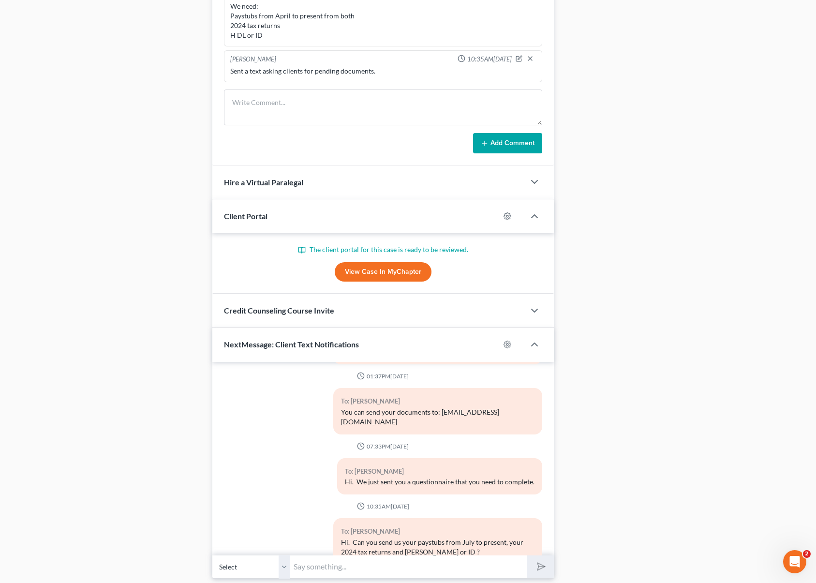
click at [361, 265] on link "View Case in MyChapter" at bounding box center [383, 271] width 97 height 19
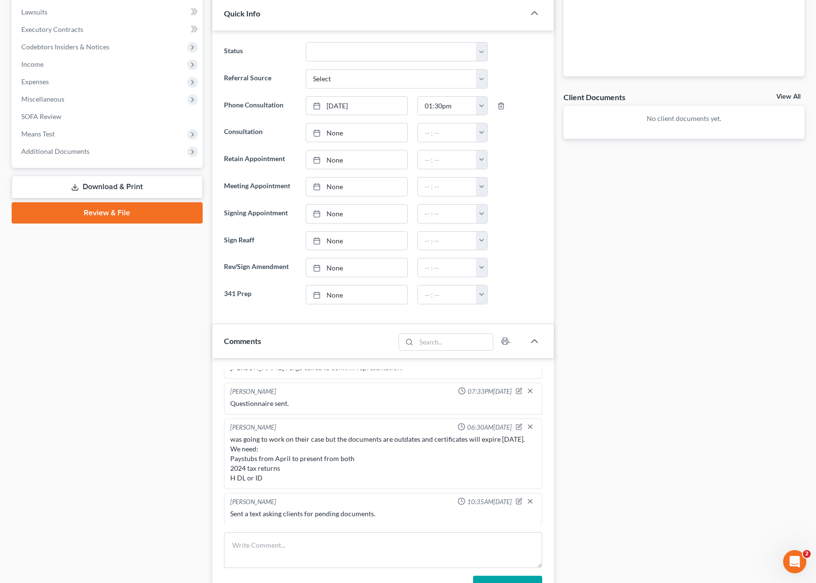
scroll to position [0, 0]
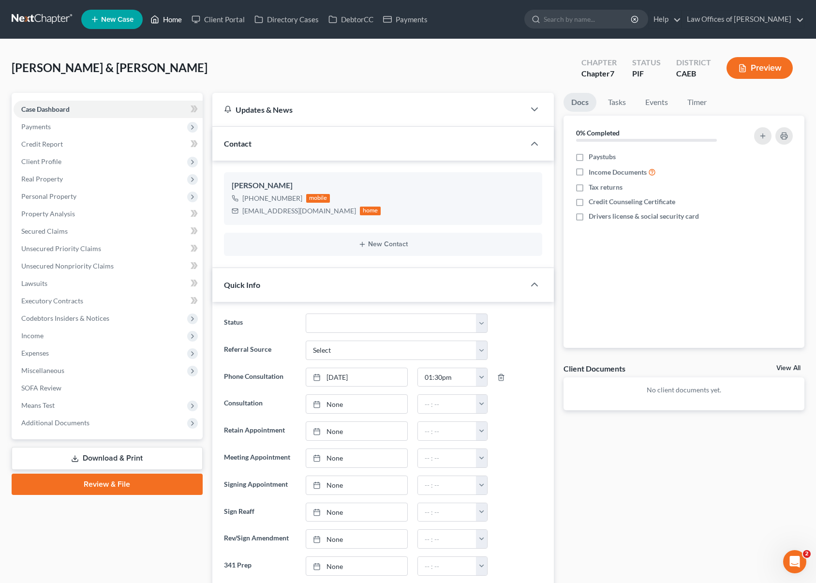
click at [170, 21] on link "Home" at bounding box center [166, 19] width 41 height 17
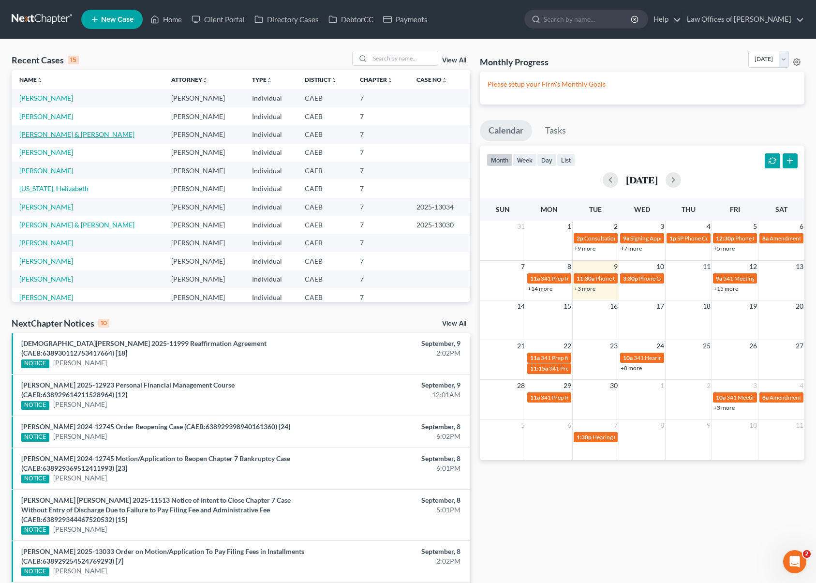
click at [70, 135] on link "[PERSON_NAME] & [PERSON_NAME]" at bounding box center [76, 134] width 115 height 8
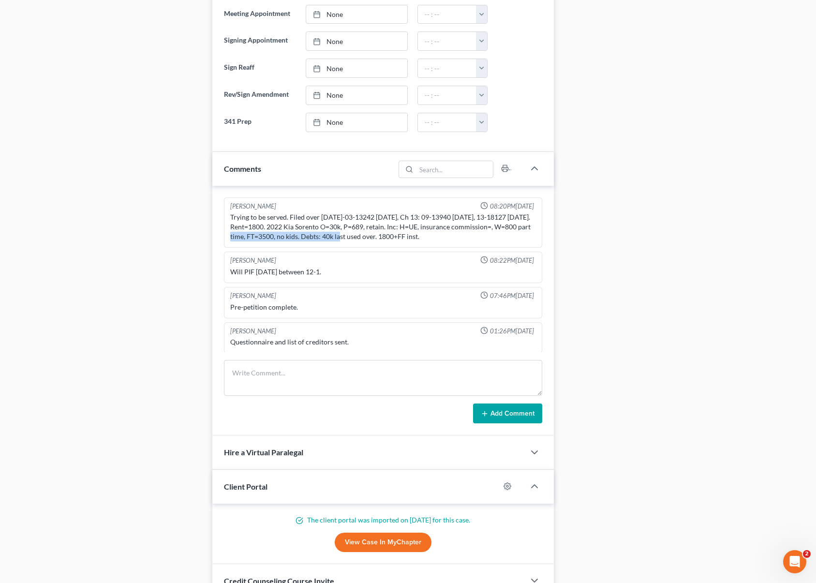
drag, startPoint x: 270, startPoint y: 237, endPoint x: 383, endPoint y: 238, distance: 112.7
click at [383, 238] on div "Trying to be served. Filed over [DATE]-03-13242 [DATE], Ch 13: 09-13940 [DATE],…" at bounding box center [383, 226] width 306 height 29
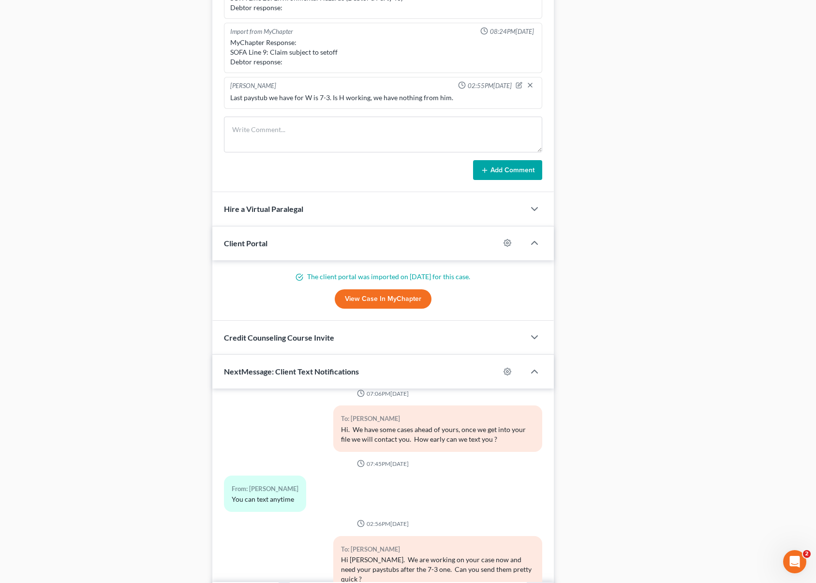
scroll to position [840, 0]
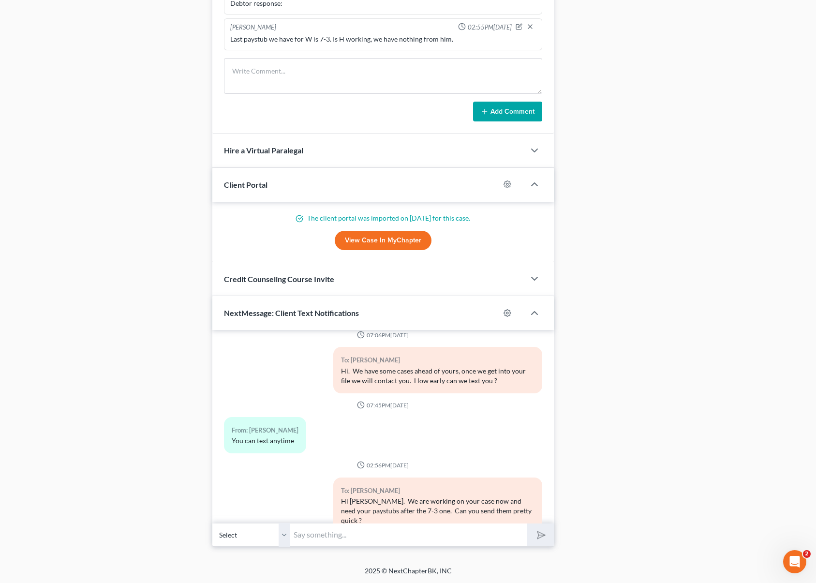
click at [325, 531] on input "text" at bounding box center [408, 535] width 237 height 24
type input "And the paystubs we have are from [GEOGRAPHIC_DATA]. Do you have another job ? …"
click at [527, 523] on button "submit" at bounding box center [540, 534] width 27 height 23
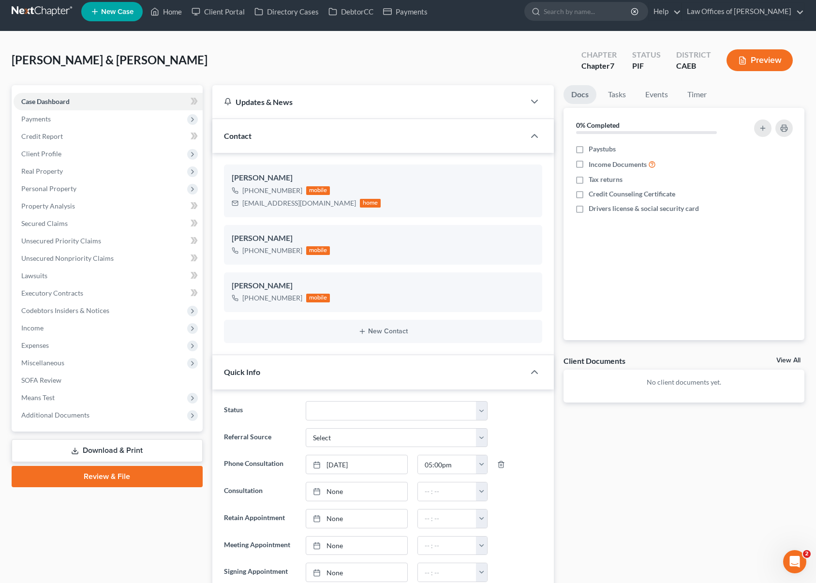
scroll to position [0, 0]
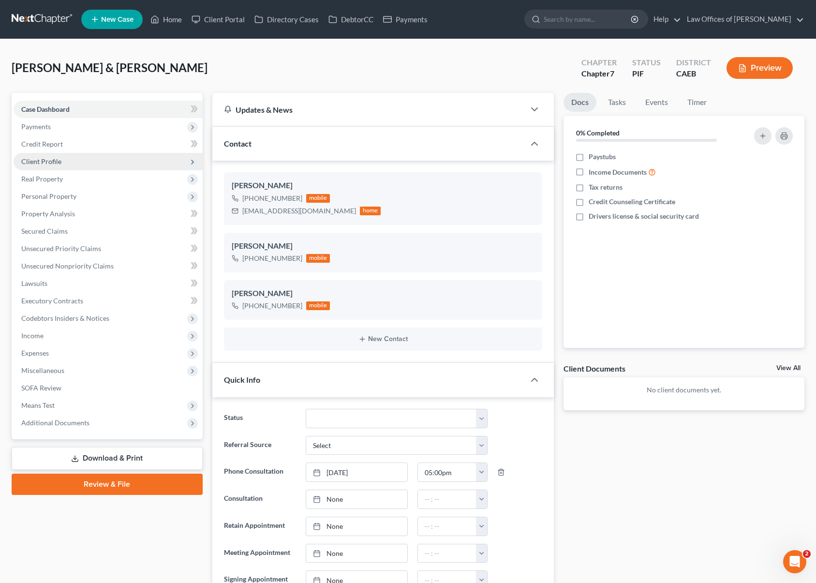
click at [64, 163] on span "Client Profile" at bounding box center [108, 161] width 189 height 17
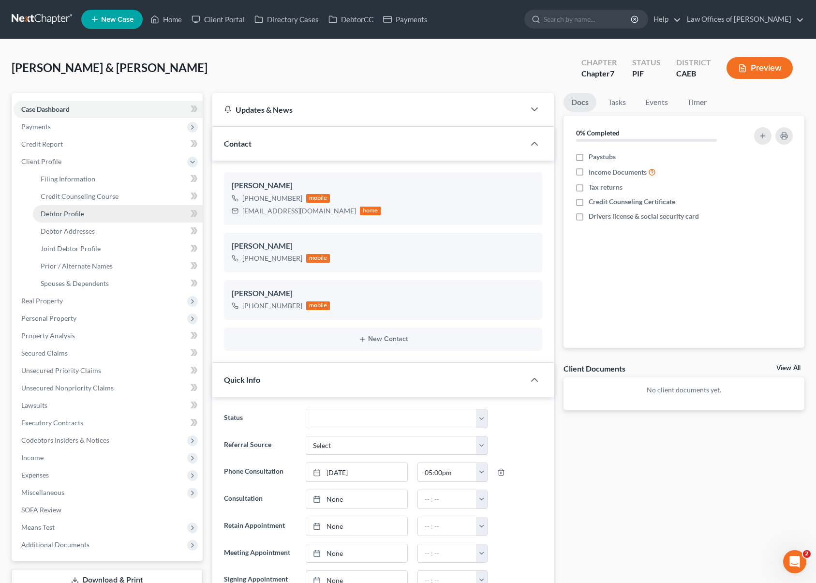
click at [90, 213] on link "Debtor Profile" at bounding box center [118, 213] width 170 height 17
select select "1"
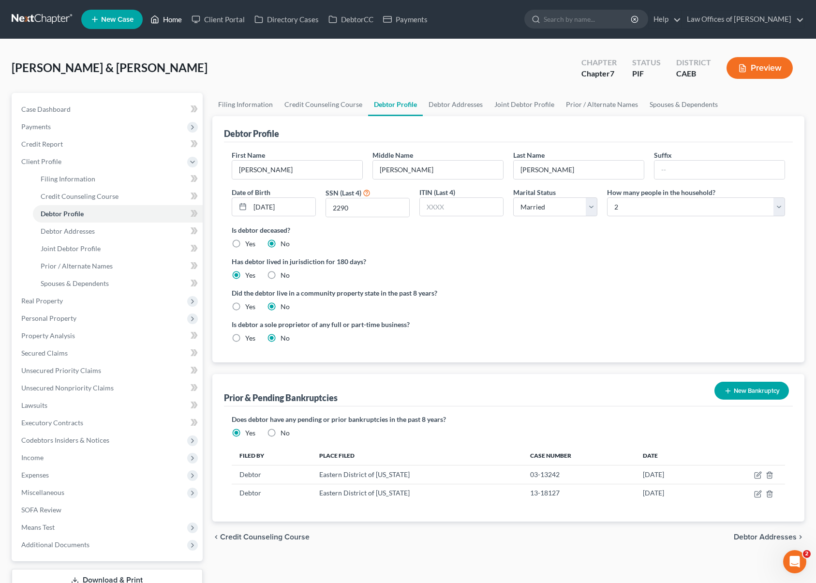
click at [175, 23] on link "Home" at bounding box center [166, 19] width 41 height 17
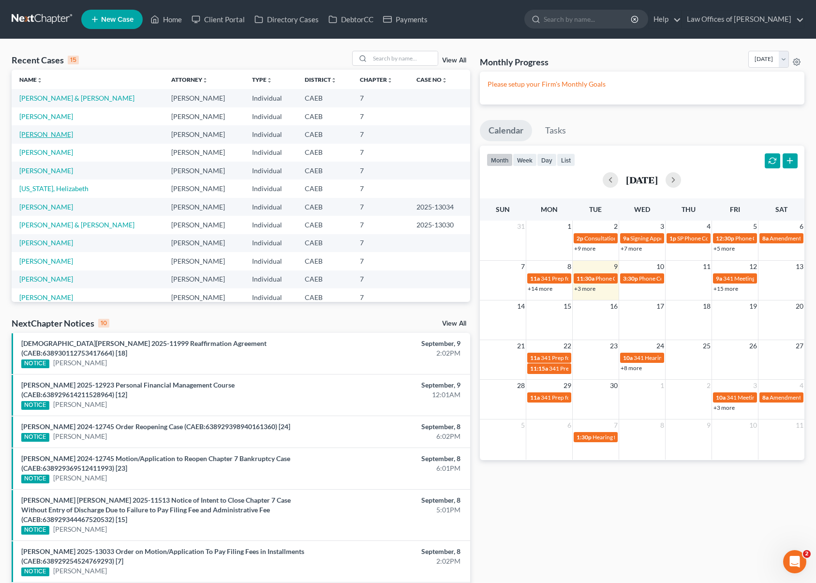
click at [60, 136] on link "[PERSON_NAME]" at bounding box center [46, 134] width 54 height 8
select select "11"
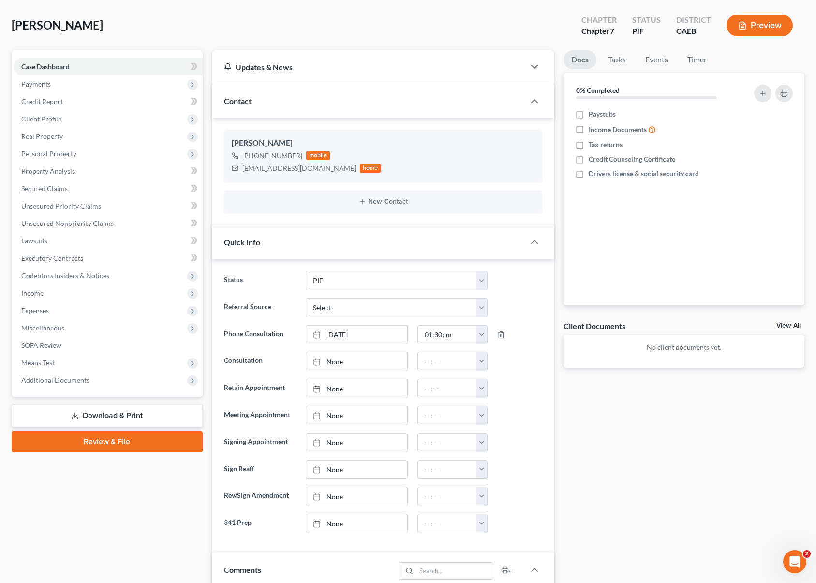
scroll to position [43, 0]
click at [116, 223] on link "Unsecured Nonpriority Claims" at bounding box center [108, 223] width 189 height 17
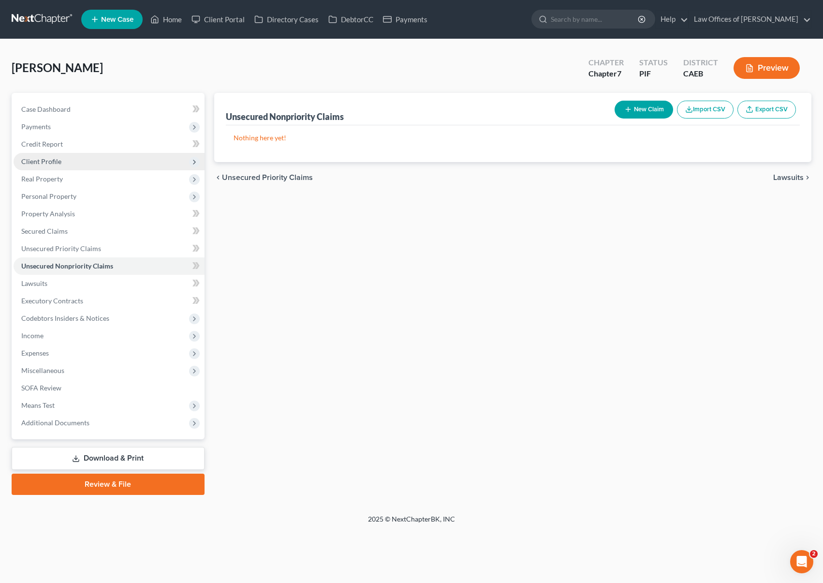
click at [104, 162] on span "Client Profile" at bounding box center [109, 161] width 191 height 17
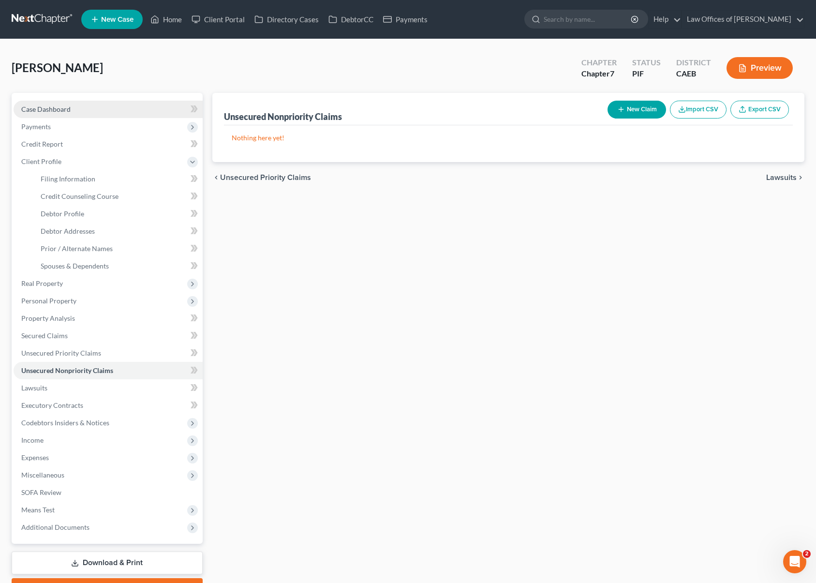
click at [87, 115] on link "Case Dashboard" at bounding box center [108, 109] width 189 height 17
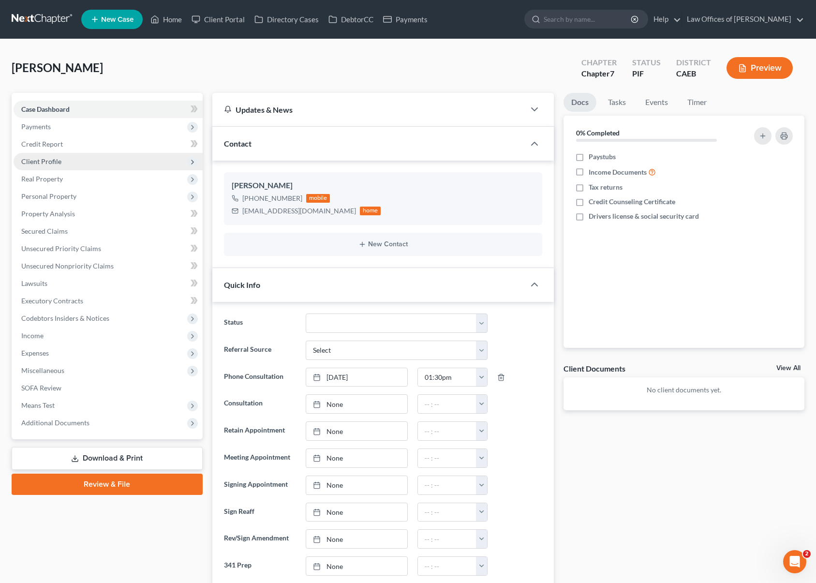
click at [58, 163] on span "Client Profile" at bounding box center [41, 161] width 40 height 8
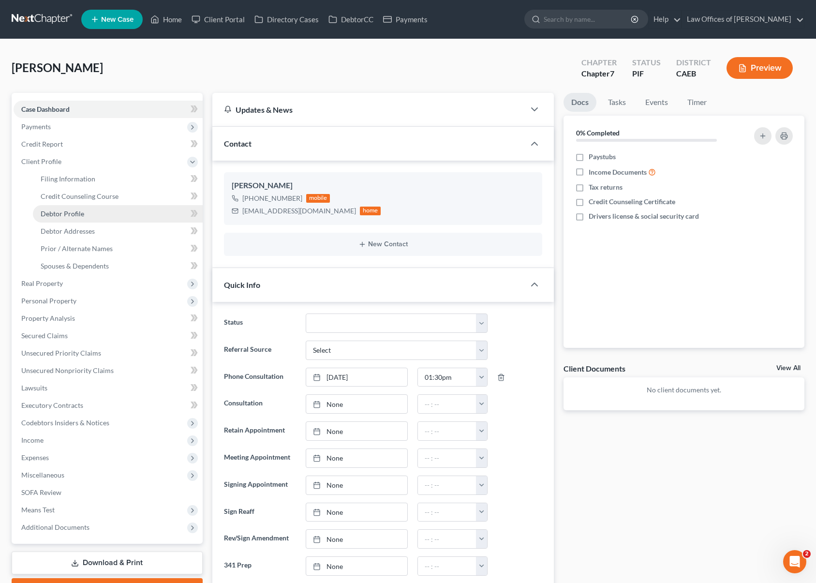
click at [103, 215] on link "Debtor Profile" at bounding box center [118, 213] width 170 height 17
select select "1"
select select "3"
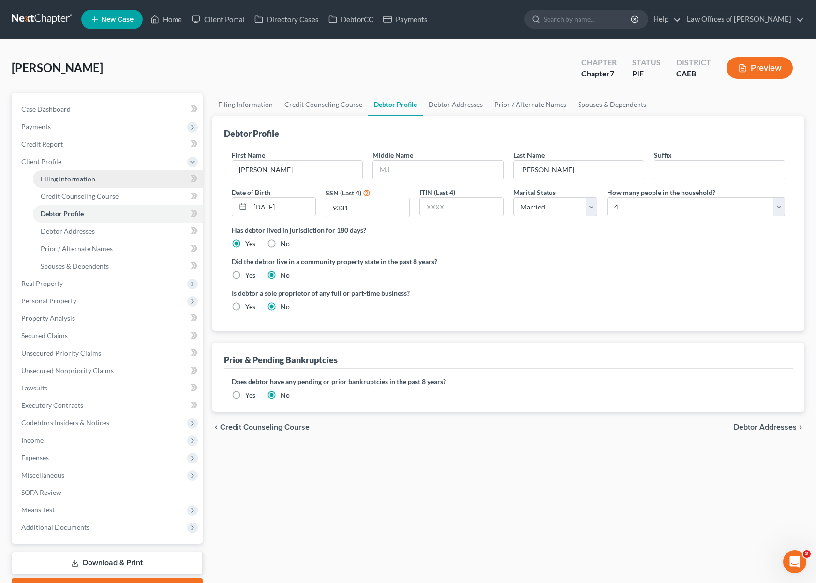
click at [112, 183] on link "Filing Information" at bounding box center [118, 178] width 170 height 17
select select "1"
select select "0"
select select "8"
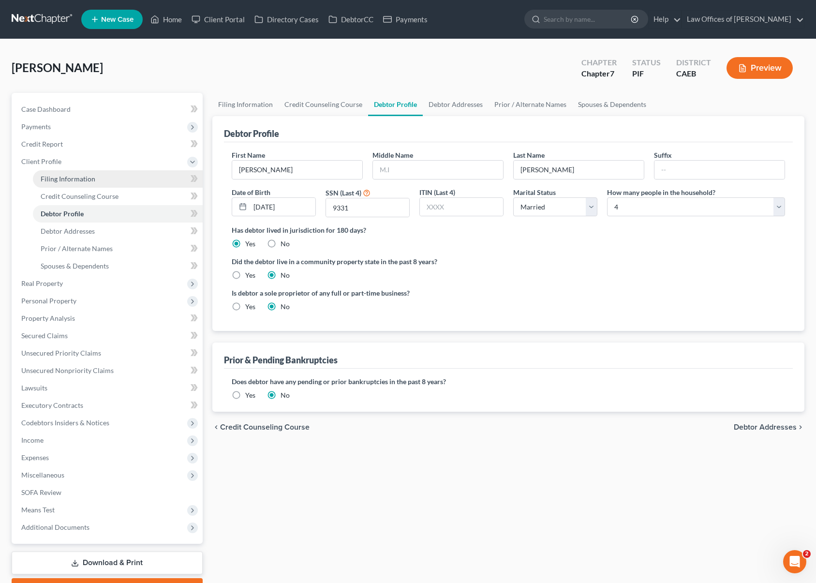
select select "0"
select select "4"
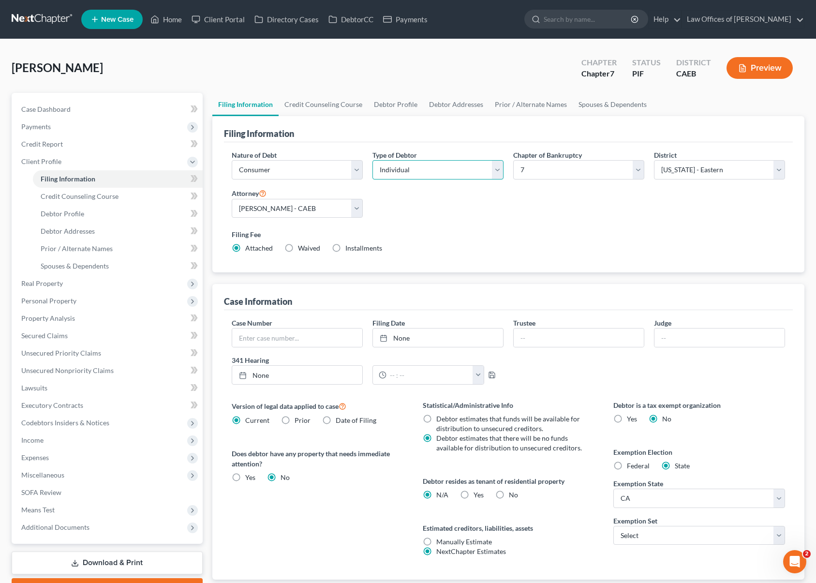
click at [493, 166] on select "Select Individual Joint" at bounding box center [437, 169] width 131 height 19
select select "1"
click at [372, 160] on select "Select Individual Joint" at bounding box center [437, 169] width 131 height 19
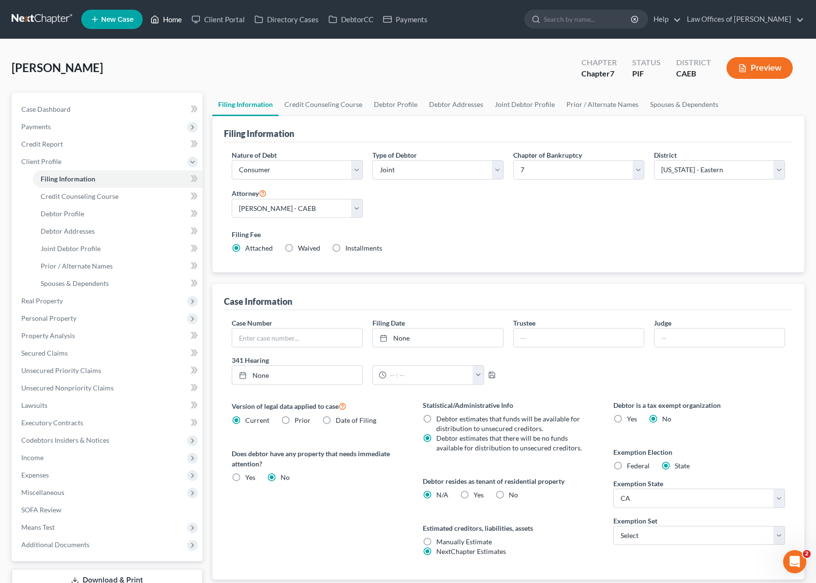
click at [175, 23] on link "Home" at bounding box center [166, 19] width 41 height 17
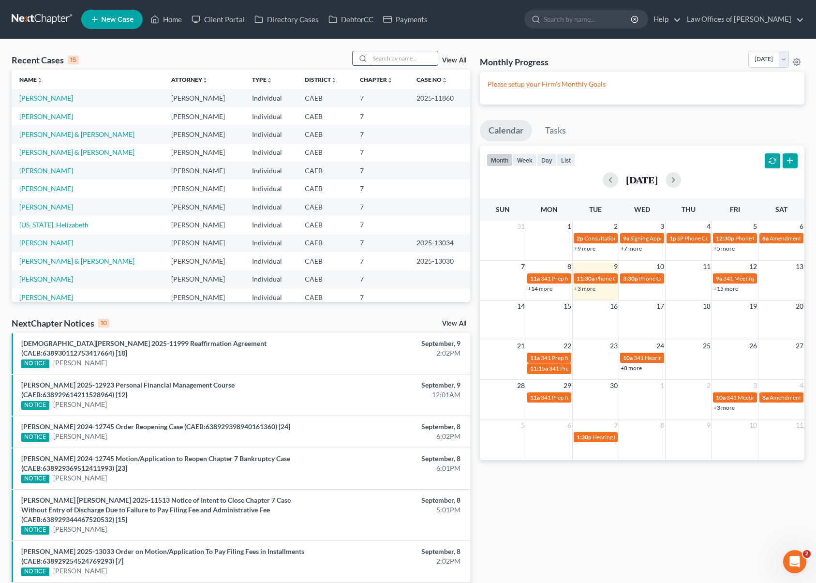
click at [391, 59] on input "search" at bounding box center [404, 58] width 68 height 14
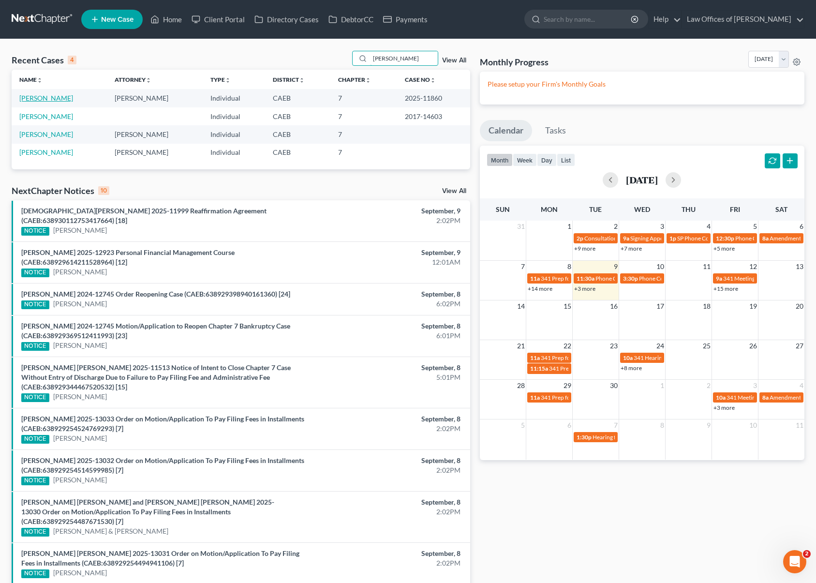
type input "[PERSON_NAME]"
click at [69, 100] on link "[PERSON_NAME]" at bounding box center [46, 98] width 54 height 8
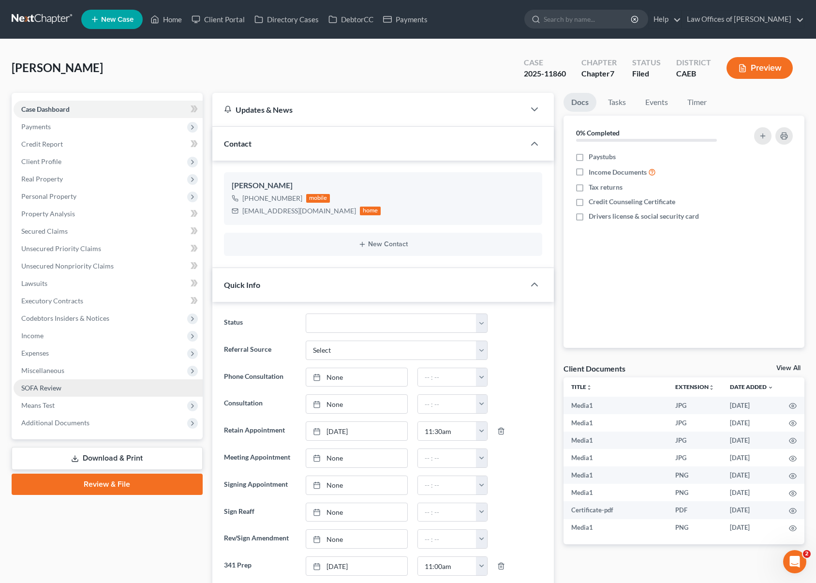
scroll to position [6539, 0]
click at [80, 420] on span "Additional Documents" at bounding box center [55, 422] width 68 height 8
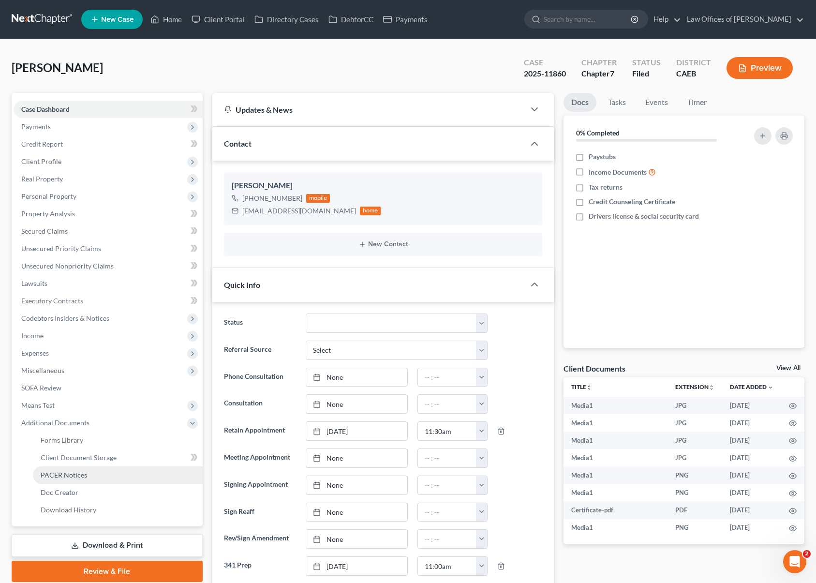
click at [77, 472] on span "PACER Notices" at bounding box center [64, 475] width 46 height 8
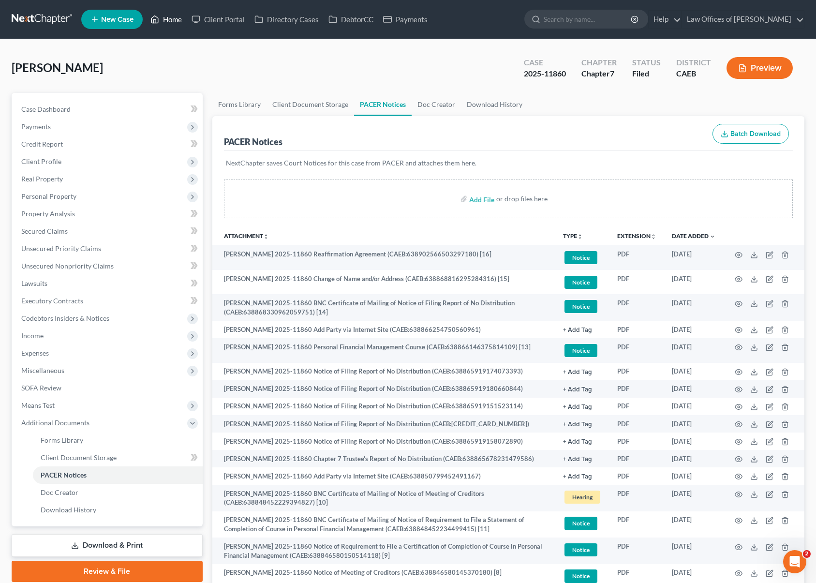
click at [172, 24] on link "Home" at bounding box center [166, 19] width 41 height 17
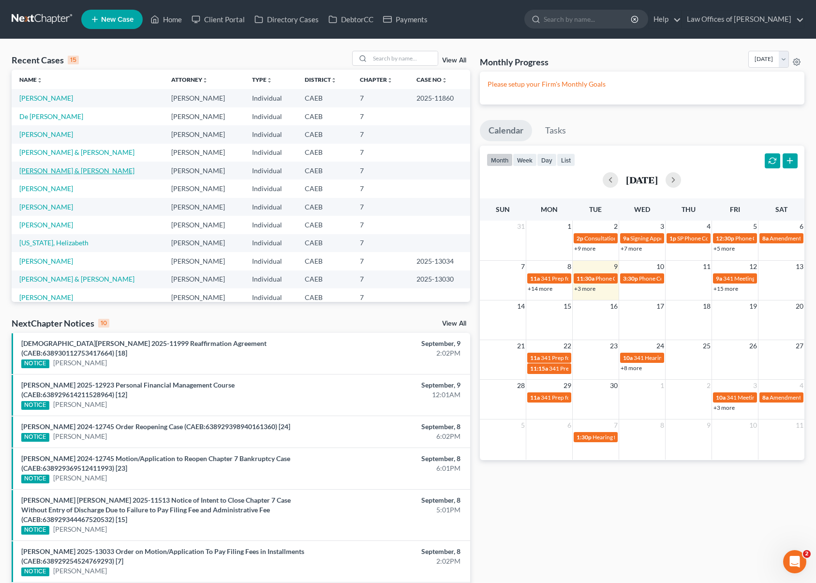
click at [63, 169] on link "[PERSON_NAME] & [PERSON_NAME]" at bounding box center [76, 170] width 115 height 8
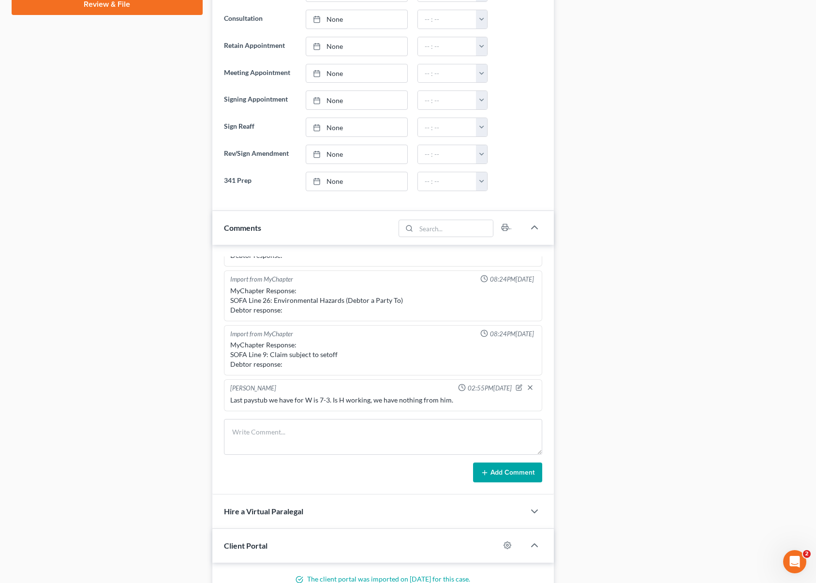
scroll to position [480, 0]
click at [515, 383] on icon "button" at bounding box center [518, 386] width 7 height 7
click at [475, 408] on textarea "Last paystub we have for W is 7-3. Is H working, we have nothing from him." at bounding box center [383, 413] width 306 height 36
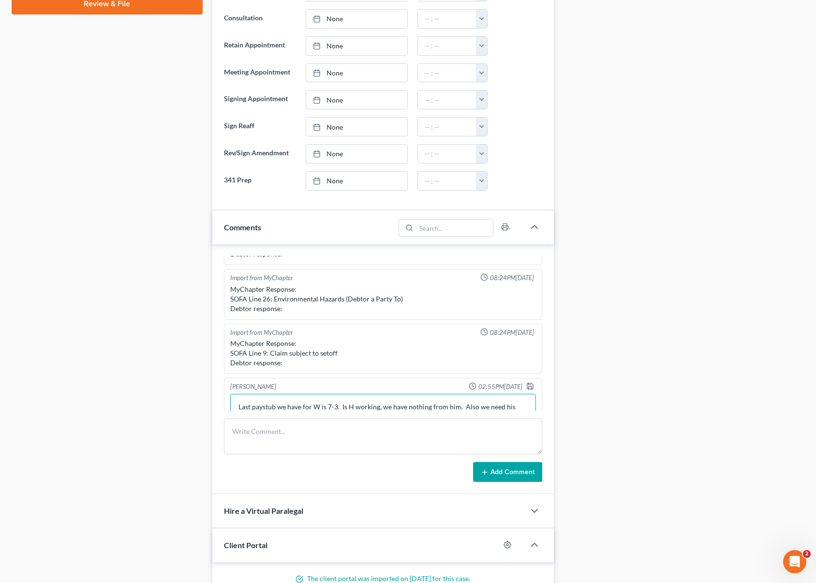
scroll to position [410, 0]
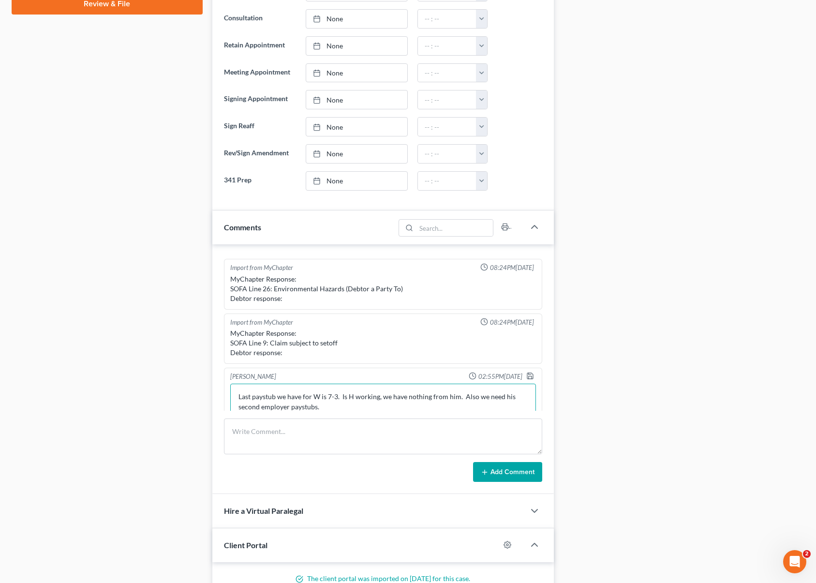
drag, startPoint x: 336, startPoint y: 398, endPoint x: 347, endPoint y: 400, distance: 11.3
click at [336, 398] on textarea "Last paystub we have for W is 7-3. Is H working, we have nothing from him. Also…" at bounding box center [383, 401] width 306 height 36
drag, startPoint x: 417, startPoint y: 413, endPoint x: 348, endPoint y: 405, distance: 69.7
click at [416, 414] on div "[PERSON_NAME] 08:20PM[DATE] Trying to be served. Filed over [DATE]-03-13242 [DA…" at bounding box center [382, 369] width 341 height 250
click at [311, 405] on textarea "Last paystub we have for W is 7-3 from the doctor's office. Is H working, we ha…" at bounding box center [383, 401] width 306 height 36
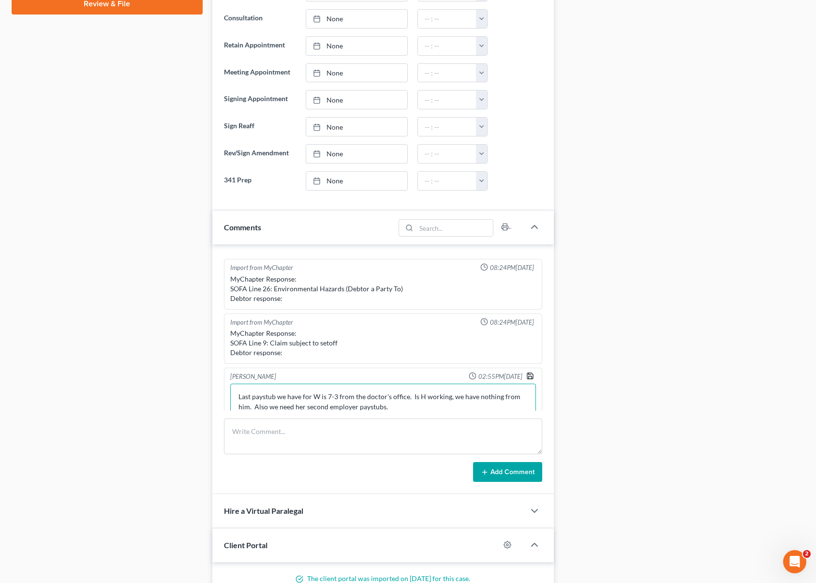
type textarea "Last paystub we have for W is 7-3 from the doctor's office. Is H working, we ha…"
click at [526, 373] on icon "button" at bounding box center [530, 376] width 8 height 8
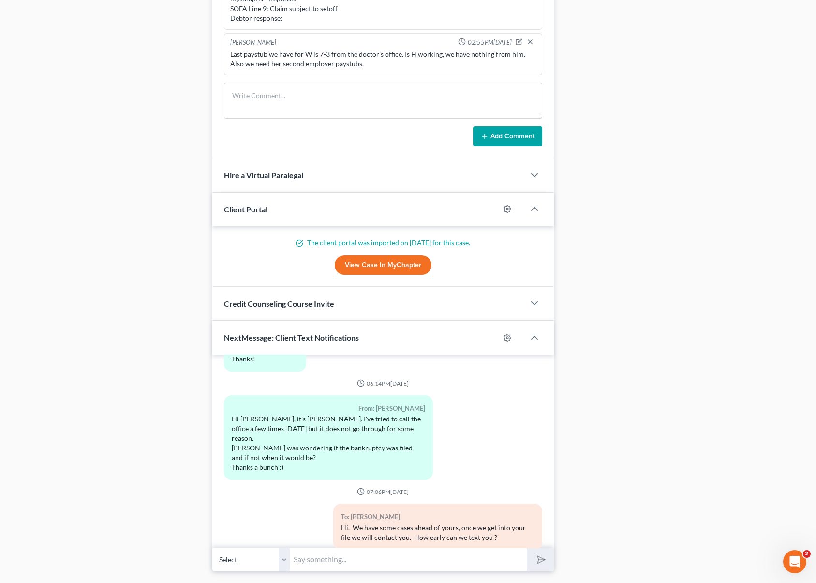
scroll to position [1327, 0]
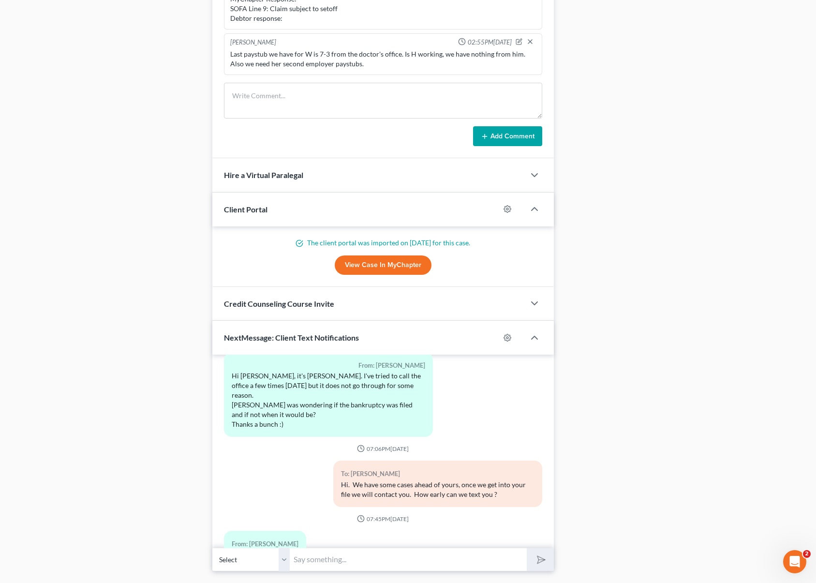
click at [323, 552] on input "text" at bounding box center [408, 559] width 237 height 24
type input "Also we are missing the W-2(s) from 2024."
click at [515, 38] on button "button" at bounding box center [518, 41] width 7 height 7
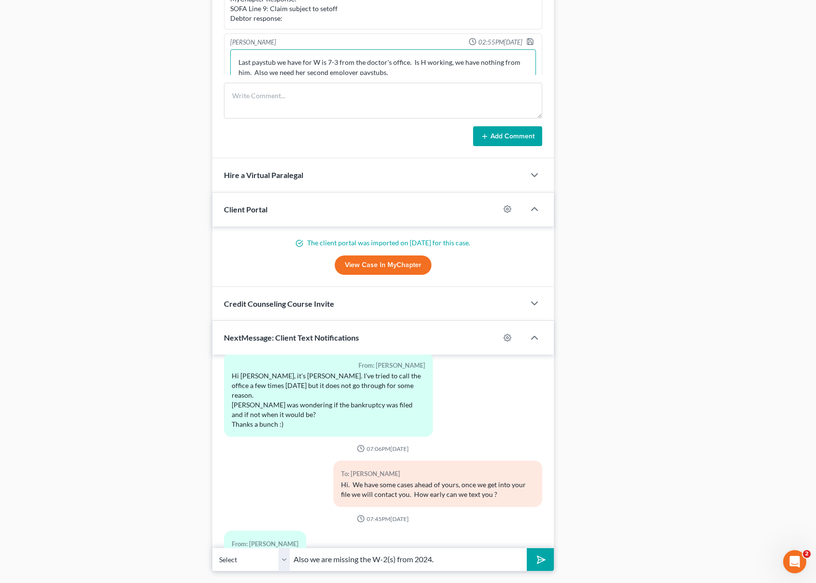
click at [412, 69] on textarea "Last paystub we have for W is 7-3 from the doctor's office. Is H working, we ha…" at bounding box center [383, 67] width 306 height 36
type textarea "Last paystub we have for W is 7-3 from the doctor's office. Is H working, we ha…"
click at [526, 41] on icon "button" at bounding box center [530, 40] width 8 height 8
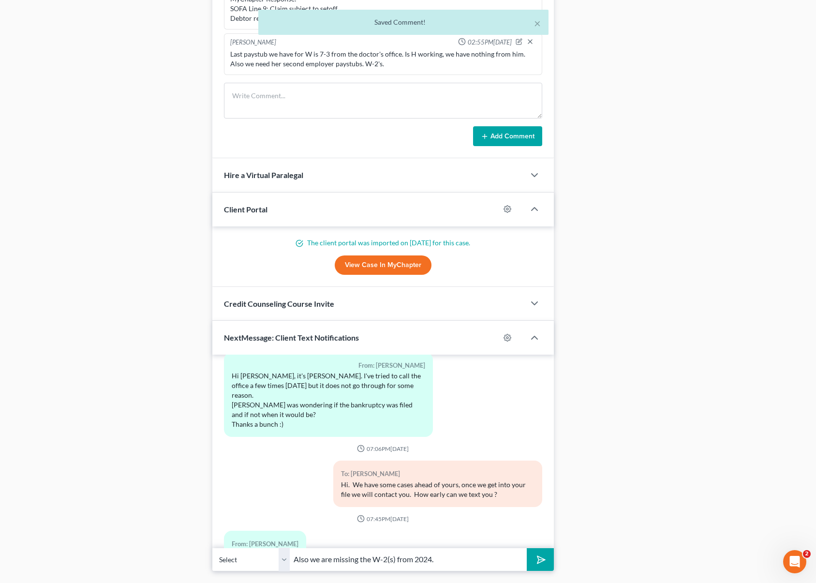
scroll to position [408, 0]
click at [446, 563] on input "Also we are missing the W-2(s) from 2024." at bounding box center [408, 559] width 237 height 24
click at [540, 559] on icon "submit" at bounding box center [539, 560] width 14 height 14
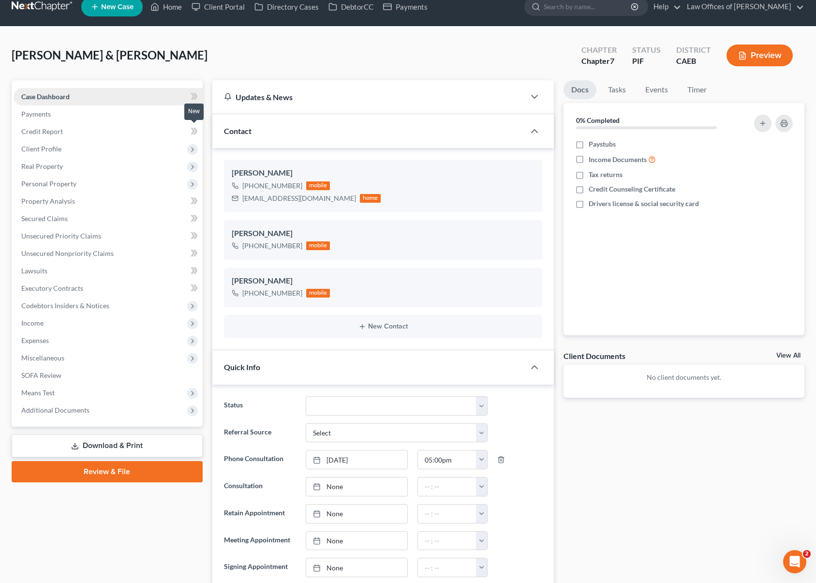
scroll to position [0, 0]
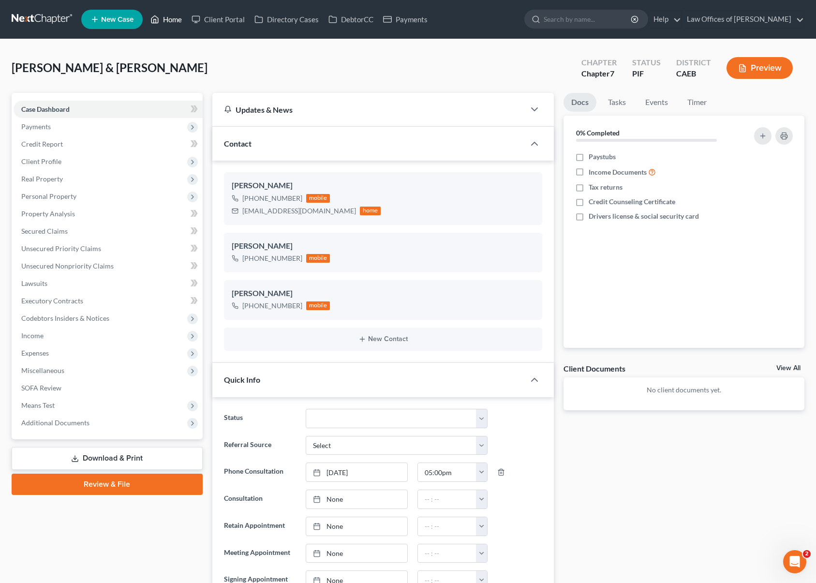
drag, startPoint x: 178, startPoint y: 24, endPoint x: 180, endPoint y: 30, distance: 6.9
click at [178, 23] on link "Home" at bounding box center [166, 19] width 41 height 17
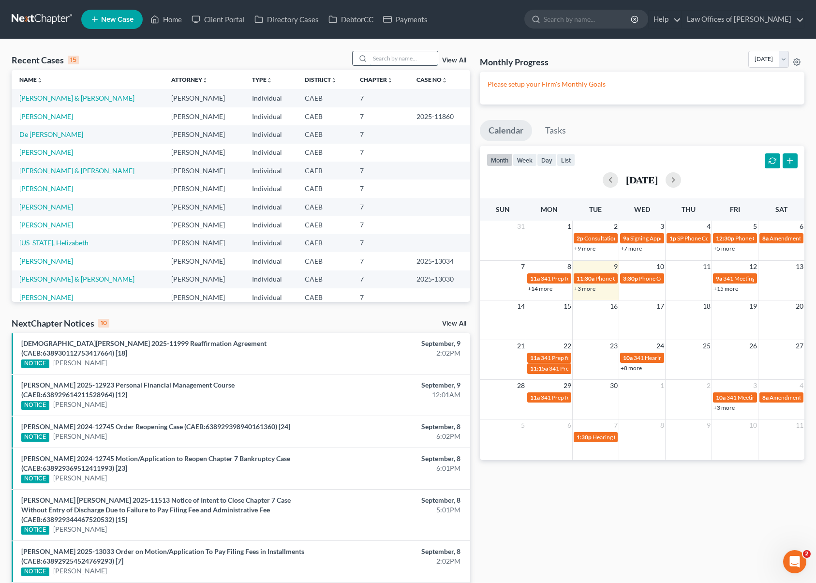
click at [393, 57] on input "search" at bounding box center [404, 58] width 68 height 14
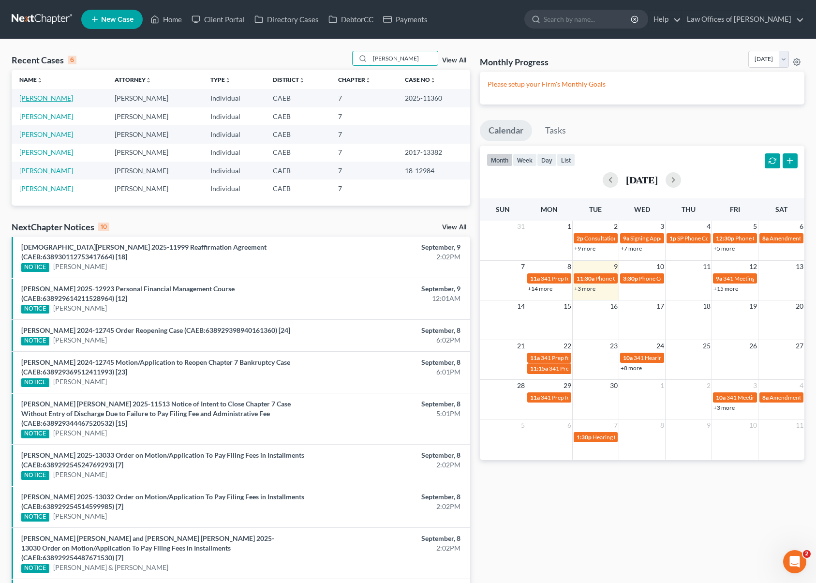
type input "[PERSON_NAME]"
click at [69, 99] on link "[PERSON_NAME]" at bounding box center [46, 98] width 54 height 8
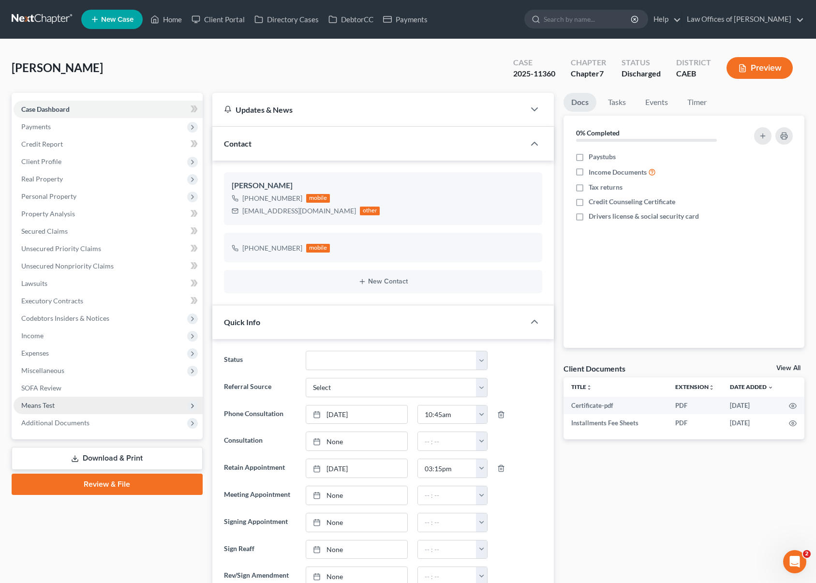
scroll to position [5665, 0]
click at [59, 424] on span "Additional Documents" at bounding box center [55, 422] width 68 height 8
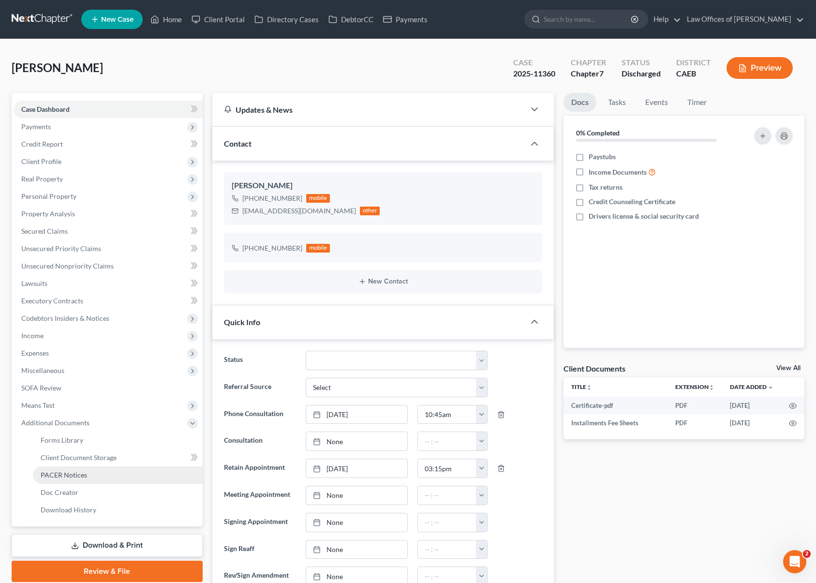
click at [84, 472] on span "PACER Notices" at bounding box center [64, 475] width 46 height 8
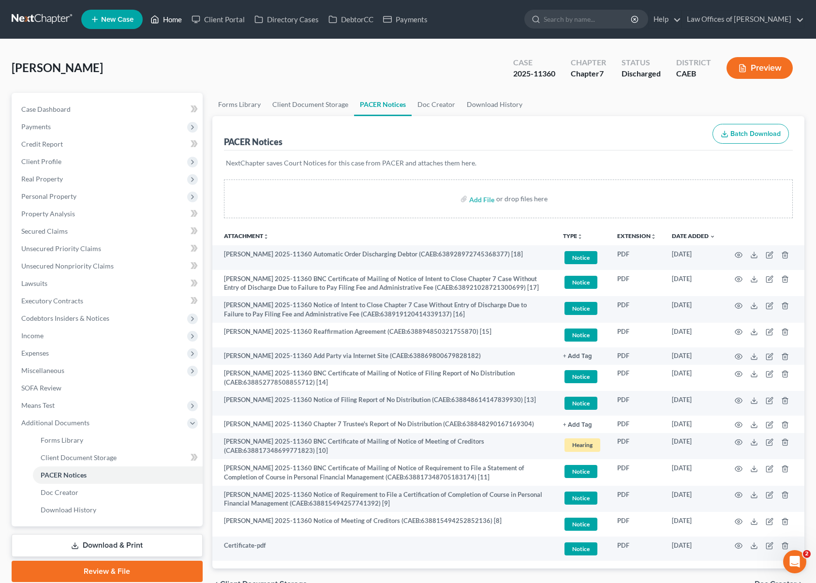
click at [178, 23] on link "Home" at bounding box center [166, 19] width 41 height 17
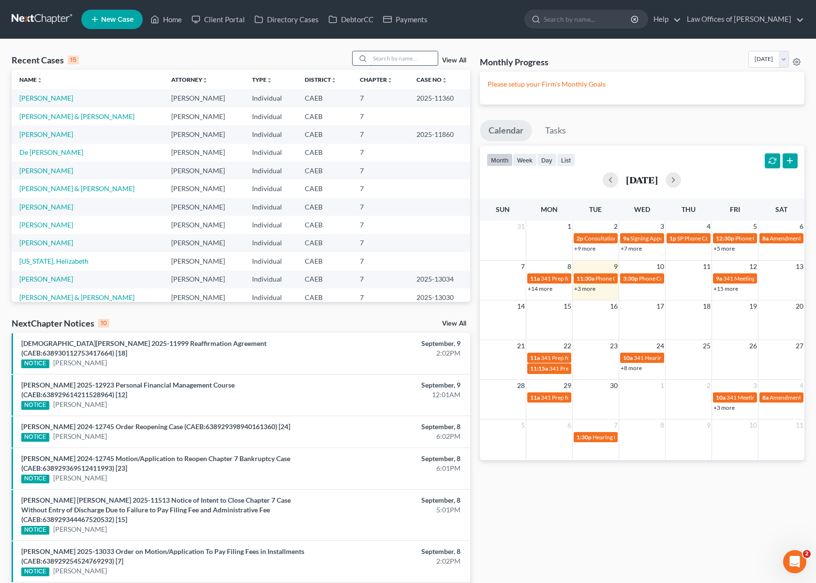
click at [401, 59] on input "search" at bounding box center [404, 58] width 68 height 14
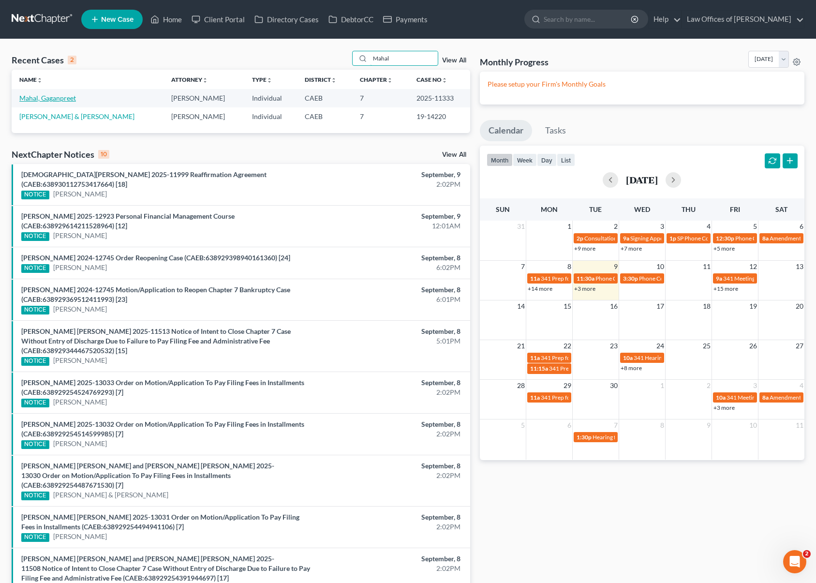
type input "Mahal"
click at [70, 100] on link "Mahal, Gaganpreet" at bounding box center [47, 98] width 57 height 8
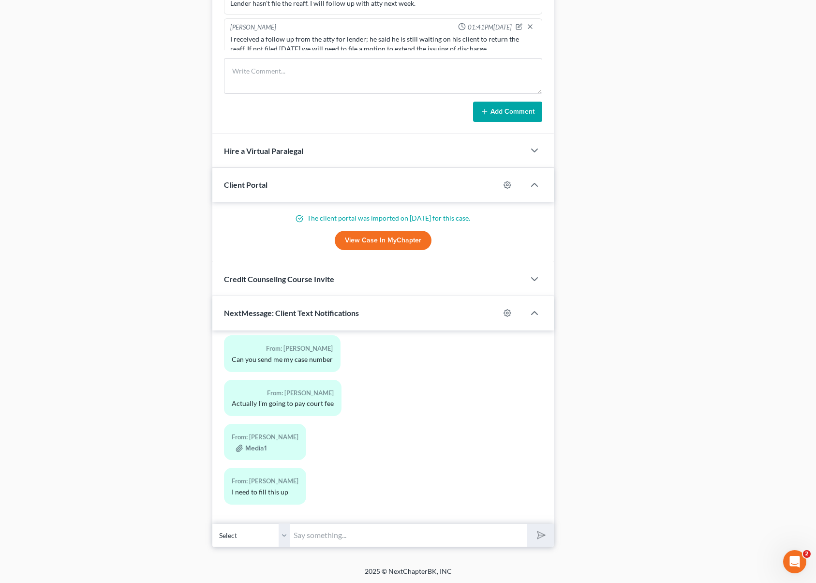
scroll to position [746, 0]
click at [327, 530] on input "text" at bounding box center [408, 535] width 237 height 24
drag, startPoint x: 545, startPoint y: 534, endPoint x: 437, endPoint y: 184, distance: 365.7
click at [545, 534] on polygon "submit" at bounding box center [540, 535] width 12 height 12
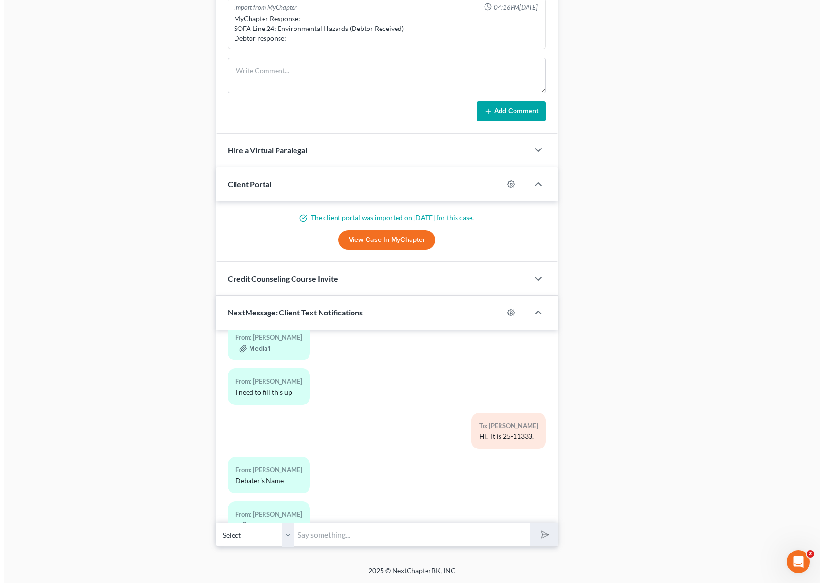
scroll to position [16877, 0]
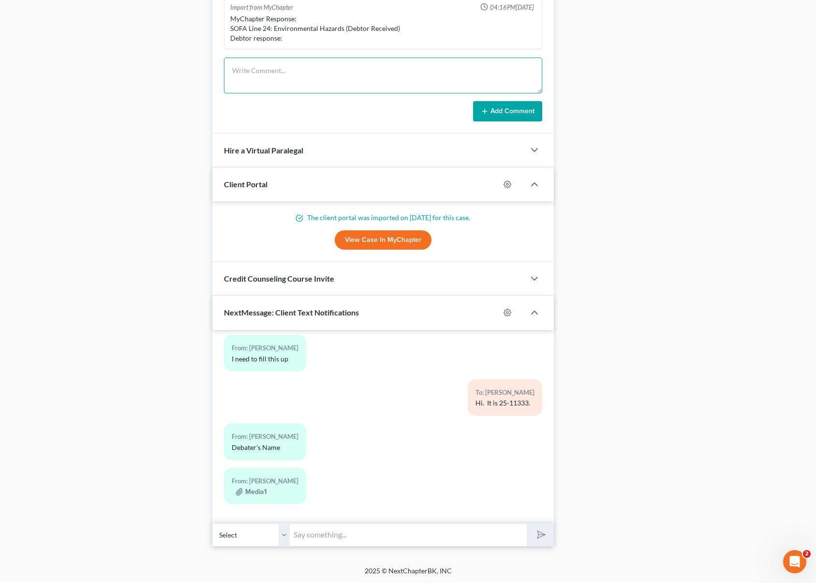
click at [243, 83] on textarea at bounding box center [383, 76] width 318 height 36
click at [259, 488] on button "Media1" at bounding box center [251, 492] width 31 height 8
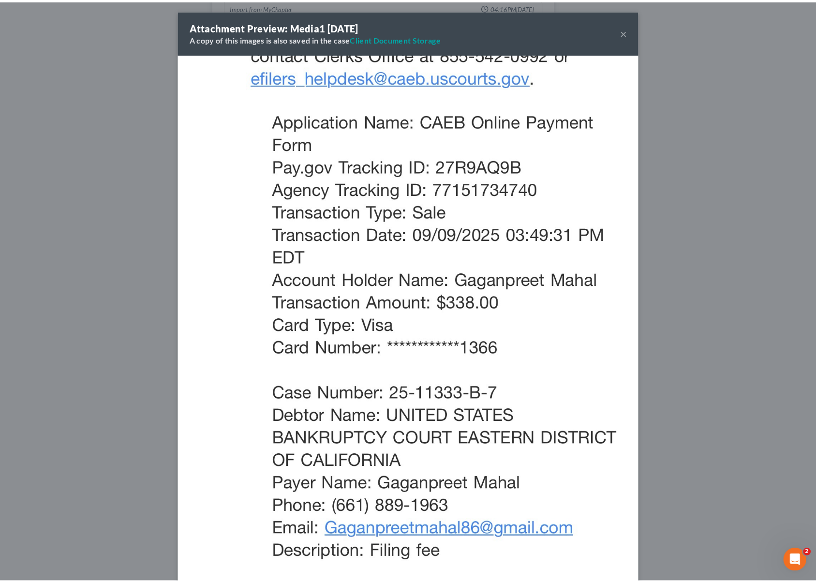
scroll to position [0, 0]
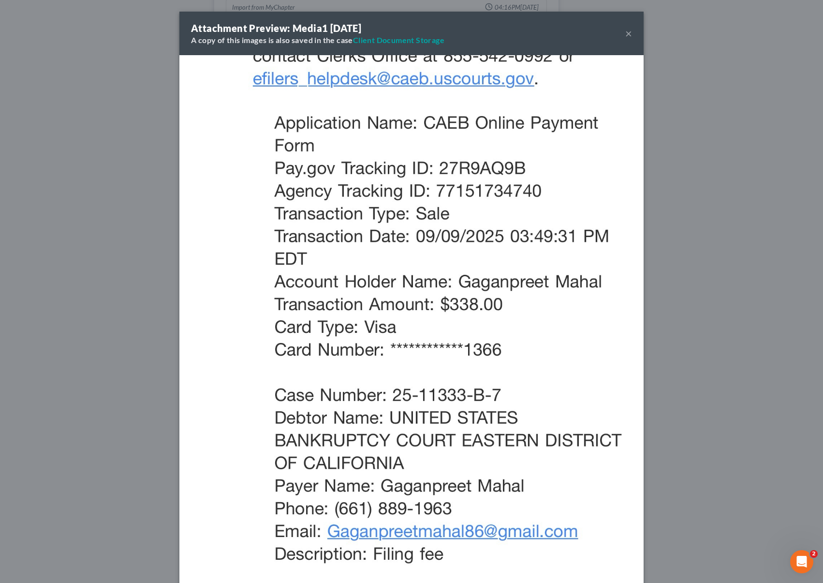
click at [627, 33] on button "×" at bounding box center [628, 34] width 7 height 12
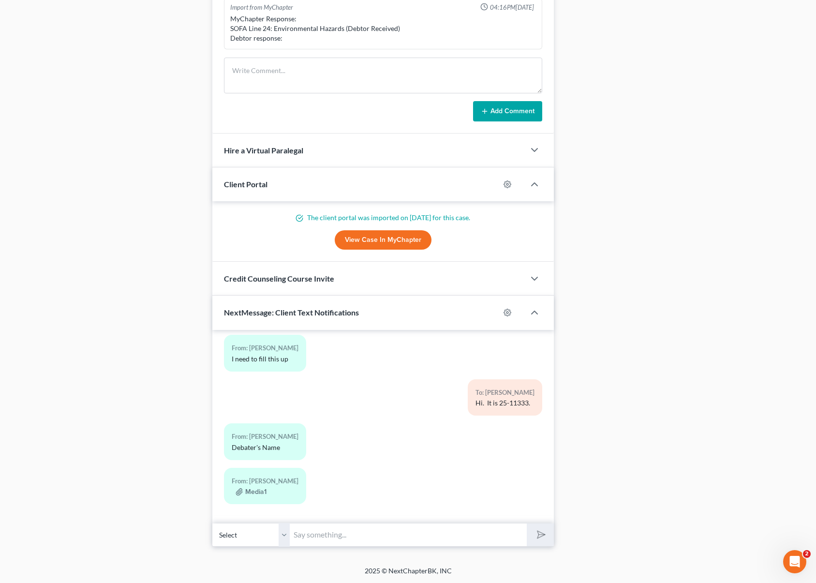
click at [331, 528] on input "text" at bounding box center [408, 535] width 237 height 24
click at [527, 523] on button "submit" at bounding box center [540, 534] width 27 height 23
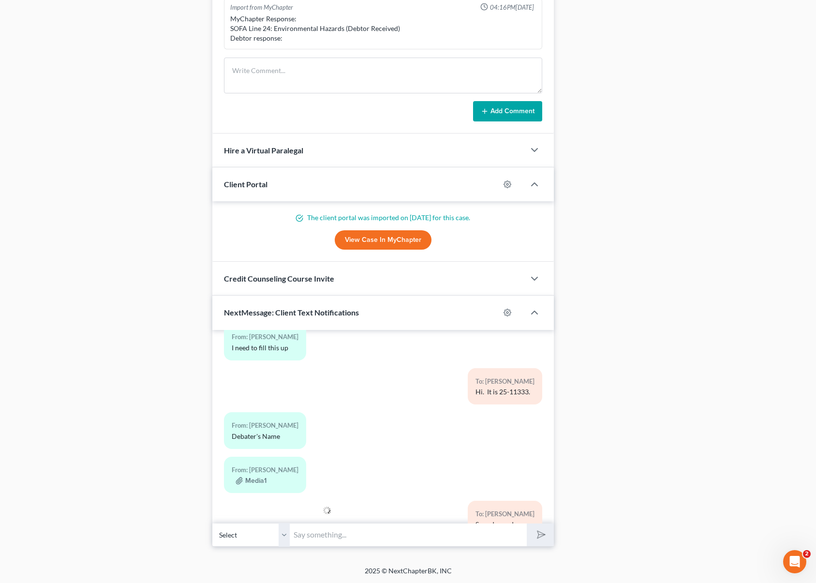
scroll to position [16921, 0]
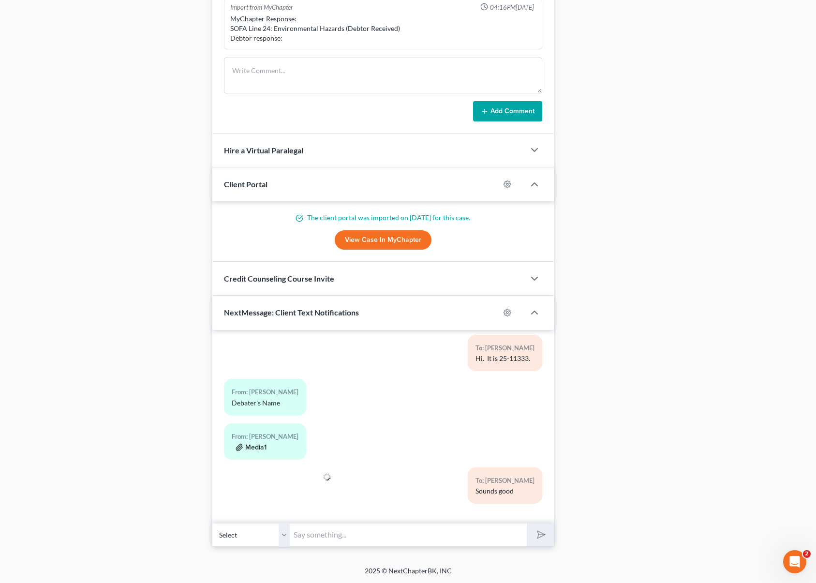
click at [253, 444] on button "Media1" at bounding box center [251, 447] width 31 height 8
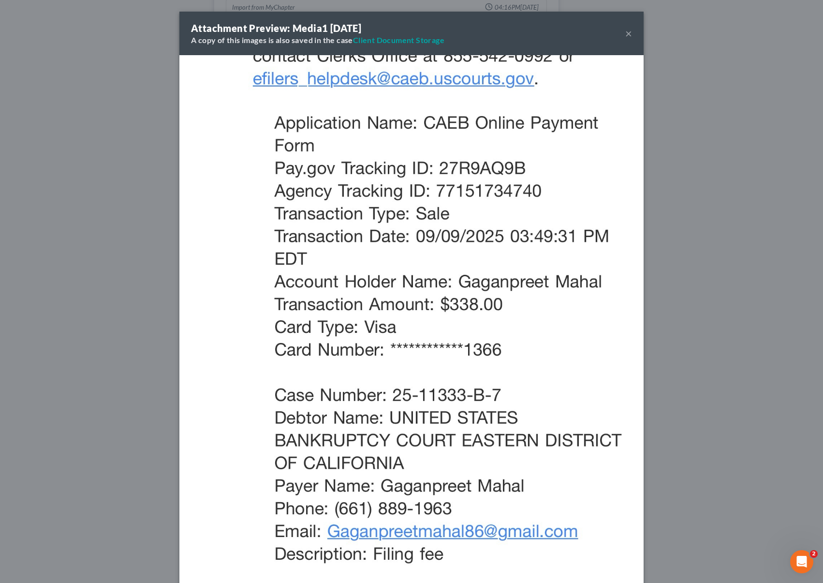
drag, startPoint x: 628, startPoint y: 30, endPoint x: 608, endPoint y: 1, distance: 34.5
click at [628, 34] on button "×" at bounding box center [628, 34] width 7 height 12
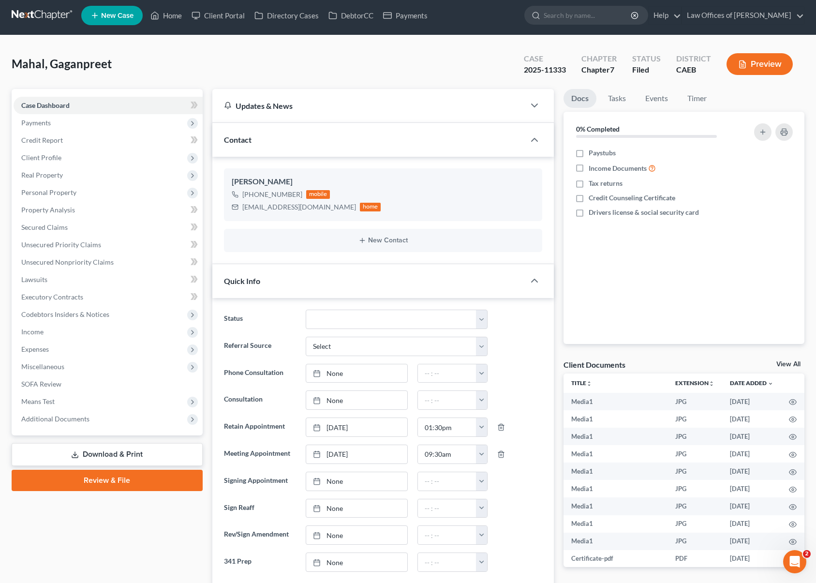
scroll to position [0, 0]
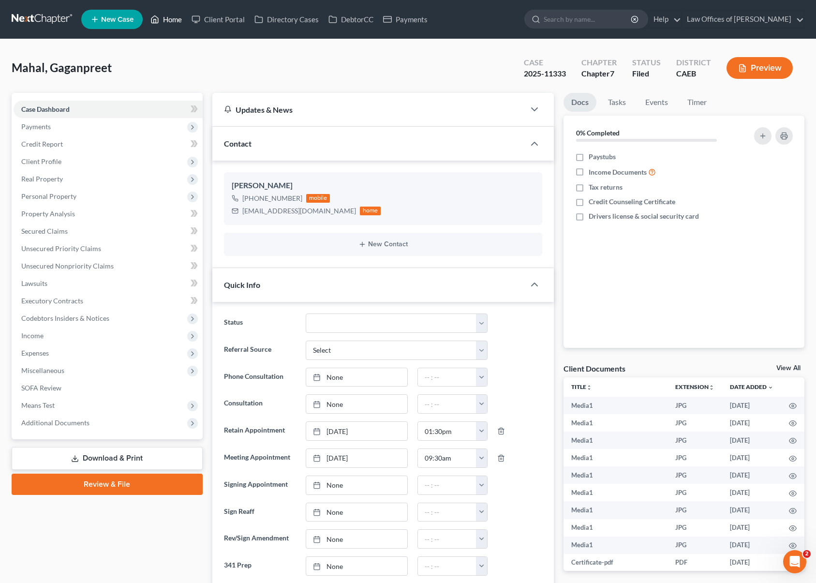
click at [169, 21] on link "Home" at bounding box center [166, 19] width 41 height 17
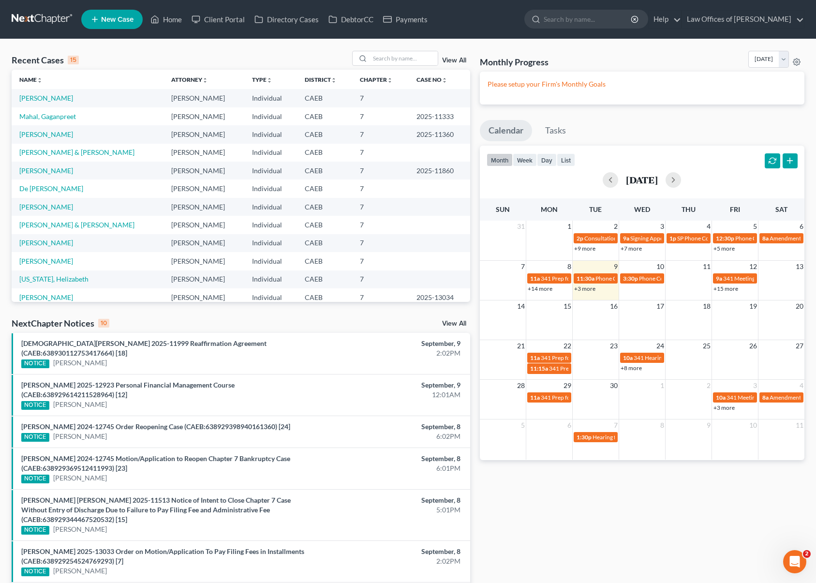
click at [582, 288] on link "+3 more" at bounding box center [584, 288] width 21 height 7
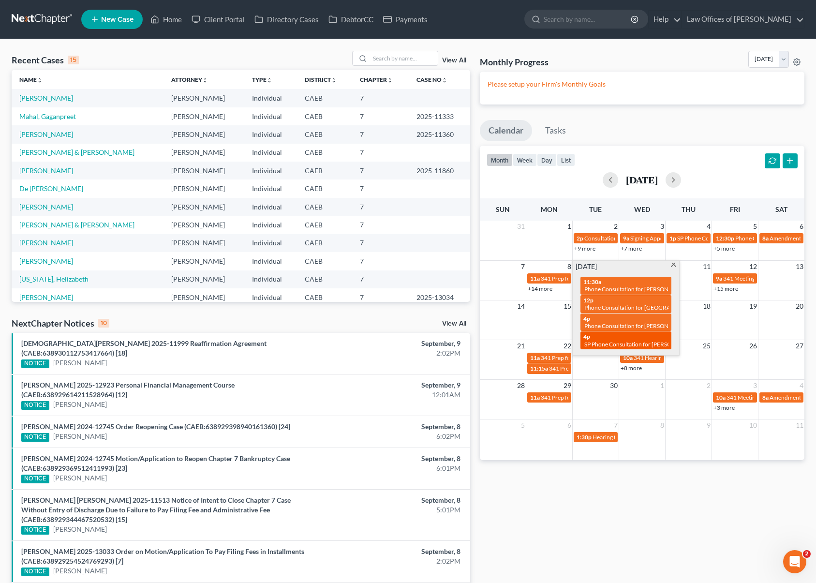
click at [616, 345] on span "SP Phone Consultation for [PERSON_NAME]" at bounding box center [640, 343] width 113 height 7
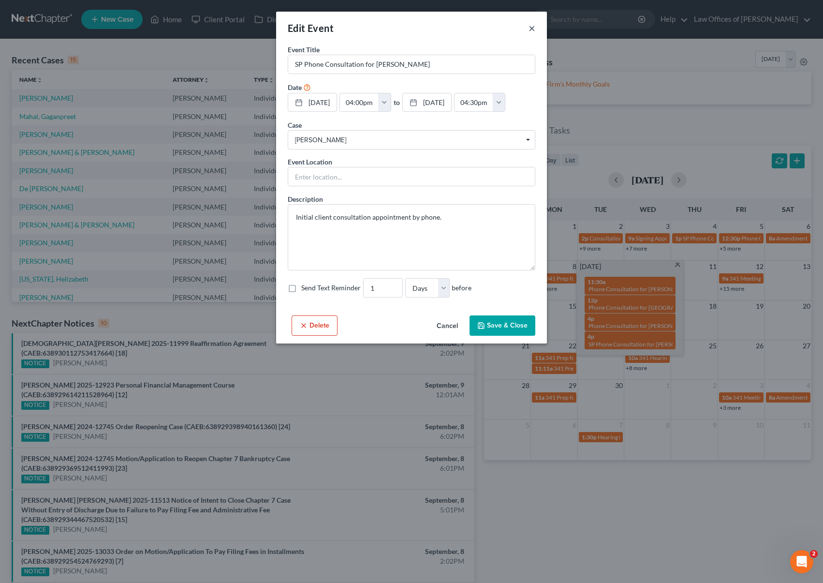
click at [530, 29] on button "×" at bounding box center [532, 28] width 7 height 12
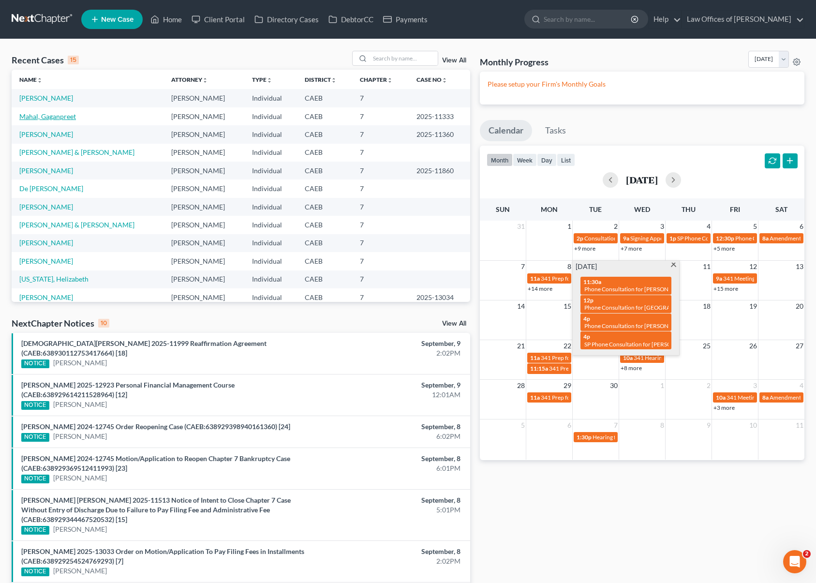
click at [37, 116] on link "Mahal, Gaganpreet" at bounding box center [47, 116] width 57 height 8
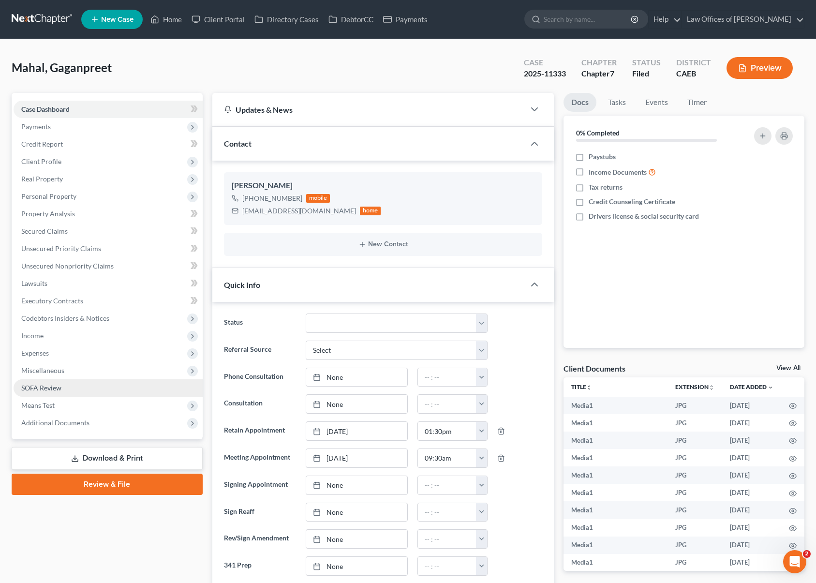
scroll to position [16921, 0]
click at [71, 418] on span "Additional Documents" at bounding box center [55, 422] width 68 height 8
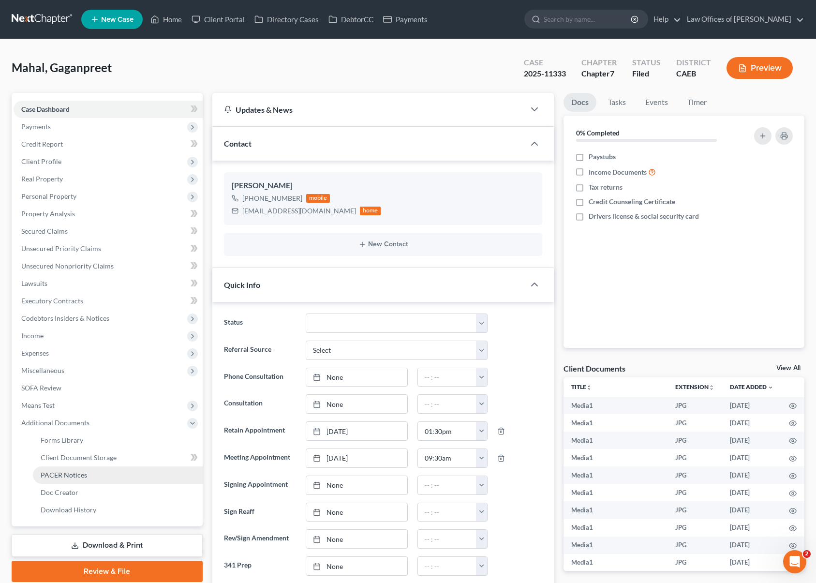
click at [93, 472] on link "PACER Notices" at bounding box center [118, 474] width 170 height 17
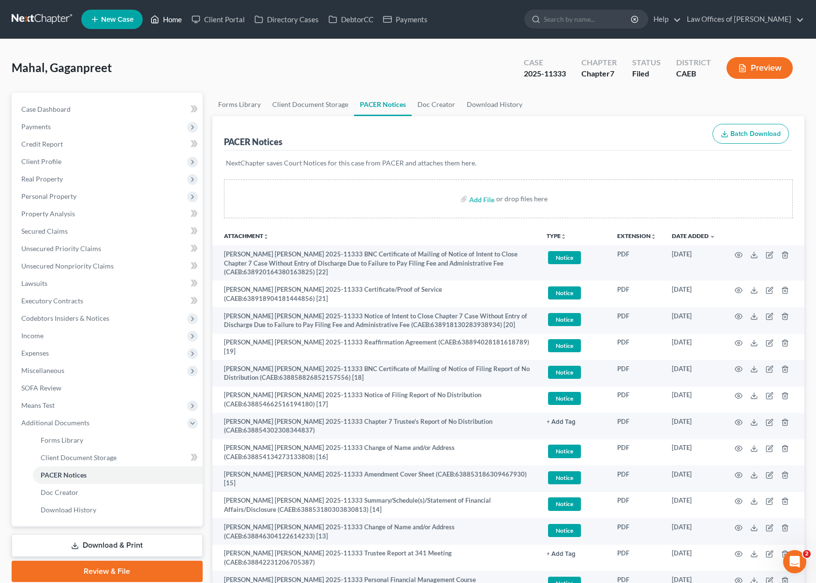
click at [168, 23] on link "Home" at bounding box center [166, 19] width 41 height 17
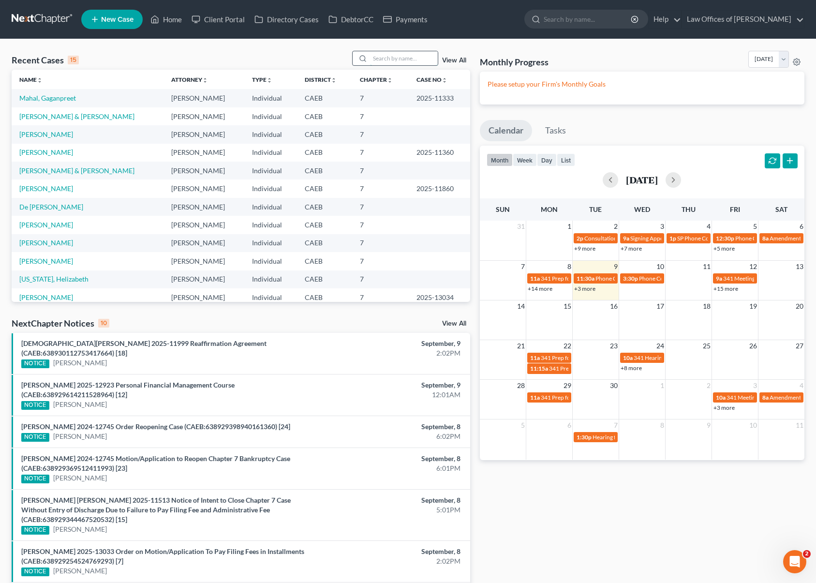
click at [394, 61] on input "search" at bounding box center [404, 58] width 68 height 14
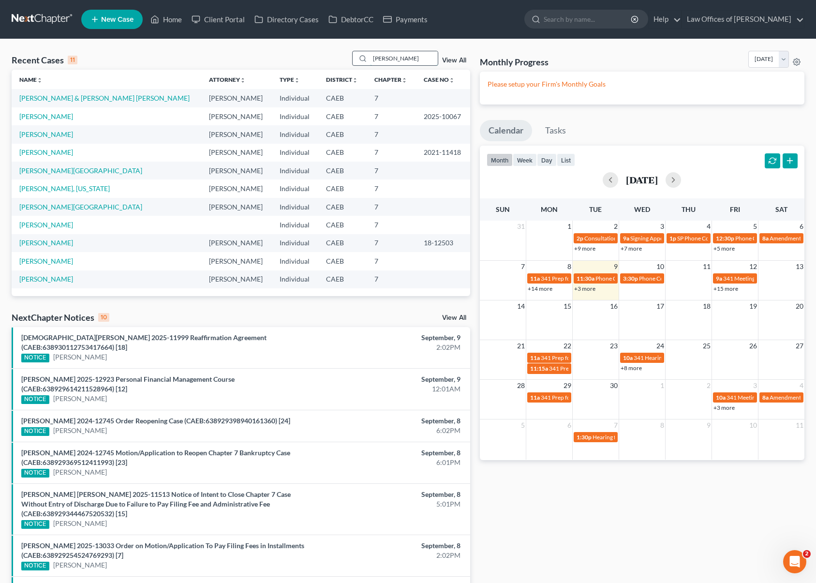
click at [397, 59] on input "[PERSON_NAME]" at bounding box center [404, 58] width 68 height 14
drag, startPoint x: 397, startPoint y: 59, endPoint x: 310, endPoint y: 50, distance: 86.6
click at [310, 50] on div "Recent Cases 11 [PERSON_NAME] View All Name unfold_more expand_more expand_less…" at bounding box center [408, 414] width 816 height 750
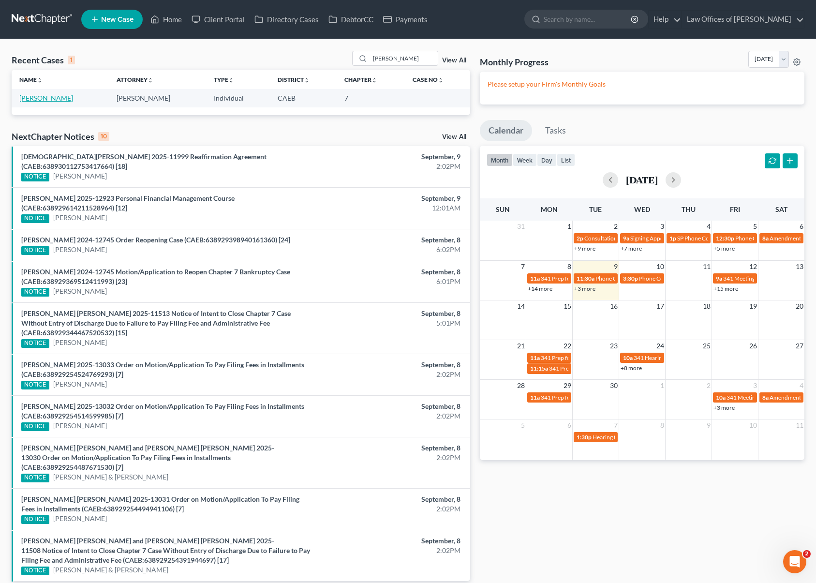
click at [44, 98] on link "[PERSON_NAME]" at bounding box center [46, 98] width 54 height 8
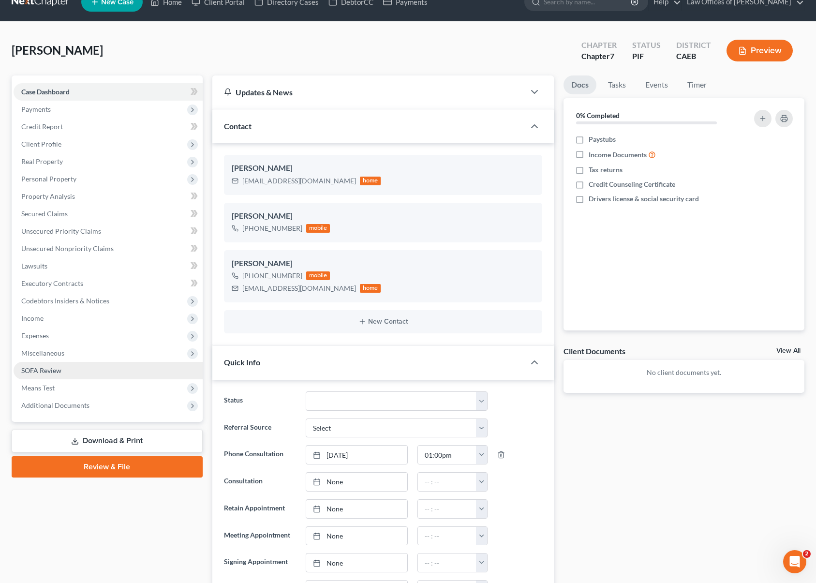
scroll to position [18, 0]
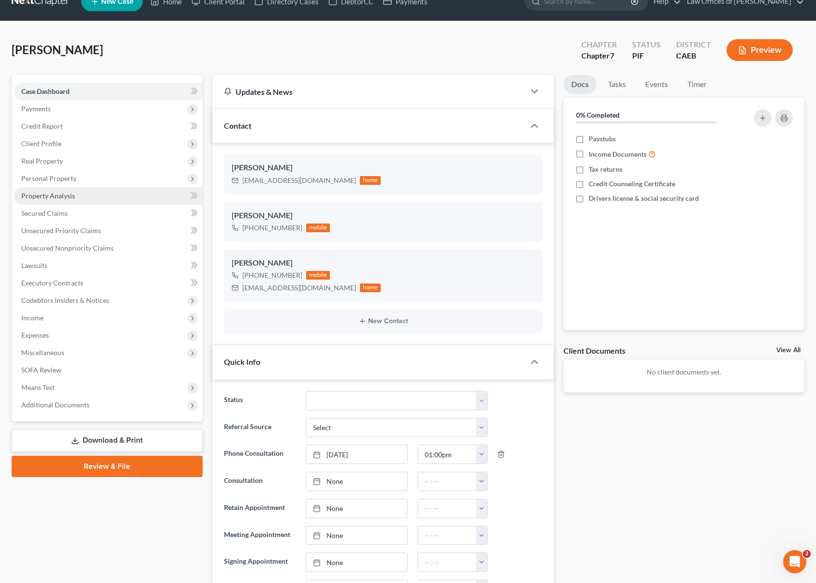
click at [73, 197] on span "Property Analysis" at bounding box center [48, 195] width 54 height 8
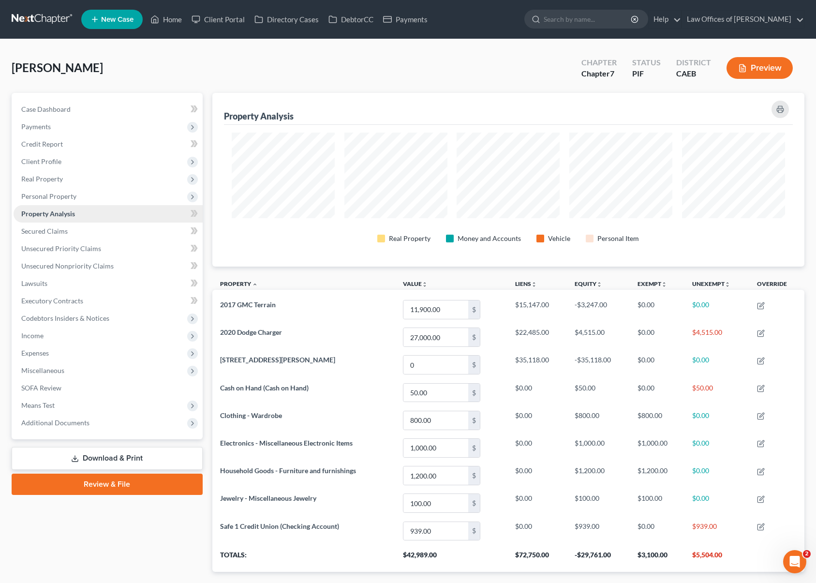
scroll to position [483405, 482986]
click at [73, 163] on span "Client Profile" at bounding box center [108, 161] width 189 height 17
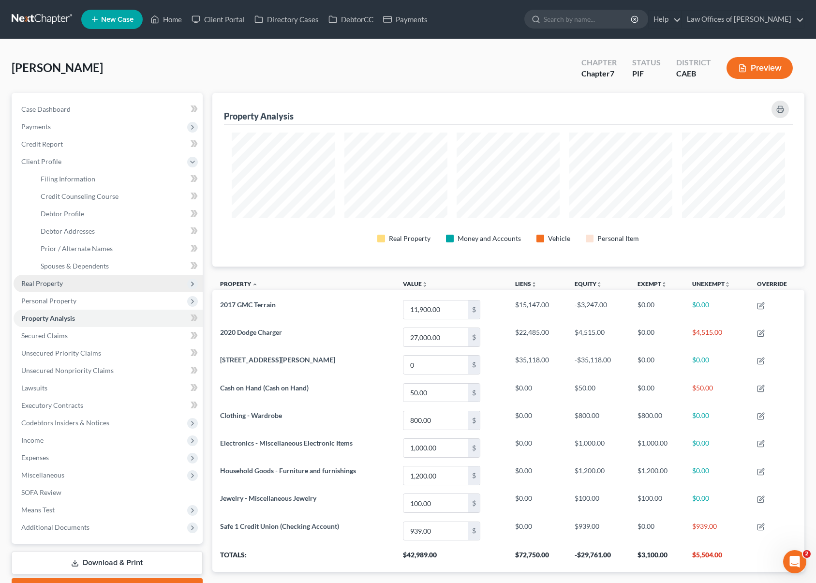
click at [81, 285] on span "Real Property" at bounding box center [108, 283] width 189 height 17
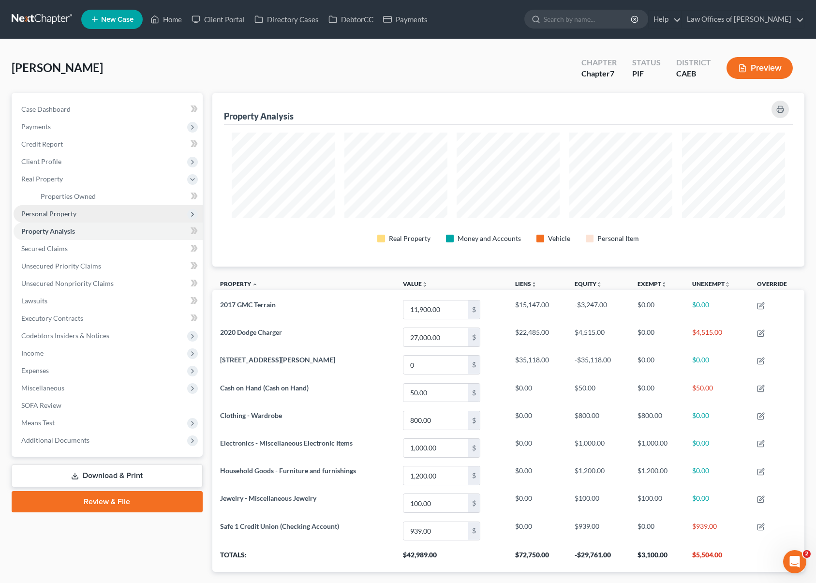
click at [78, 216] on span "Personal Property" at bounding box center [108, 213] width 189 height 17
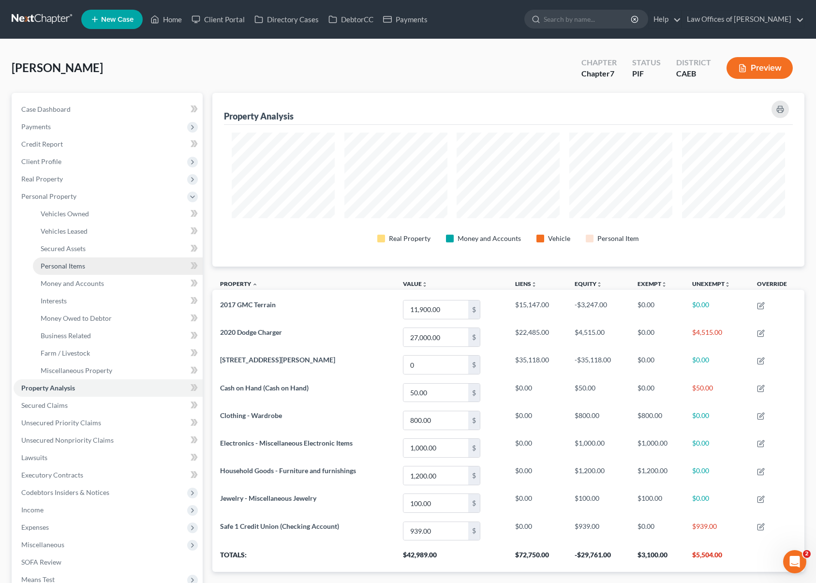
click at [90, 267] on link "Personal Items" at bounding box center [118, 265] width 170 height 17
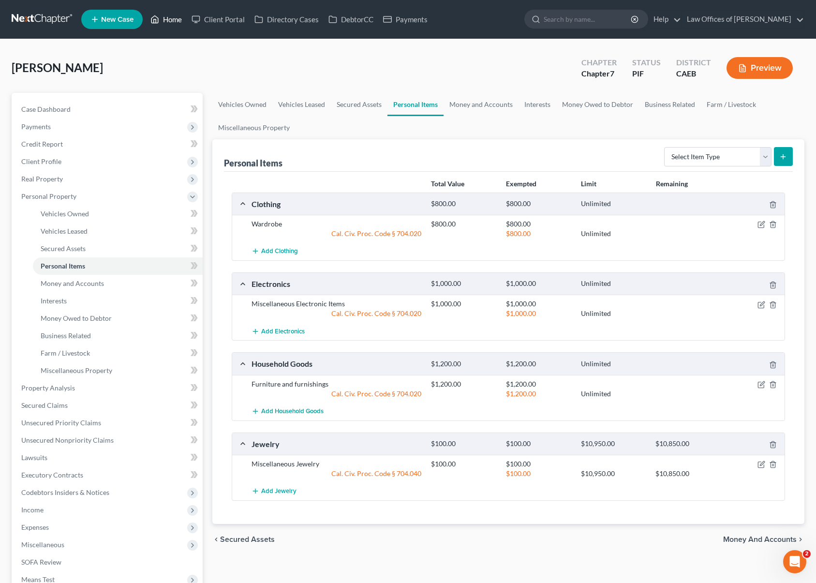
click at [170, 17] on link "Home" at bounding box center [166, 19] width 41 height 17
